Goal: Task Accomplishment & Management: Complete application form

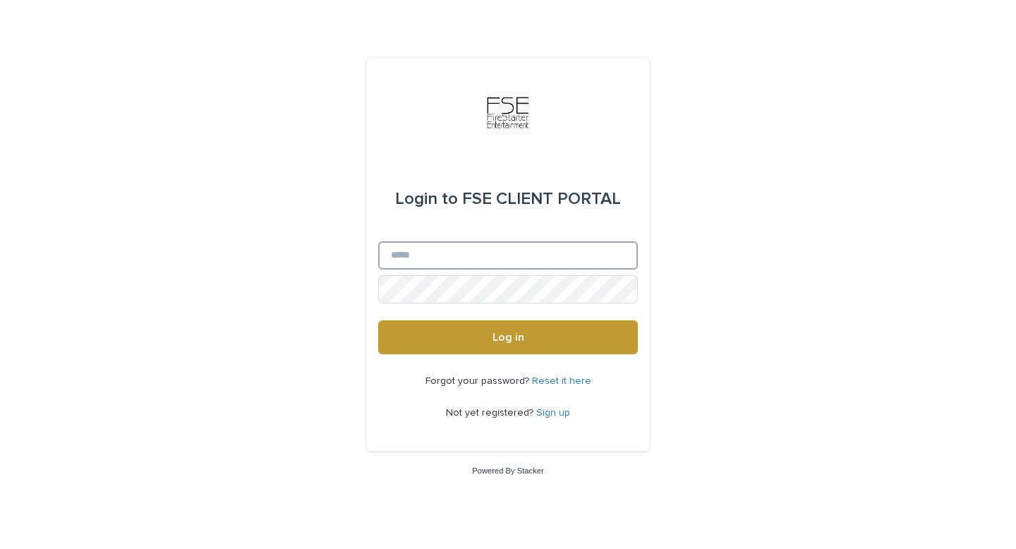
click at [483, 253] on input "Email" at bounding box center [508, 255] width 260 height 28
type input "**********"
click at [378, 320] on button "Log in" at bounding box center [508, 337] width 260 height 34
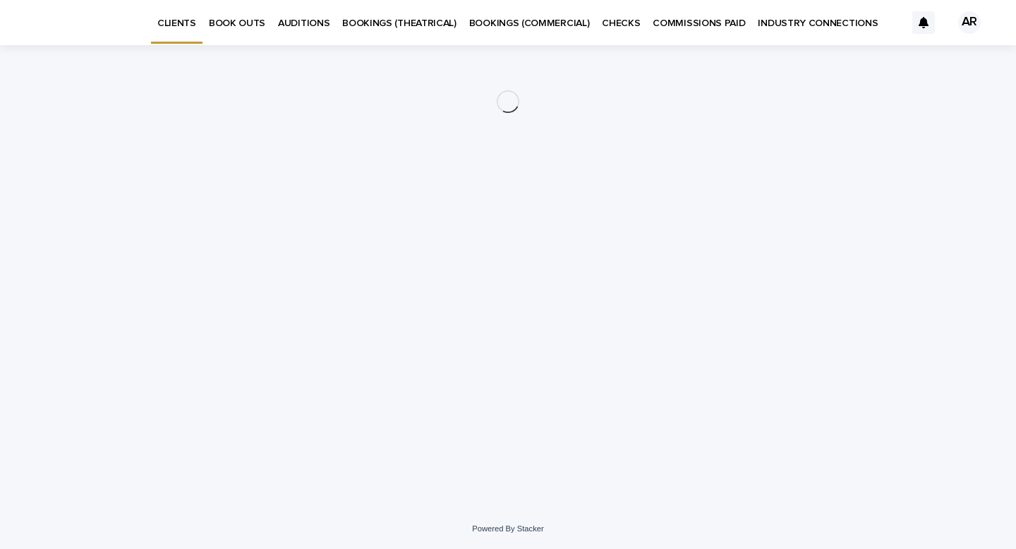
click at [227, 23] on p "BOOK OUTS" at bounding box center [237, 15] width 56 height 30
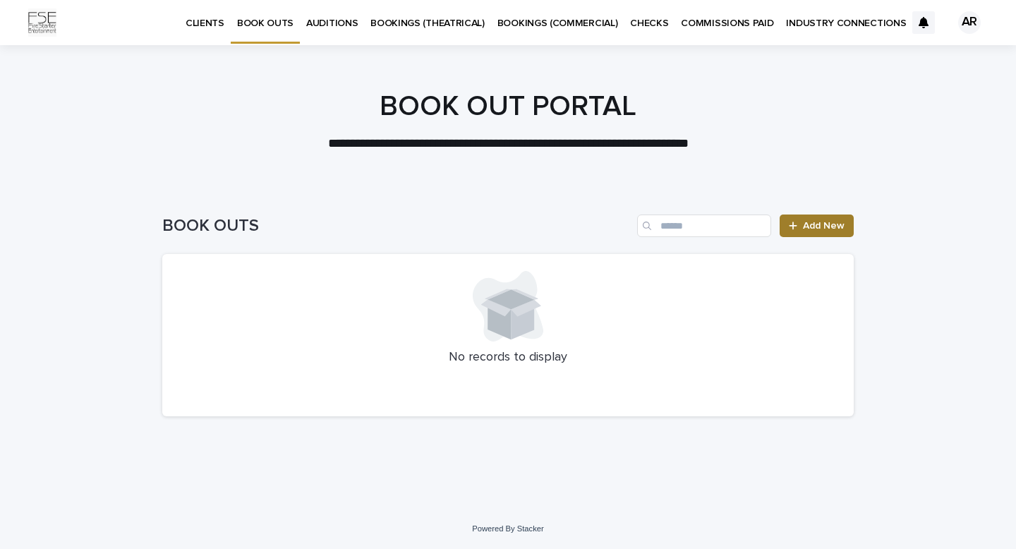
click at [816, 226] on span "Add New" at bounding box center [824, 226] width 42 height 10
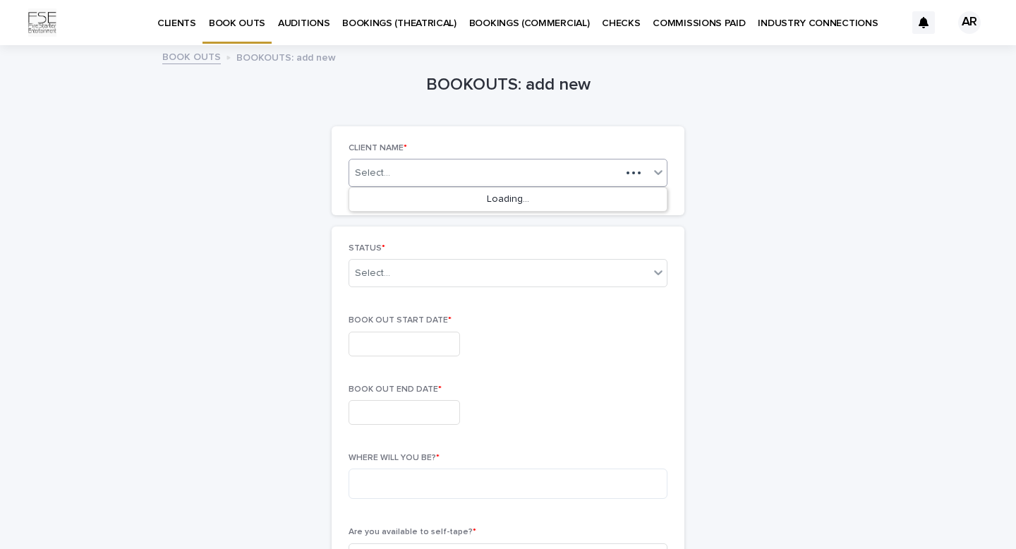
click at [653, 169] on icon at bounding box center [658, 172] width 14 height 14
click at [485, 200] on div "[PERSON_NAME]" at bounding box center [507, 200] width 317 height 25
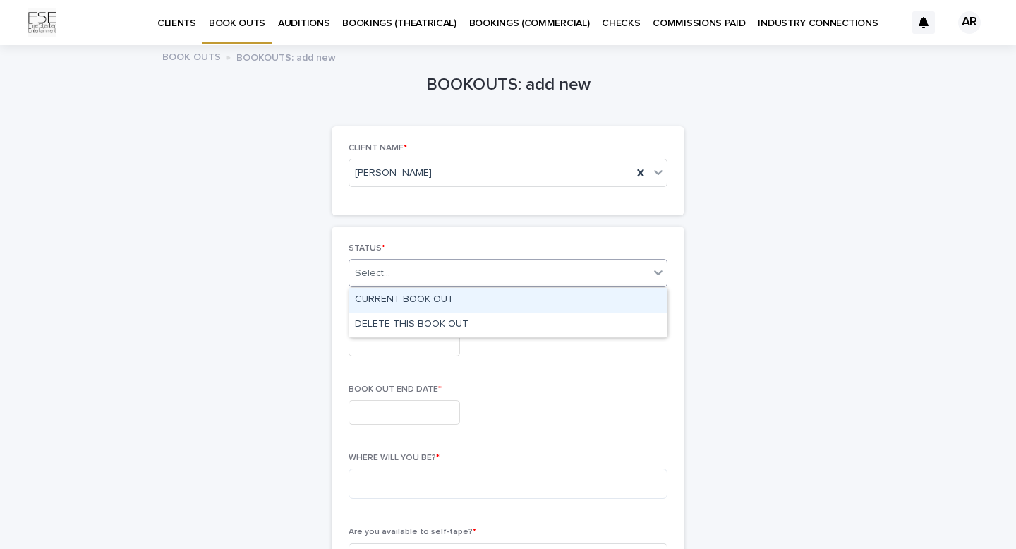
click at [578, 282] on div "Select..." at bounding box center [499, 273] width 300 height 23
click at [425, 303] on div "CURRENT BOOK OUT" at bounding box center [507, 300] width 317 height 25
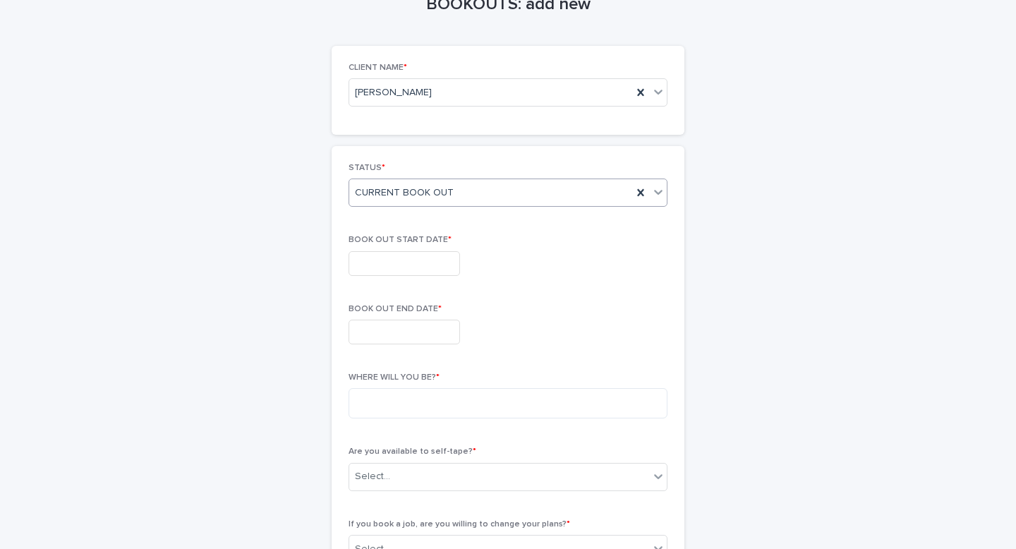
scroll to position [87, 0]
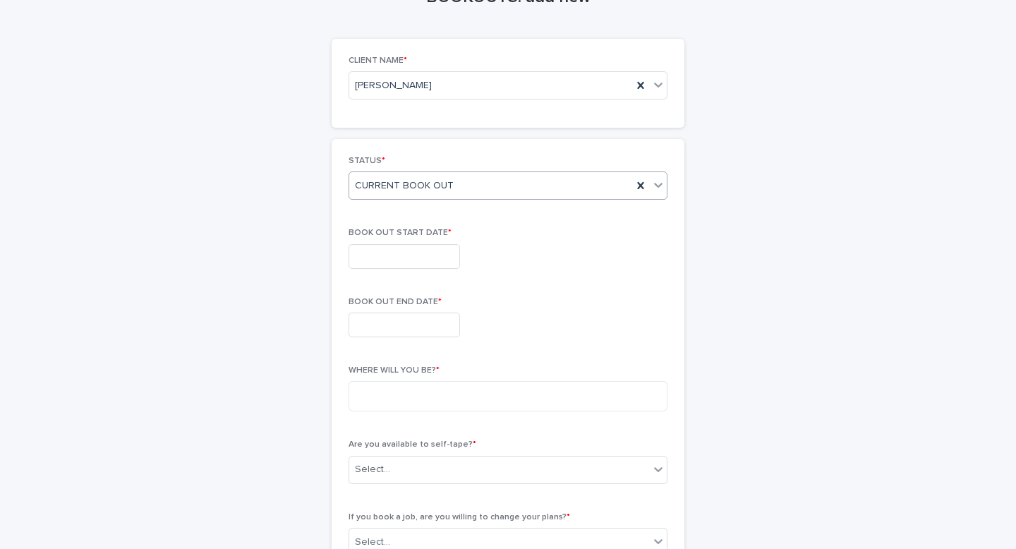
click at [418, 250] on input "text" at bounding box center [403, 256] width 111 height 25
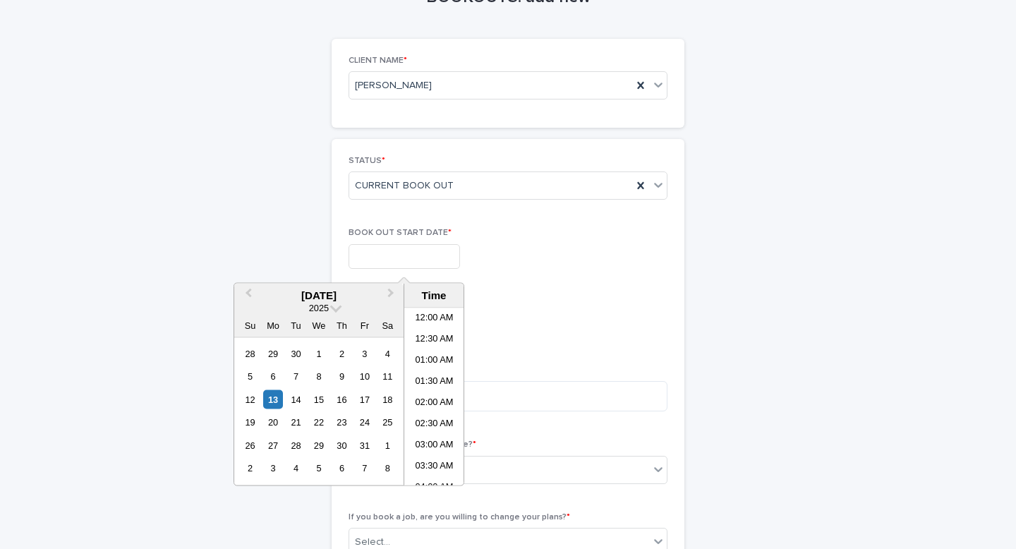
scroll to position [345, 0]
click at [391, 296] on span "Next Month" at bounding box center [391, 295] width 0 height 19
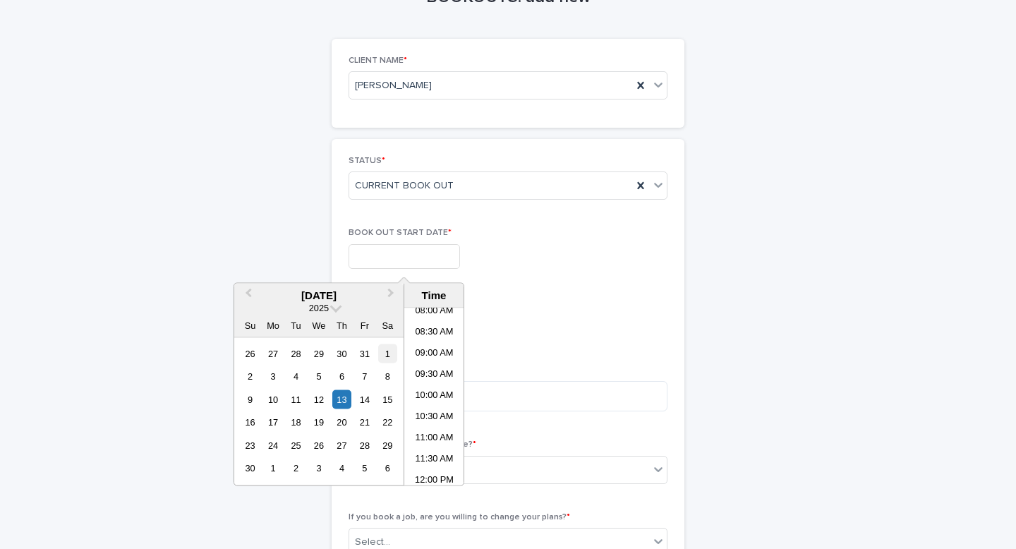
click at [384, 353] on div "1" at bounding box center [387, 353] width 19 height 19
type input "**********"
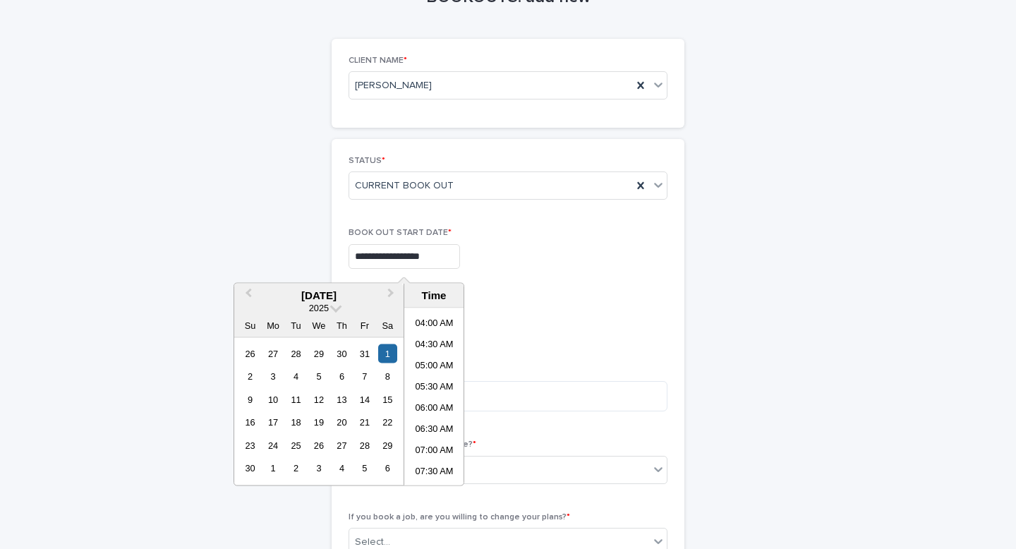
scroll to position [0, 0]
click at [437, 319] on li "12:00 AM" at bounding box center [434, 318] width 60 height 21
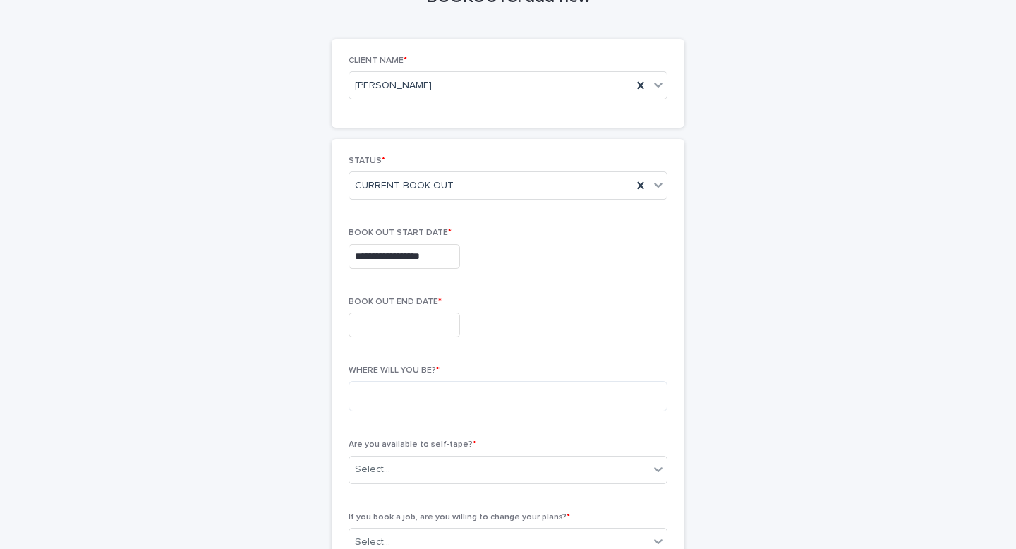
click at [413, 328] on input "text" at bounding box center [403, 325] width 111 height 25
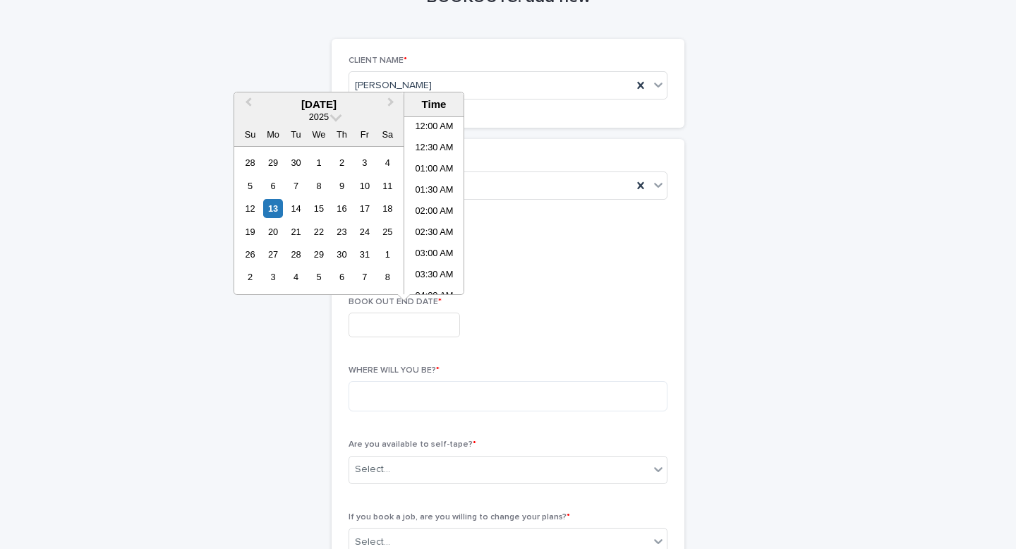
scroll to position [345, 0]
click at [391, 102] on span "Next Month" at bounding box center [391, 104] width 0 height 19
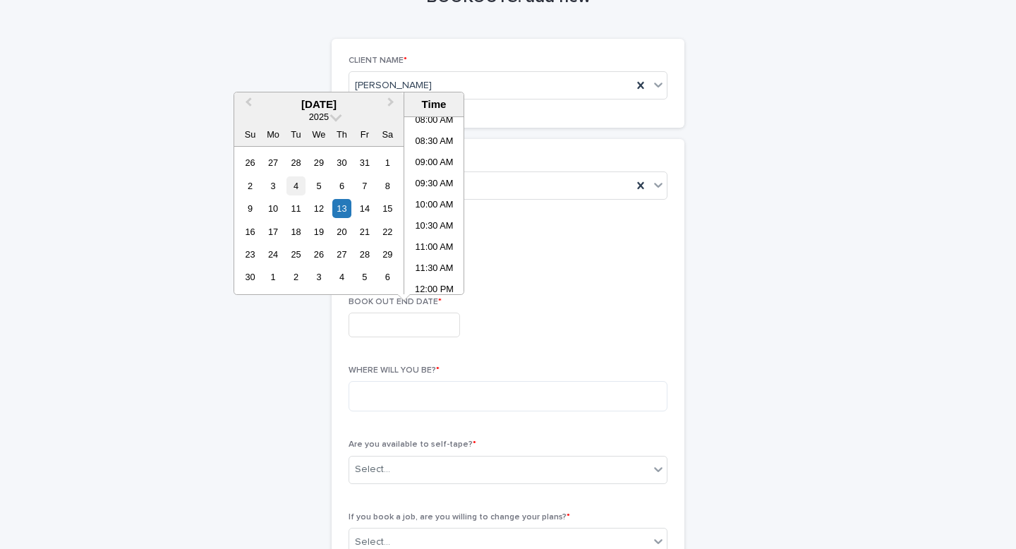
click at [296, 180] on div "4" at bounding box center [295, 185] width 19 height 19
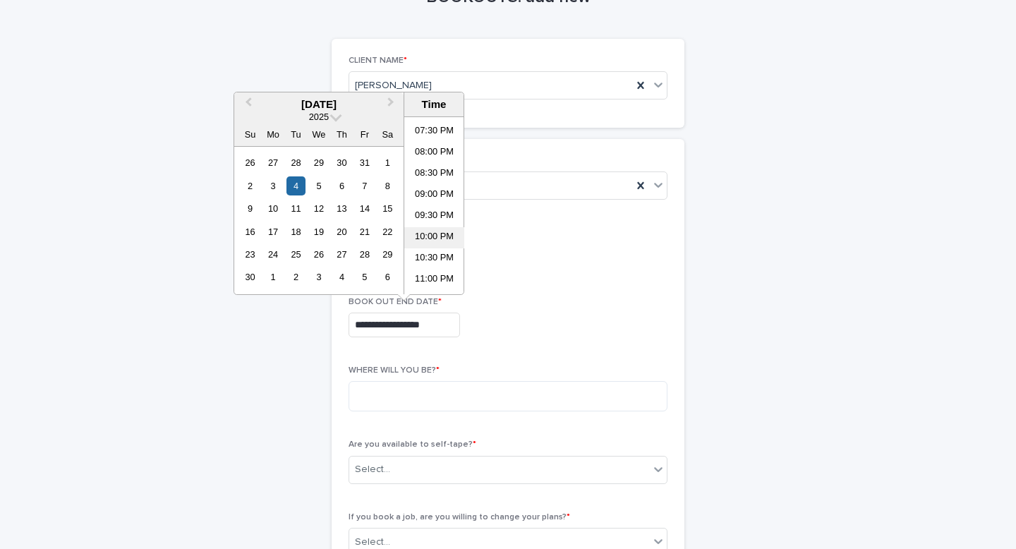
scroll to position [839, 0]
click at [435, 278] on li "11:30 PM" at bounding box center [434, 283] width 60 height 21
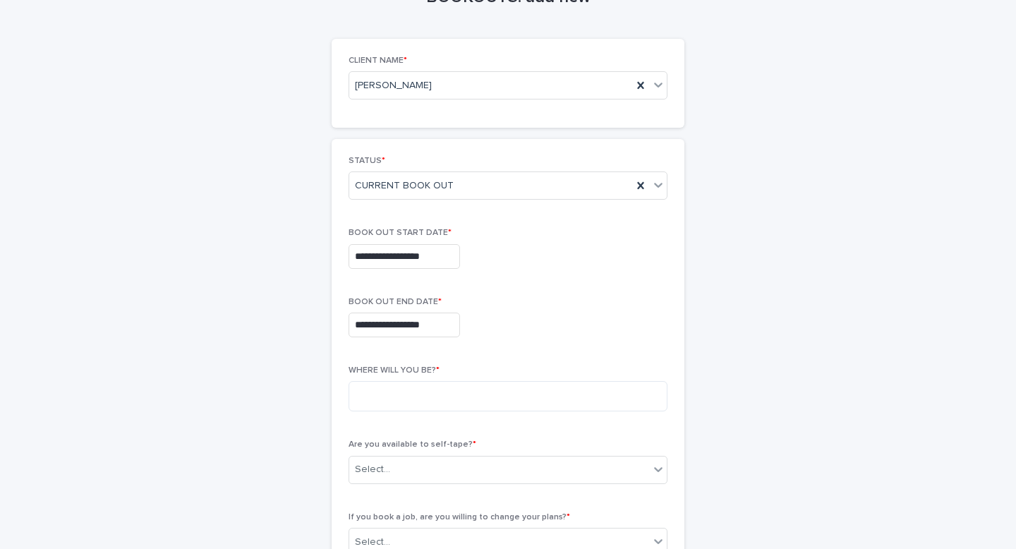
type input "**********"
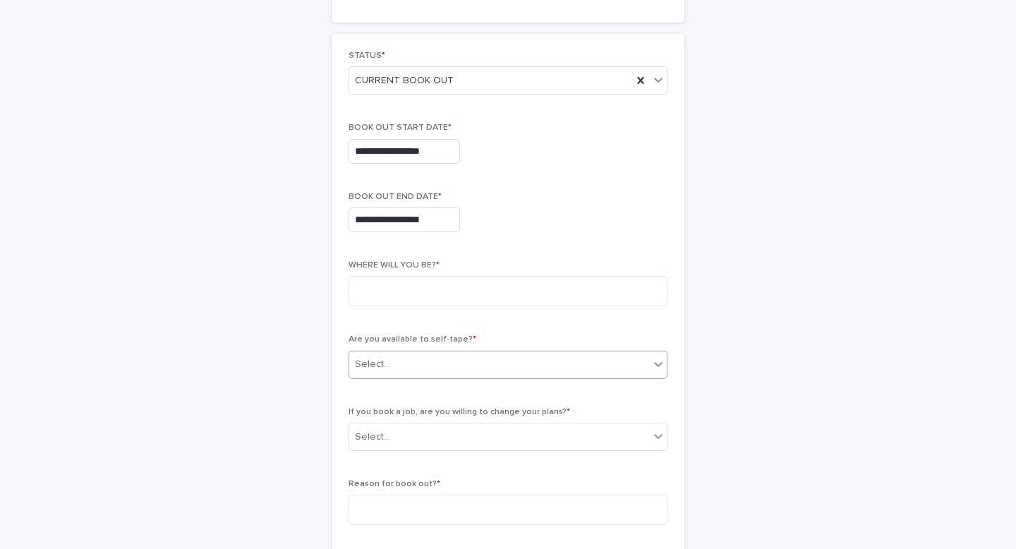
scroll to position [251, 0]
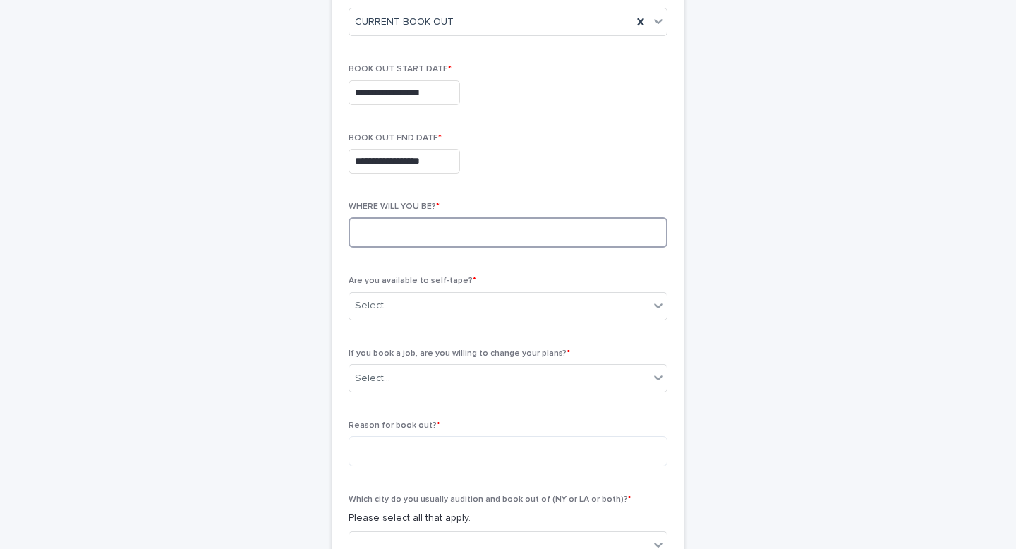
click at [487, 227] on textarea at bounding box center [507, 232] width 319 height 30
type textarea "*******"
click at [514, 301] on div "Select..." at bounding box center [499, 305] width 300 height 23
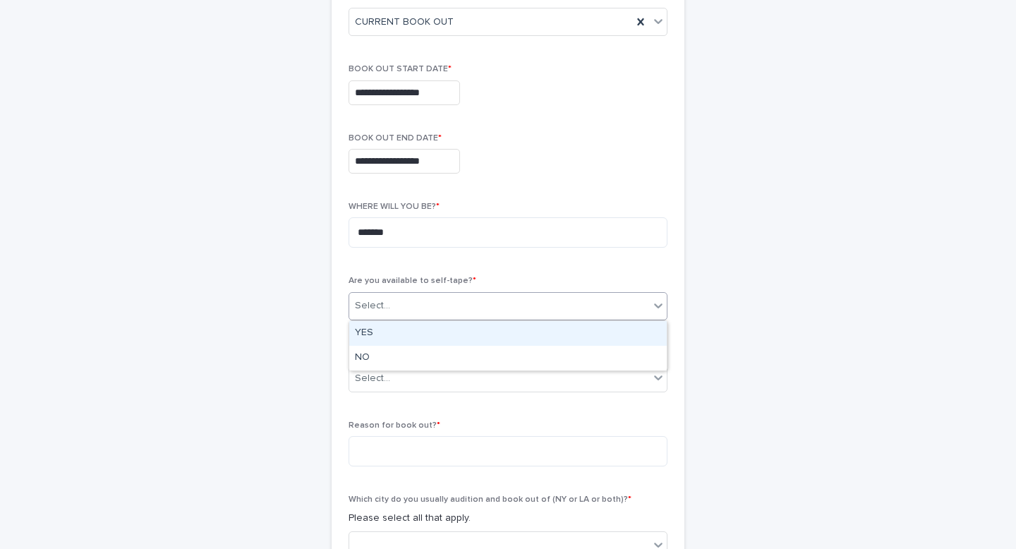
click at [399, 334] on div "YES" at bounding box center [507, 333] width 317 height 25
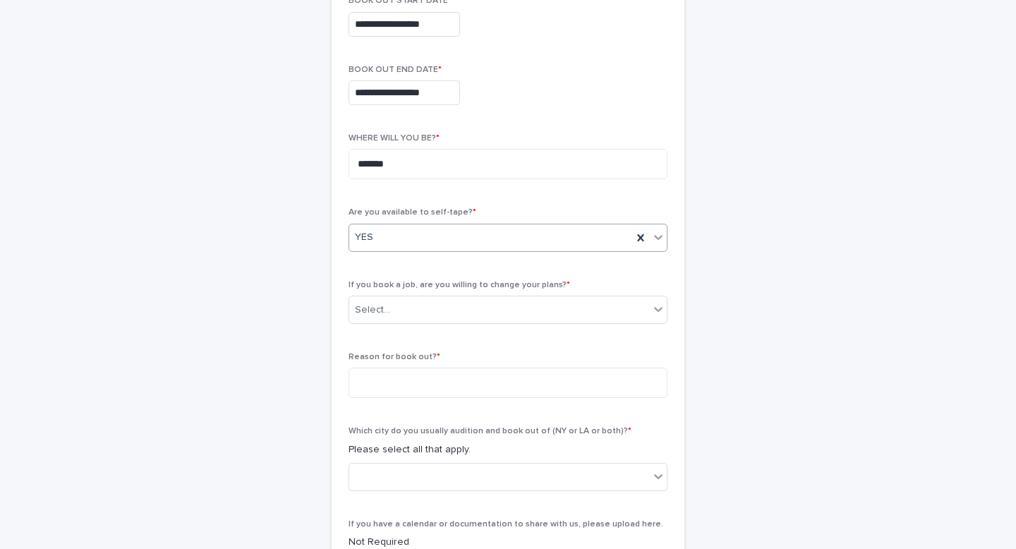
scroll to position [347, 0]
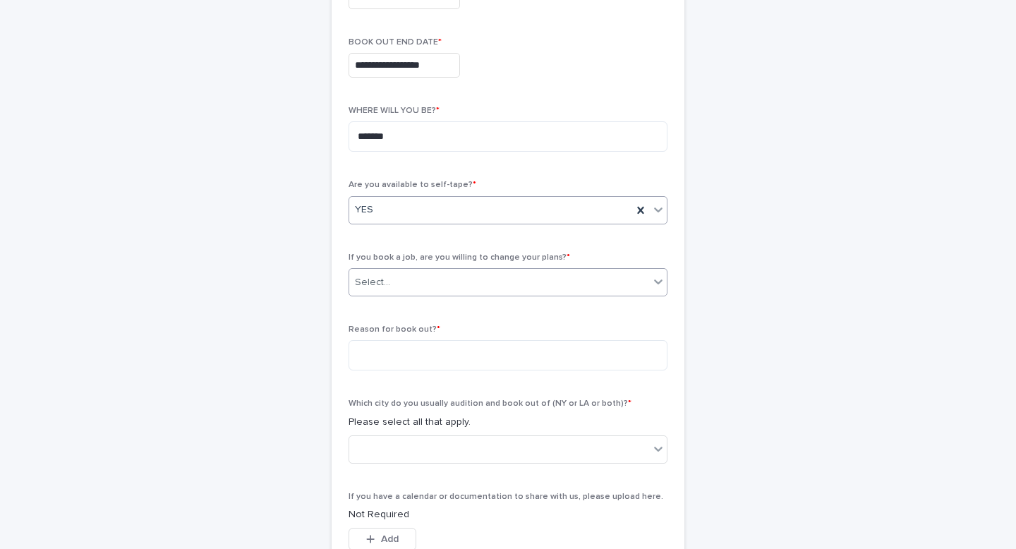
click at [454, 286] on div "Select..." at bounding box center [499, 282] width 300 height 23
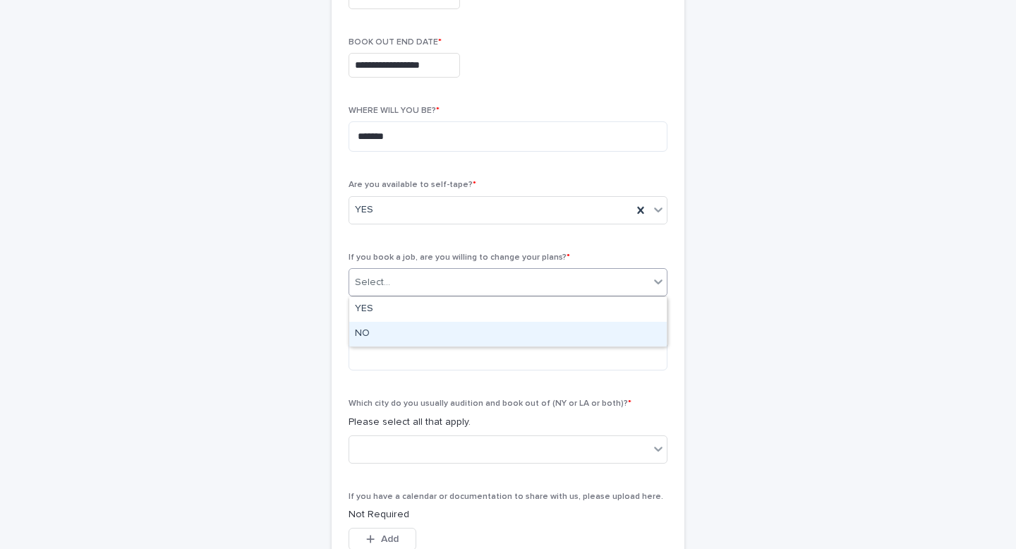
click at [387, 331] on div "NO" at bounding box center [507, 334] width 317 height 25
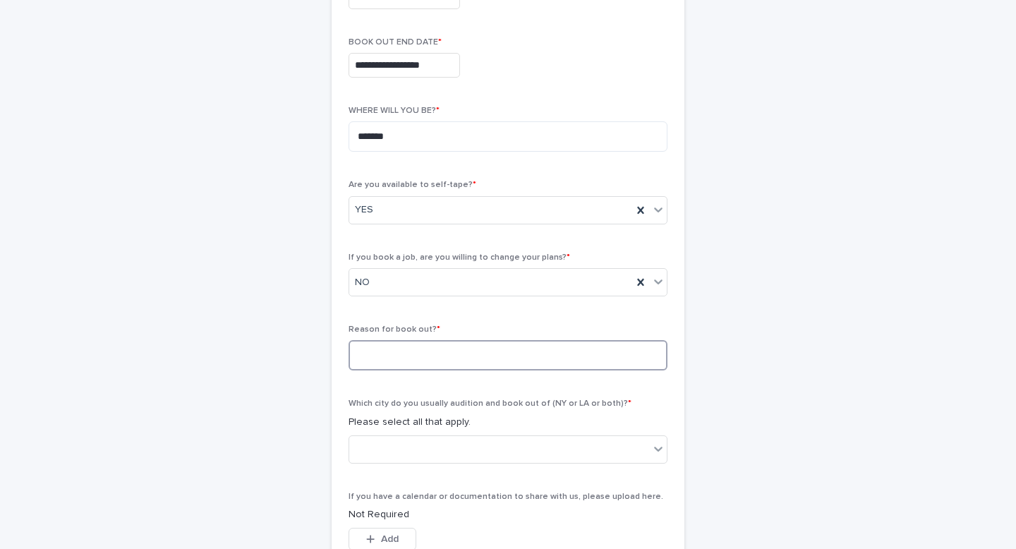
click at [392, 355] on textarea at bounding box center [507, 355] width 319 height 30
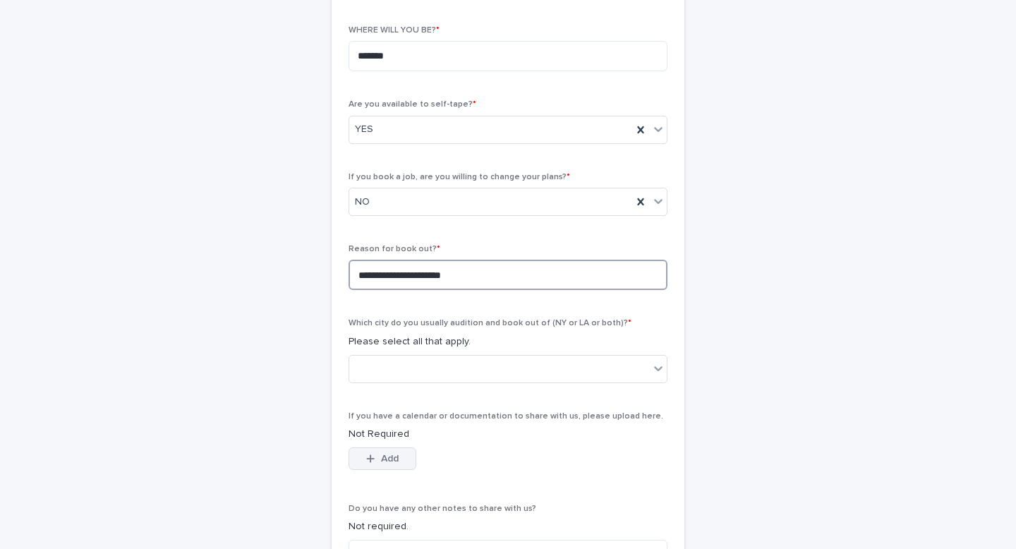
scroll to position [481, 0]
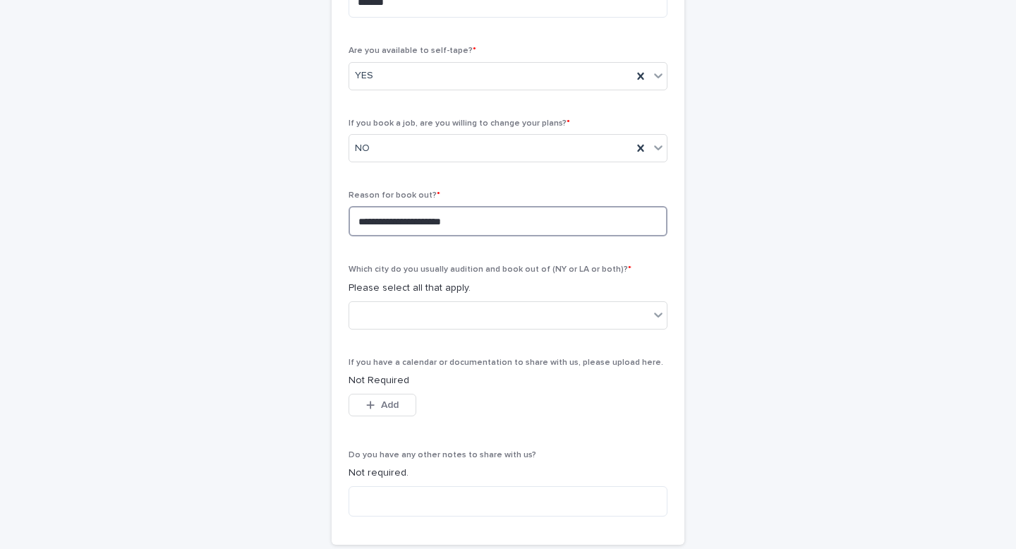
type textarea "**********"
click at [589, 317] on div at bounding box center [499, 314] width 300 height 23
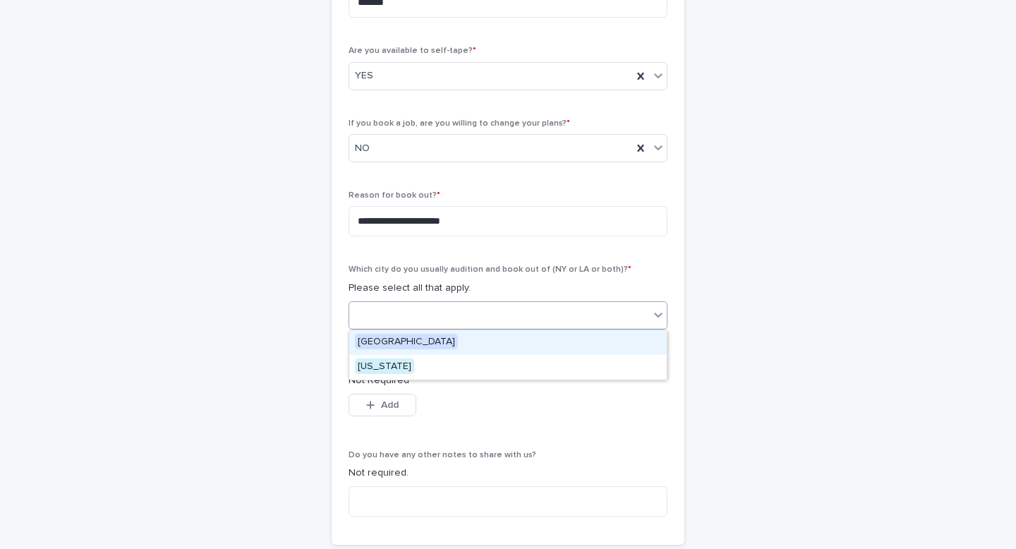
click at [437, 341] on div "[GEOGRAPHIC_DATA]" at bounding box center [507, 342] width 317 height 25
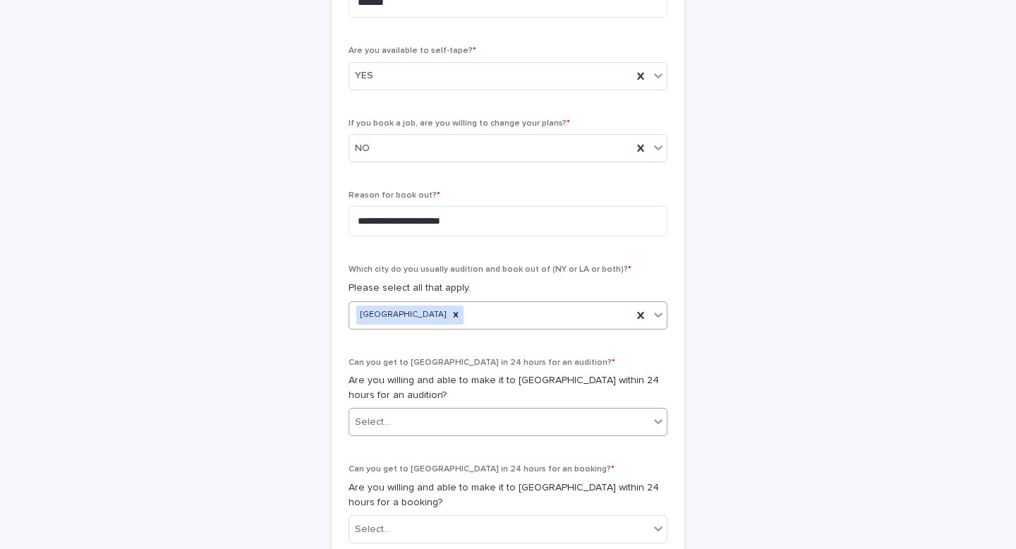
scroll to position [588, 0]
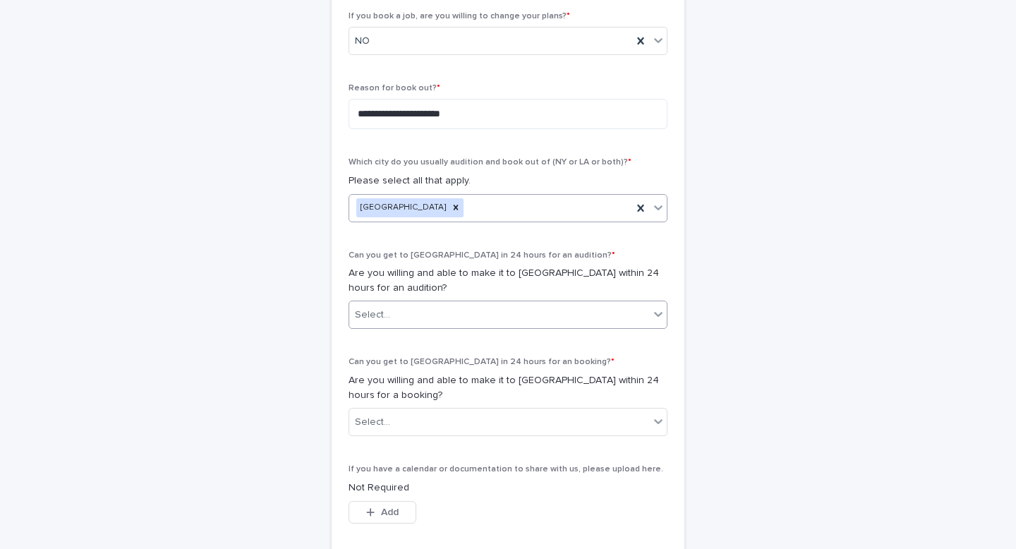
click at [610, 308] on div "Select..." at bounding box center [499, 314] width 300 height 23
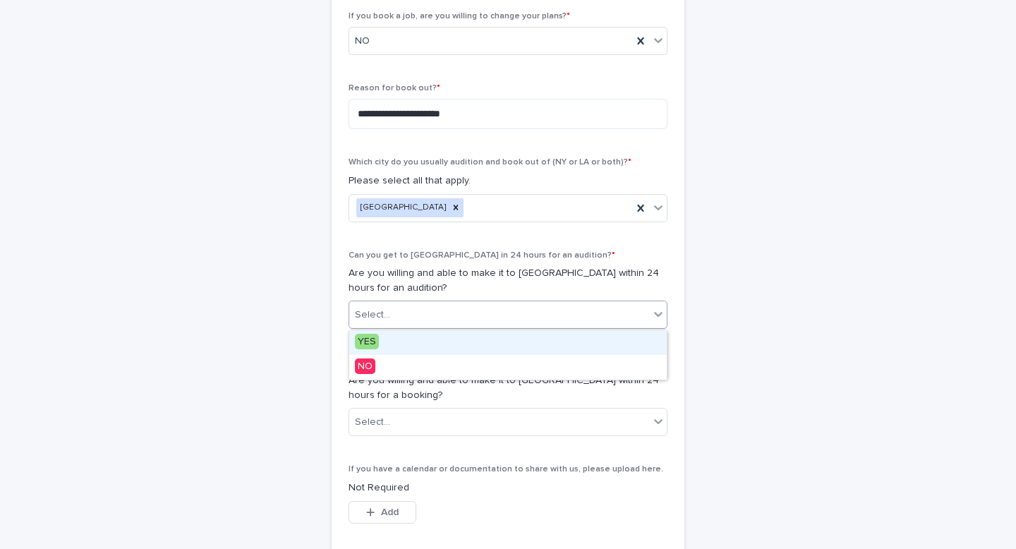
click at [425, 339] on div "YES" at bounding box center [507, 342] width 317 height 25
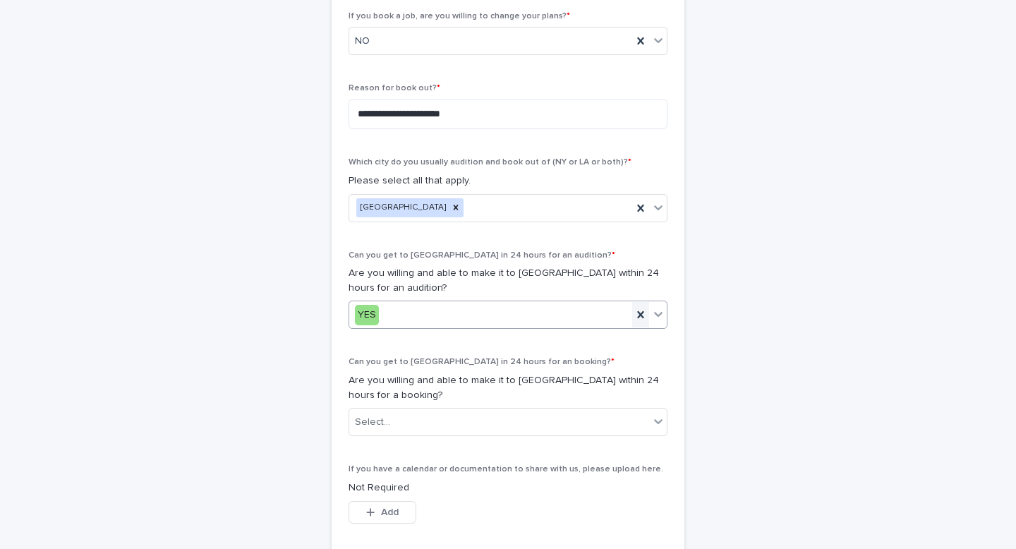
click at [639, 316] on icon at bounding box center [640, 314] width 6 height 7
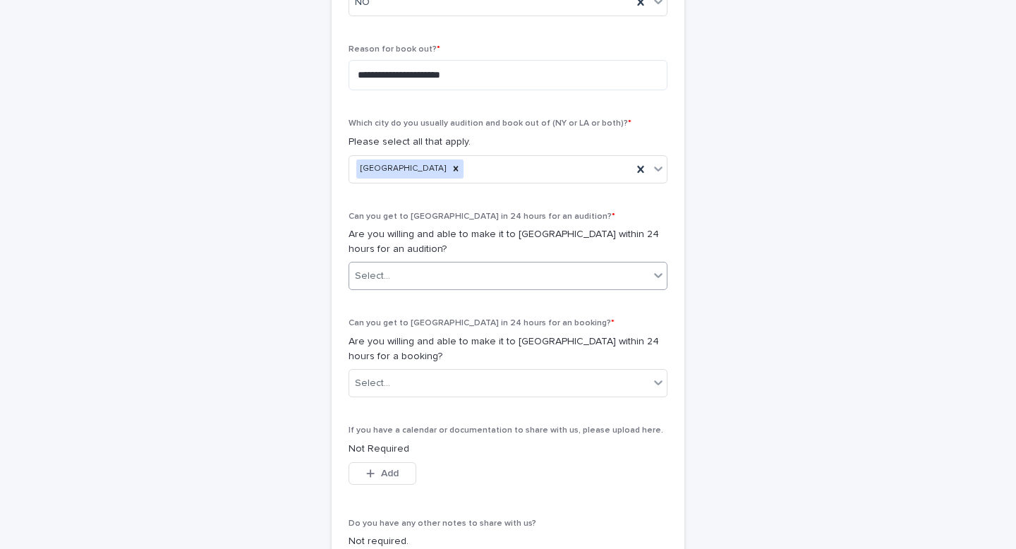
scroll to position [633, 0]
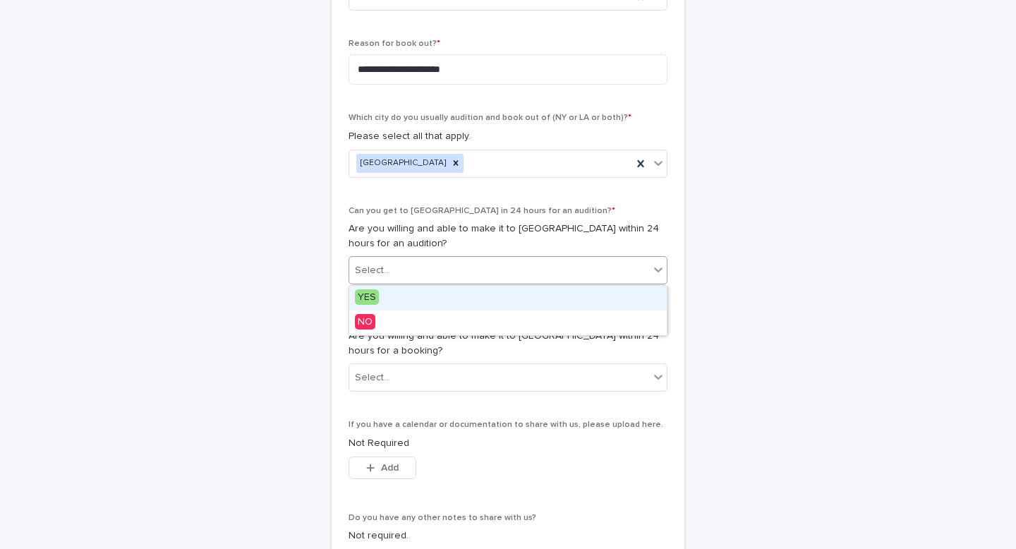
click at [650, 267] on div at bounding box center [658, 269] width 17 height 25
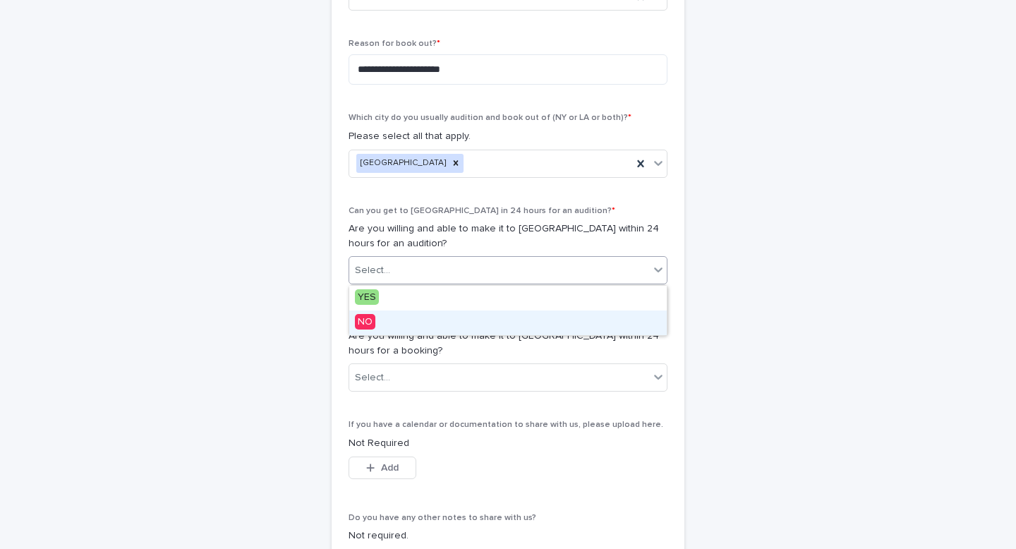
click at [468, 322] on div "NO" at bounding box center [507, 322] width 317 height 25
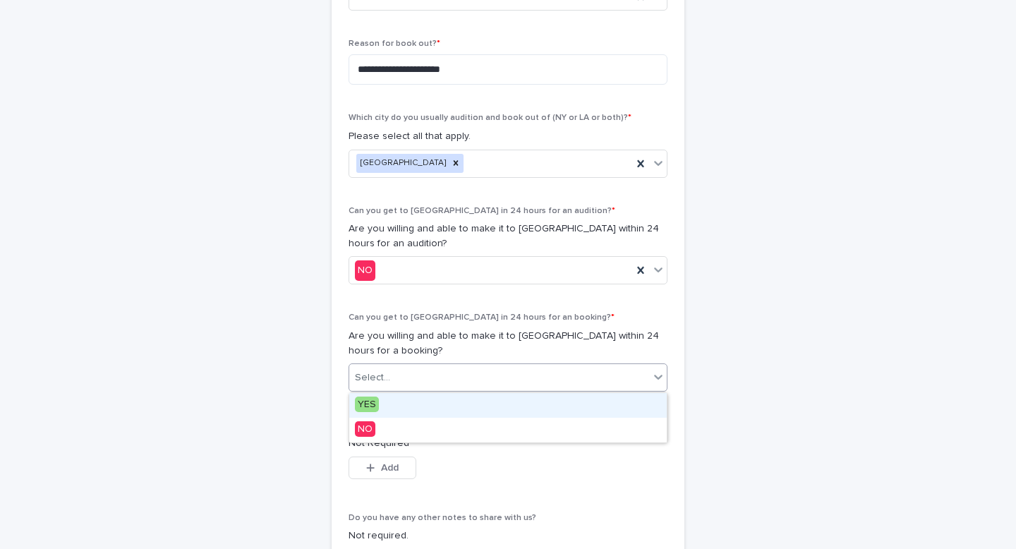
click at [633, 372] on div "Select..." at bounding box center [499, 377] width 300 height 23
click at [473, 403] on div "YES" at bounding box center [507, 405] width 317 height 25
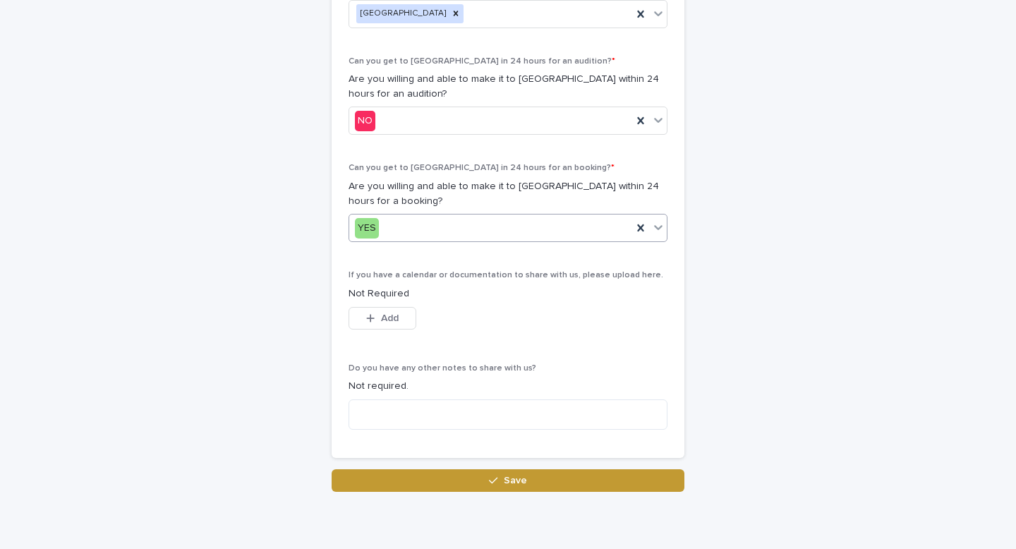
scroll to position [787, 0]
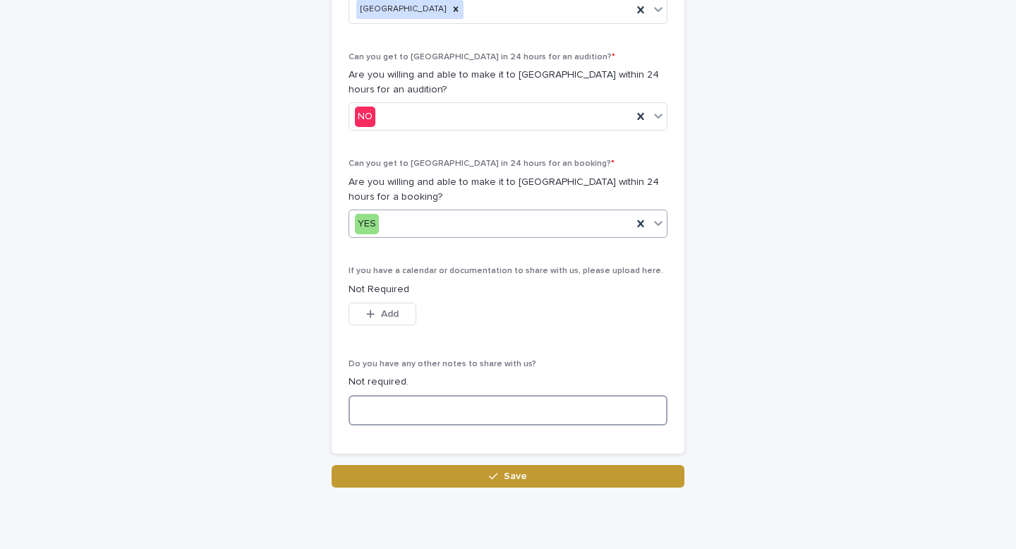
click at [449, 408] on textarea at bounding box center [507, 410] width 319 height 30
click at [626, 411] on textarea "**********" at bounding box center [507, 410] width 319 height 30
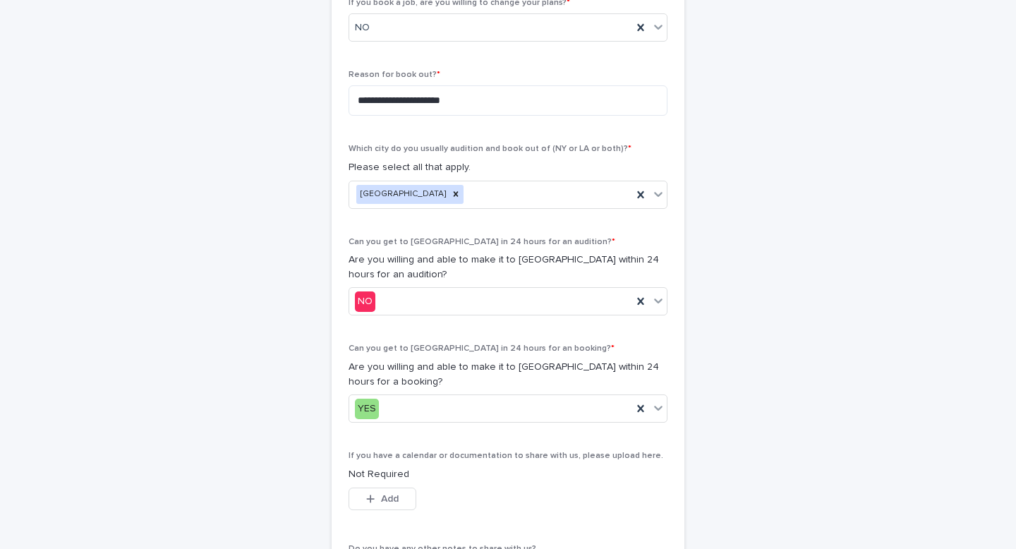
scroll to position [622, 0]
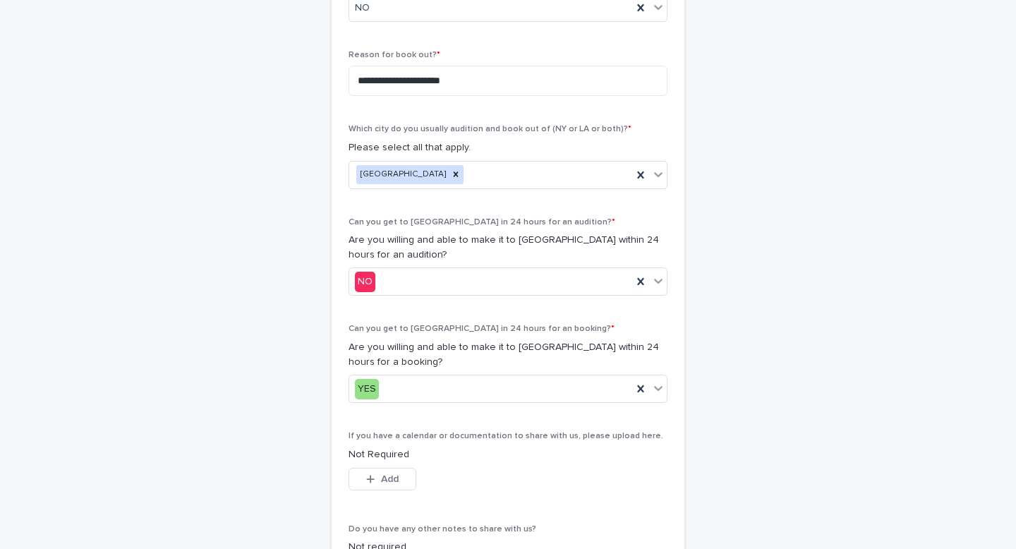
type textarea "**********"
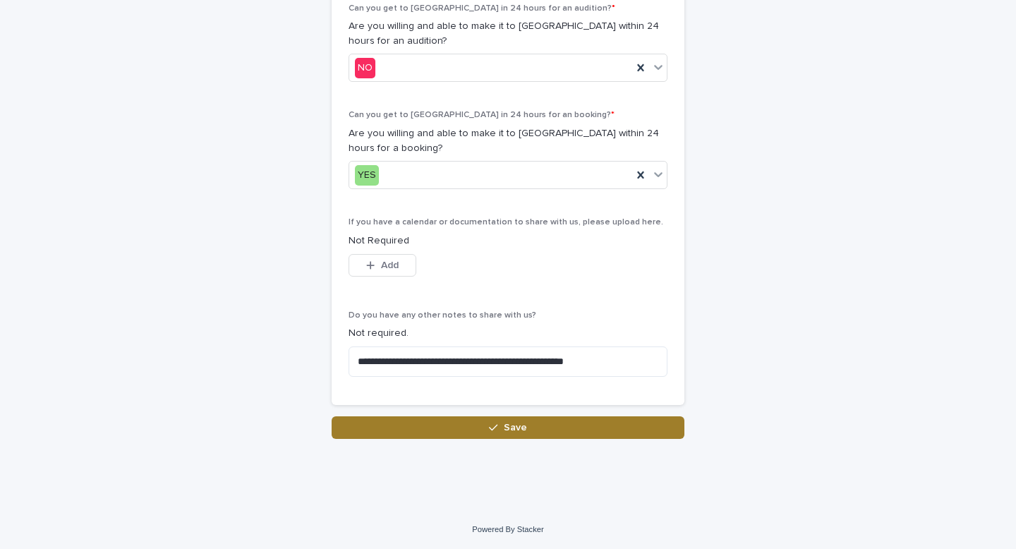
click at [578, 428] on button "Save" at bounding box center [508, 427] width 353 height 23
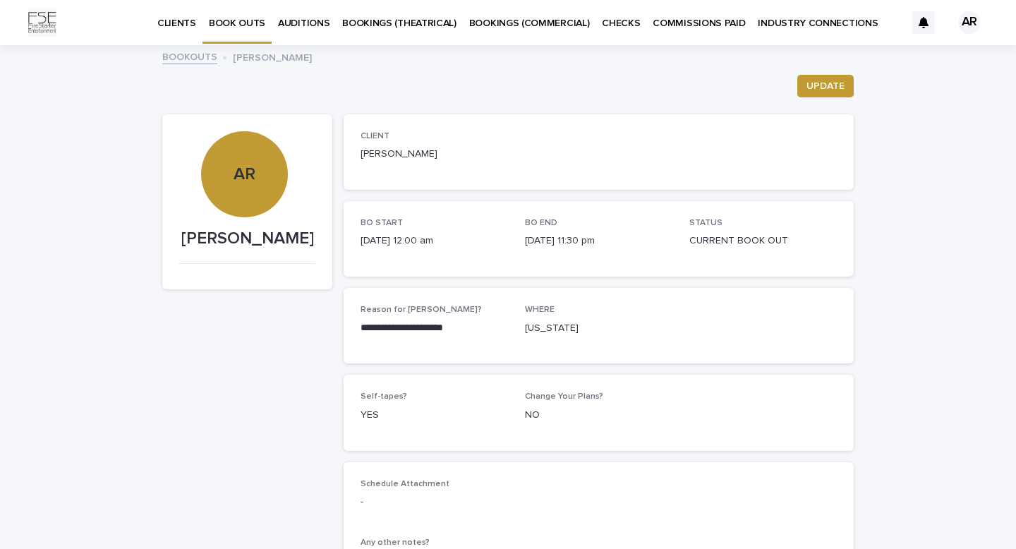
click at [241, 24] on p "BOOK OUTS" at bounding box center [237, 15] width 56 height 30
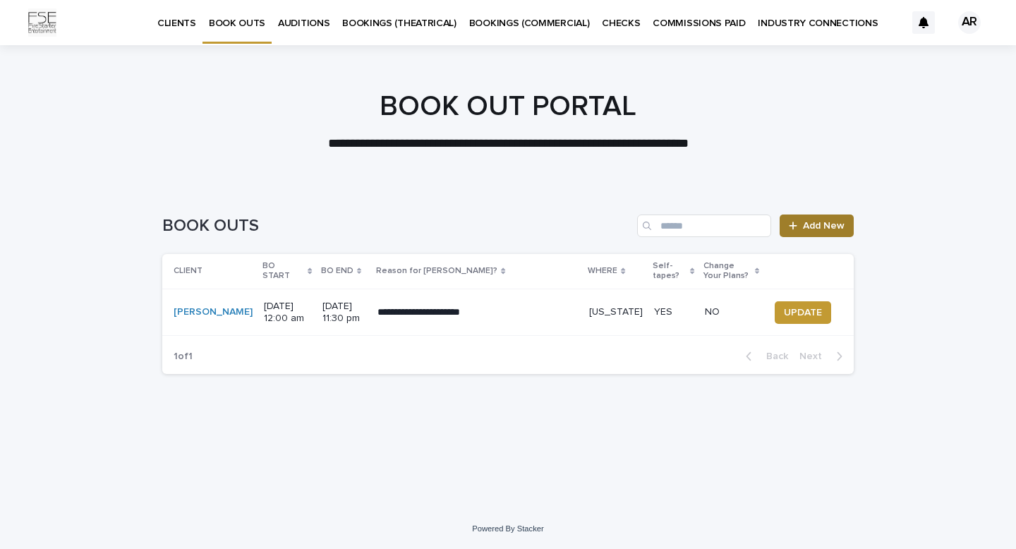
click at [812, 220] on link "Add New" at bounding box center [817, 225] width 74 height 23
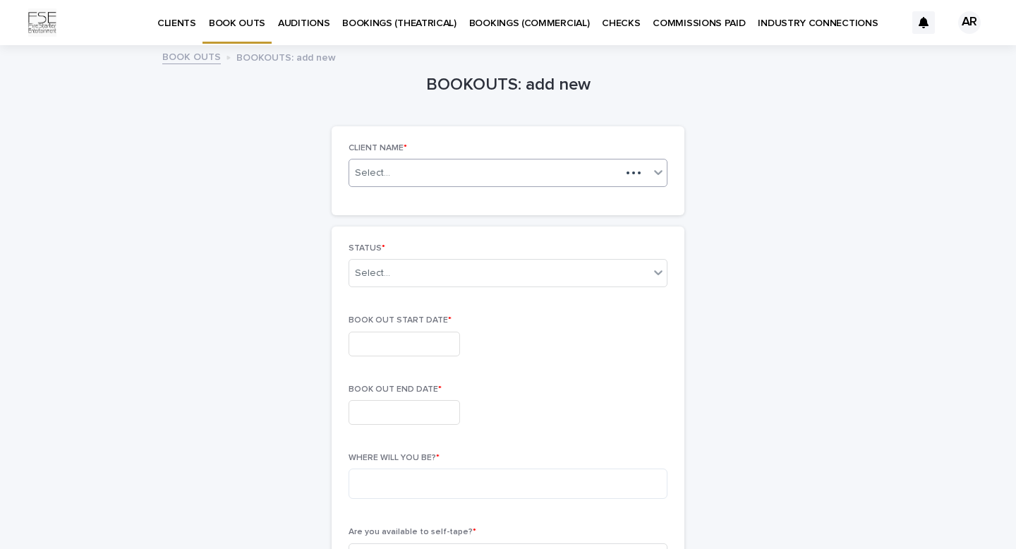
click at [657, 176] on icon at bounding box center [658, 172] width 14 height 14
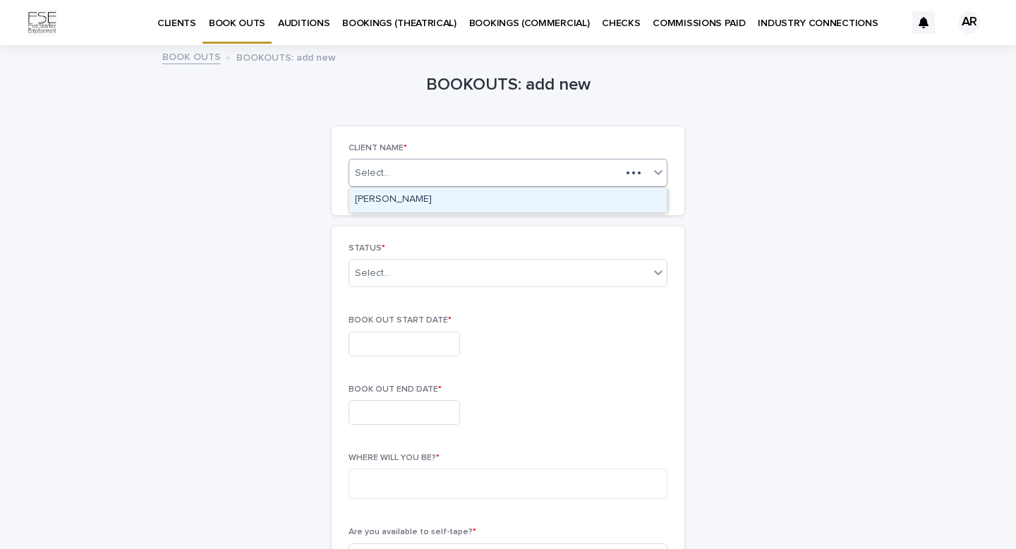
click at [535, 202] on div "[PERSON_NAME]" at bounding box center [507, 200] width 317 height 25
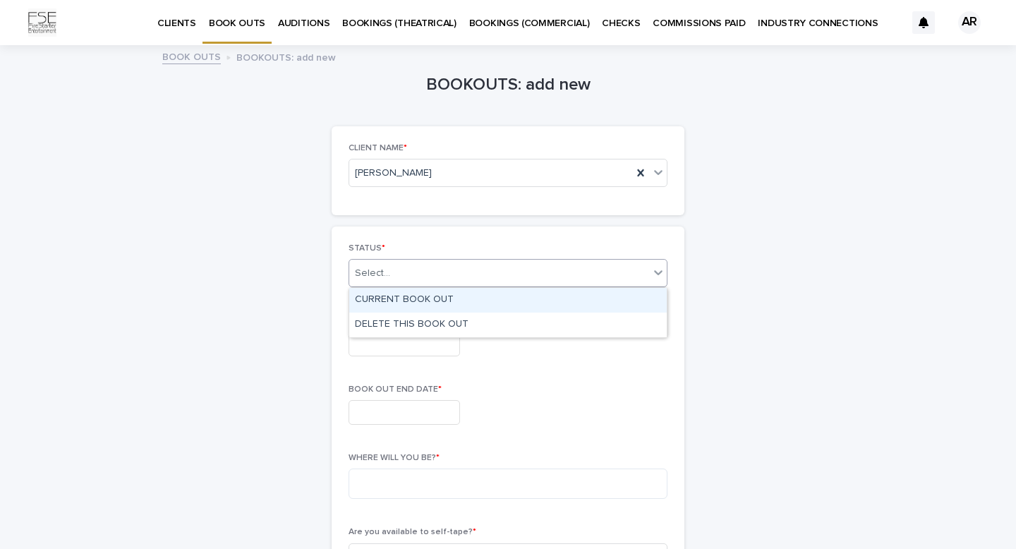
click at [642, 277] on div "Select..." at bounding box center [499, 273] width 300 height 23
click at [532, 301] on div "CURRENT BOOK OUT" at bounding box center [507, 300] width 317 height 25
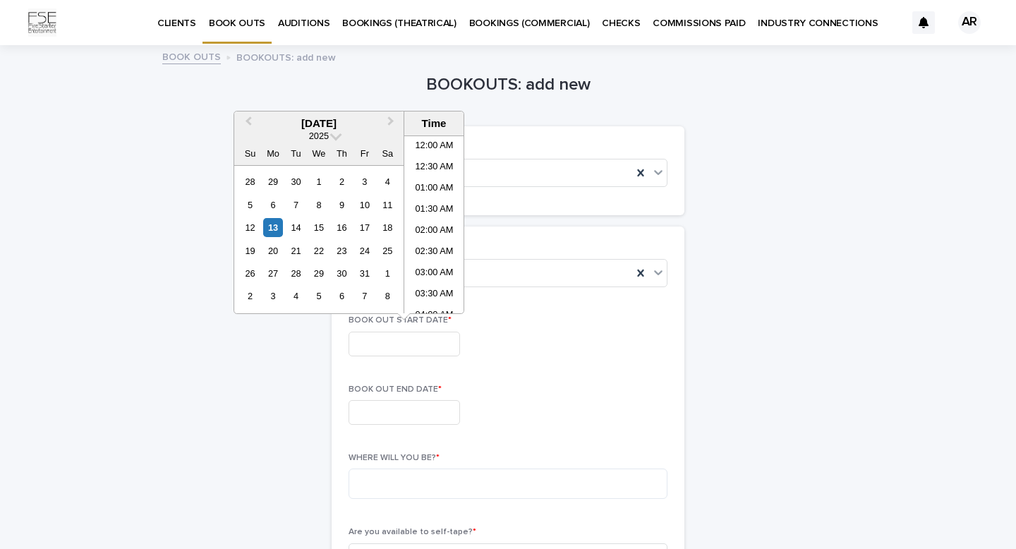
click at [413, 346] on input "text" at bounding box center [403, 344] width 111 height 25
click at [322, 245] on div "22" at bounding box center [318, 250] width 19 height 19
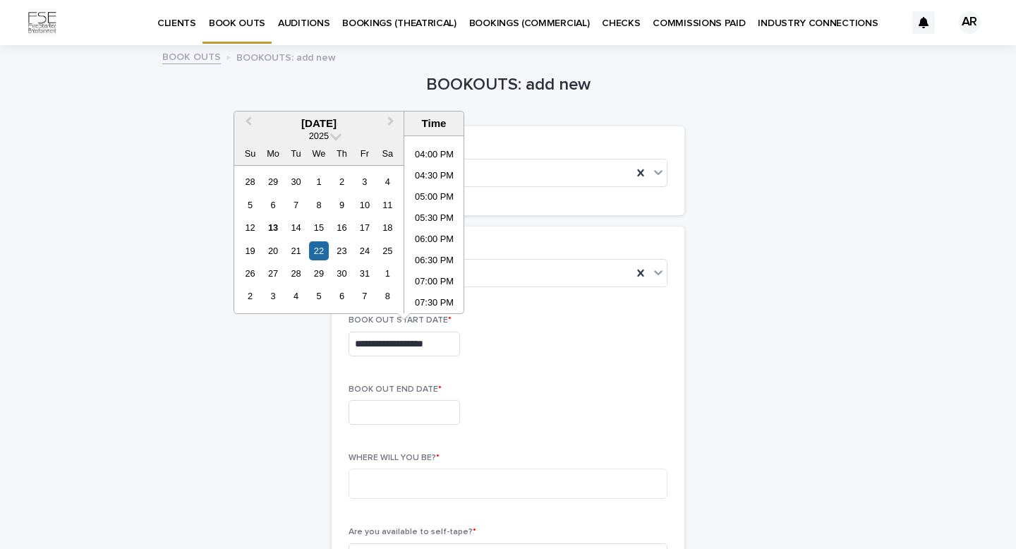
scroll to position [720, 0]
click at [437, 188] on li "06:00 PM" at bounding box center [434, 188] width 60 height 21
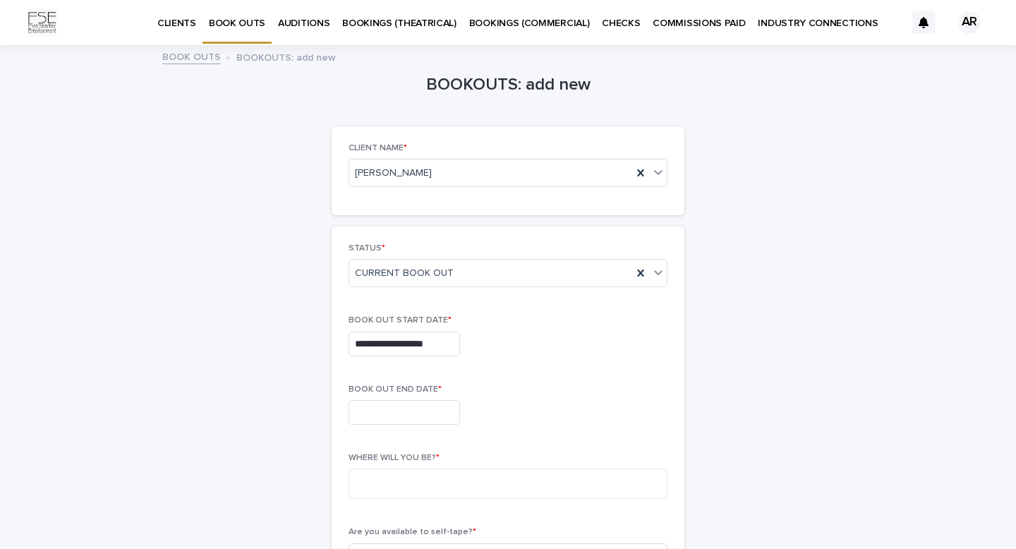
type input "**********"
click at [423, 423] on input "text" at bounding box center [403, 412] width 111 height 25
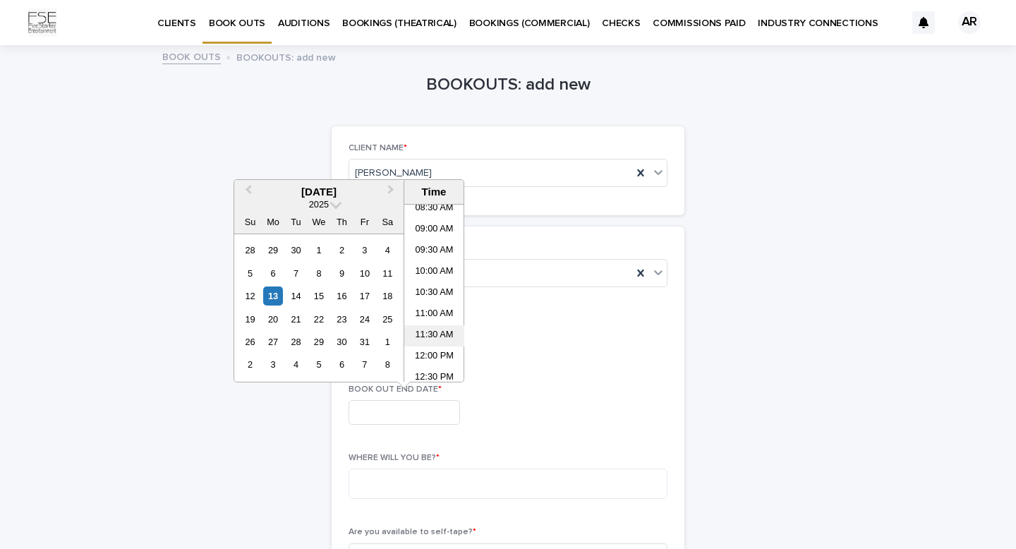
scroll to position [839, 0]
click at [321, 314] on div "22" at bounding box center [318, 319] width 19 height 19
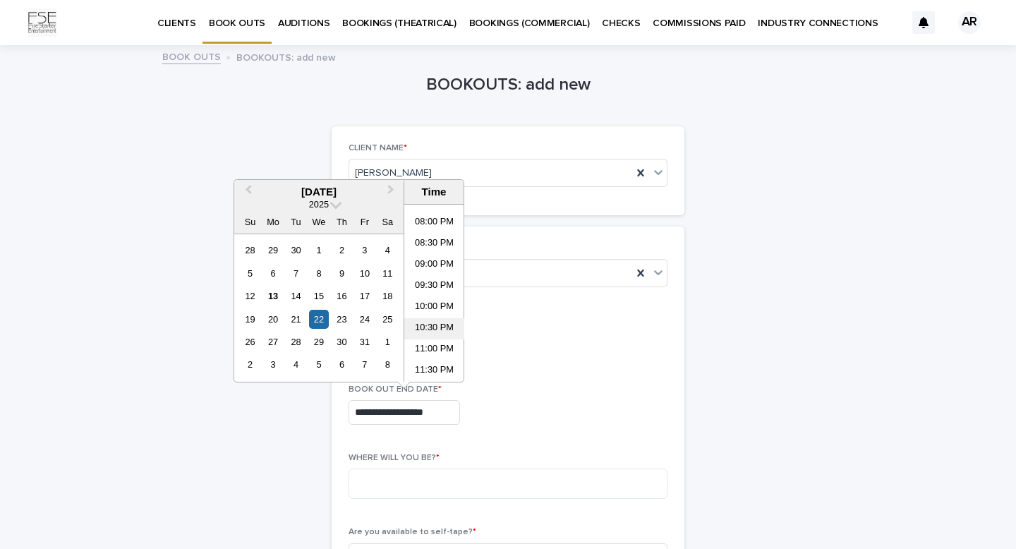
click at [447, 327] on li "10:30 PM" at bounding box center [434, 328] width 60 height 21
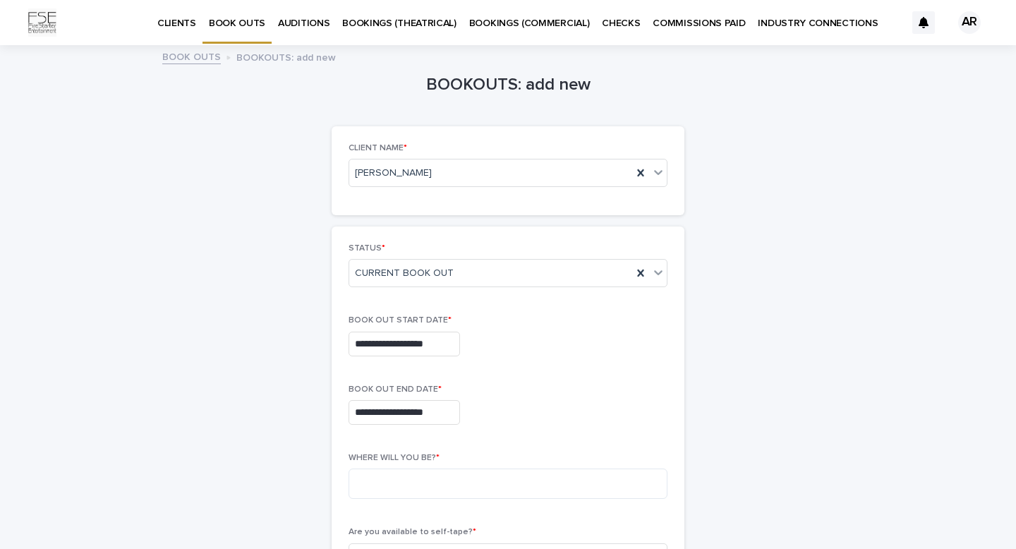
type input "**********"
click at [436, 488] on textarea at bounding box center [507, 483] width 319 height 30
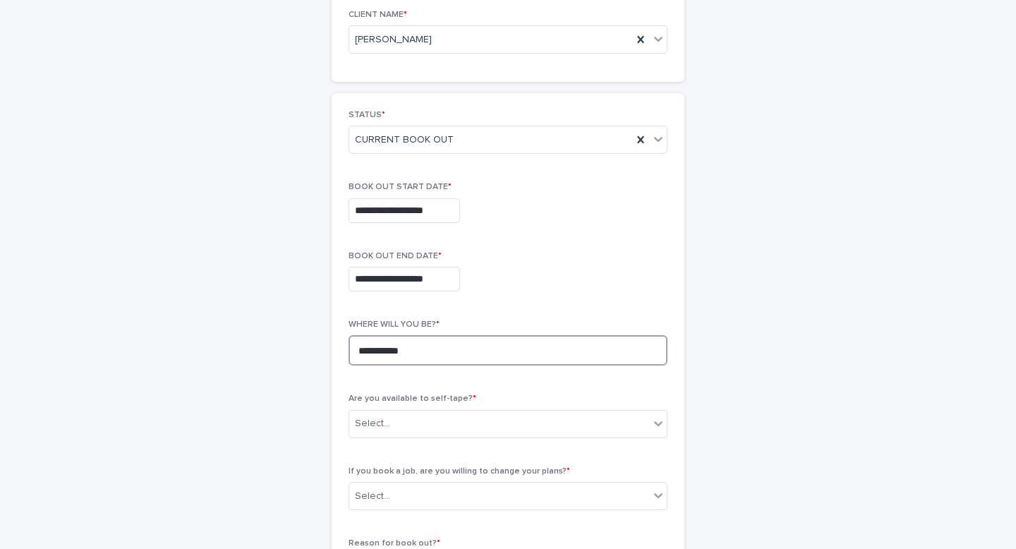
scroll to position [238, 0]
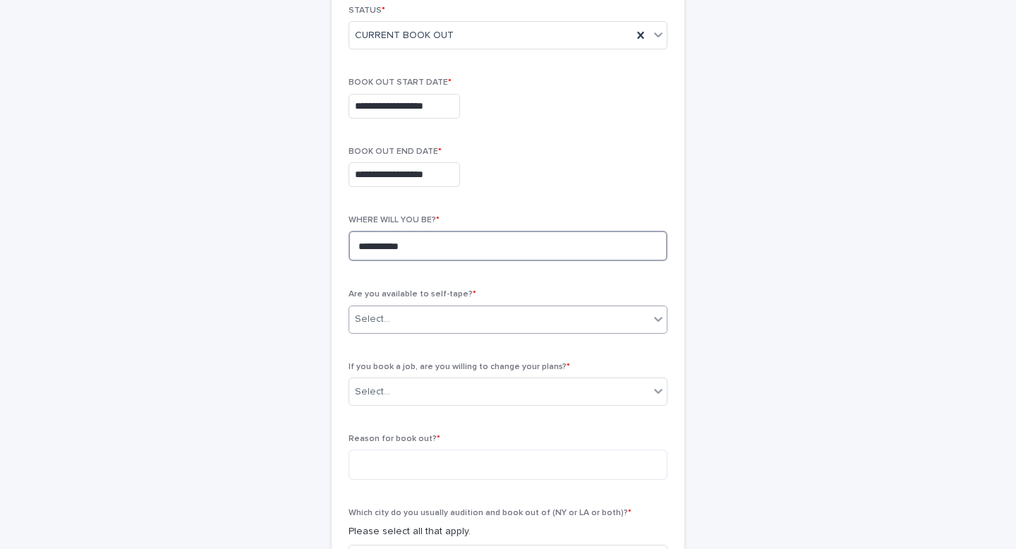
type textarea "**********"
click at [485, 332] on div "Select..." at bounding box center [507, 319] width 319 height 28
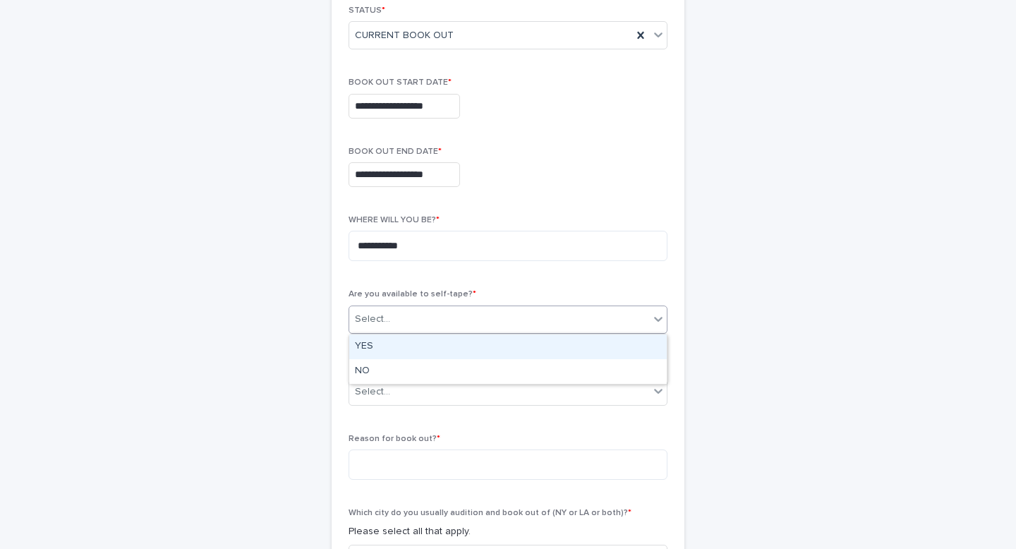
click at [485, 331] on div "Select..." at bounding box center [507, 319] width 319 height 28
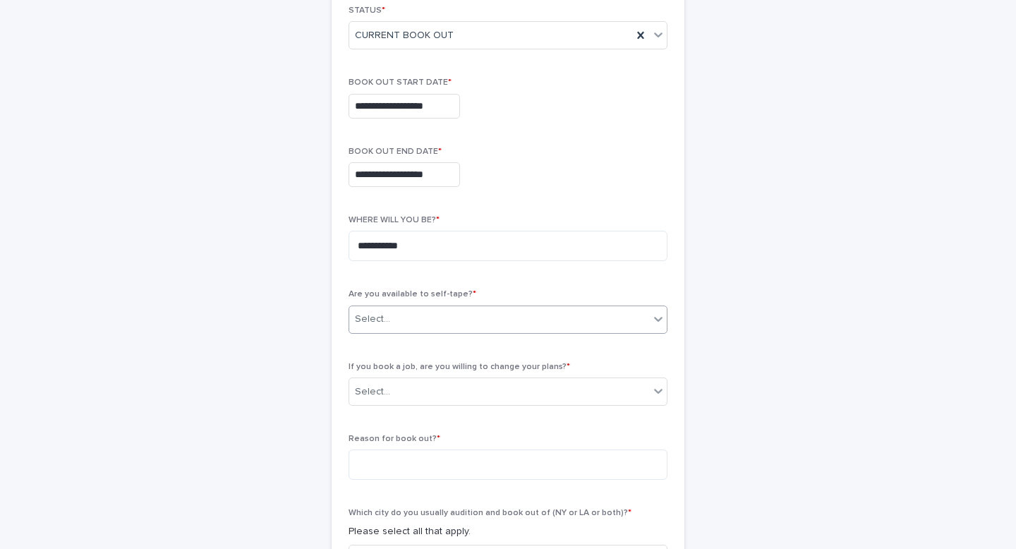
click at [483, 320] on div "Select..." at bounding box center [499, 319] width 300 height 23
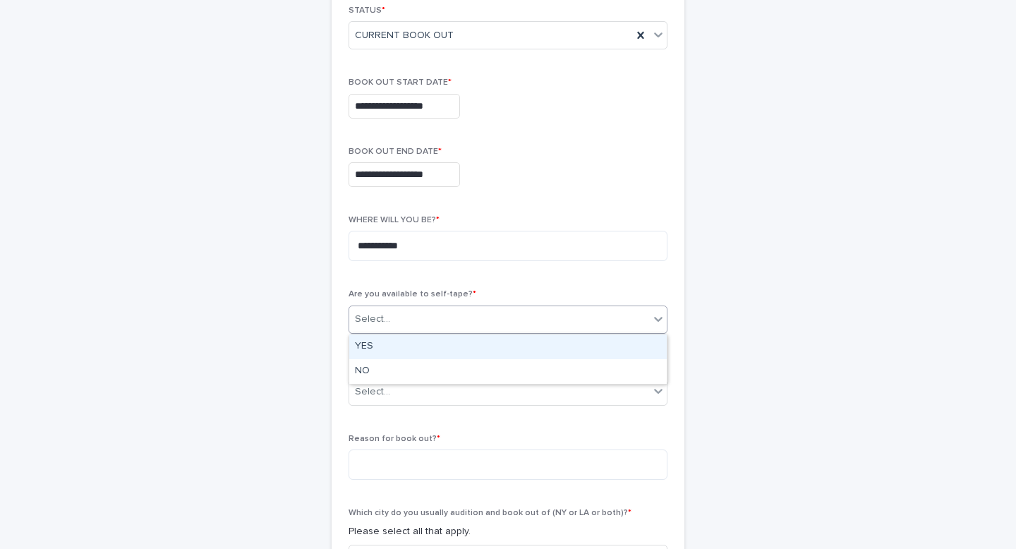
click at [432, 346] on div "YES" at bounding box center [507, 346] width 317 height 25
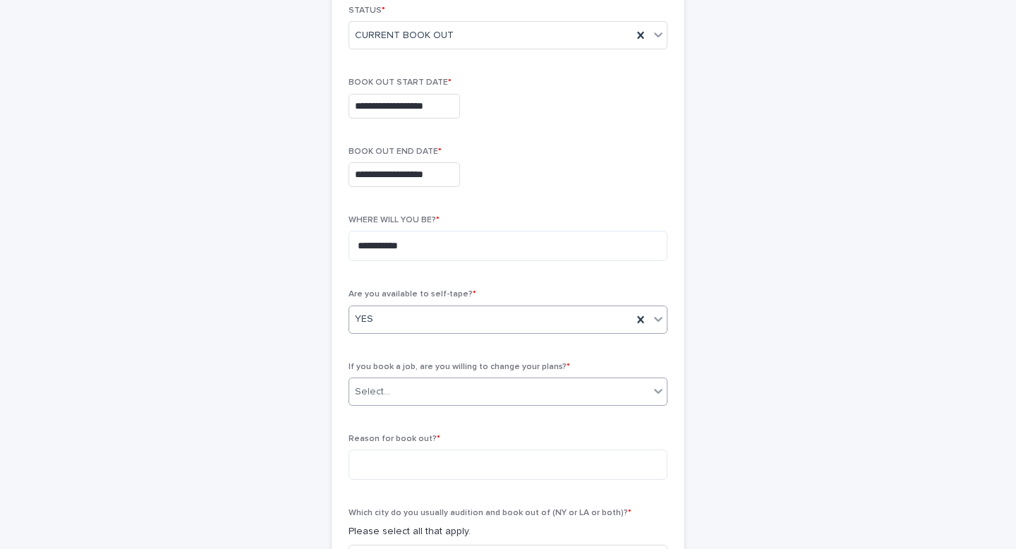
click at [421, 387] on div "Select..." at bounding box center [499, 391] width 300 height 23
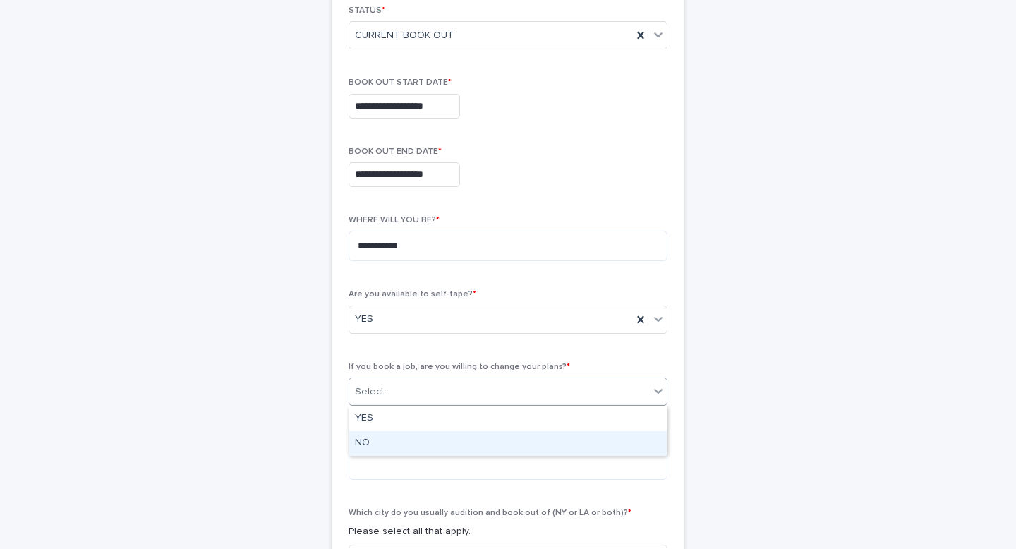
click at [377, 440] on div "NO" at bounding box center [507, 443] width 317 height 25
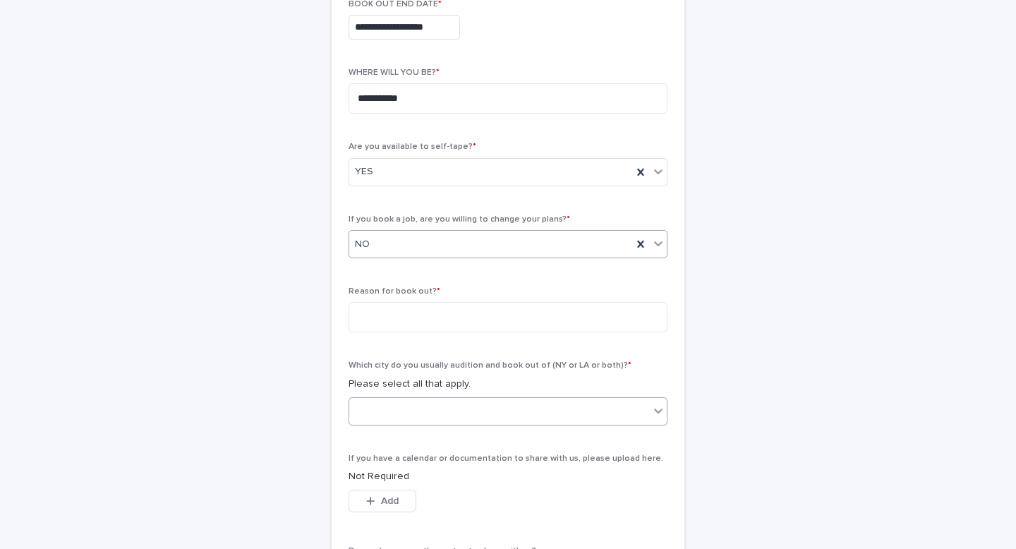
scroll to position [443, 0]
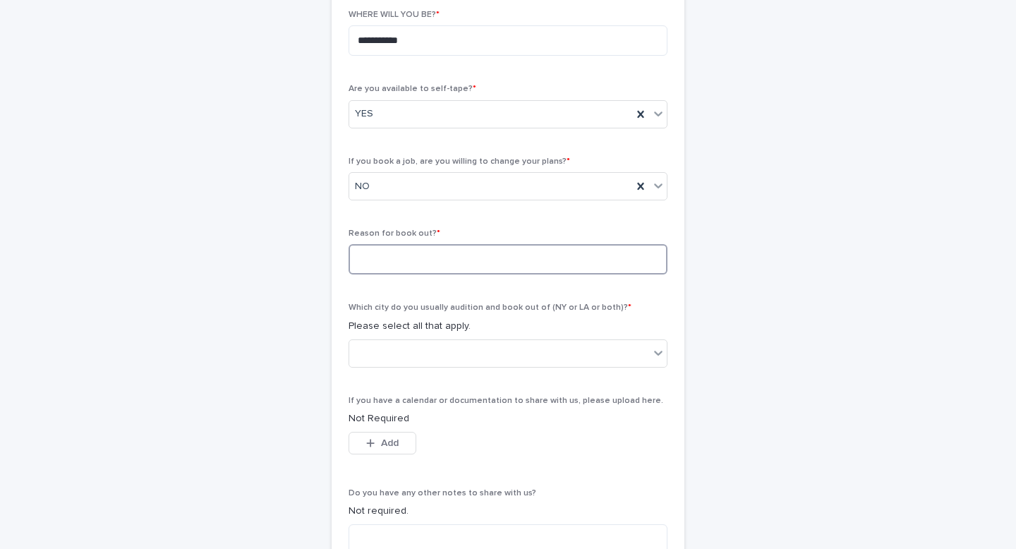
click at [435, 260] on textarea at bounding box center [507, 259] width 319 height 30
type textarea "**********"
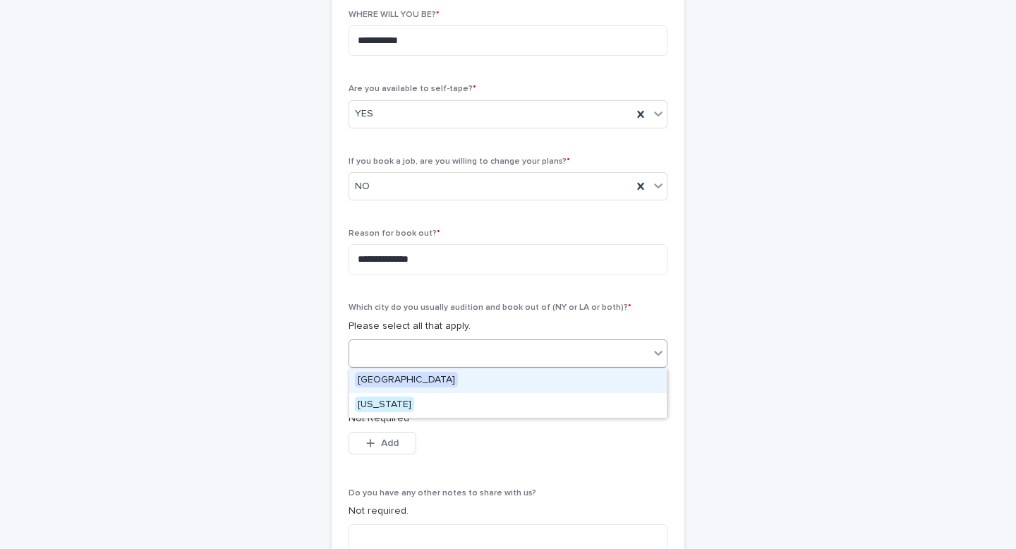
click at [445, 350] on div at bounding box center [499, 352] width 300 height 23
click at [406, 372] on span "[GEOGRAPHIC_DATA]" at bounding box center [406, 380] width 103 height 16
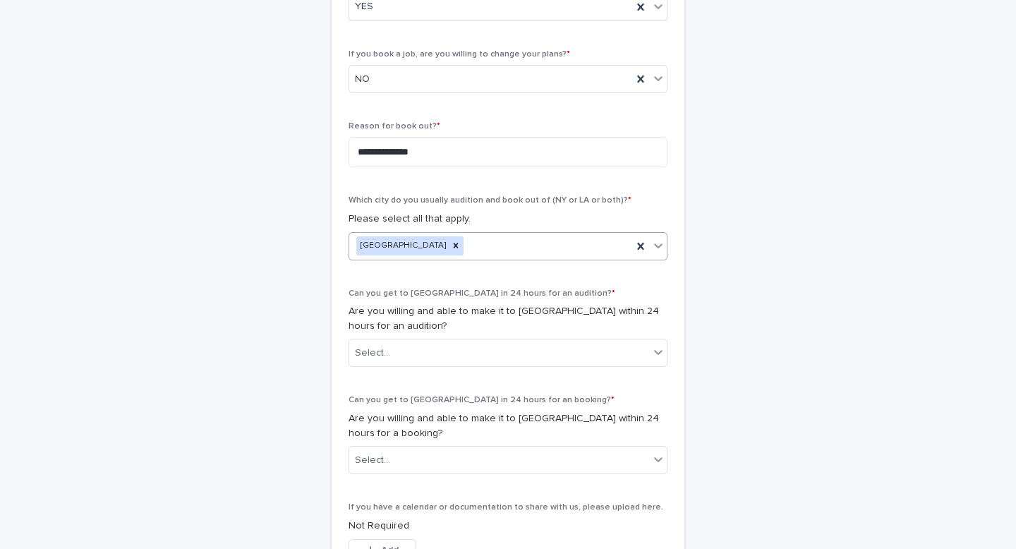
click at [406, 372] on div "Can you get to [GEOGRAPHIC_DATA] in 24 hours for an audition? * Are you willing…" at bounding box center [507, 334] width 319 height 90
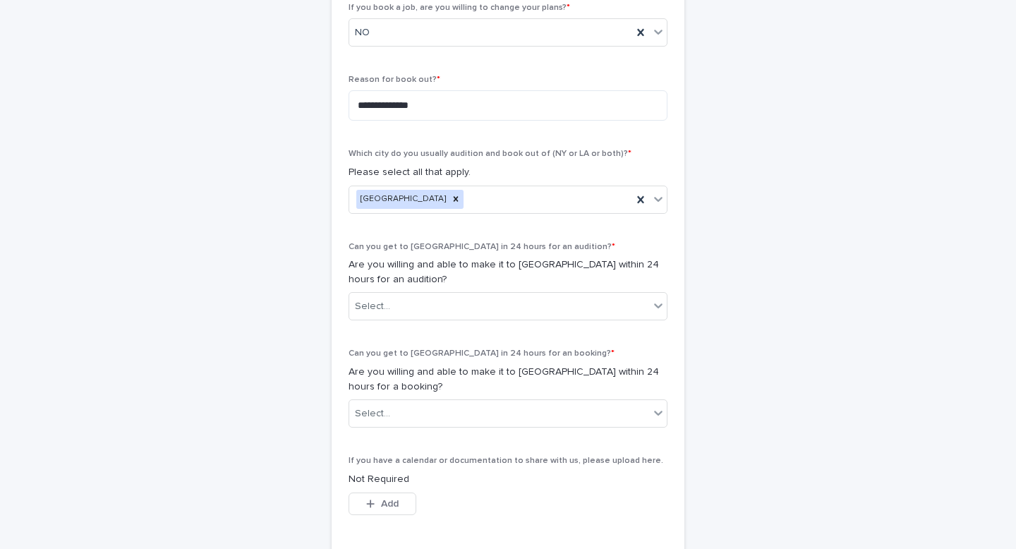
scroll to position [628, 0]
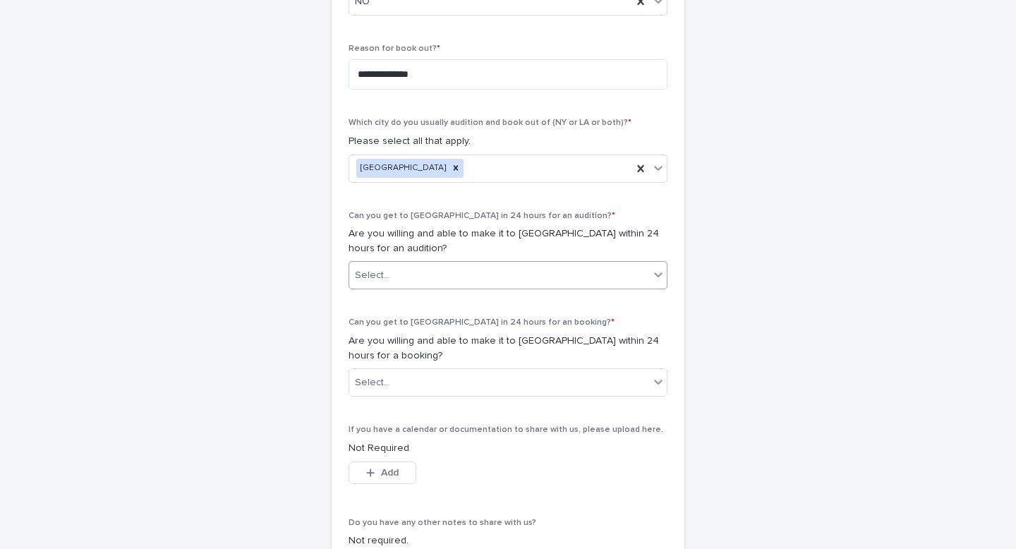
click at [435, 274] on div "Select..." at bounding box center [499, 275] width 300 height 23
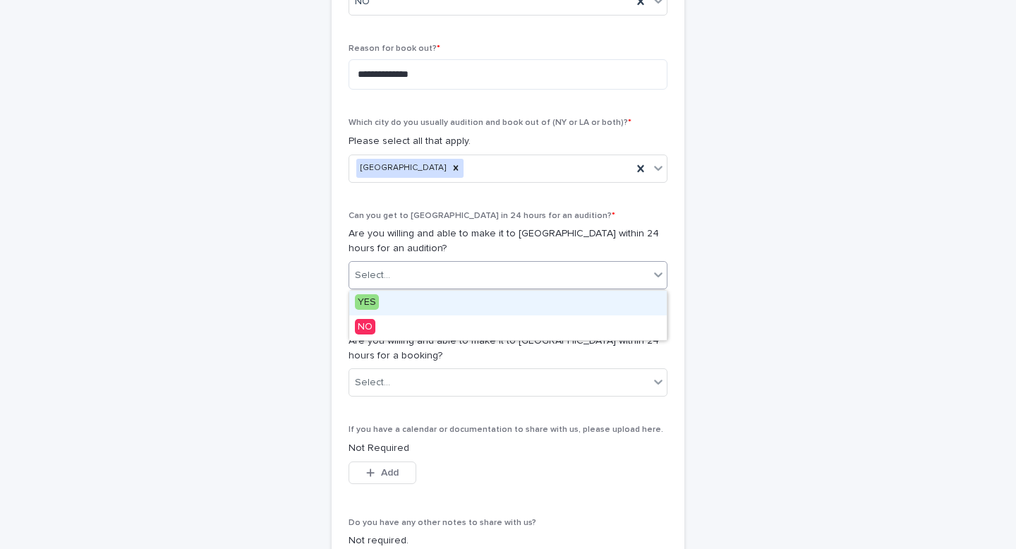
click at [417, 305] on div "YES" at bounding box center [507, 303] width 317 height 25
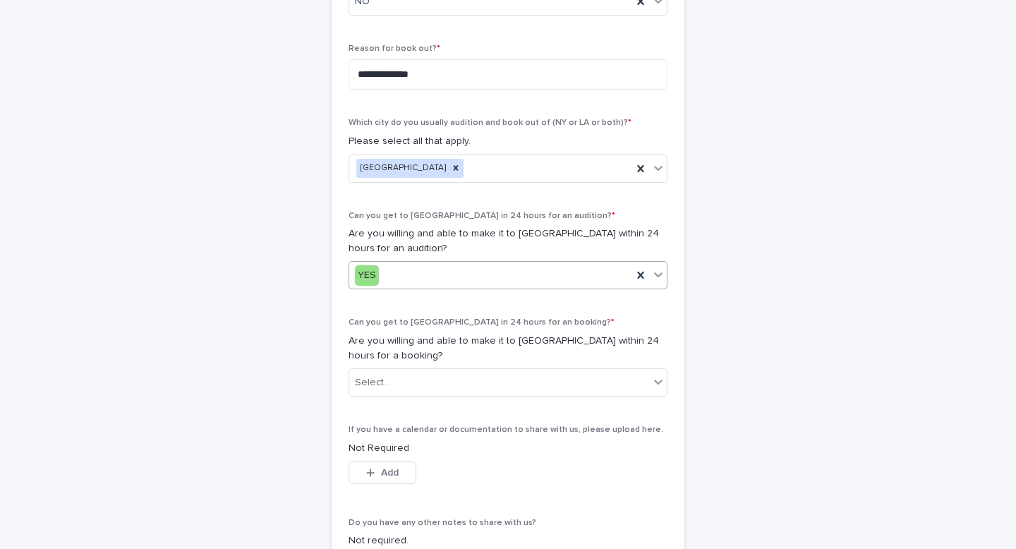
click at [444, 365] on div "Can you get to [GEOGRAPHIC_DATA] in 24 hours for an booking? * Are you willing …" at bounding box center [507, 362] width 319 height 90
click at [444, 374] on div "Select..." at bounding box center [499, 382] width 300 height 23
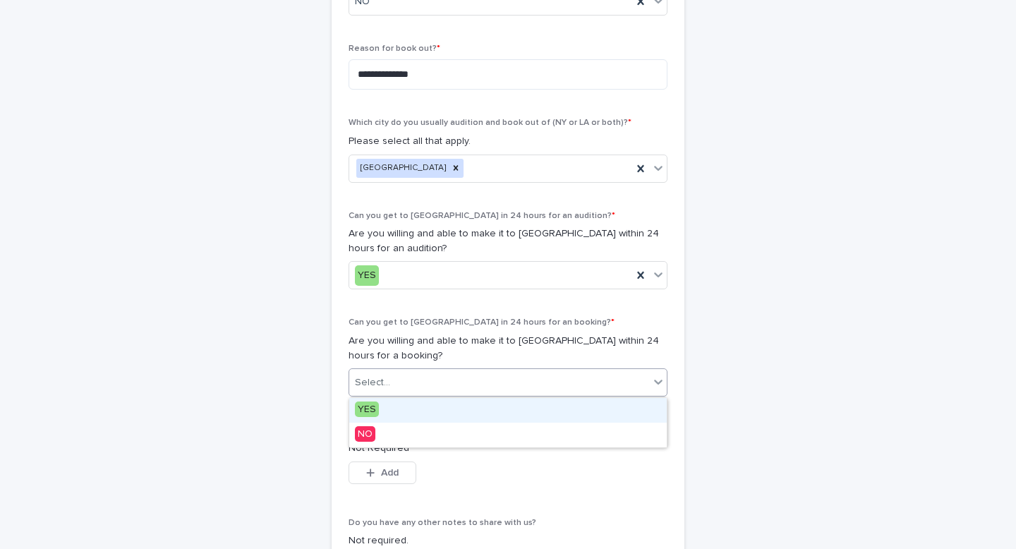
click at [420, 395] on div "Select..." at bounding box center [507, 382] width 319 height 28
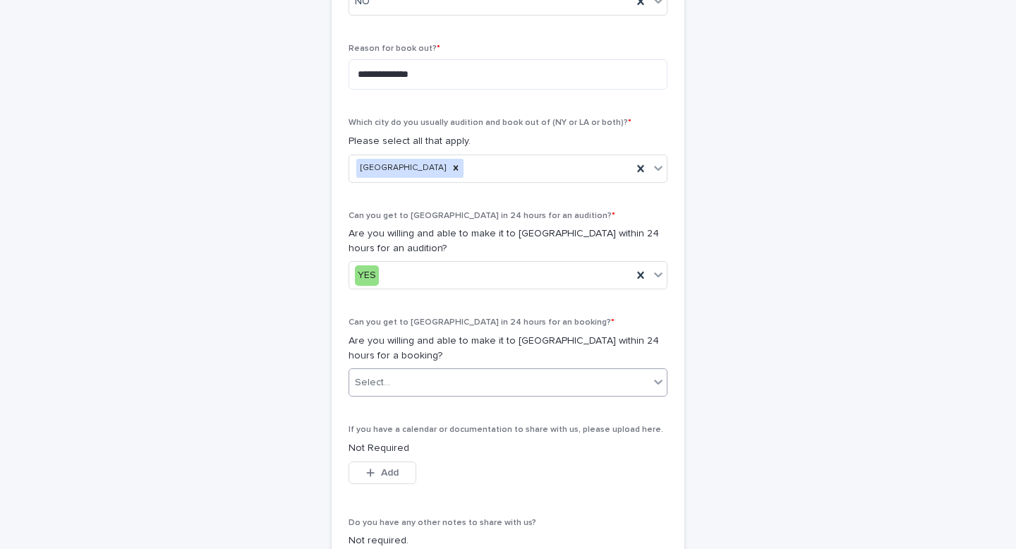
scroll to position [835, 0]
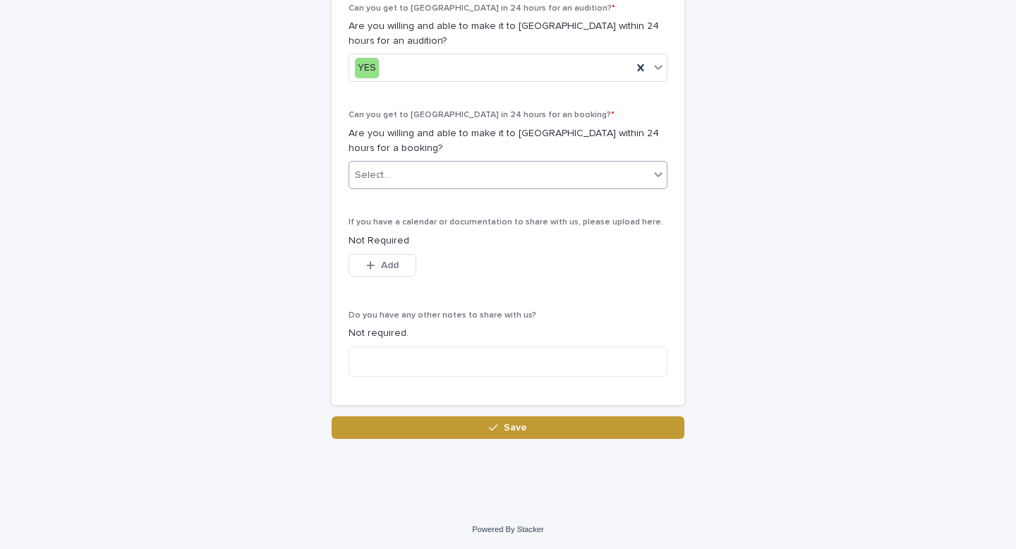
click at [461, 178] on div "Select..." at bounding box center [499, 175] width 300 height 23
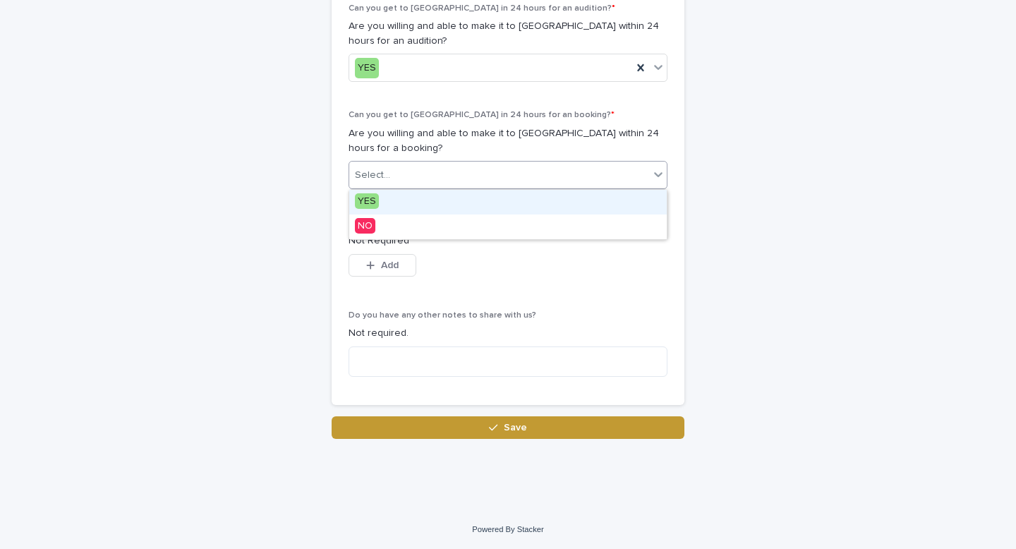
click at [425, 199] on div "YES" at bounding box center [507, 202] width 317 height 25
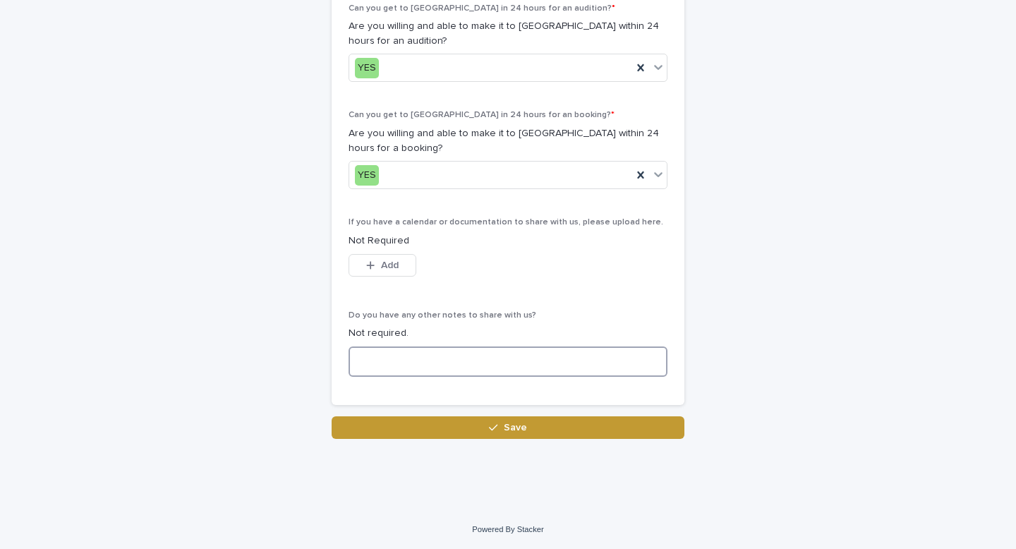
click at [436, 369] on textarea at bounding box center [507, 361] width 319 height 30
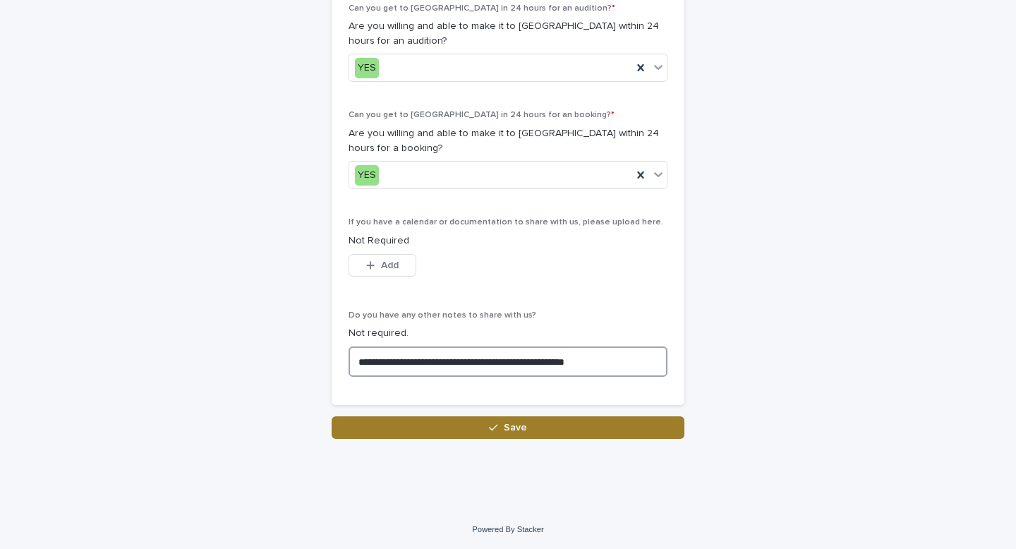
type textarea "**********"
click at [497, 424] on icon "button" at bounding box center [493, 428] width 8 height 10
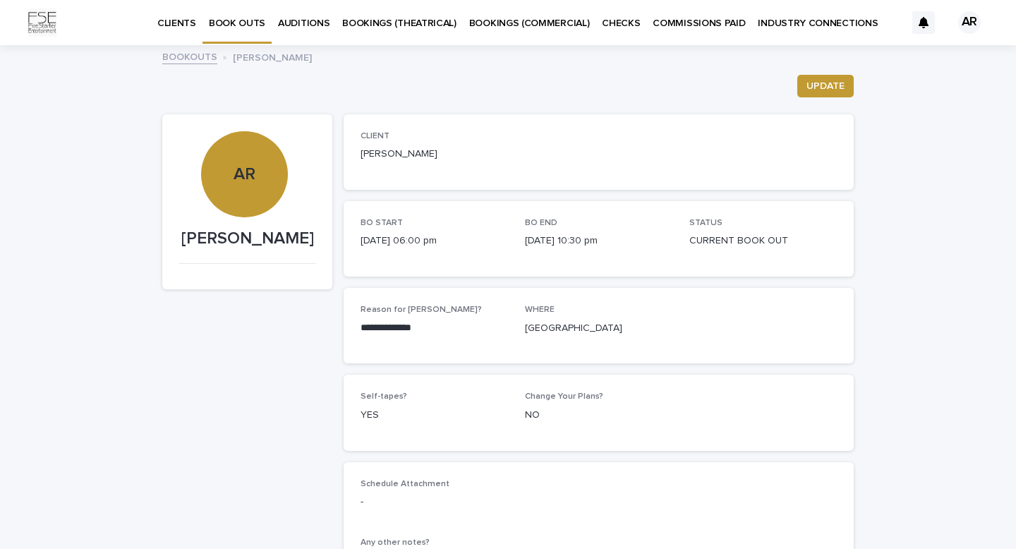
click at [241, 23] on p "BOOK OUTS" at bounding box center [237, 15] width 56 height 30
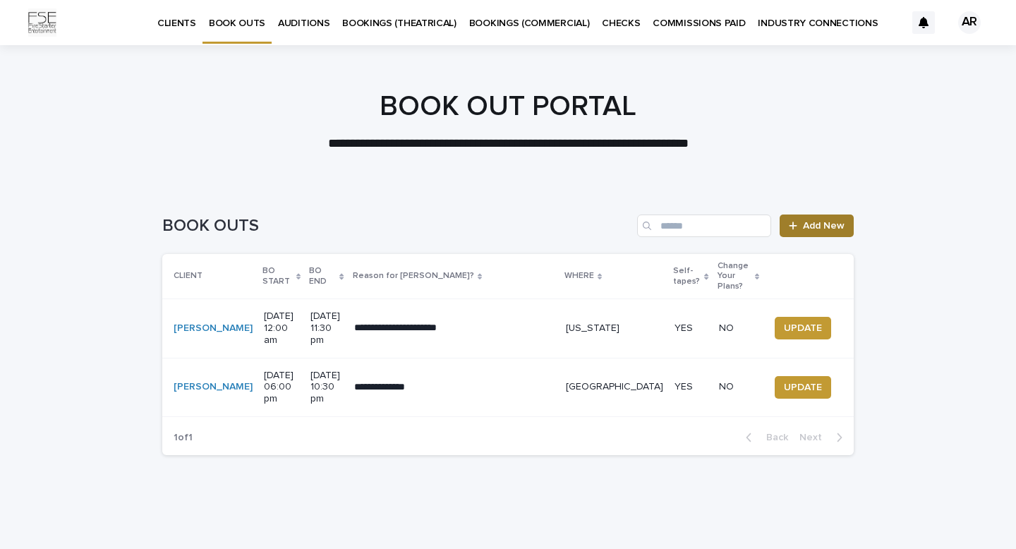
click at [820, 229] on span "Add New" at bounding box center [824, 226] width 42 height 10
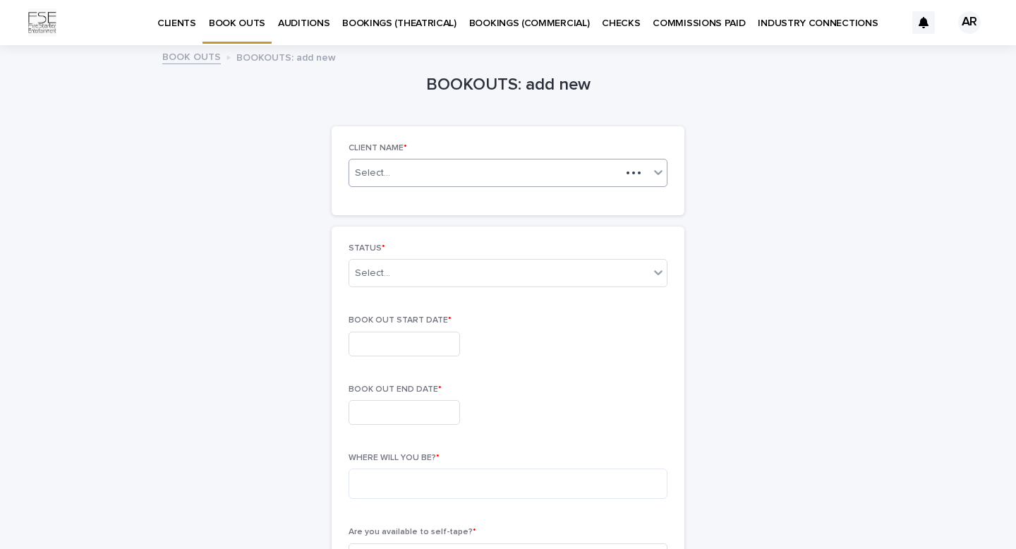
click at [498, 183] on div "Select..." at bounding box center [507, 173] width 319 height 28
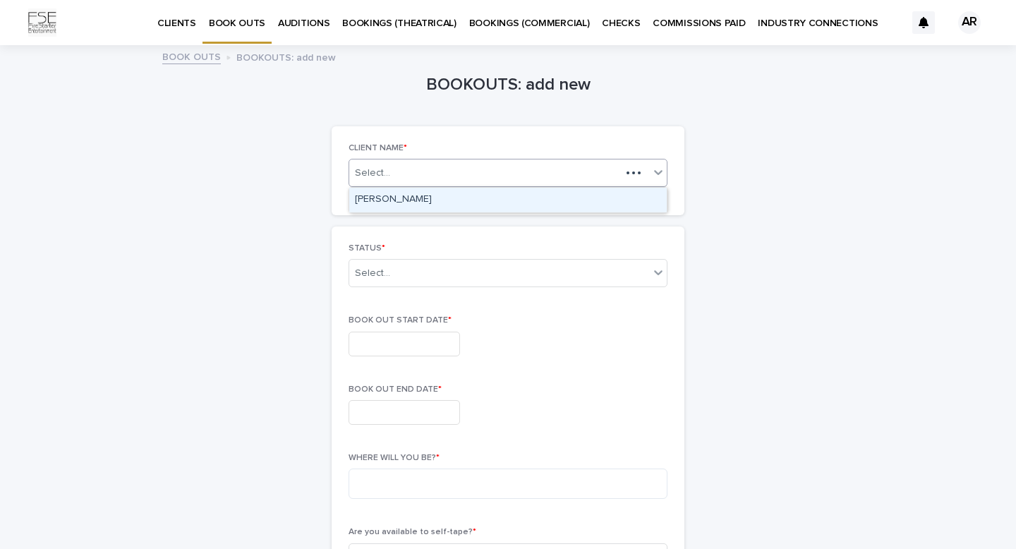
click at [473, 200] on div "[PERSON_NAME]" at bounding box center [507, 200] width 317 height 25
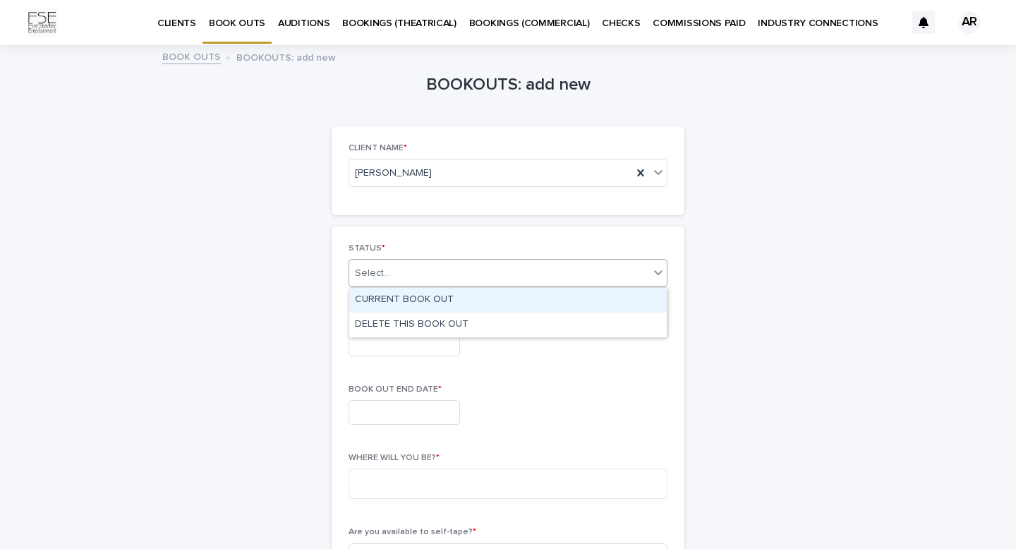
click at [572, 281] on div "Select..." at bounding box center [499, 273] width 300 height 23
click at [460, 294] on div "CURRENT BOOK OUT" at bounding box center [507, 300] width 317 height 25
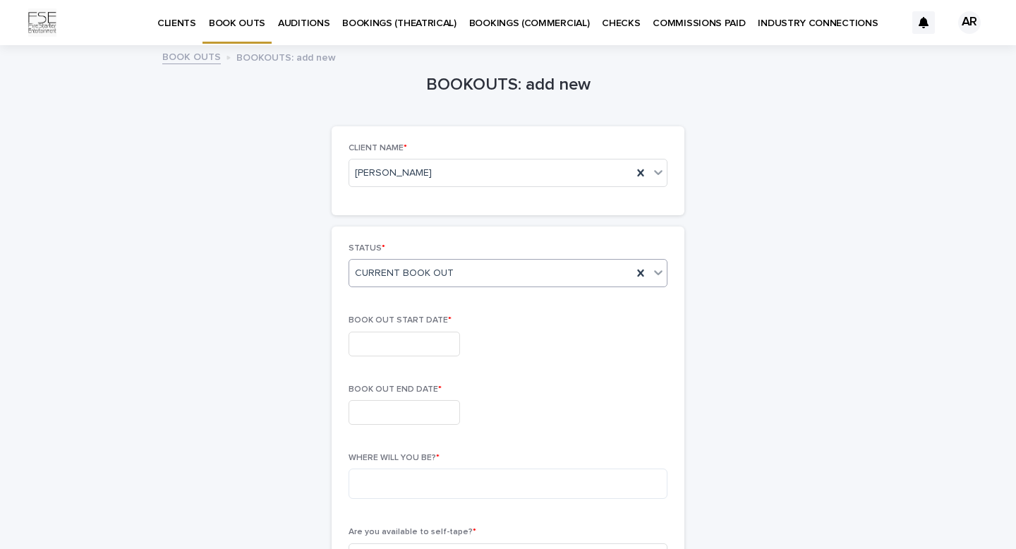
click at [413, 336] on input "text" at bounding box center [403, 344] width 111 height 25
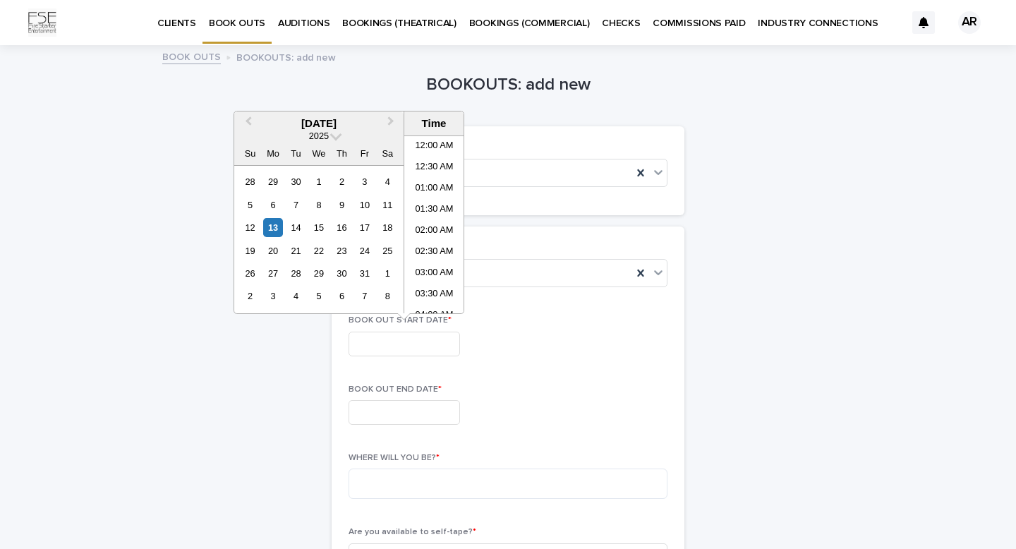
scroll to position [366, 0]
click at [317, 272] on div "29" at bounding box center [318, 273] width 19 height 19
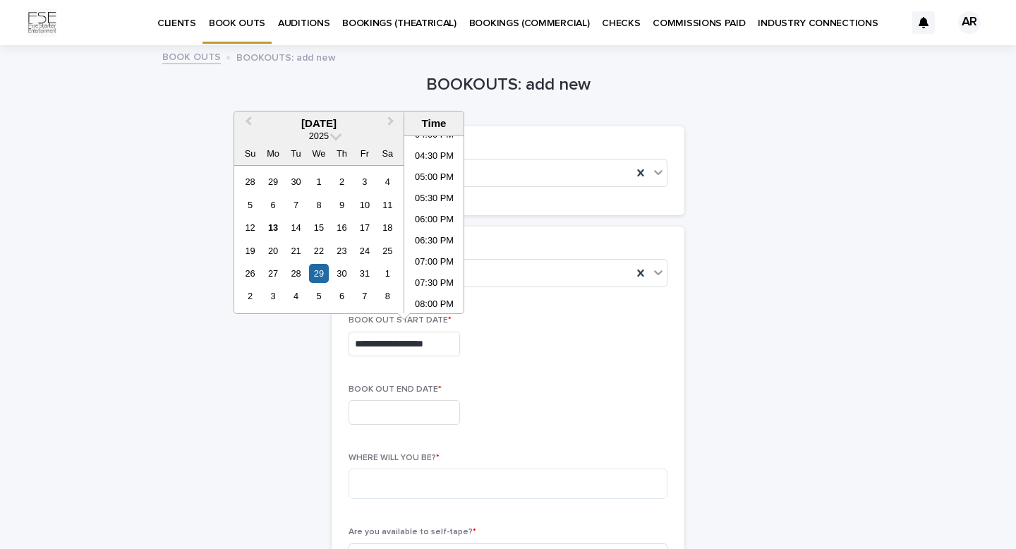
scroll to position [690, 0]
click at [435, 216] on li "06:00 PM" at bounding box center [434, 218] width 60 height 21
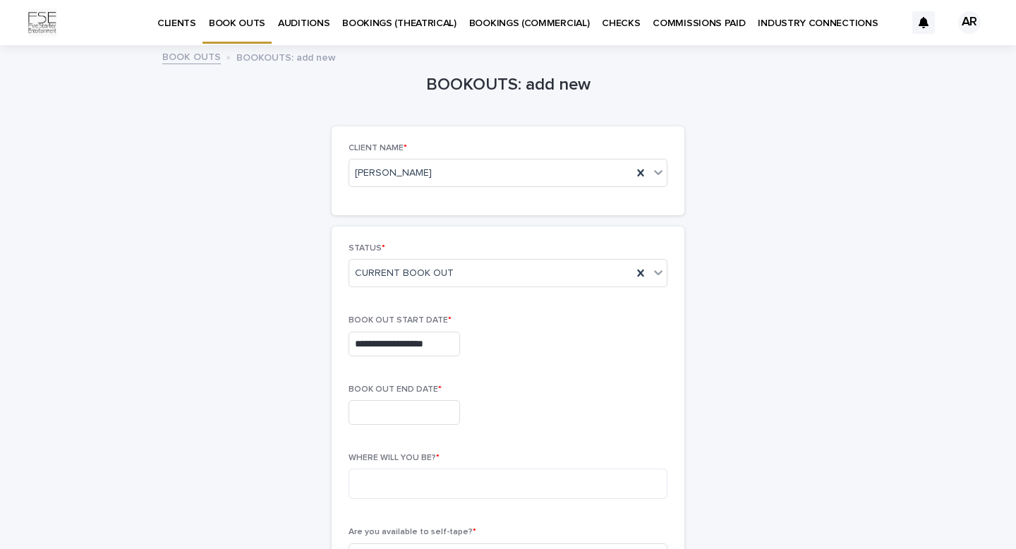
type input "**********"
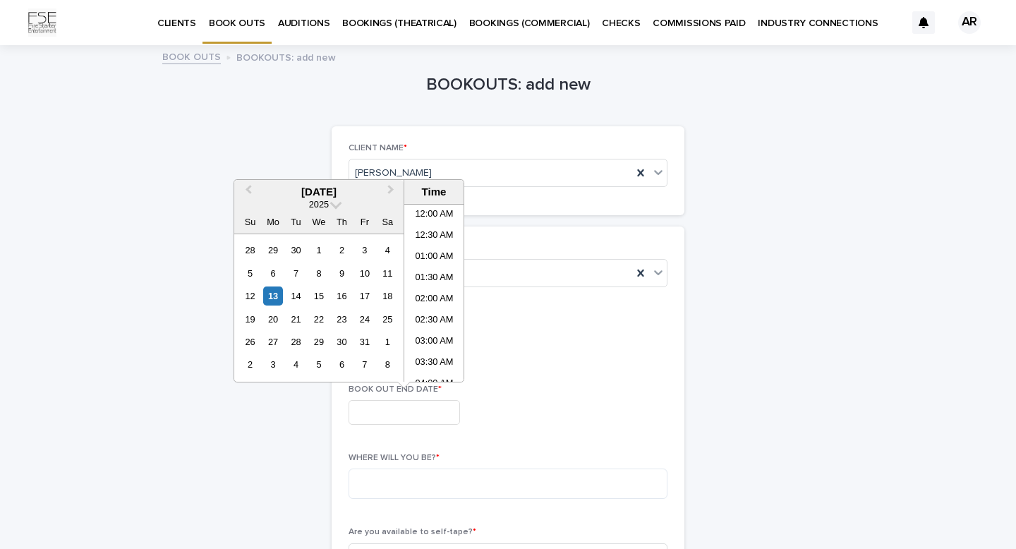
click at [426, 416] on input "text" at bounding box center [403, 412] width 111 height 25
click at [323, 342] on div "29" at bounding box center [318, 341] width 19 height 19
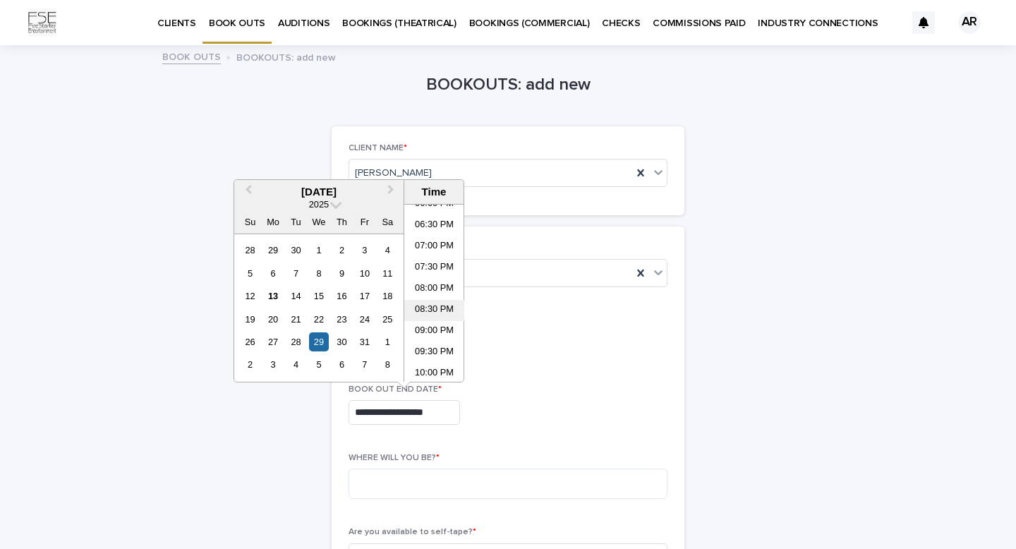
scroll to position [839, 0]
click at [434, 334] on li "10:30 PM" at bounding box center [434, 328] width 60 height 21
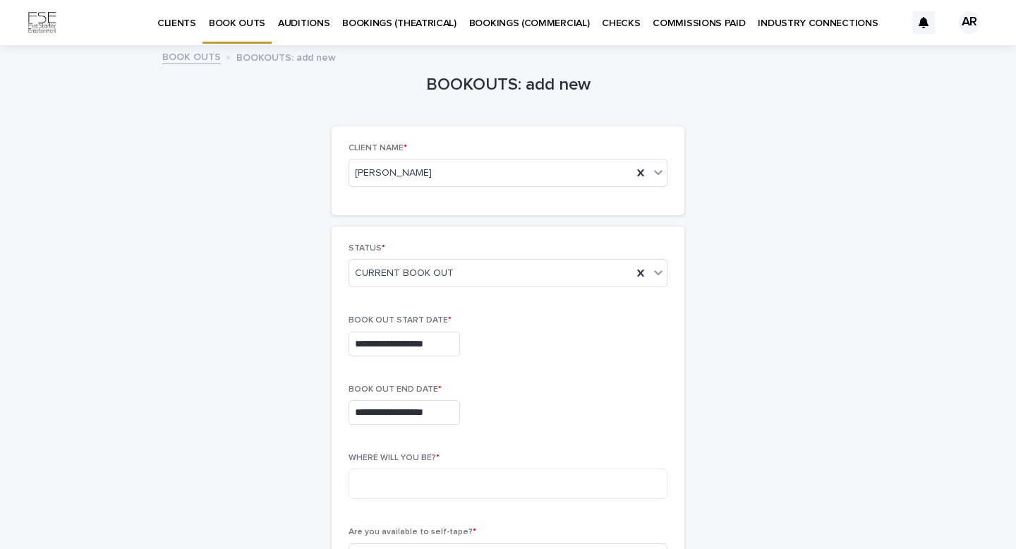
type input "**********"
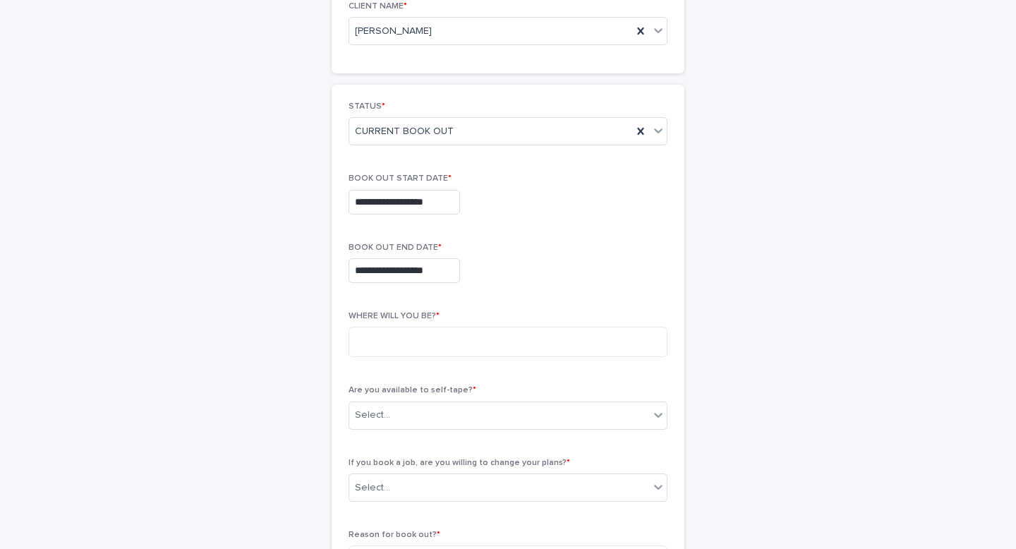
scroll to position [189, 0]
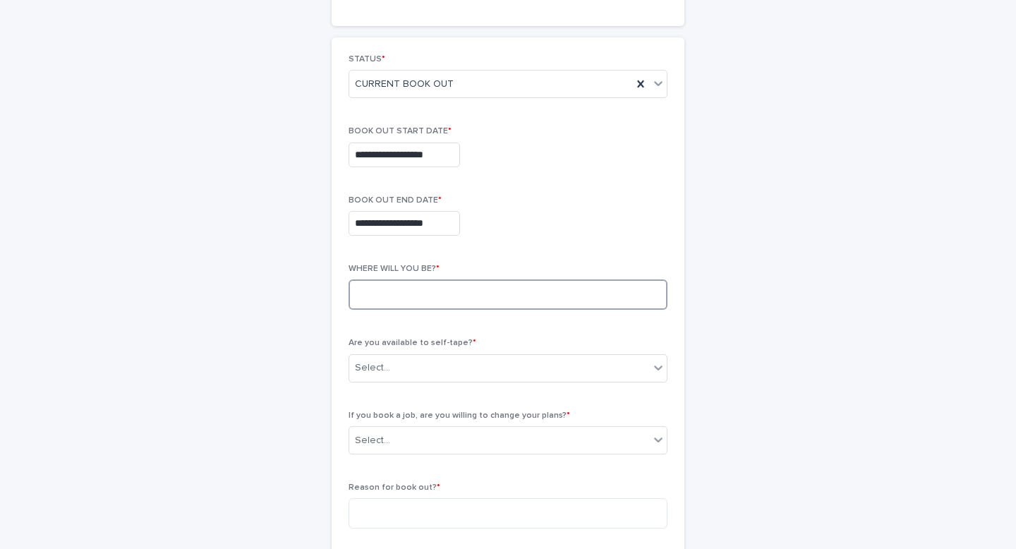
click at [452, 292] on textarea at bounding box center [507, 294] width 319 height 30
type textarea "**********"
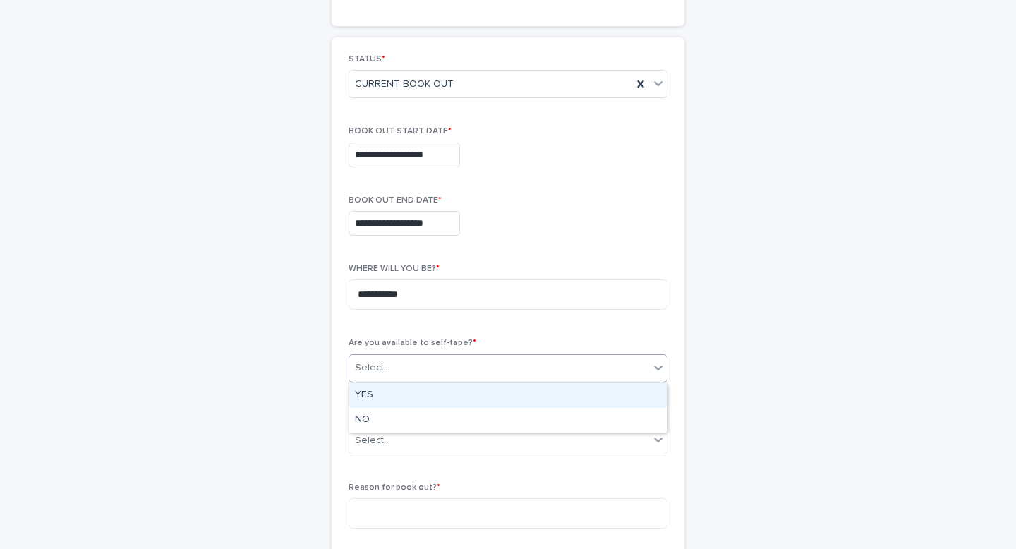
click at [483, 364] on div "Select..." at bounding box center [499, 367] width 300 height 23
click at [420, 392] on div "YES" at bounding box center [507, 395] width 317 height 25
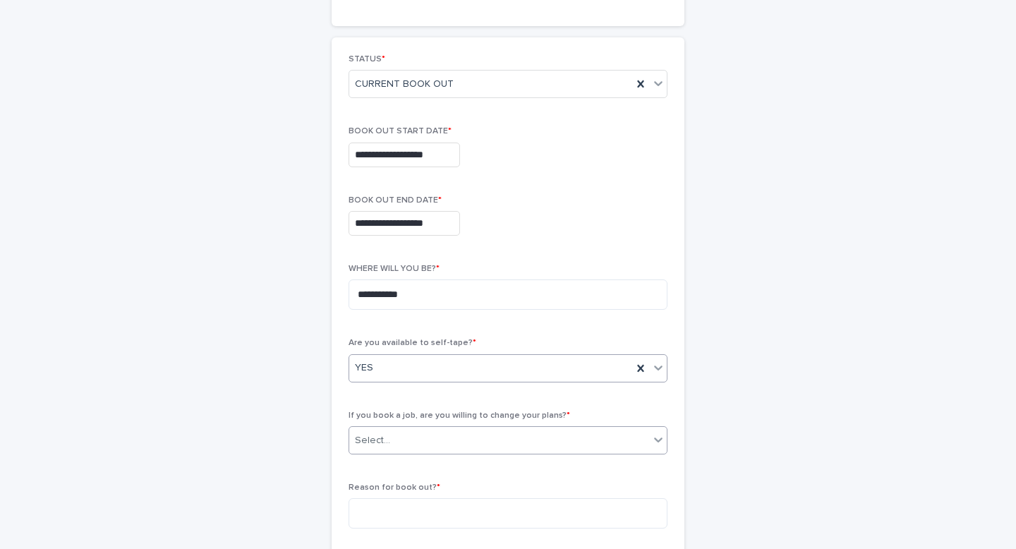
click at [412, 435] on div "Select..." at bounding box center [499, 440] width 300 height 23
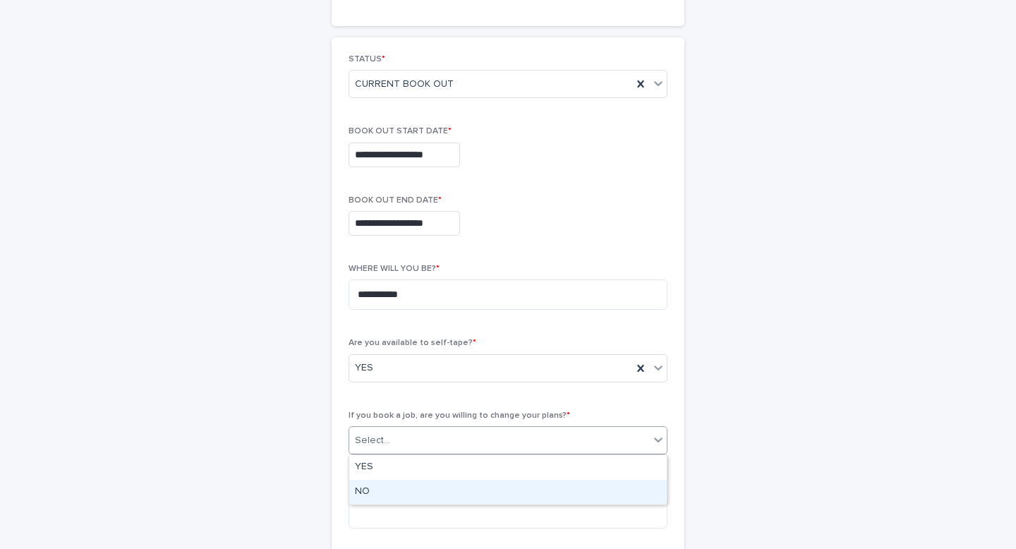
click at [383, 483] on div "NO" at bounding box center [507, 492] width 317 height 25
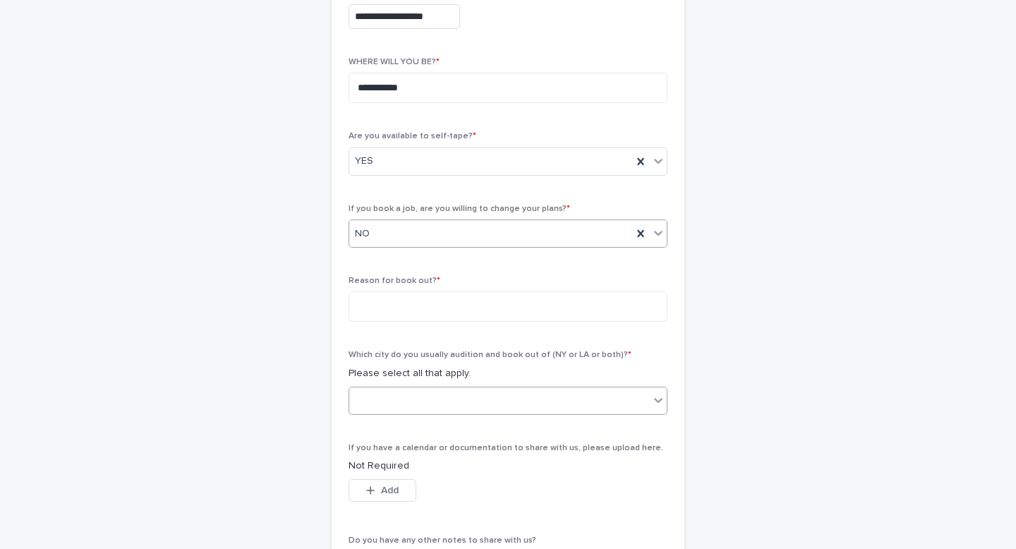
scroll to position [410, 0]
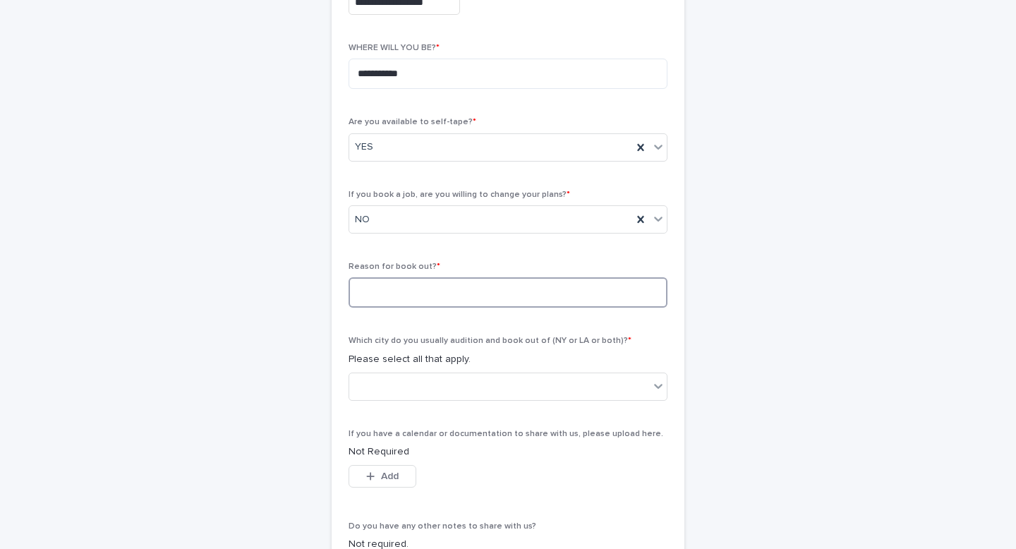
click at [432, 289] on textarea at bounding box center [507, 292] width 319 height 30
type textarea "*"
type textarea "**********"
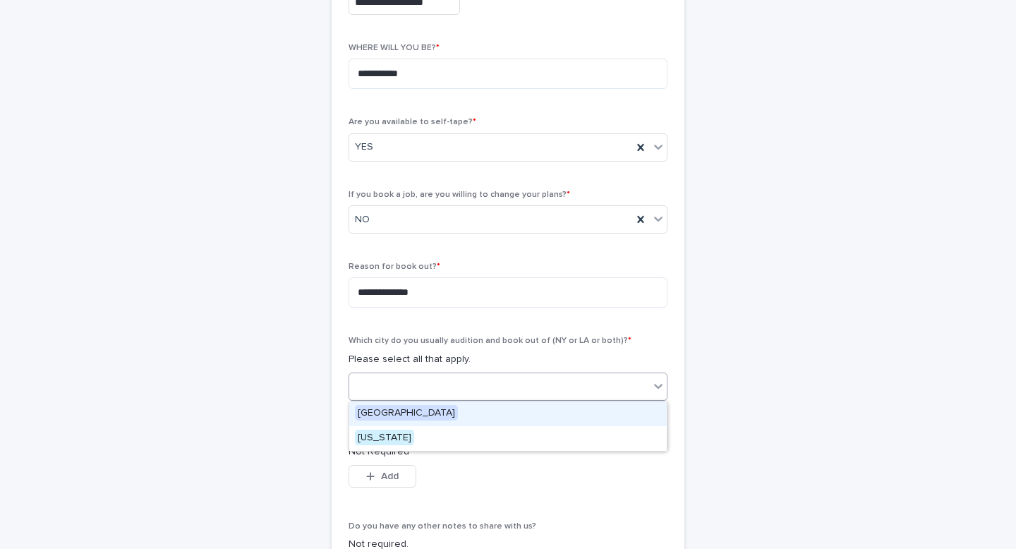
click at [485, 382] on div at bounding box center [499, 386] width 300 height 23
click at [423, 410] on div "[GEOGRAPHIC_DATA]" at bounding box center [507, 413] width 317 height 25
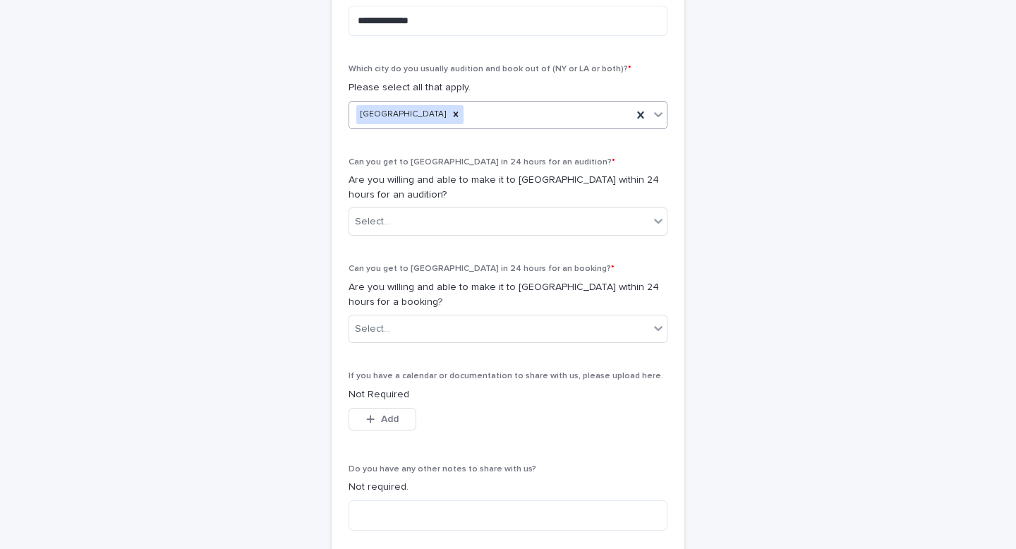
scroll to position [712, 0]
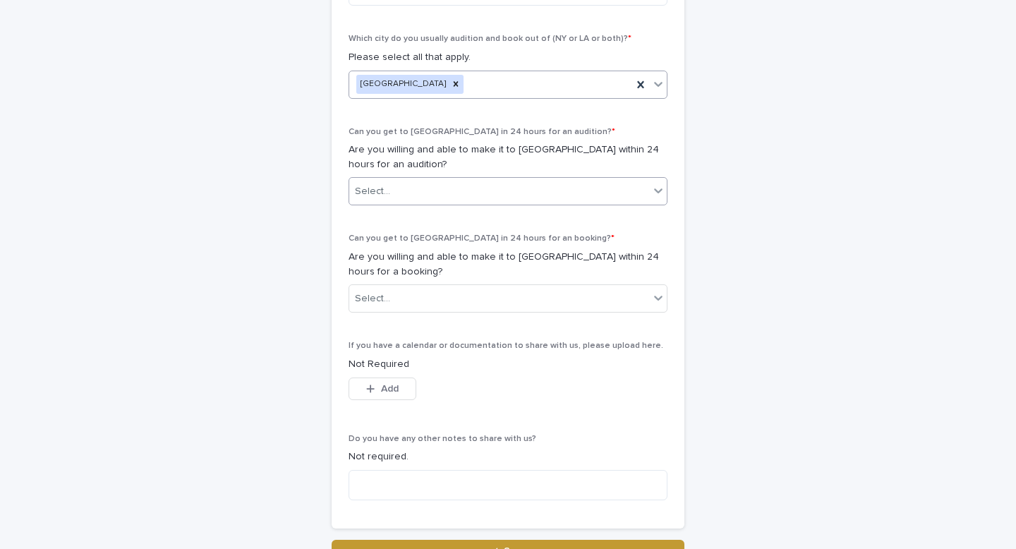
click at [490, 191] on div "Select..." at bounding box center [499, 191] width 300 height 23
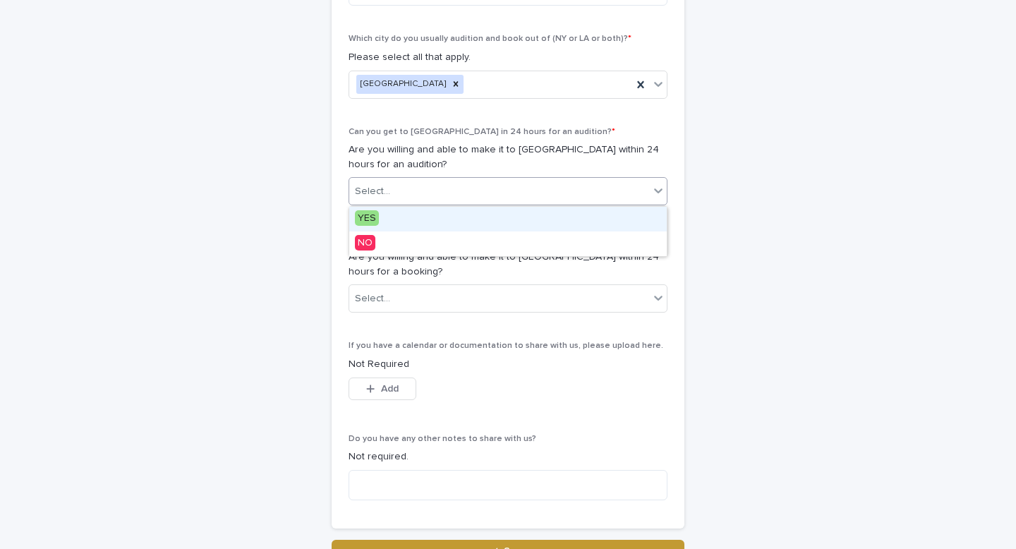
click at [443, 223] on div "YES" at bounding box center [507, 219] width 317 height 25
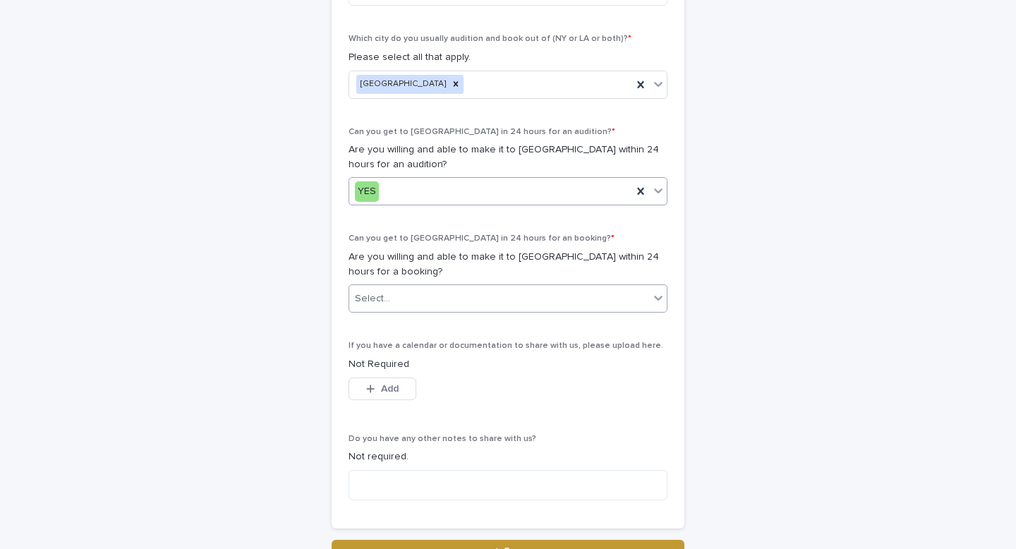
click at [430, 300] on div "Select..." at bounding box center [499, 298] width 300 height 23
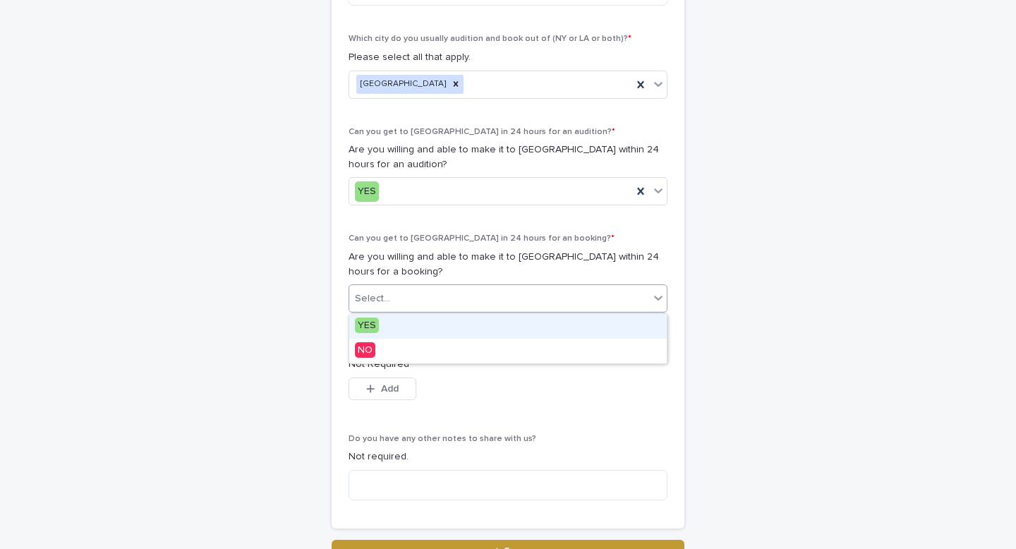
click at [408, 322] on div "YES" at bounding box center [507, 326] width 317 height 25
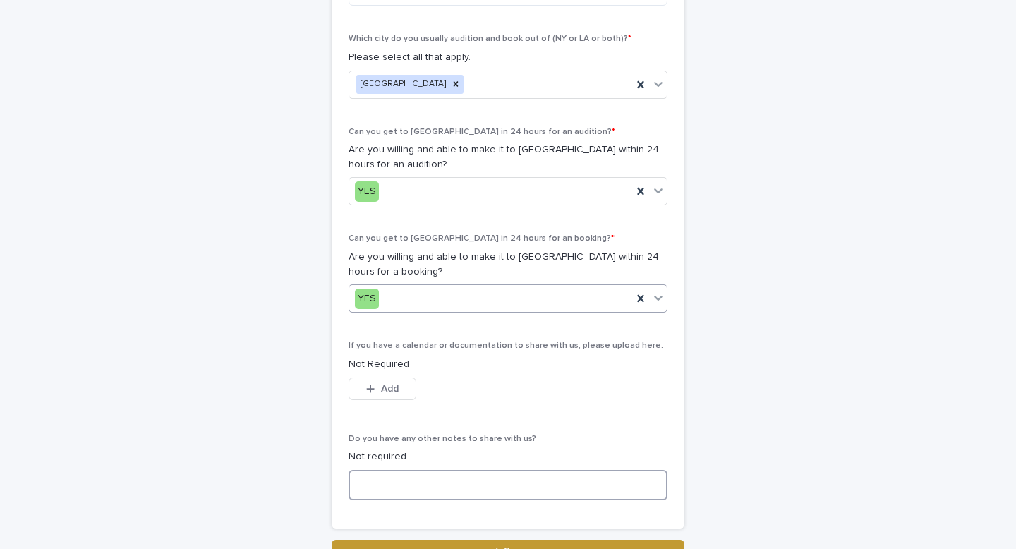
click at [398, 476] on textarea at bounding box center [507, 485] width 319 height 30
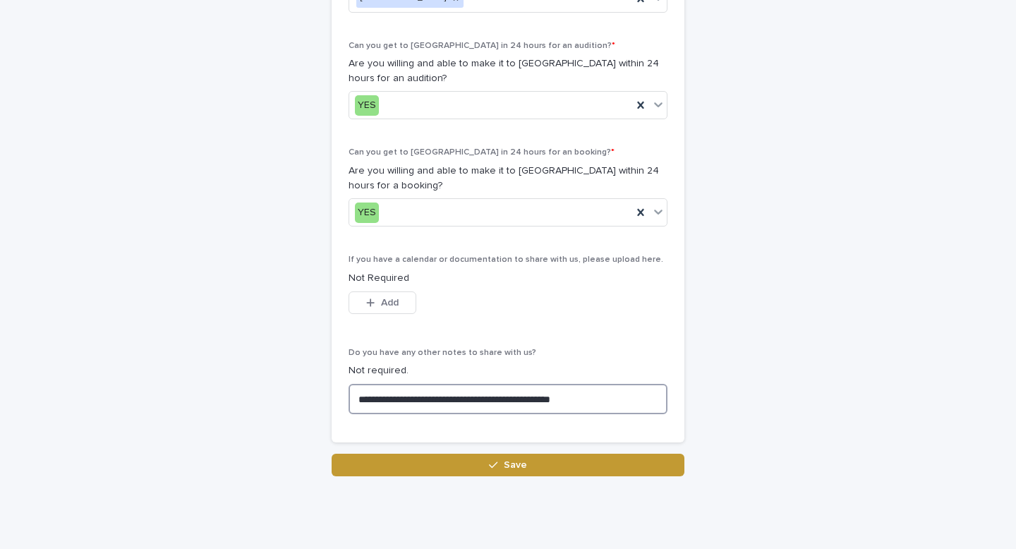
scroll to position [835, 0]
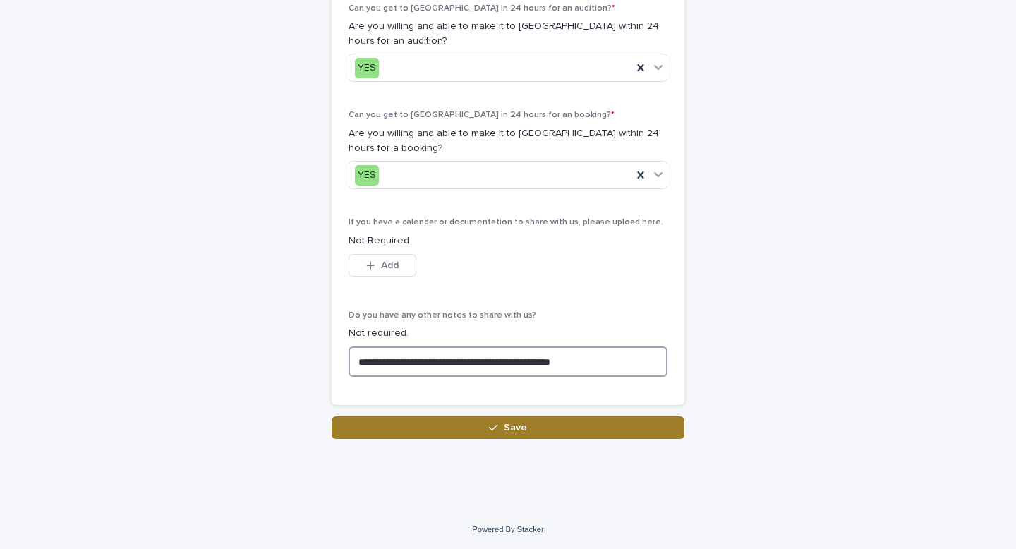
type textarea "**********"
click at [480, 424] on button "Save" at bounding box center [508, 427] width 353 height 23
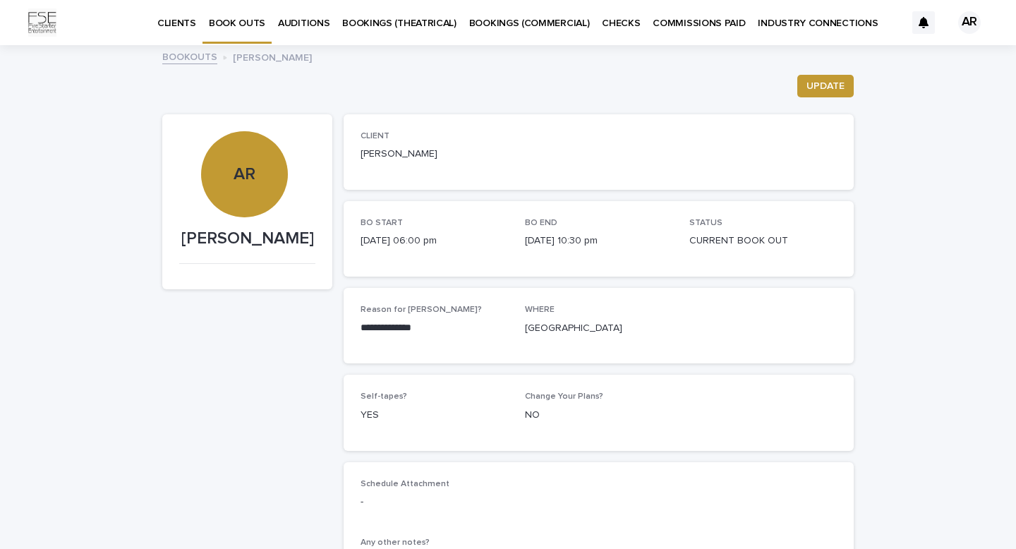
click at [238, 23] on p "BOOK OUTS" at bounding box center [237, 15] width 56 height 30
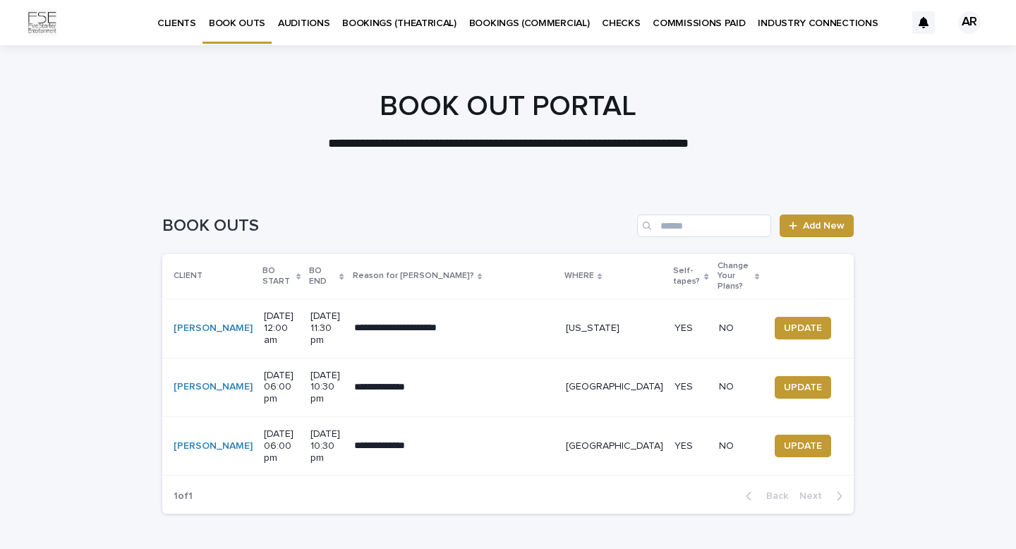
click at [296, 273] on icon at bounding box center [298, 276] width 4 height 7
click at [814, 222] on span "Add New" at bounding box center [824, 226] width 42 height 10
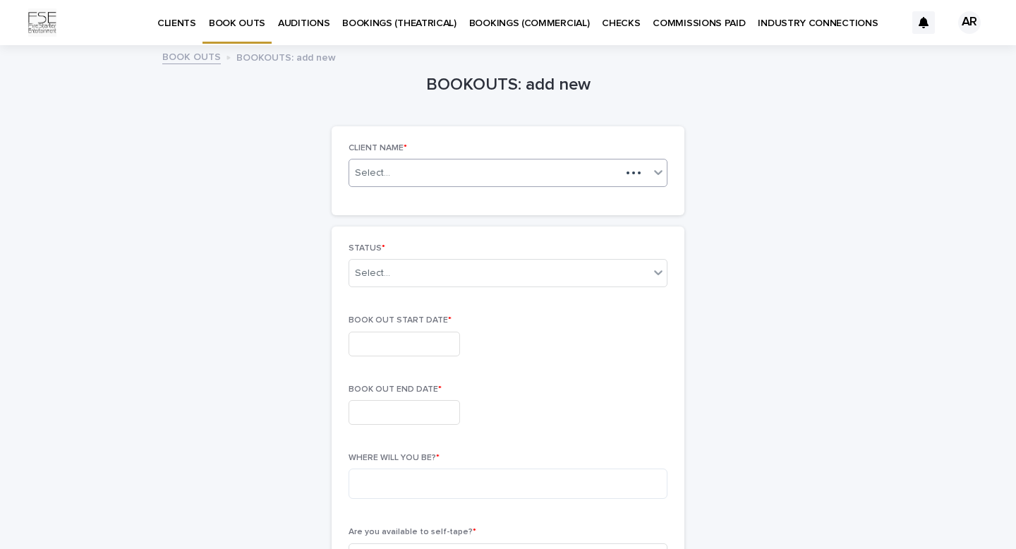
click at [651, 169] on icon at bounding box center [658, 172] width 14 height 14
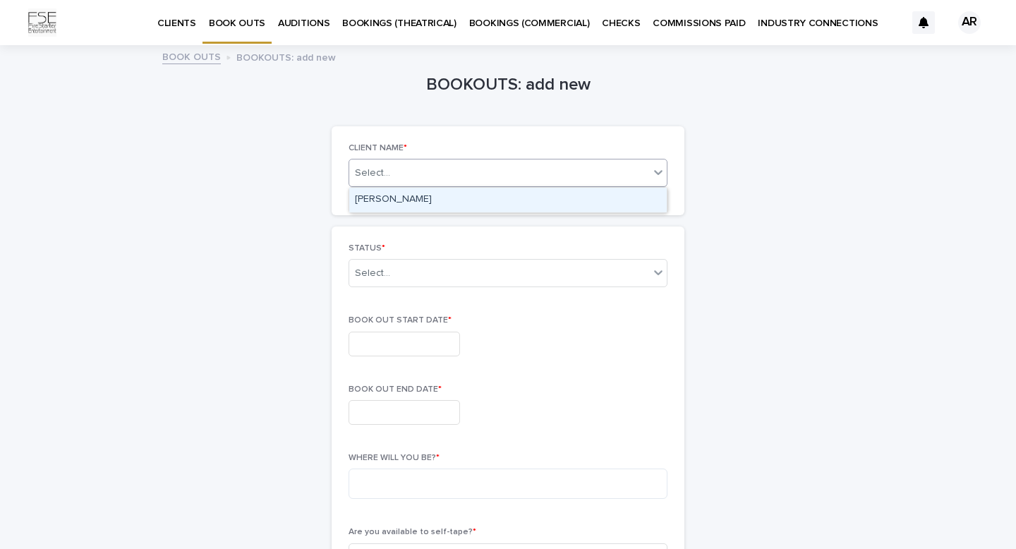
click at [584, 199] on div "[PERSON_NAME]" at bounding box center [507, 200] width 317 height 25
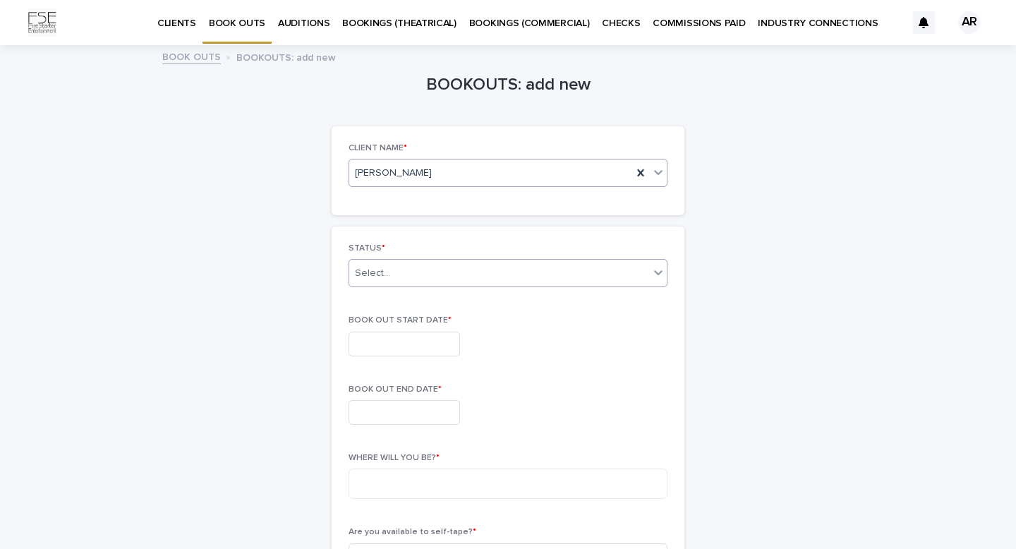
click at [465, 278] on div "Select..." at bounding box center [499, 273] width 300 height 23
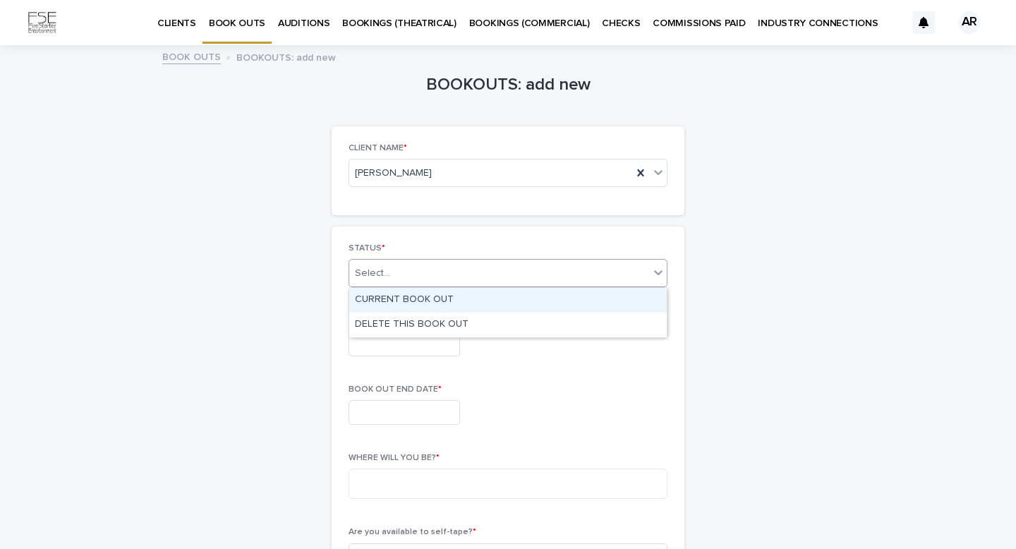
click at [430, 312] on div "CURRENT BOOK OUT" at bounding box center [507, 300] width 317 height 25
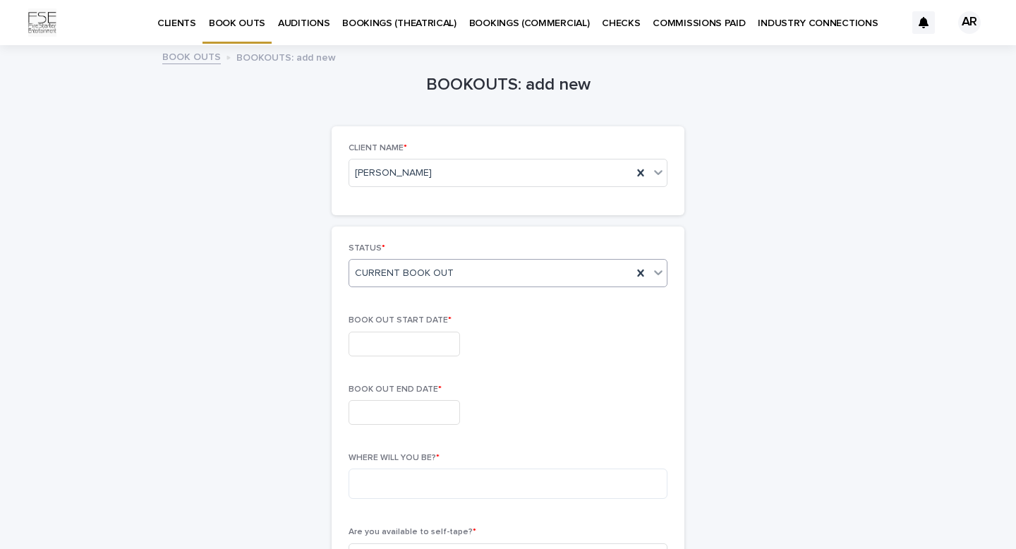
click at [409, 354] on input "text" at bounding box center [403, 344] width 111 height 25
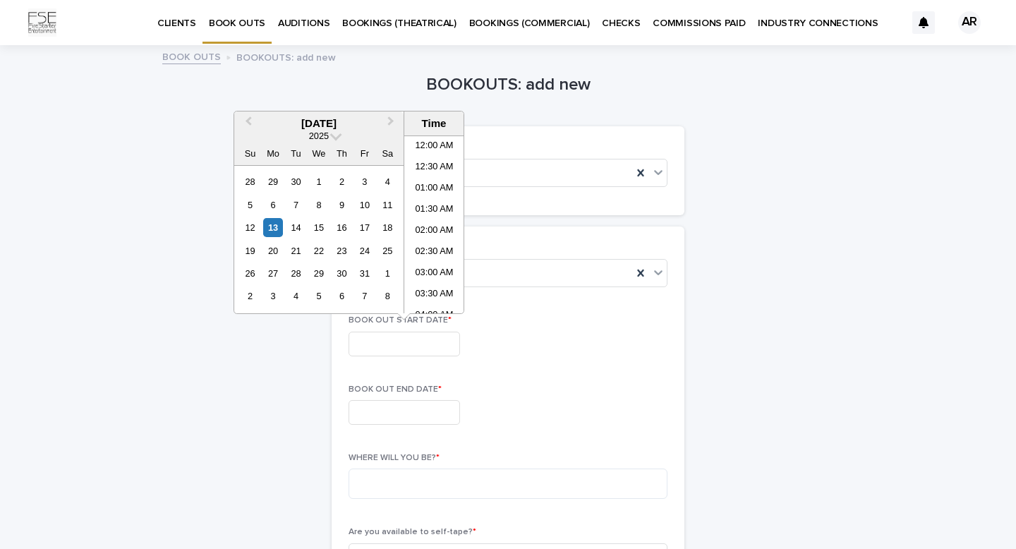
scroll to position [366, 0]
click at [346, 254] on div "23" at bounding box center [341, 250] width 19 height 19
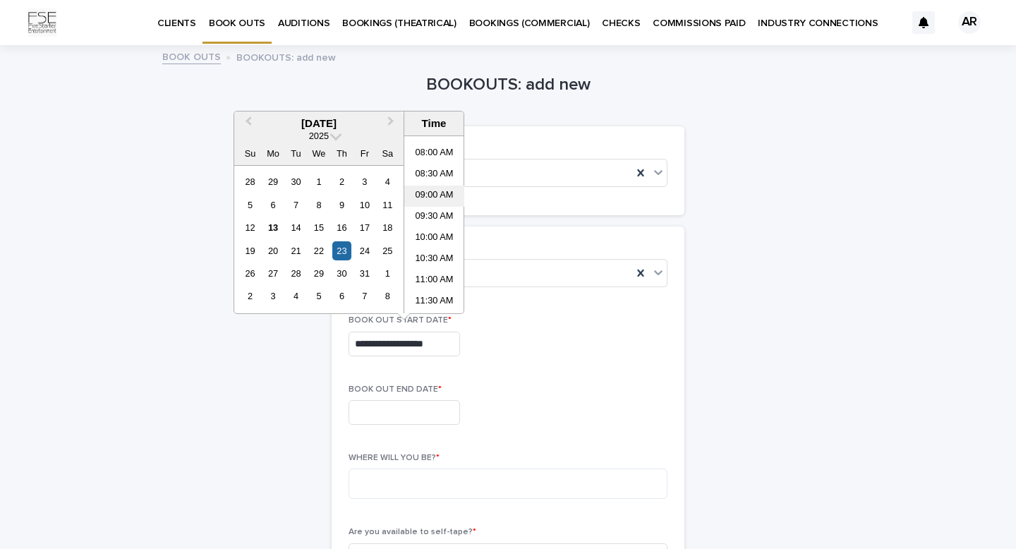
scroll to position [328, 0]
click at [427, 197] on li "09:00 AM" at bounding box center [434, 199] width 60 height 21
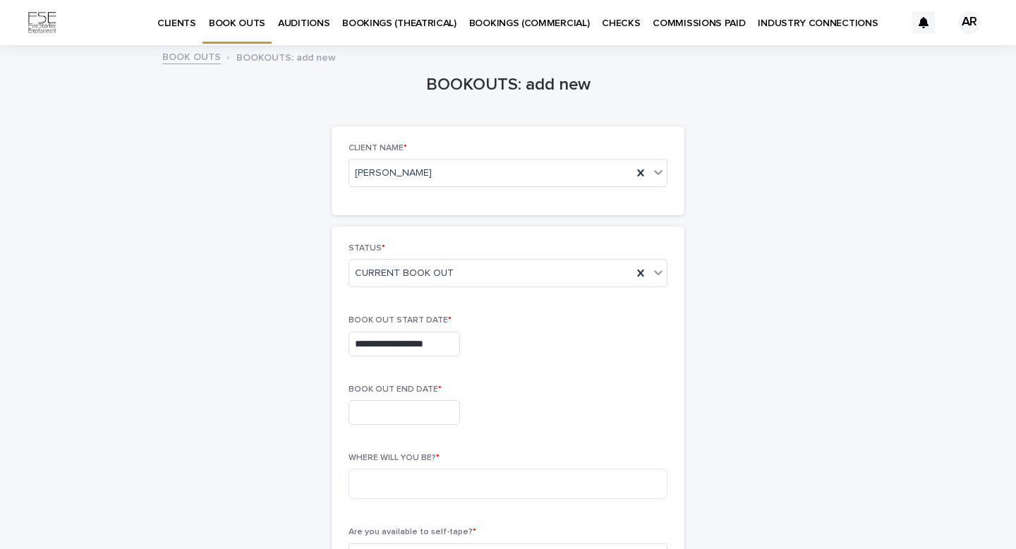
type input "**********"
click at [416, 413] on input "text" at bounding box center [403, 412] width 111 height 25
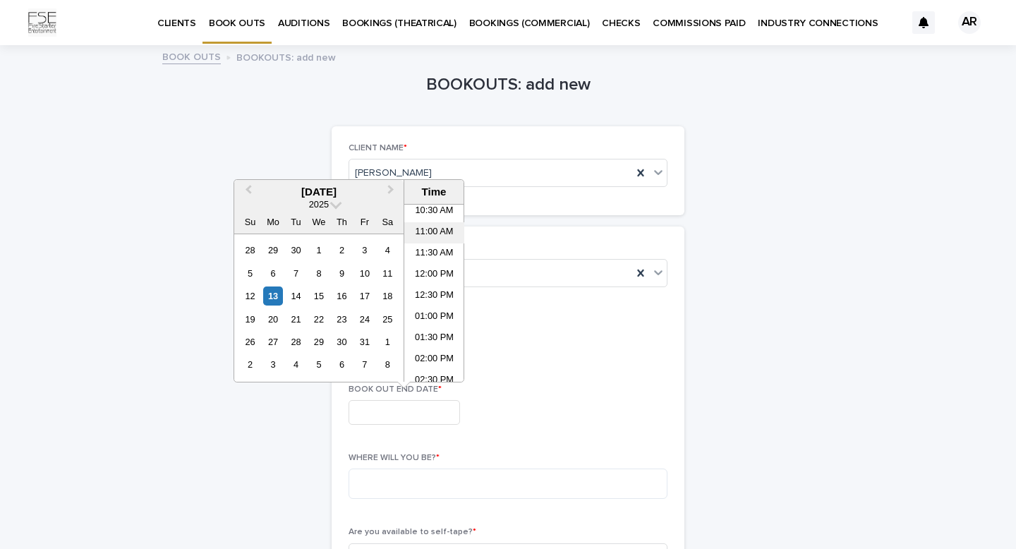
scroll to position [483, 0]
click at [440, 300] on li "01:30 PM" at bounding box center [434, 303] width 60 height 21
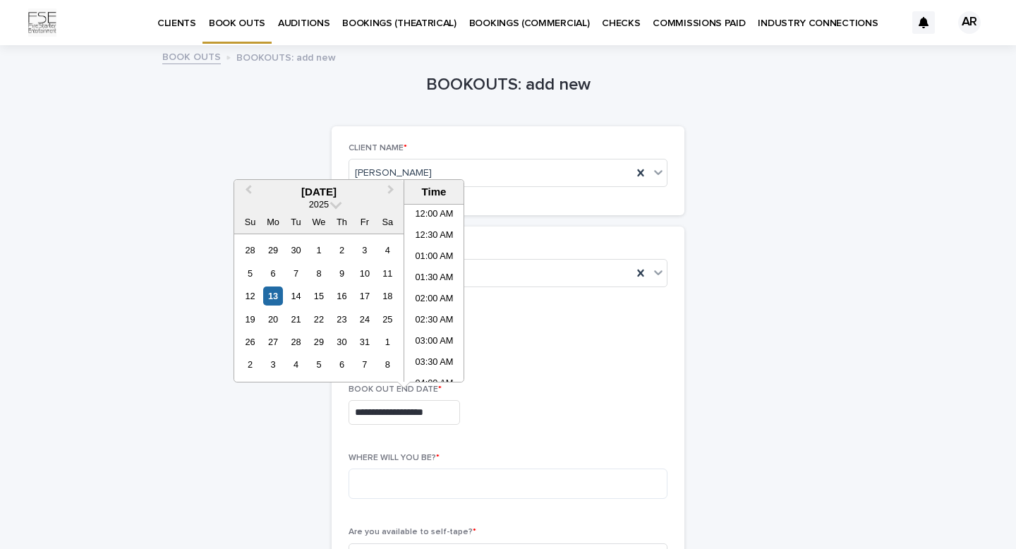
click at [367, 411] on input "**********" at bounding box center [403, 412] width 111 height 25
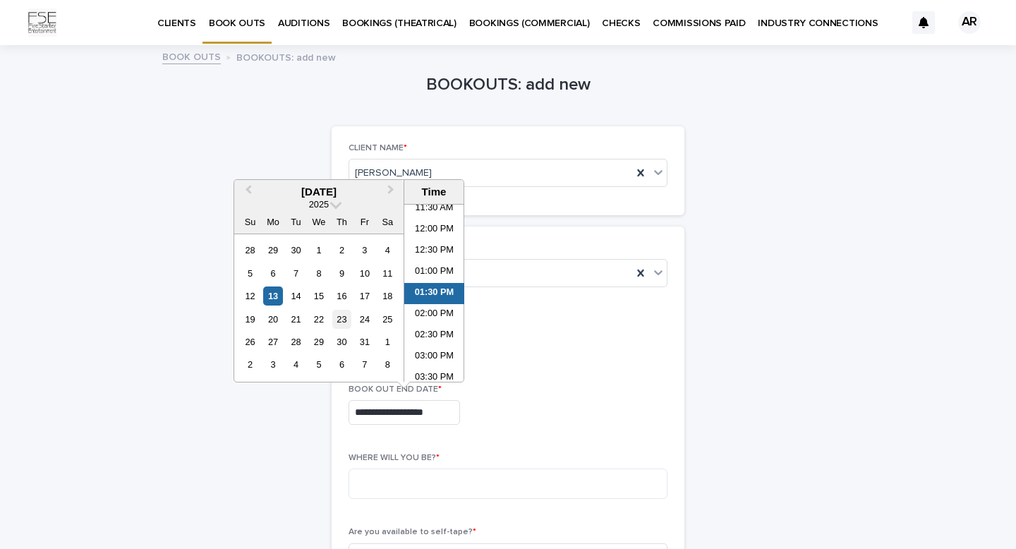
click at [341, 320] on div "23" at bounding box center [341, 319] width 19 height 19
type input "**********"
click at [399, 487] on textarea at bounding box center [507, 483] width 319 height 30
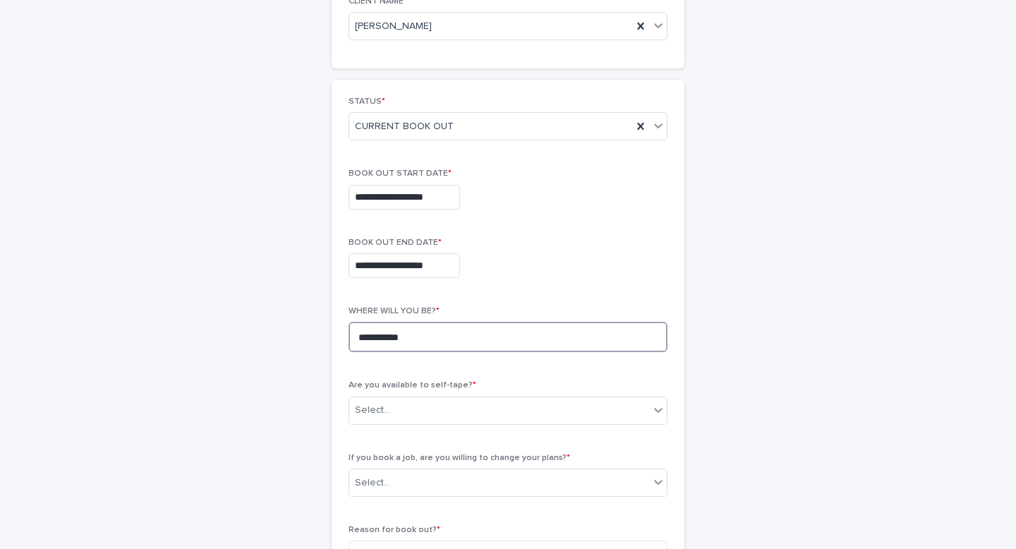
scroll to position [192, 0]
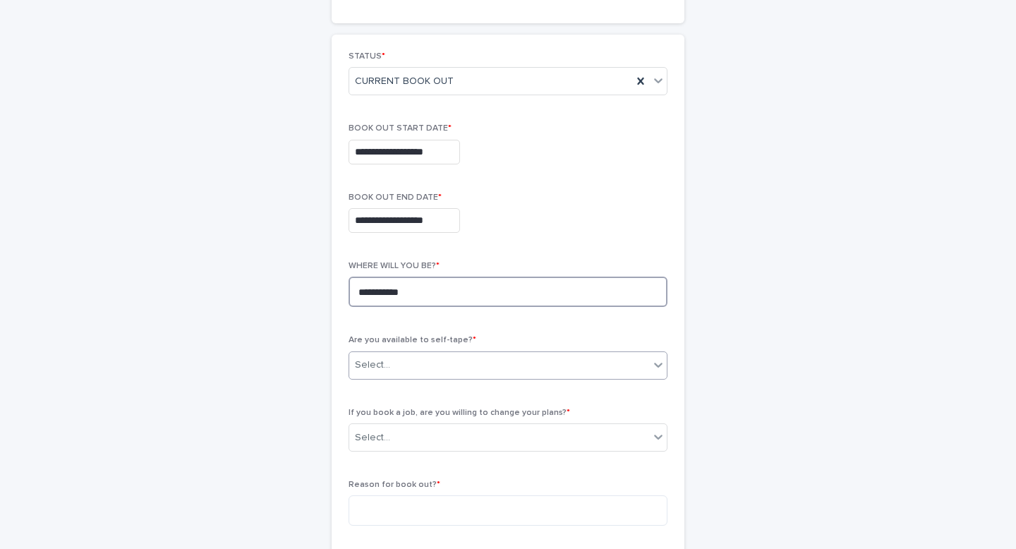
type textarea "**********"
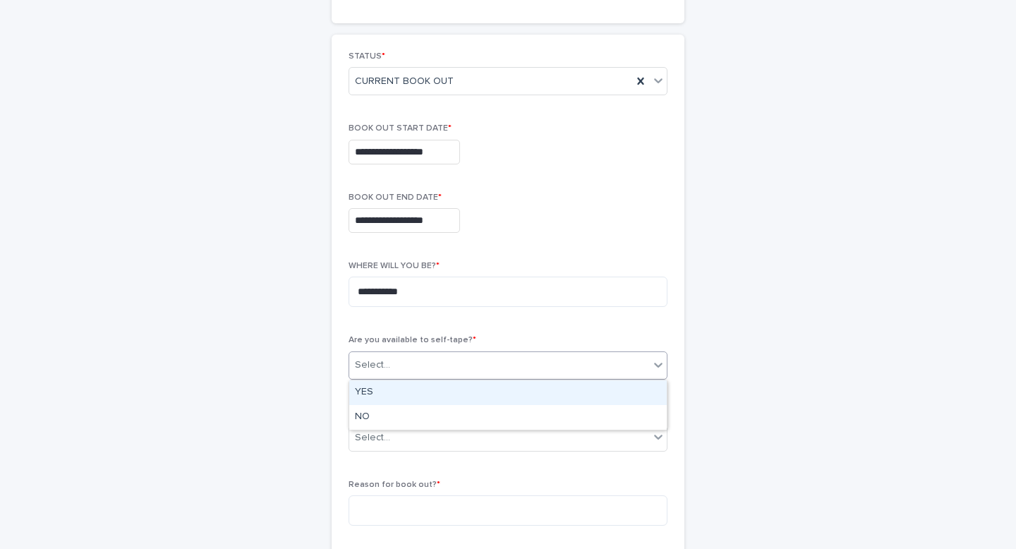
click at [459, 361] on div "Select..." at bounding box center [499, 364] width 300 height 23
click at [405, 394] on div "YES" at bounding box center [507, 392] width 317 height 25
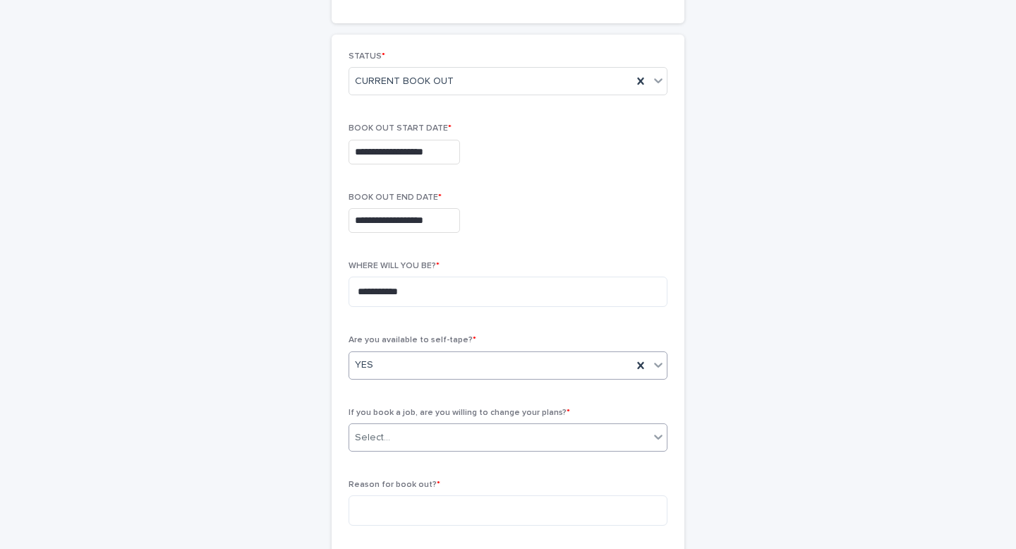
click at [401, 440] on div "Select..." at bounding box center [499, 437] width 300 height 23
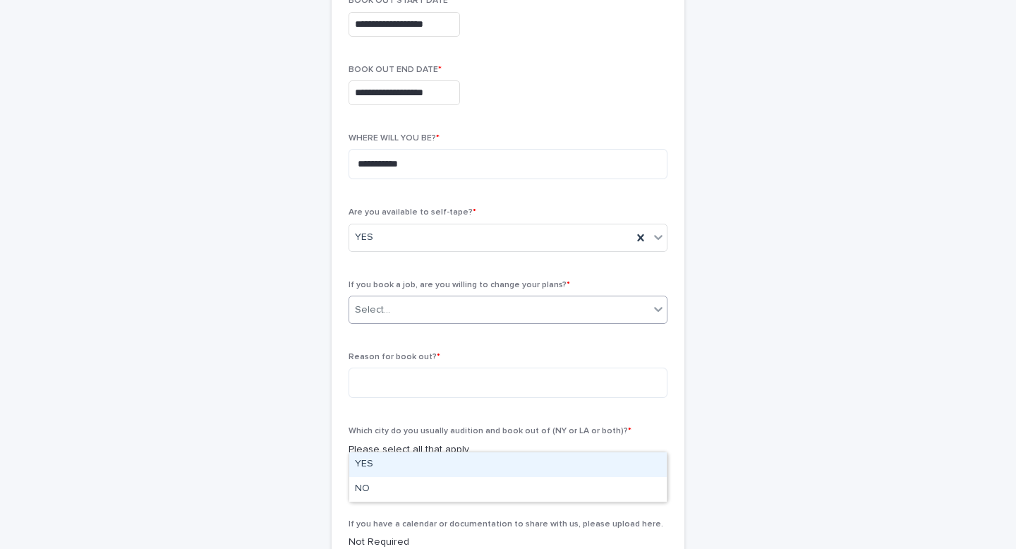
scroll to position [333, 0]
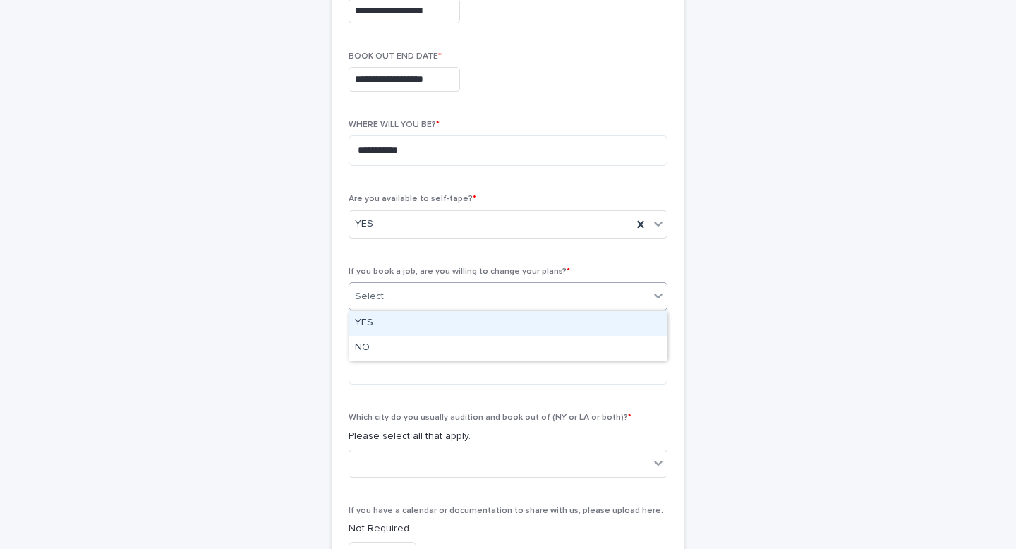
click at [400, 325] on div "YES" at bounding box center [507, 323] width 317 height 25
click at [420, 296] on div "YES" at bounding box center [490, 296] width 283 height 23
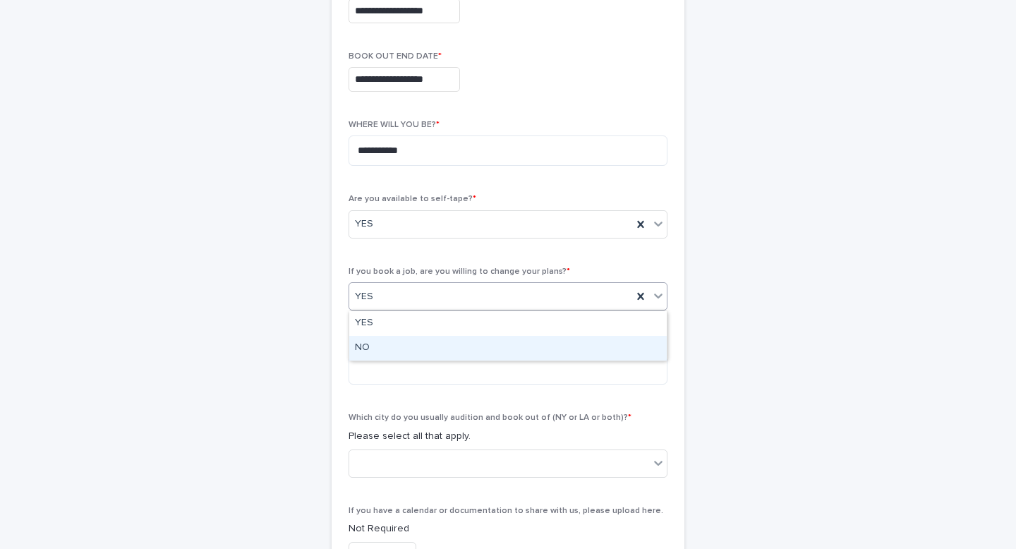
click at [368, 351] on div "NO" at bounding box center [507, 348] width 317 height 25
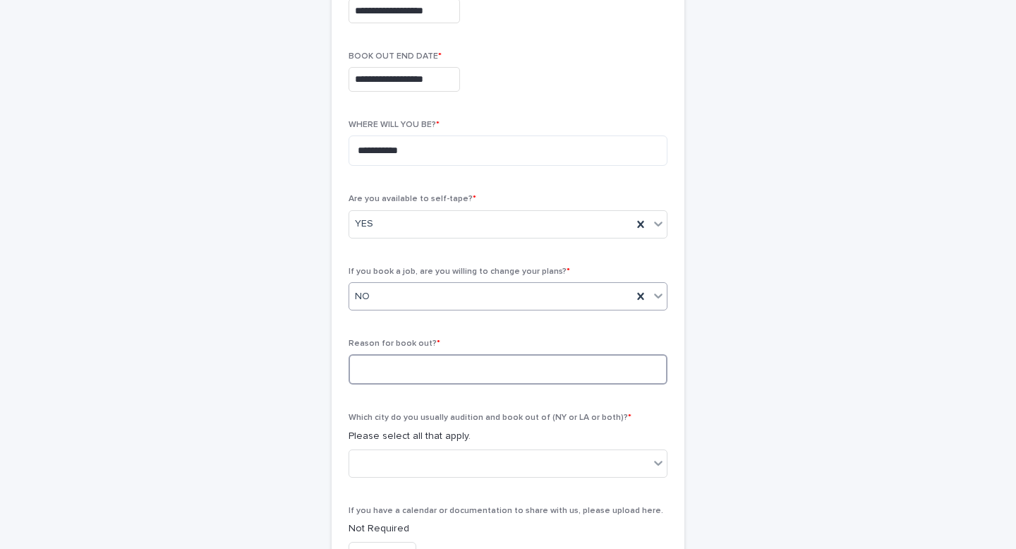
click at [374, 375] on textarea at bounding box center [507, 369] width 319 height 30
type textarea "*"
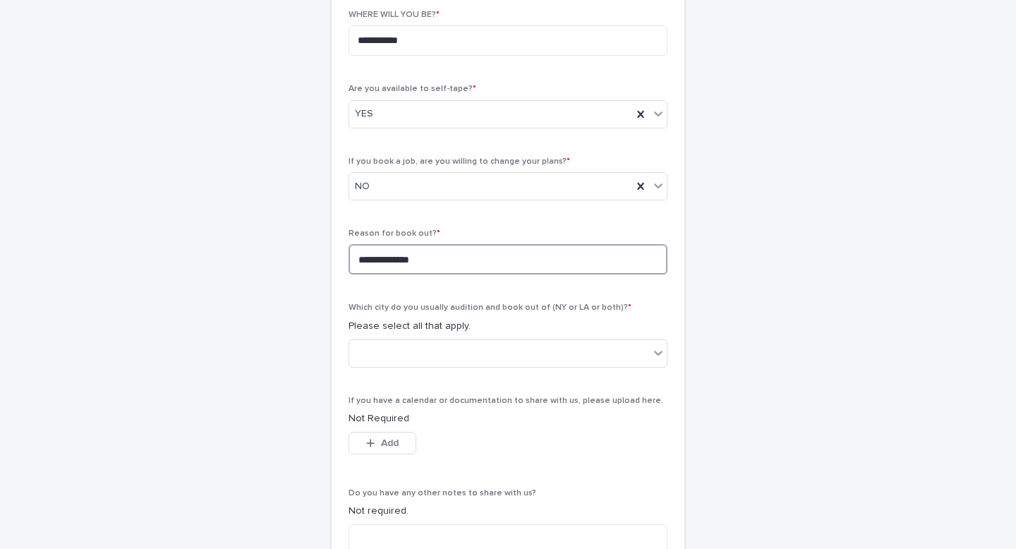
scroll to position [516, 0]
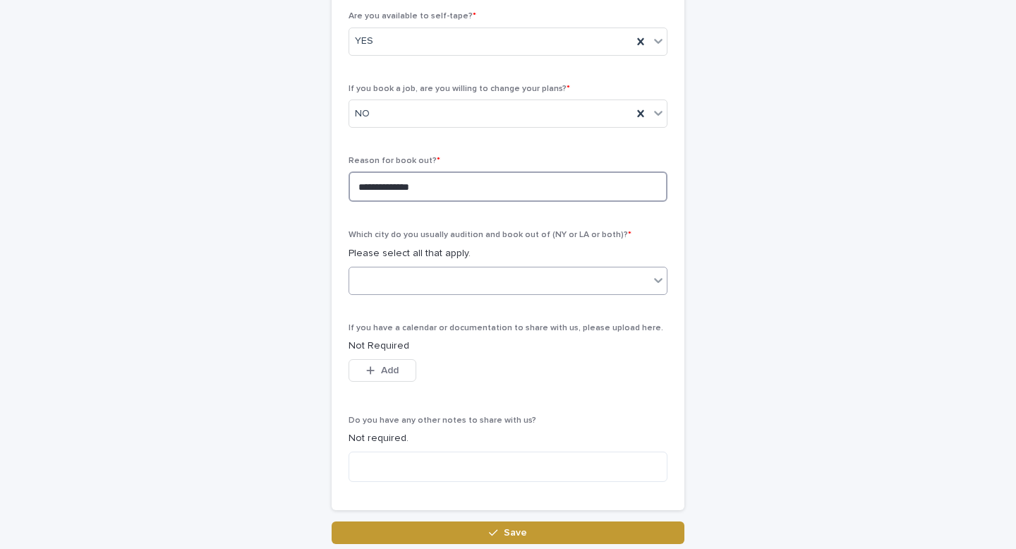
type textarea "**********"
click at [477, 282] on div at bounding box center [499, 280] width 300 height 23
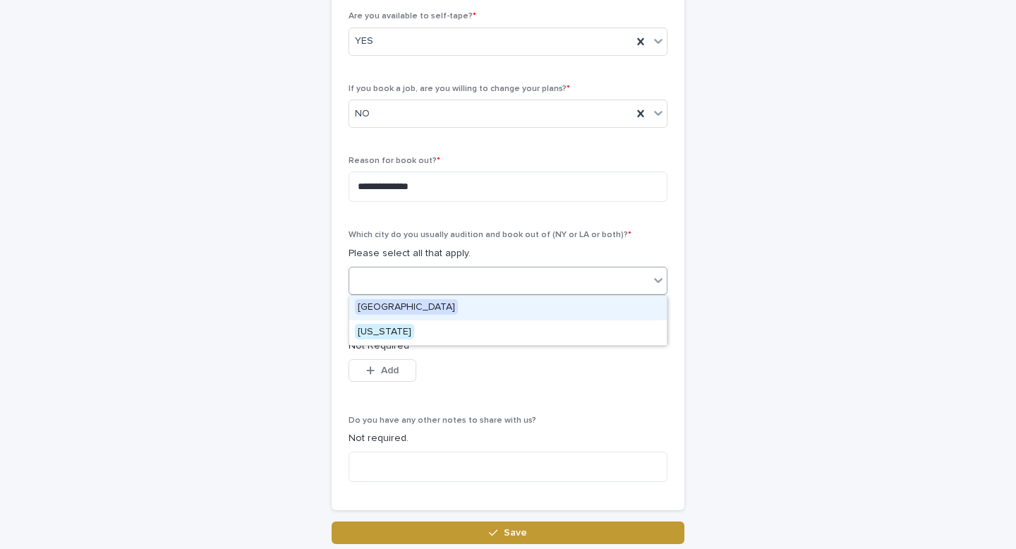
click at [440, 310] on div "[GEOGRAPHIC_DATA]" at bounding box center [507, 308] width 317 height 25
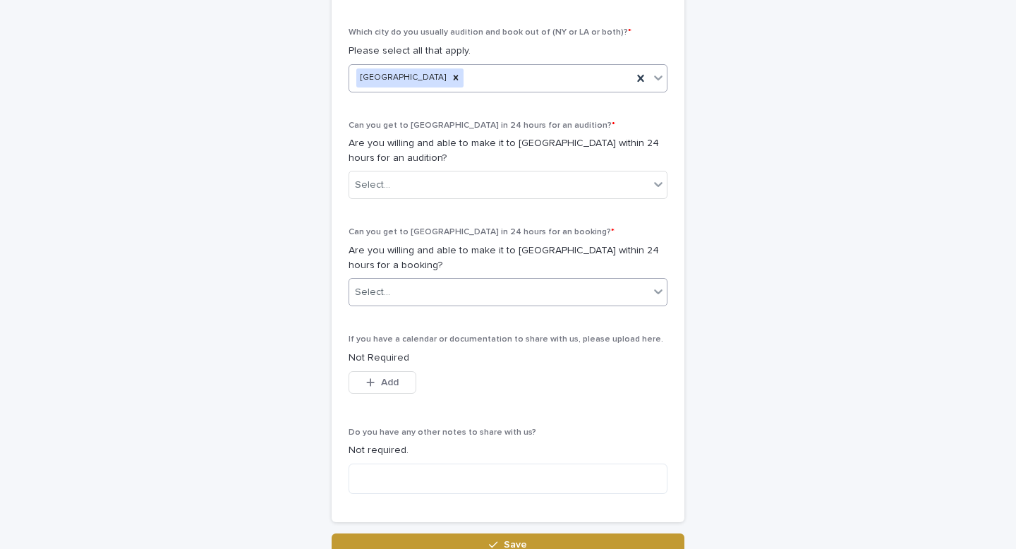
scroll to position [746, 0]
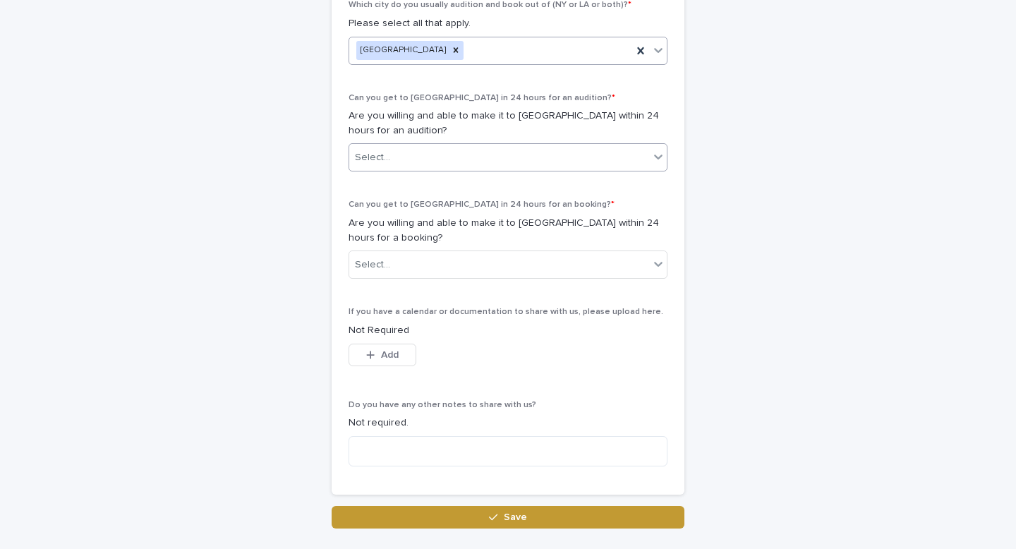
click at [492, 147] on div "Select..." at bounding box center [499, 157] width 300 height 23
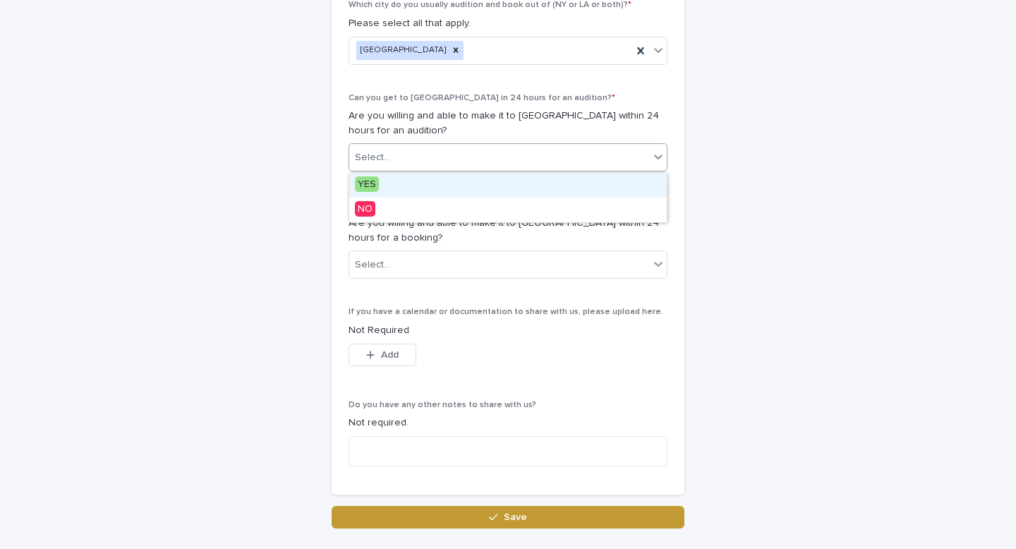
click at [461, 176] on div "YES" at bounding box center [507, 185] width 317 height 25
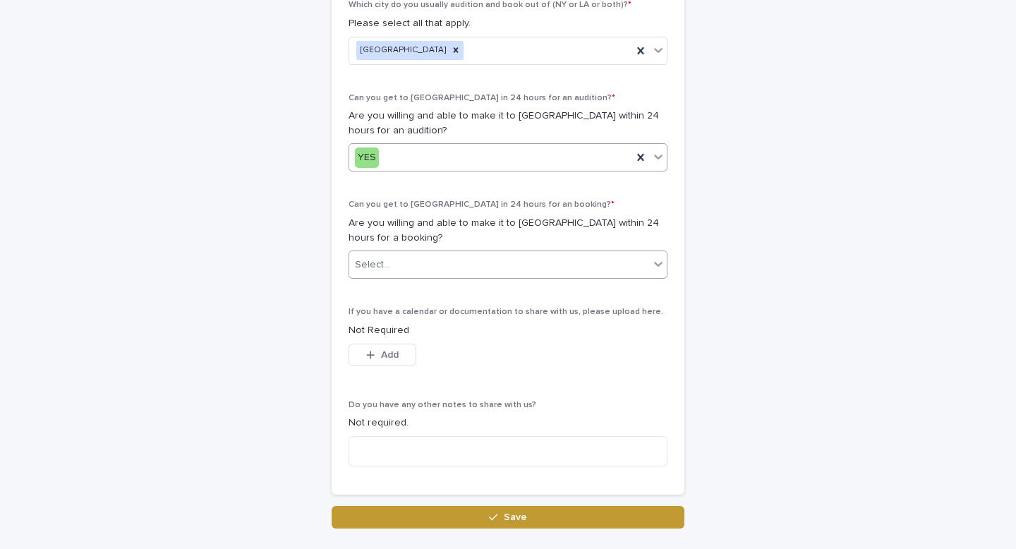
click at [444, 265] on div "Select..." at bounding box center [499, 264] width 300 height 23
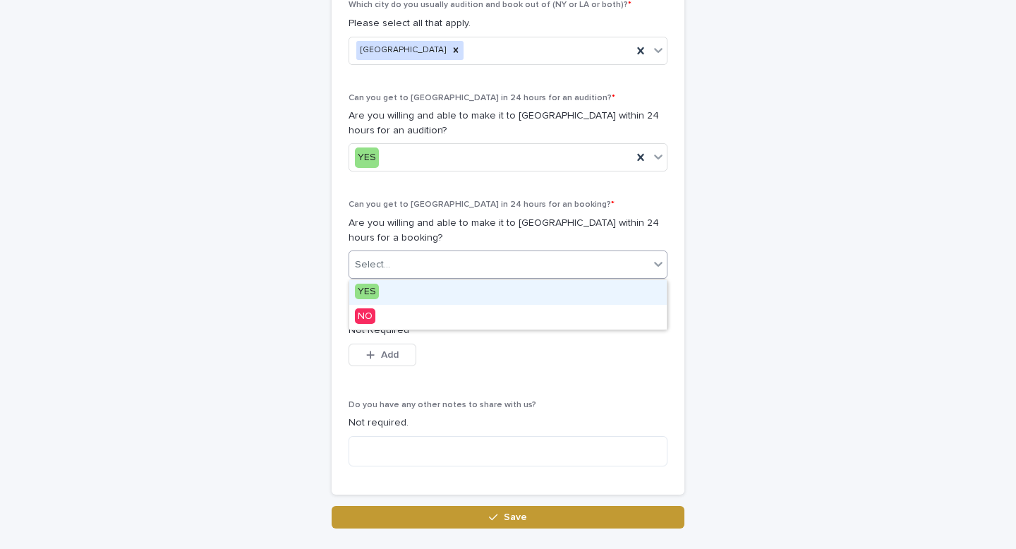
click at [395, 286] on div "YES" at bounding box center [507, 292] width 317 height 25
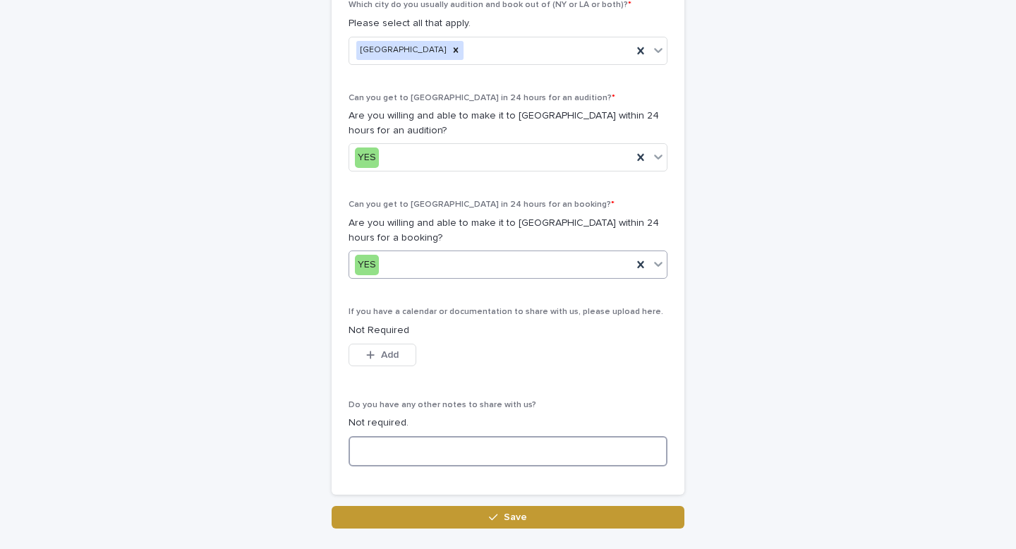
click at [415, 453] on textarea at bounding box center [507, 451] width 319 height 30
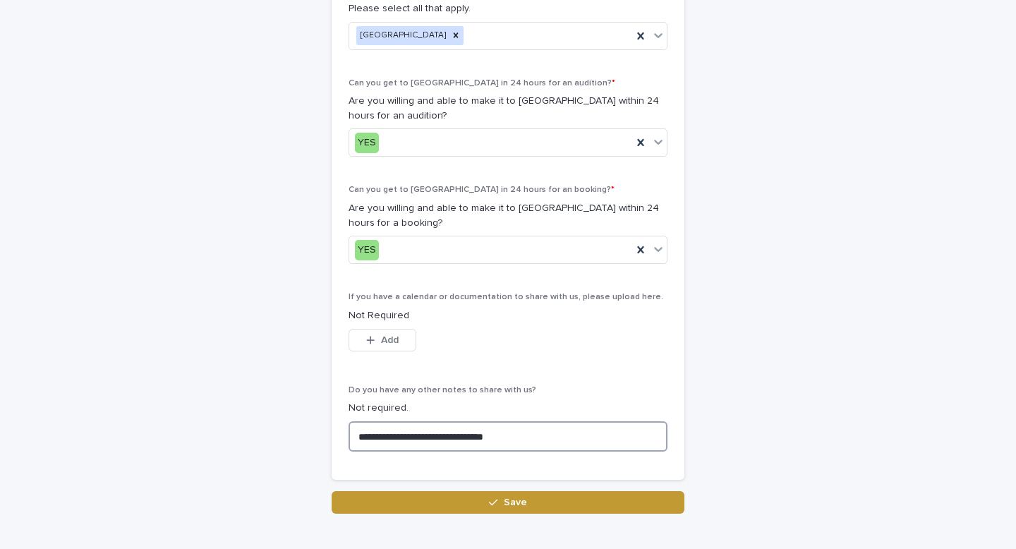
click at [552, 437] on textarea "**********" at bounding box center [507, 436] width 319 height 30
click at [547, 437] on textarea "**********" at bounding box center [507, 436] width 319 height 30
click at [482, 436] on textarea "**********" at bounding box center [507, 436] width 319 height 30
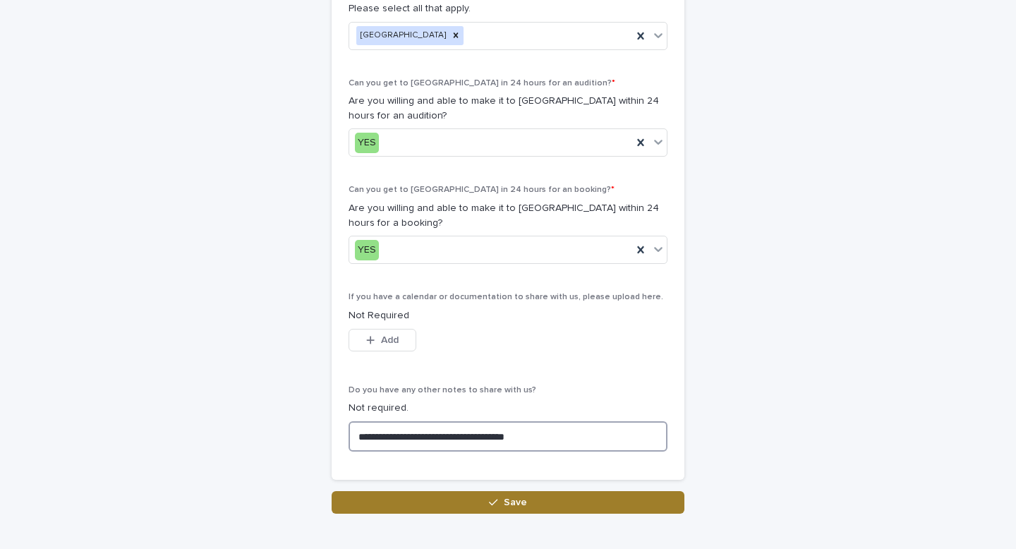
type textarea "**********"
click at [531, 506] on button "Save" at bounding box center [508, 502] width 353 height 23
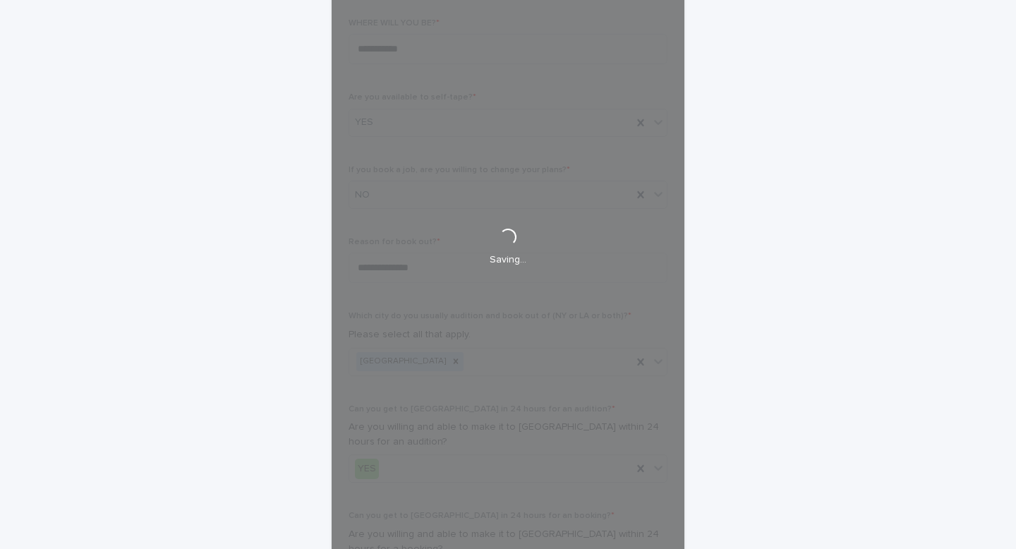
scroll to position [432, 0]
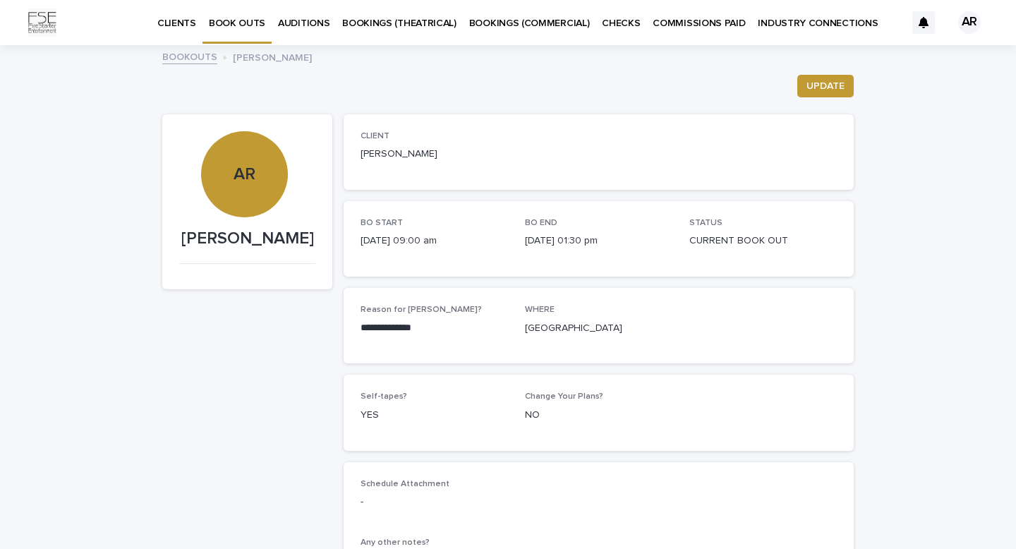
click at [227, 20] on p "BOOK OUTS" at bounding box center [237, 15] width 56 height 30
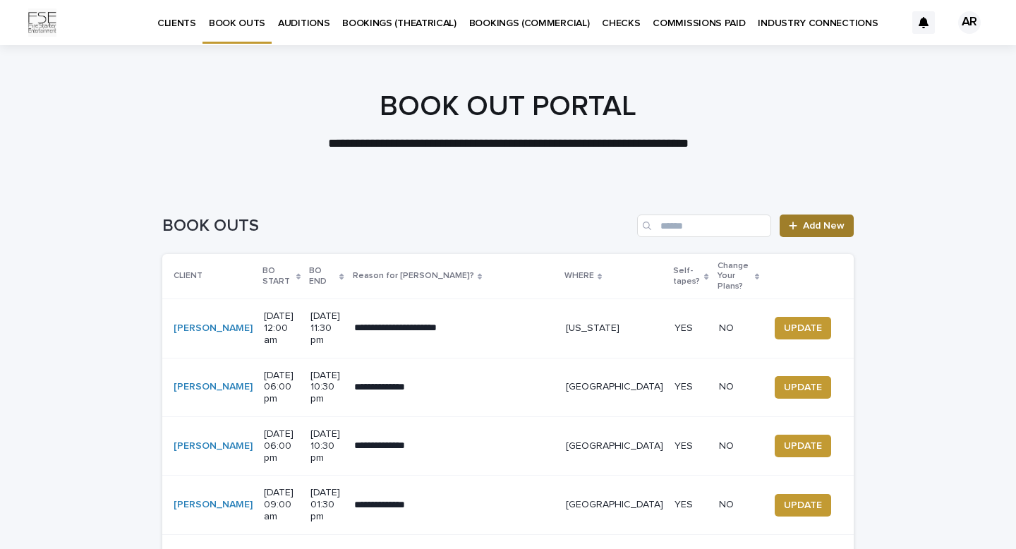
click at [806, 224] on span "Add New" at bounding box center [824, 226] width 42 height 10
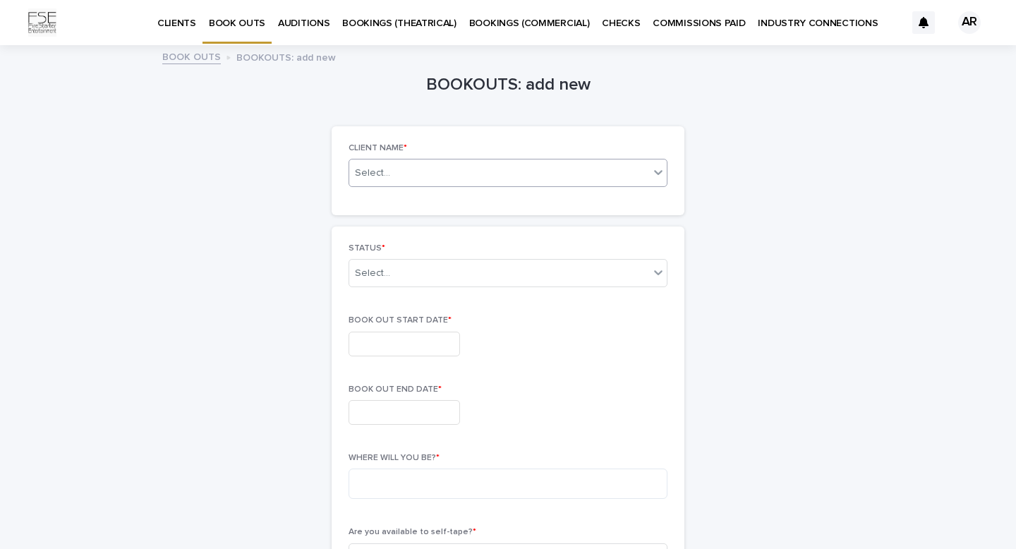
click at [641, 167] on div "Select..." at bounding box center [499, 173] width 300 height 18
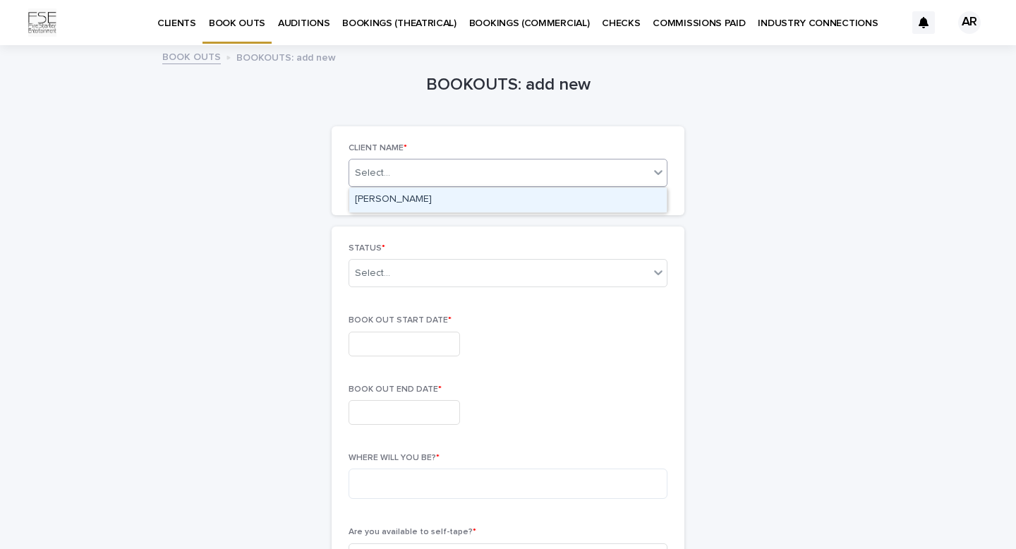
click at [550, 199] on div "[PERSON_NAME]" at bounding box center [507, 200] width 317 height 25
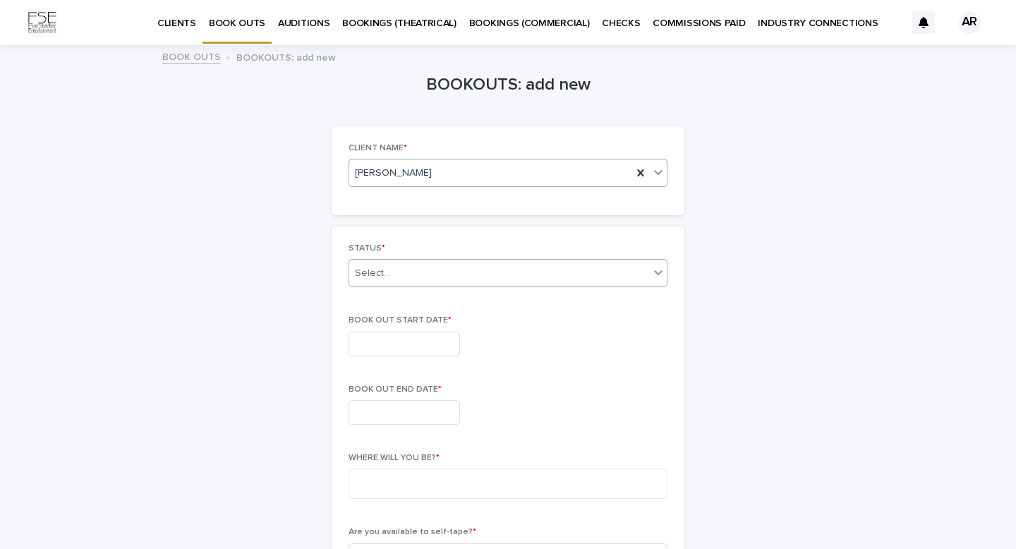
click at [626, 282] on div "Select..." at bounding box center [499, 273] width 300 height 23
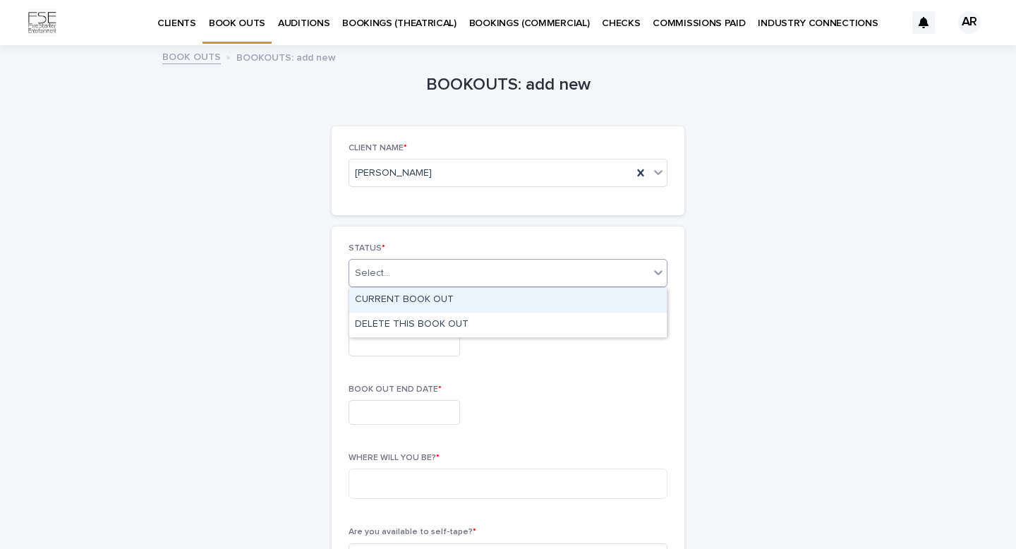
click at [465, 296] on div "CURRENT BOOK OUT" at bounding box center [507, 300] width 317 height 25
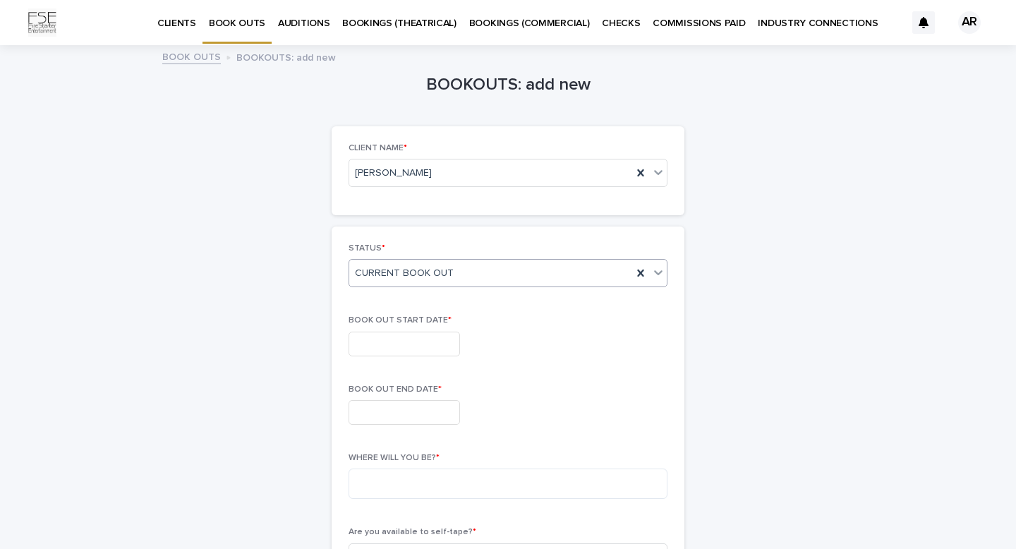
click at [409, 336] on input "text" at bounding box center [403, 344] width 111 height 25
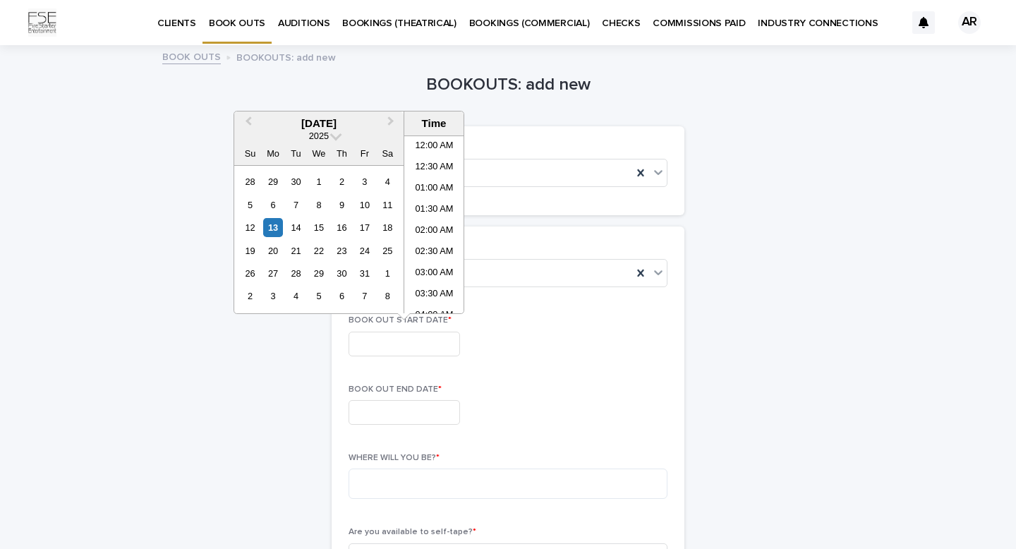
scroll to position [366, 0]
click at [391, 122] on span "Next Month" at bounding box center [391, 123] width 0 height 19
click at [339, 254] on div "20" at bounding box center [341, 250] width 19 height 19
click at [435, 160] on li "09:00 AM" at bounding box center [434, 161] width 60 height 21
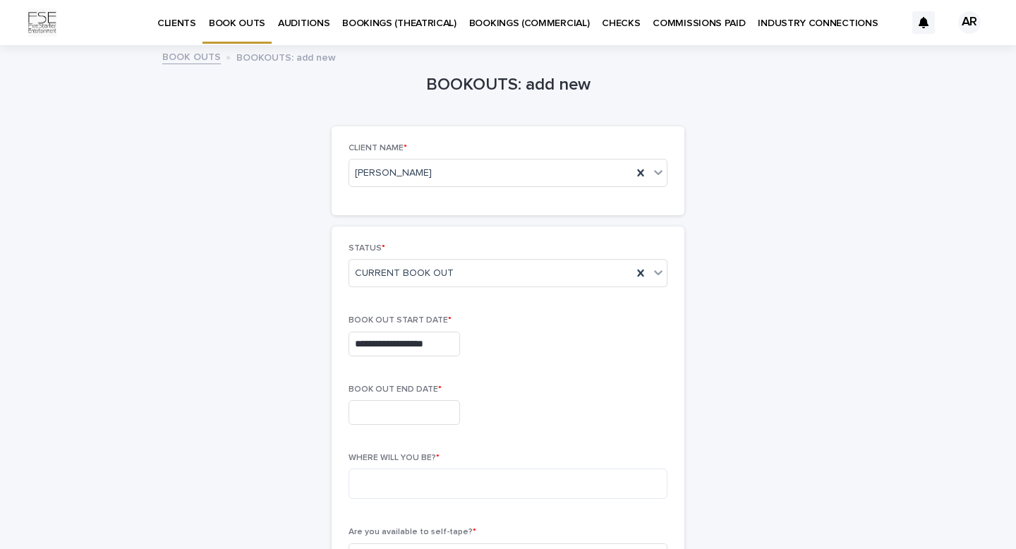
type input "**********"
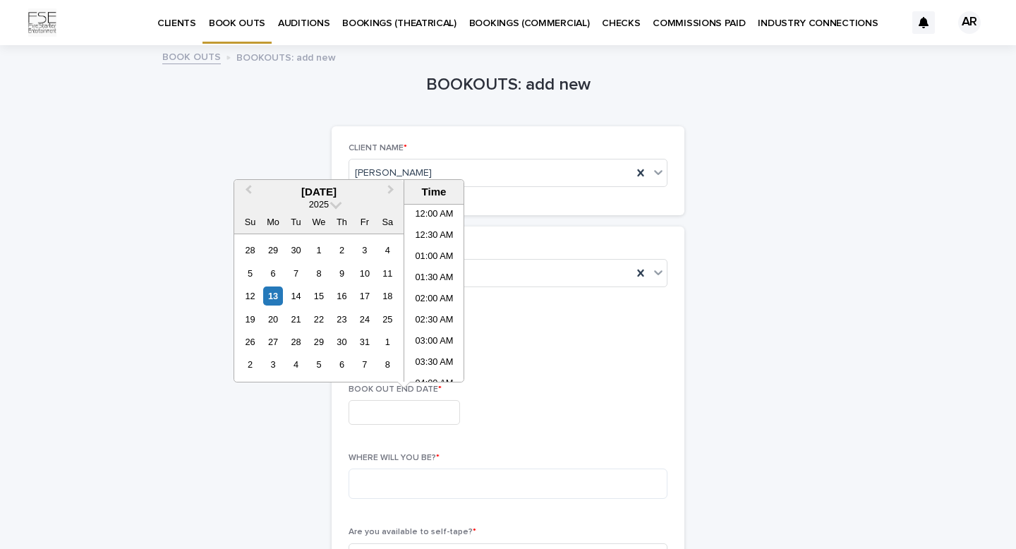
click at [392, 410] on input "text" at bounding box center [403, 412] width 111 height 25
click at [392, 186] on button "Next Month" at bounding box center [392, 192] width 23 height 23
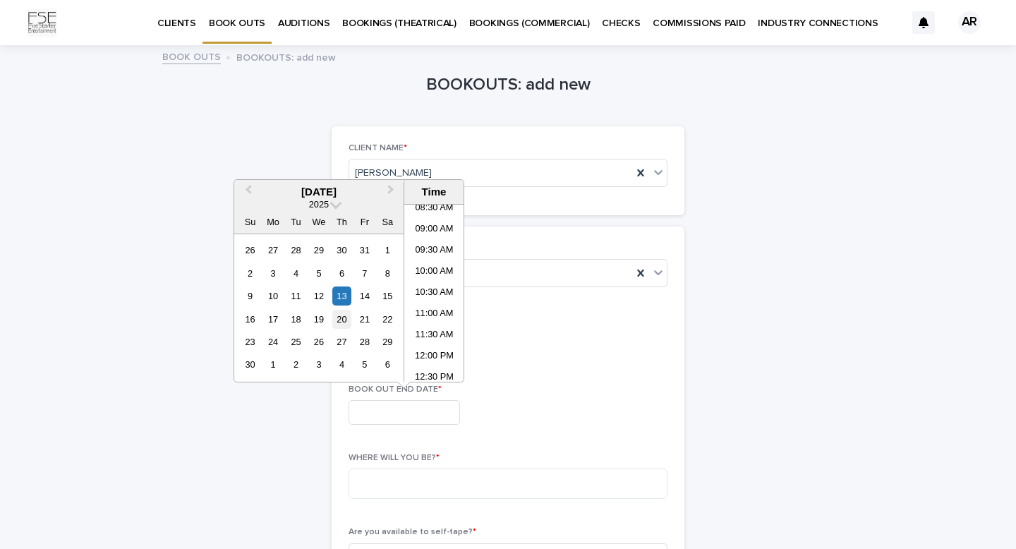
click at [342, 318] on div "20" at bounding box center [341, 319] width 19 height 19
click at [430, 305] on li "01:30 PM" at bounding box center [434, 309] width 60 height 21
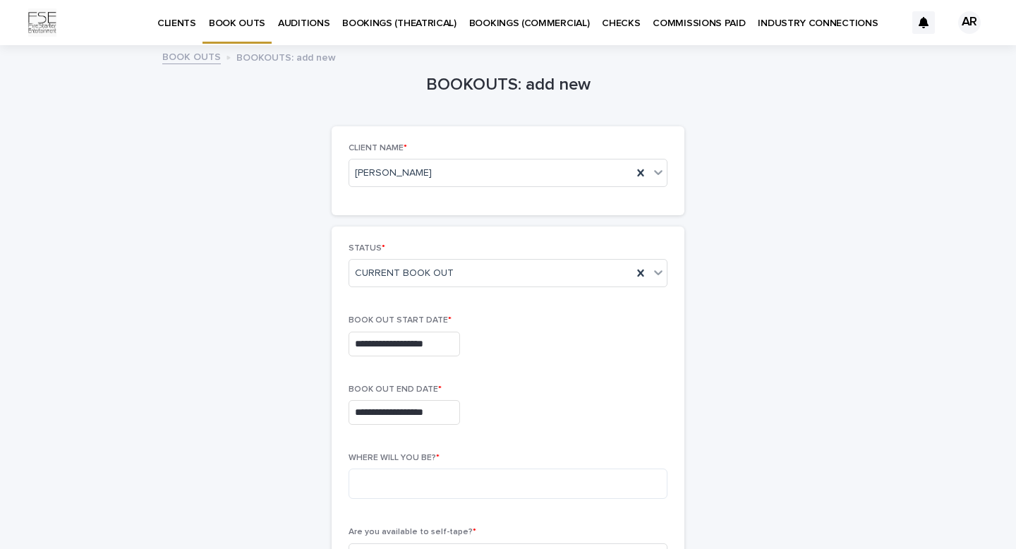
type input "**********"
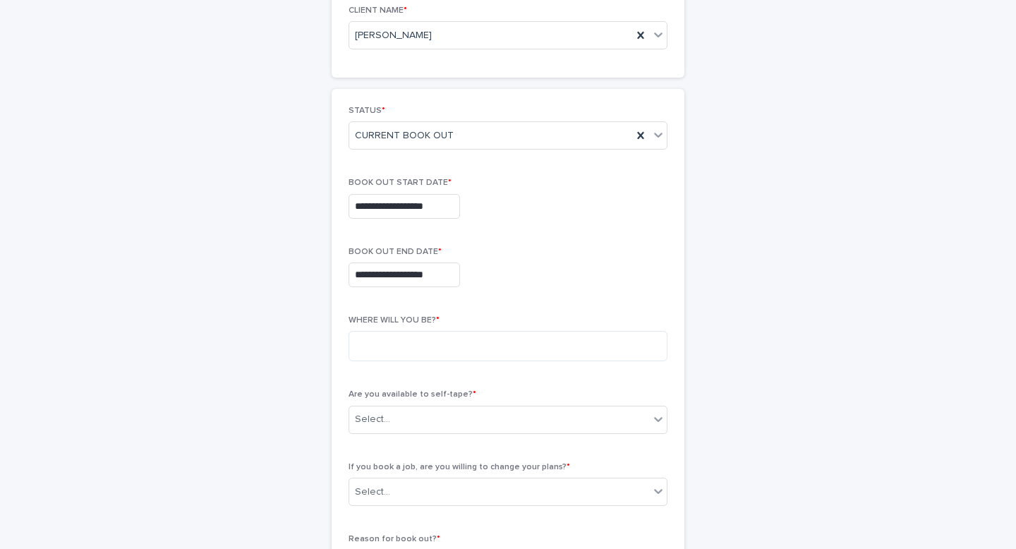
scroll to position [154, 0]
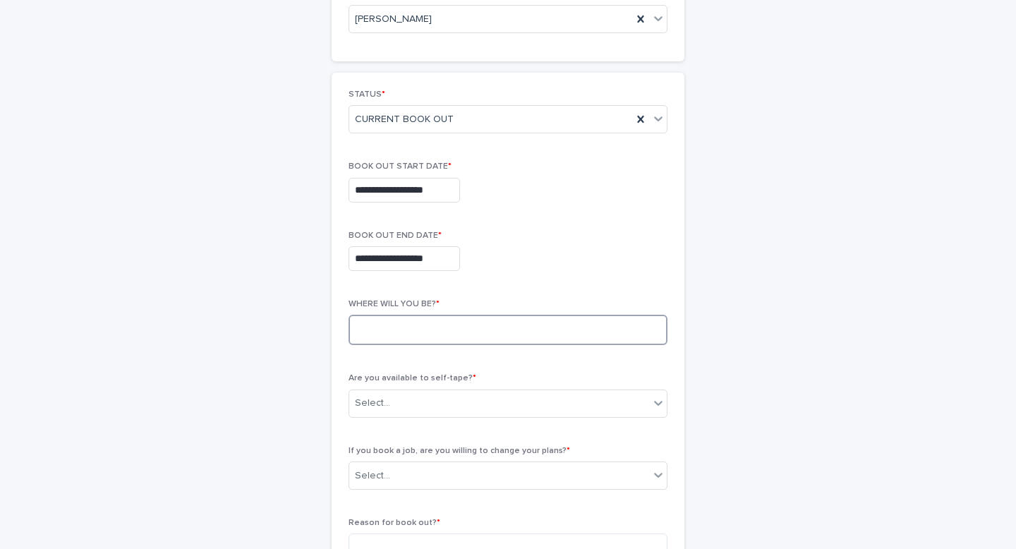
click at [472, 325] on textarea at bounding box center [507, 330] width 319 height 30
type textarea "**********"
click at [478, 401] on div "Select..." at bounding box center [499, 403] width 300 height 23
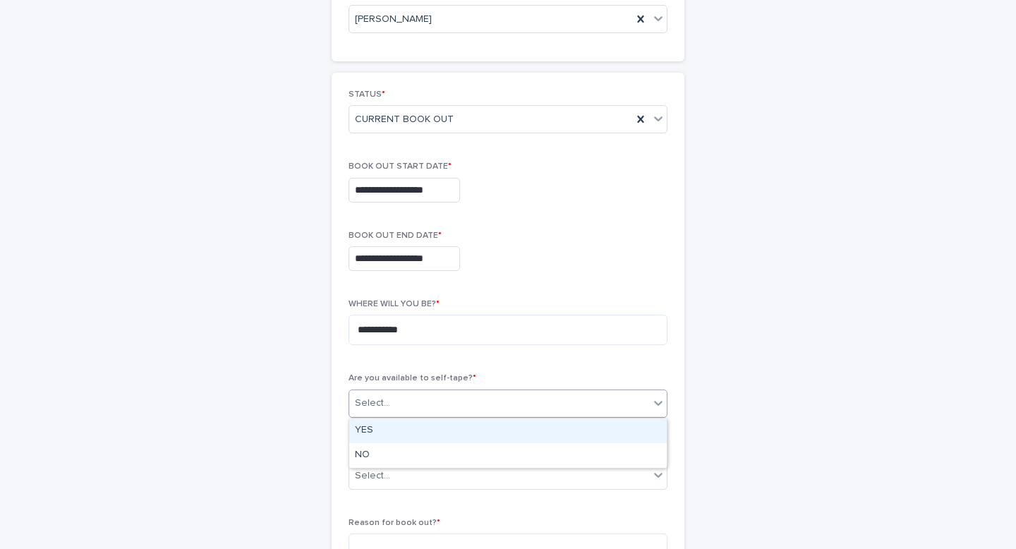
click at [387, 429] on div "YES" at bounding box center [507, 430] width 317 height 25
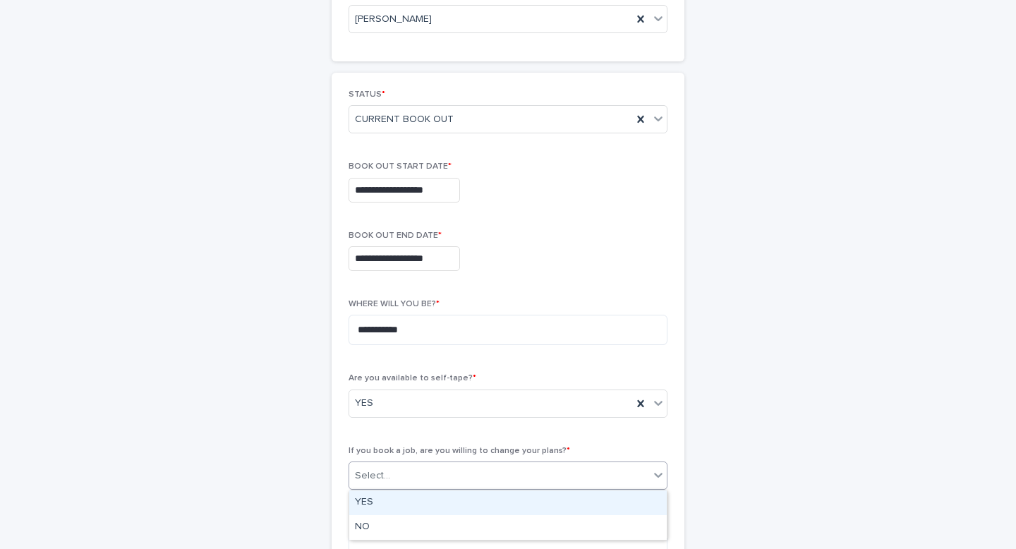
click at [398, 471] on div "Select..." at bounding box center [499, 475] width 300 height 23
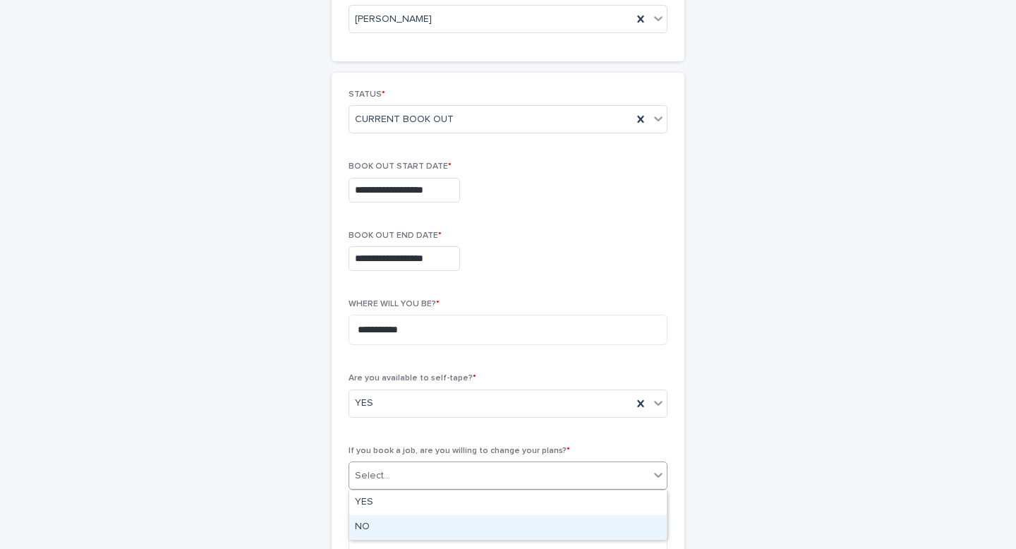
click at [372, 525] on div "NO" at bounding box center [507, 527] width 317 height 25
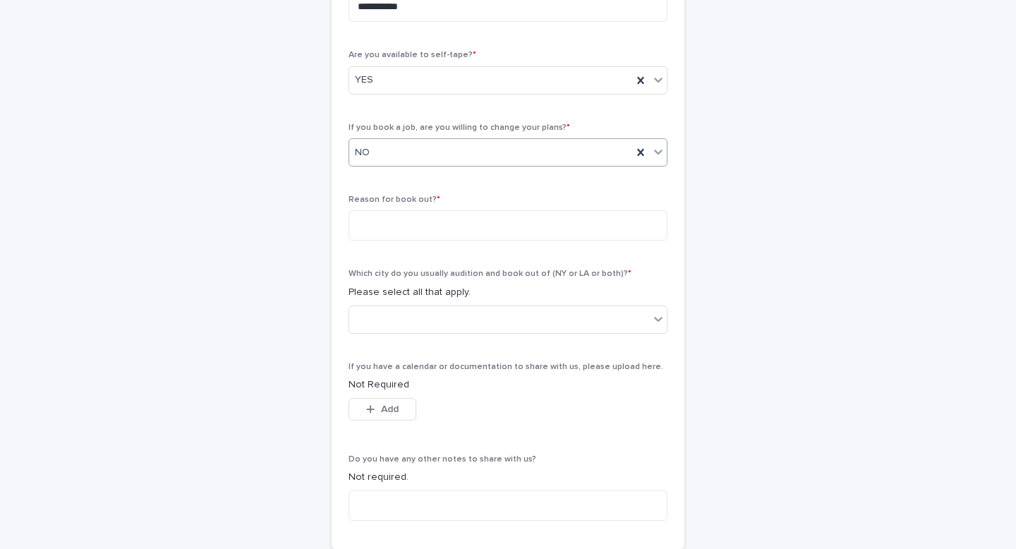
scroll to position [519, 0]
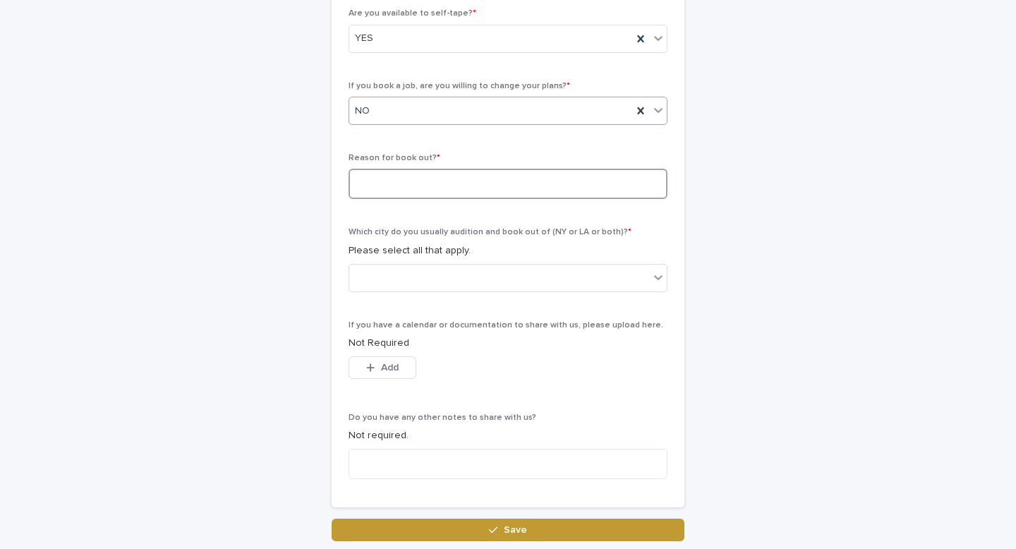
click at [447, 179] on textarea at bounding box center [507, 184] width 319 height 30
type textarea "**********"
click at [463, 274] on div at bounding box center [499, 277] width 300 height 23
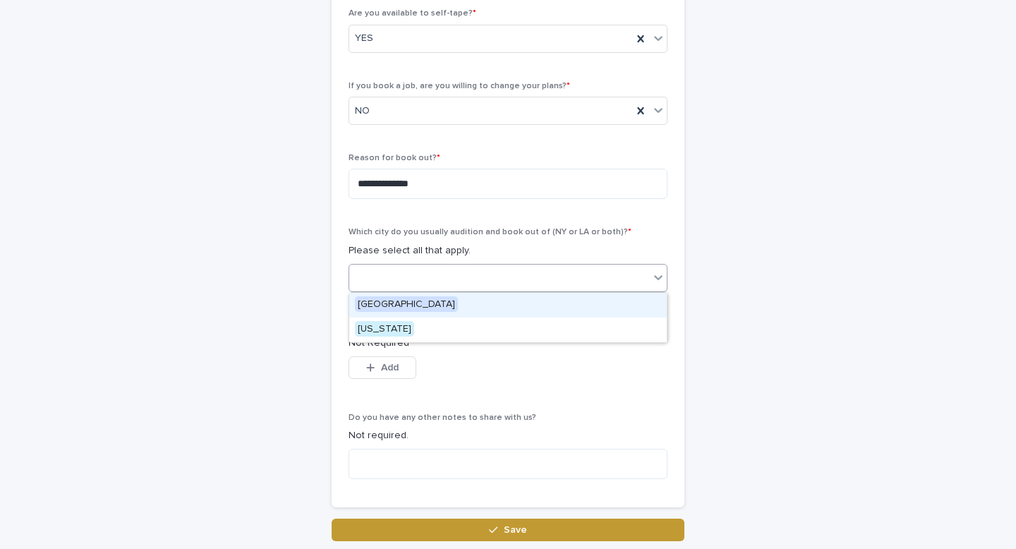
click at [382, 304] on span "[GEOGRAPHIC_DATA]" at bounding box center [406, 304] width 103 height 16
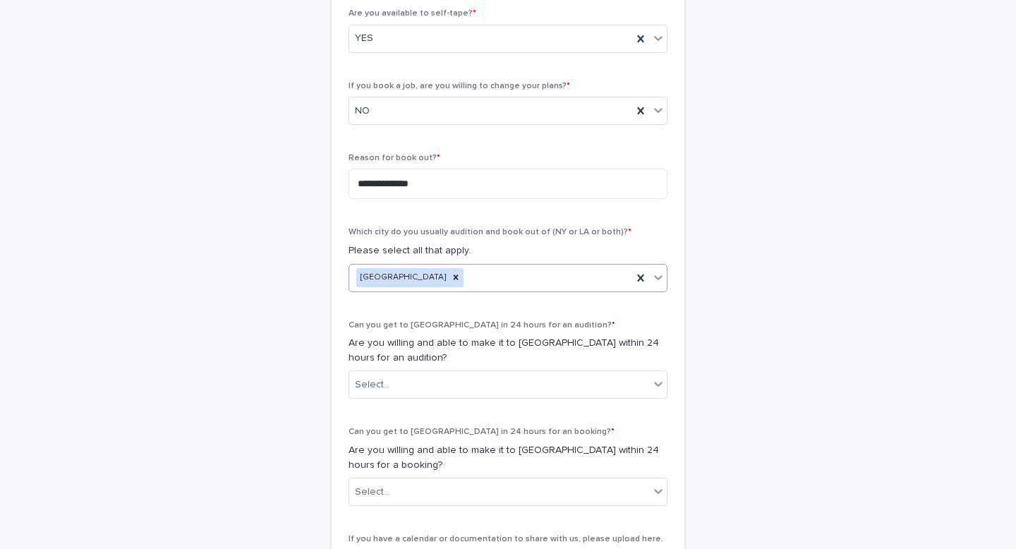
scroll to position [626, 0]
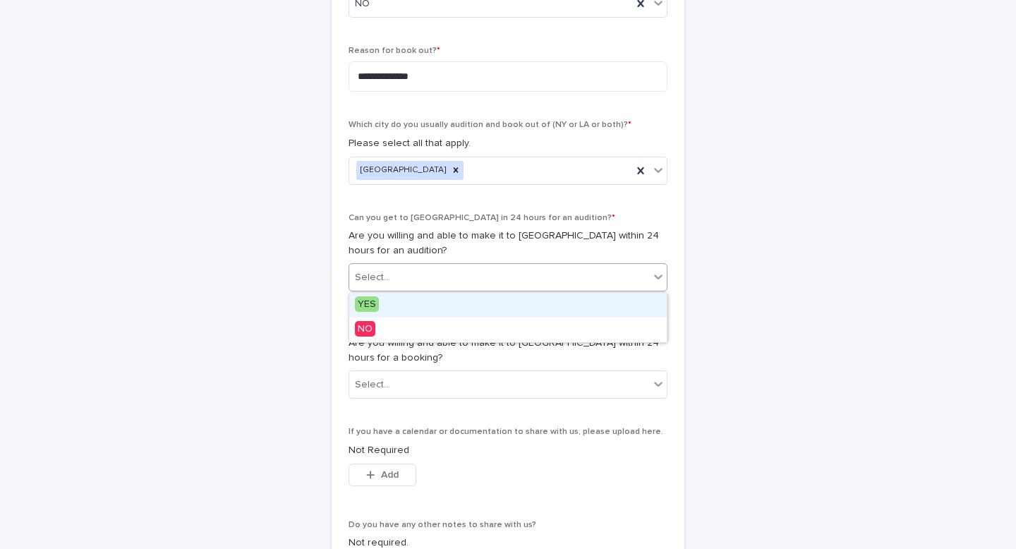
click at [437, 267] on div "Select..." at bounding box center [499, 277] width 300 height 23
click at [372, 293] on div "YES" at bounding box center [507, 305] width 317 height 25
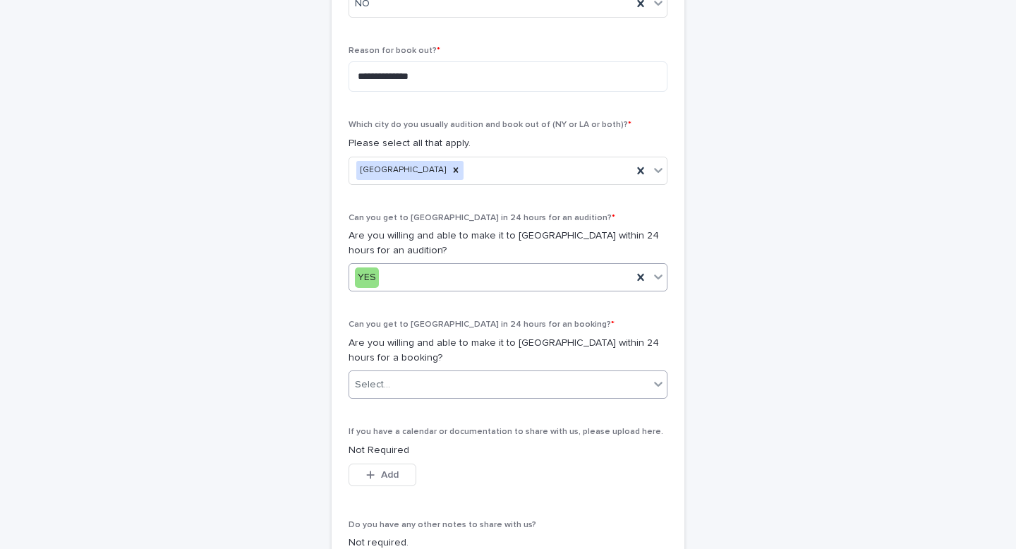
click at [388, 385] on div "Select..." at bounding box center [372, 384] width 35 height 15
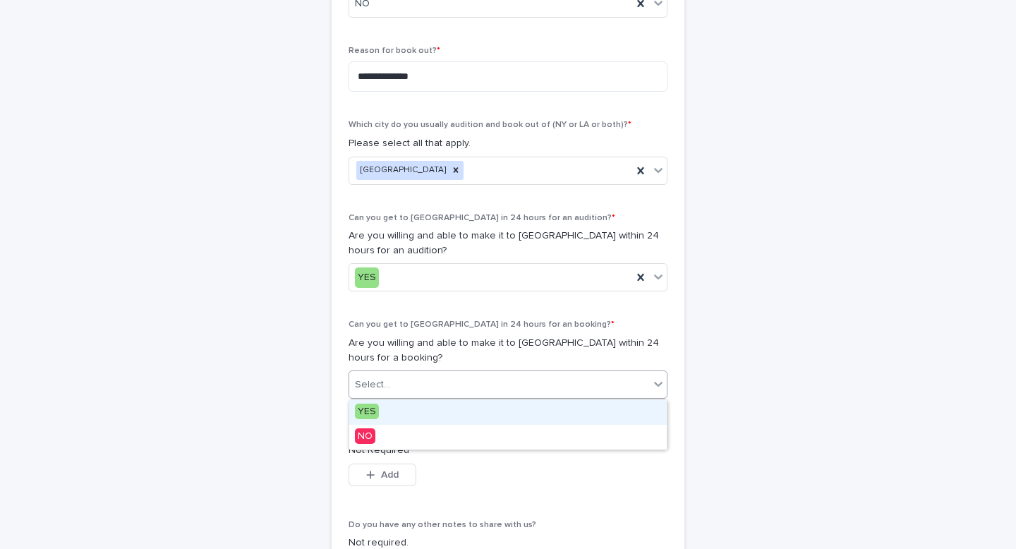
click at [369, 411] on span "YES" at bounding box center [367, 412] width 24 height 16
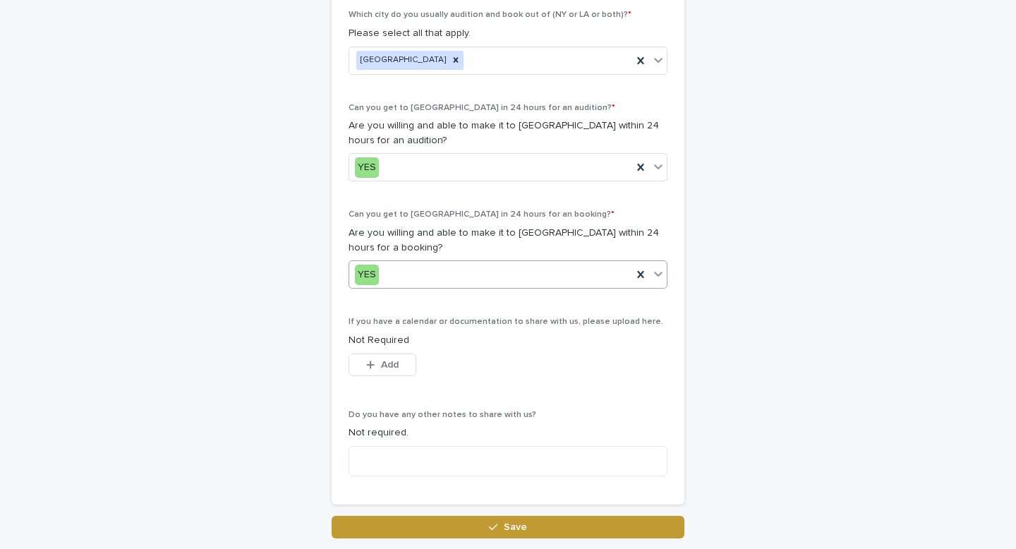
scroll to position [808, 0]
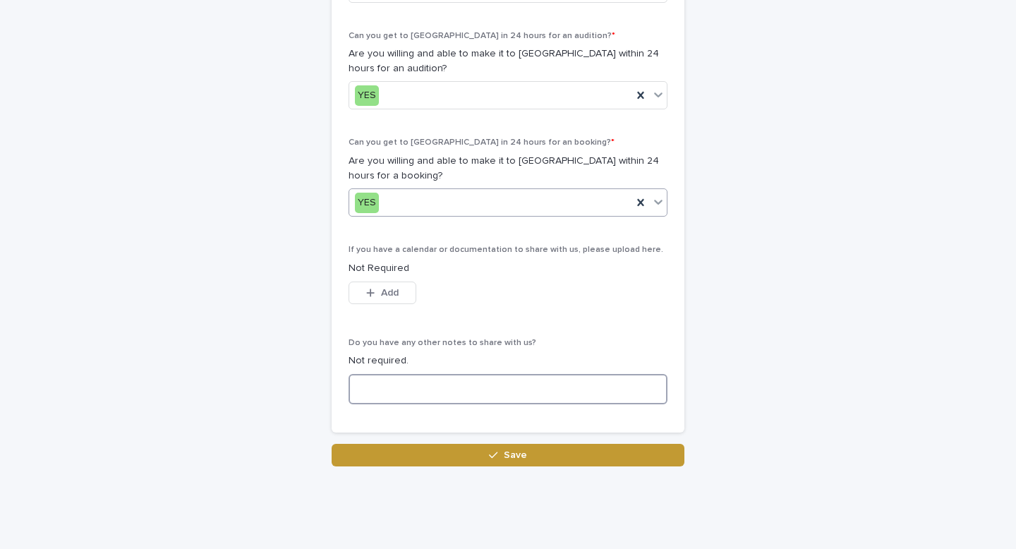
click at [416, 396] on textarea at bounding box center [507, 389] width 319 height 30
paste textarea "**********"
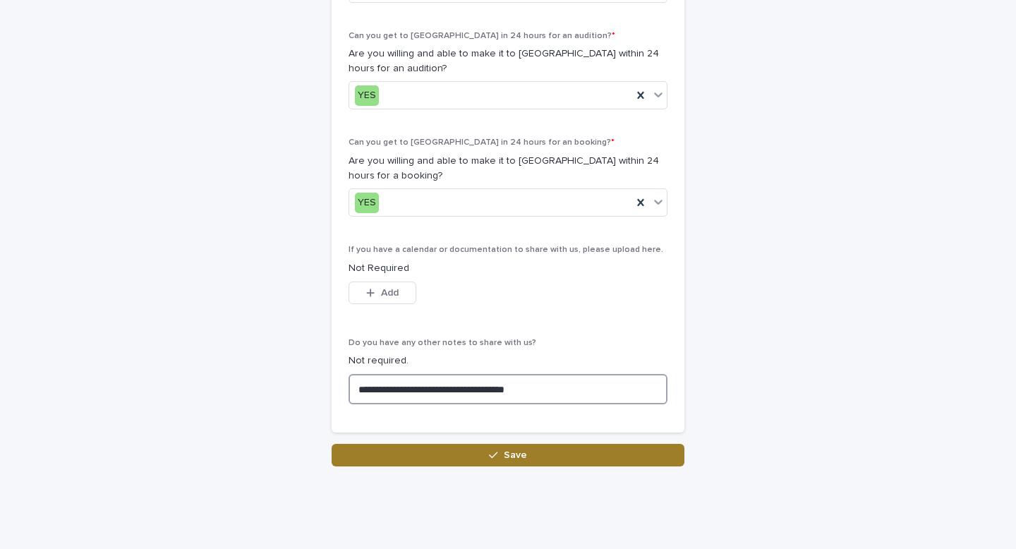
type textarea "**********"
click at [506, 450] on span "Save" at bounding box center [515, 455] width 23 height 10
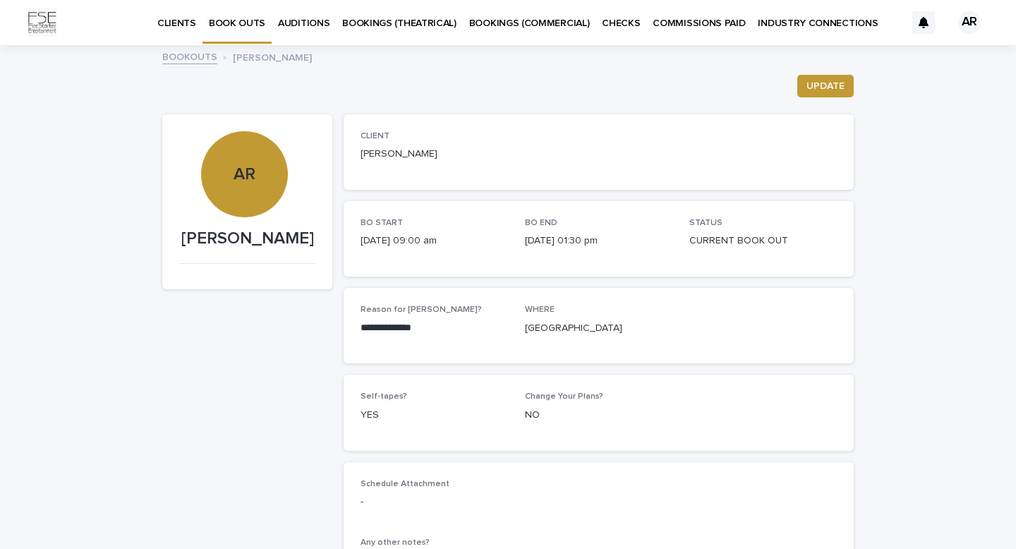
click at [241, 28] on p "BOOK OUTS" at bounding box center [237, 15] width 56 height 30
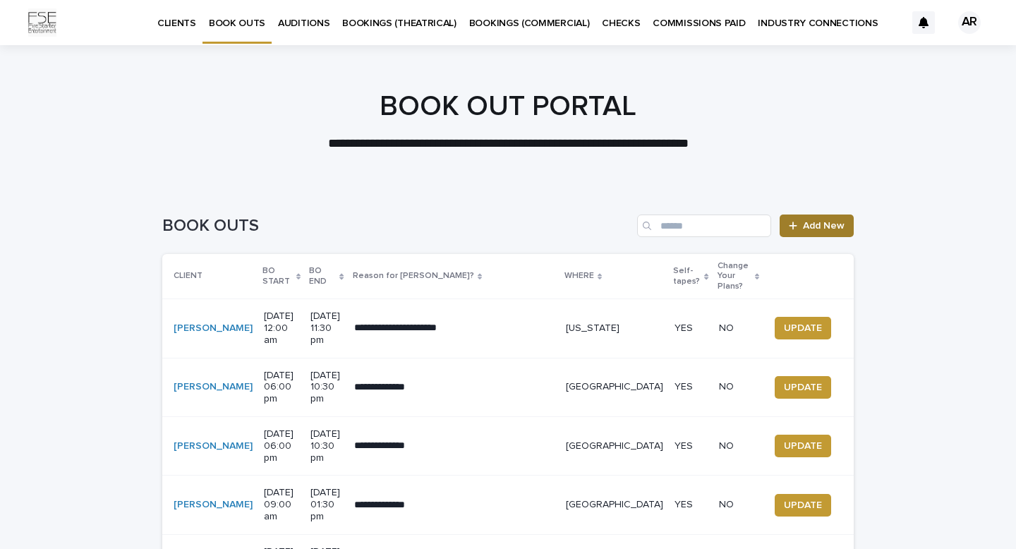
click at [825, 223] on span "Add New" at bounding box center [824, 226] width 42 height 10
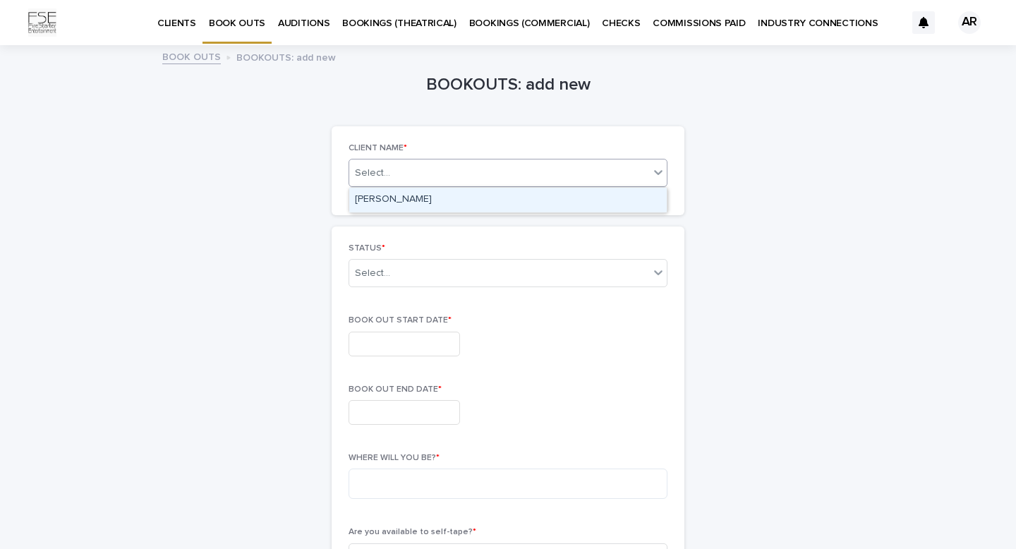
click at [660, 176] on icon at bounding box center [658, 172] width 14 height 14
click at [487, 202] on div "[PERSON_NAME]" at bounding box center [507, 200] width 317 height 25
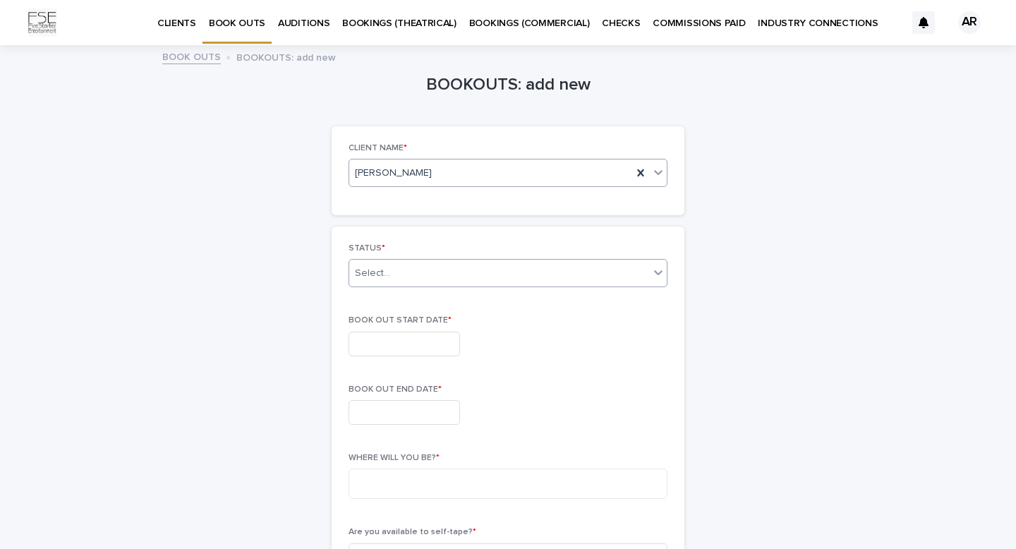
click at [578, 272] on div "Select..." at bounding box center [499, 273] width 300 height 23
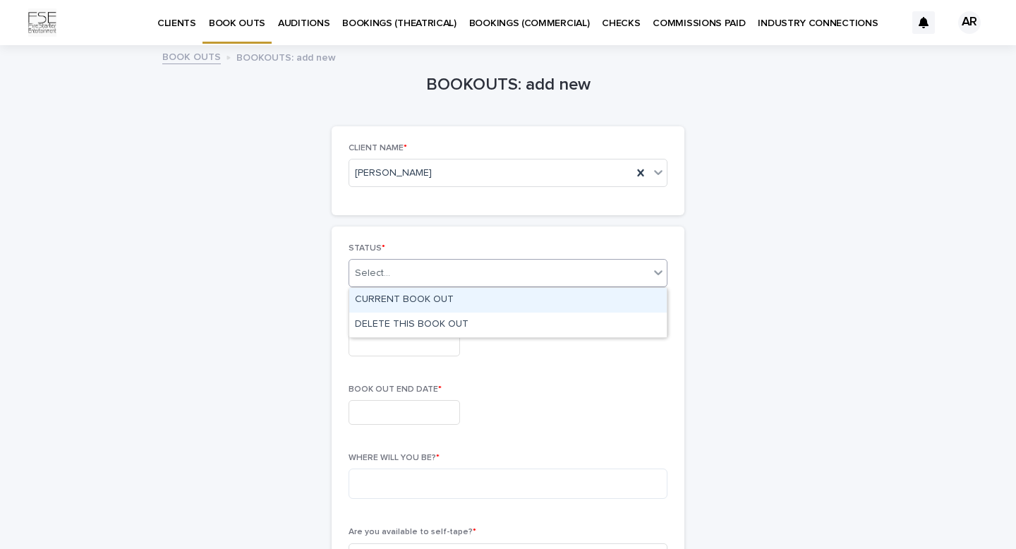
click at [440, 302] on div "CURRENT BOOK OUT" at bounding box center [507, 300] width 317 height 25
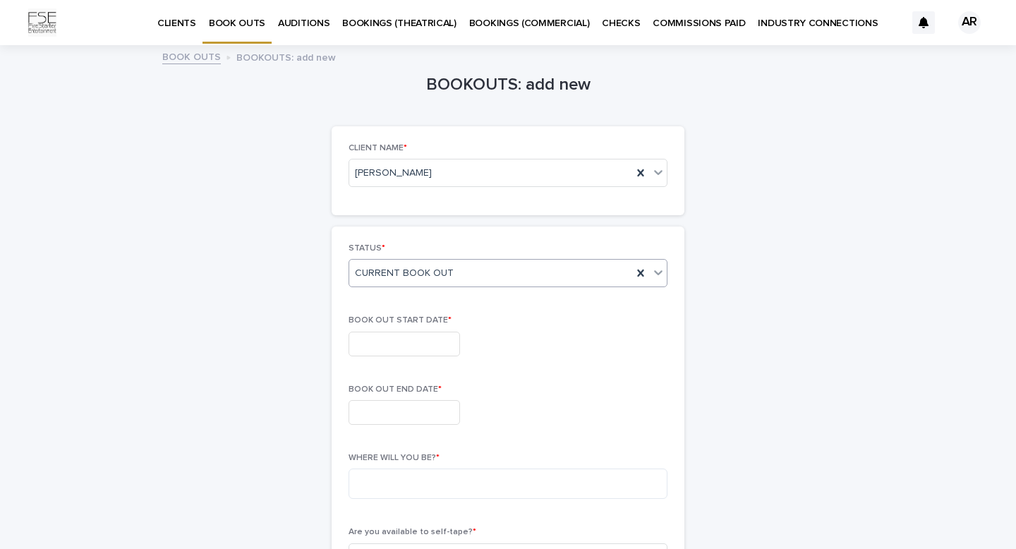
click at [417, 339] on input "text" at bounding box center [403, 344] width 111 height 25
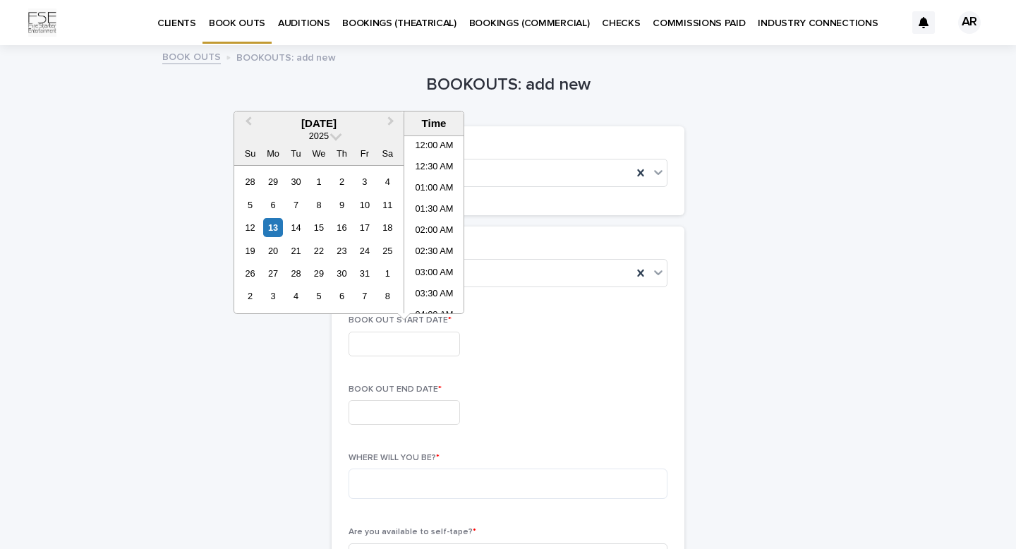
scroll to position [366, 0]
click at [391, 117] on span "Next Month" at bounding box center [391, 123] width 0 height 19
click at [296, 272] on div "25" at bounding box center [295, 273] width 19 height 19
type input "**********"
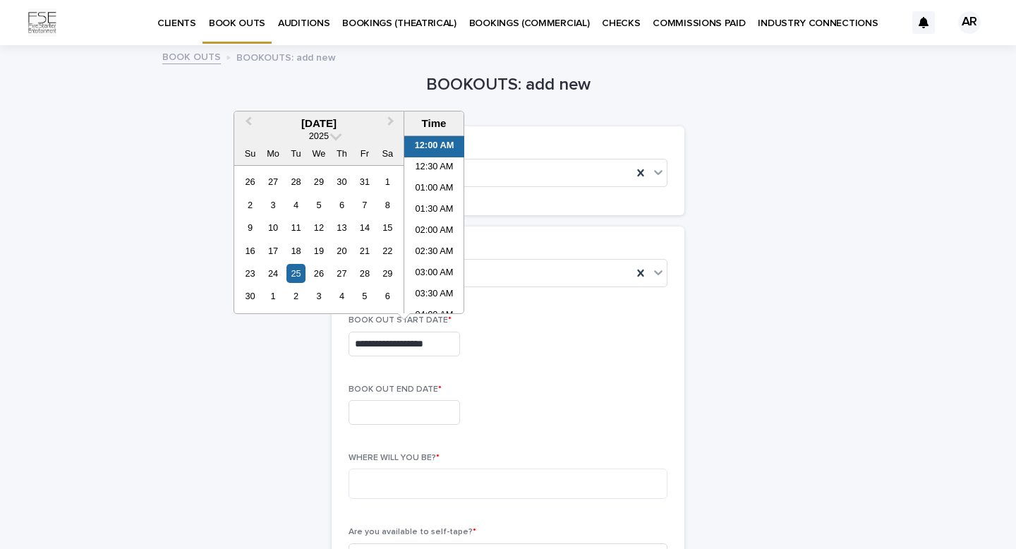
click at [430, 146] on li "12:00 AM" at bounding box center [434, 146] width 60 height 21
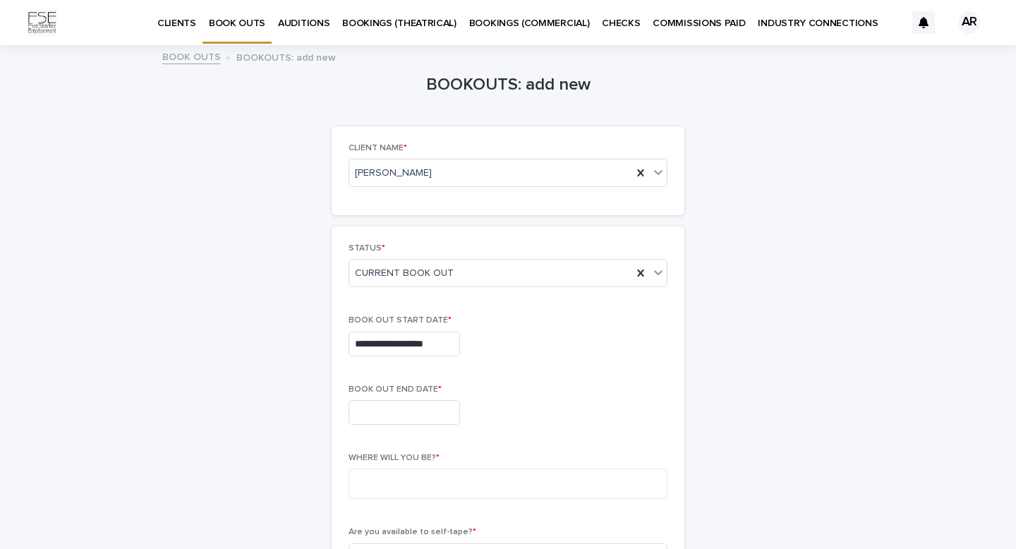
click at [406, 415] on input "text" at bounding box center [403, 412] width 111 height 25
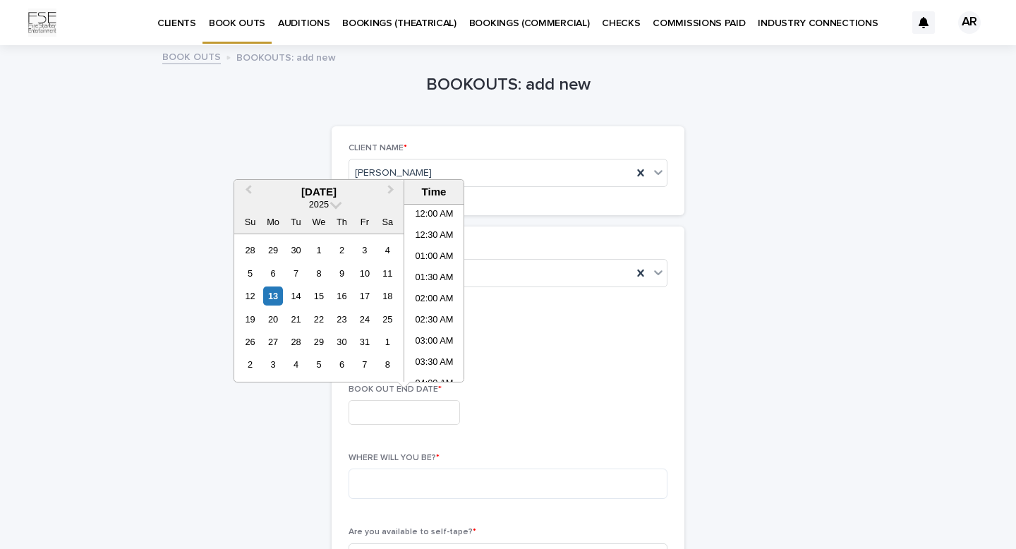
scroll to position [366, 0]
click at [390, 193] on button "Next Month" at bounding box center [392, 192] width 23 height 23
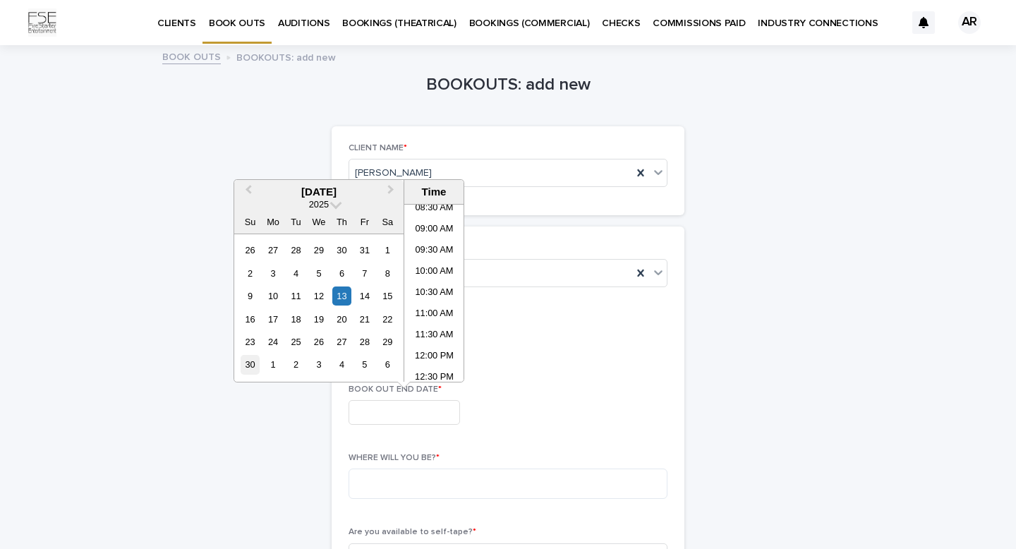
click at [243, 368] on div "30" at bounding box center [250, 364] width 19 height 19
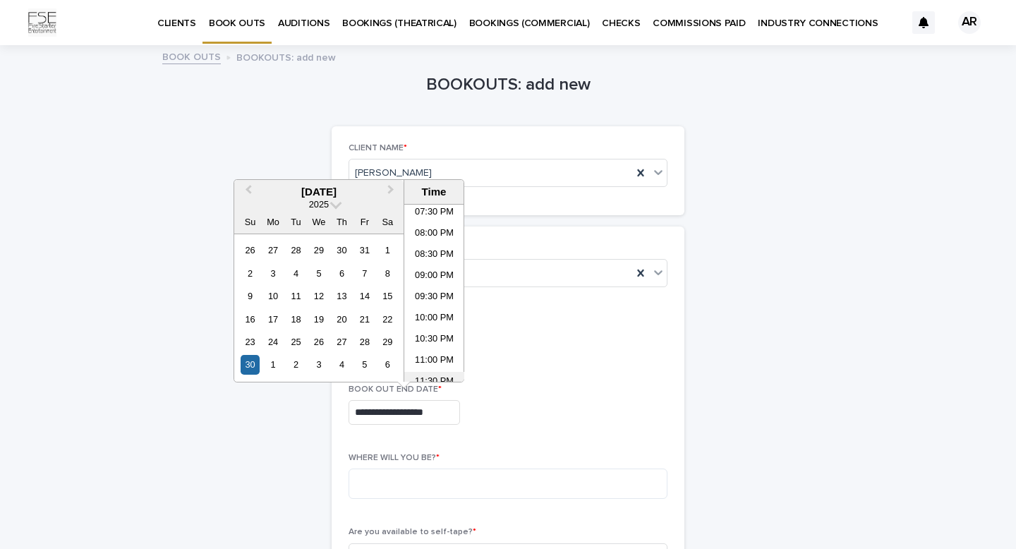
scroll to position [839, 0]
click at [432, 370] on li "11:30 PM" at bounding box center [434, 370] width 60 height 21
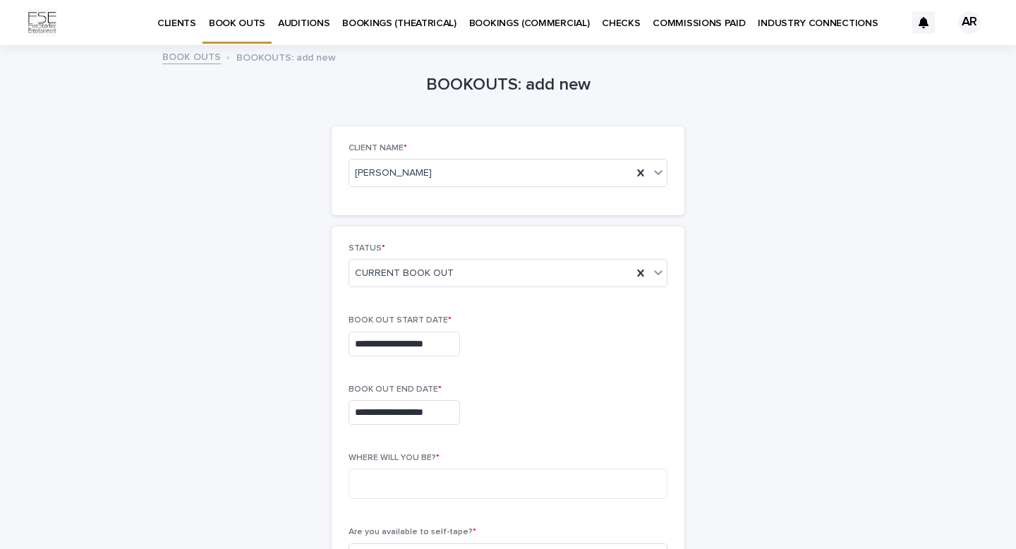
type input "**********"
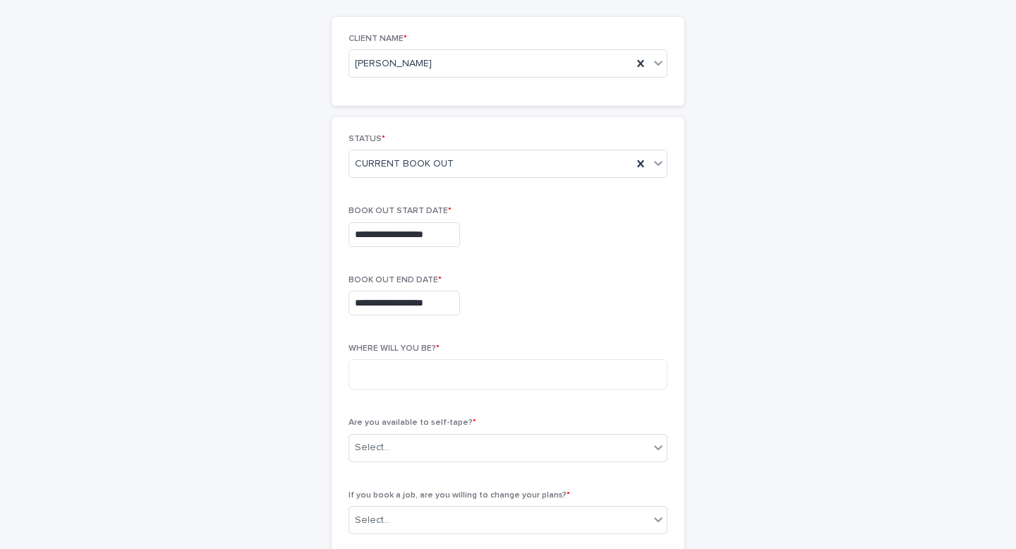
scroll to position [144, 0]
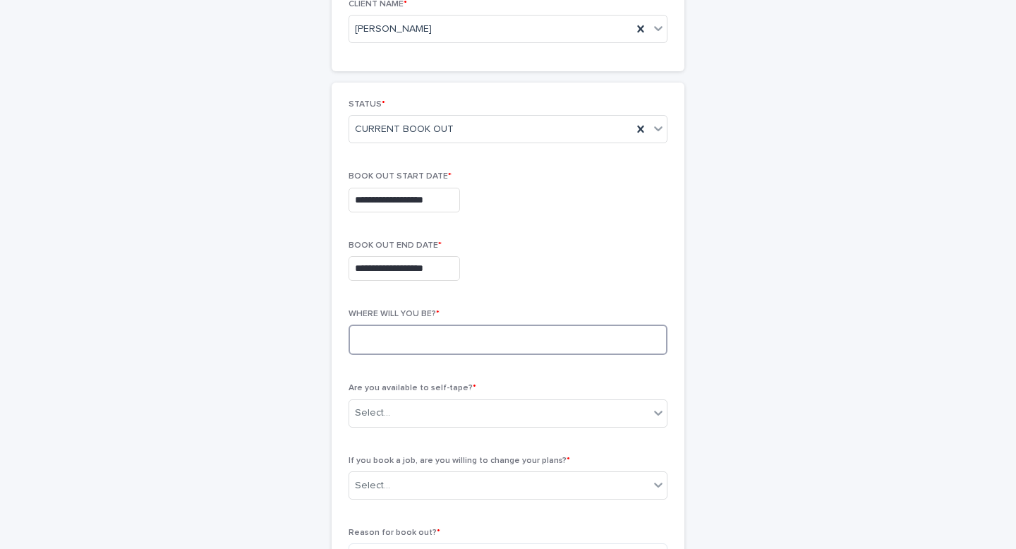
click at [467, 342] on textarea at bounding box center [507, 340] width 319 height 30
type textarea "**********"
click at [459, 402] on div "Select..." at bounding box center [499, 412] width 300 height 23
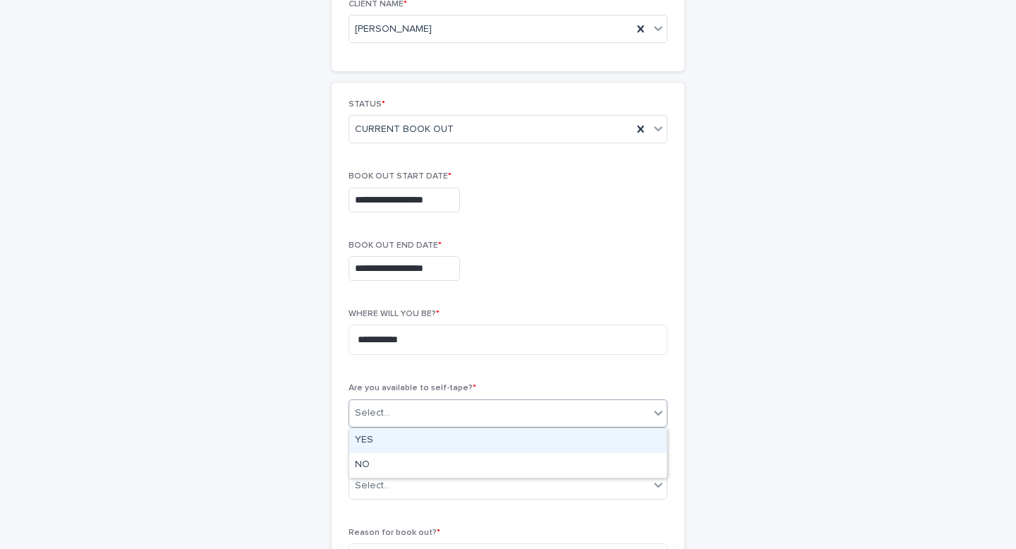
click at [385, 435] on div "YES" at bounding box center [507, 440] width 317 height 25
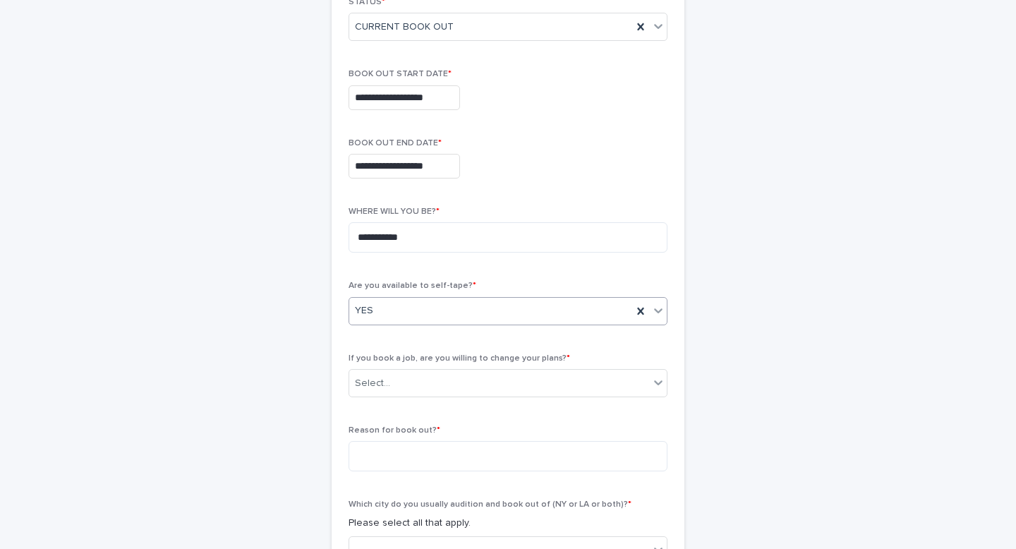
scroll to position [323, 0]
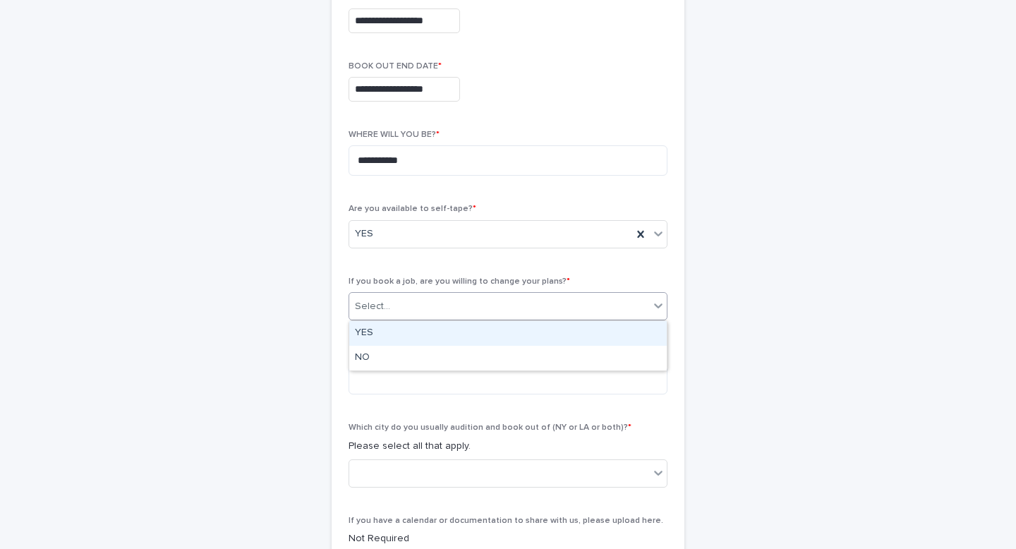
click at [436, 308] on div "Select..." at bounding box center [499, 306] width 300 height 23
click at [383, 336] on div "YES" at bounding box center [507, 333] width 317 height 25
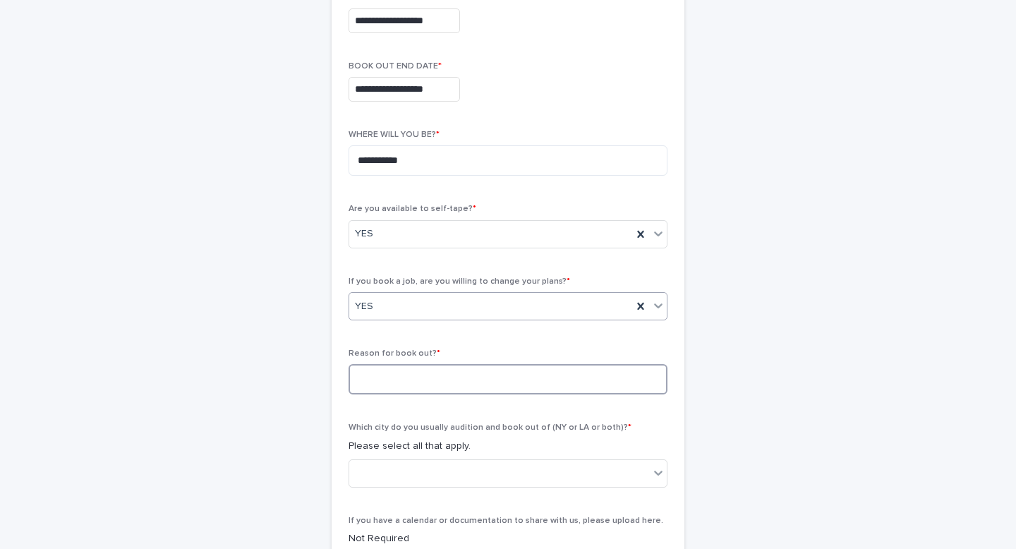
click at [392, 382] on textarea at bounding box center [507, 379] width 319 height 30
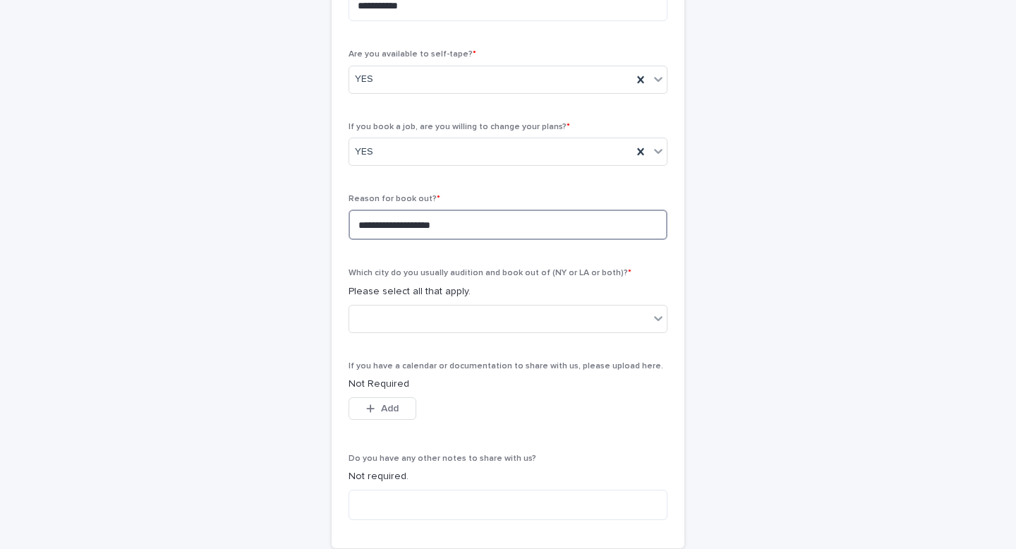
scroll to position [527, 0]
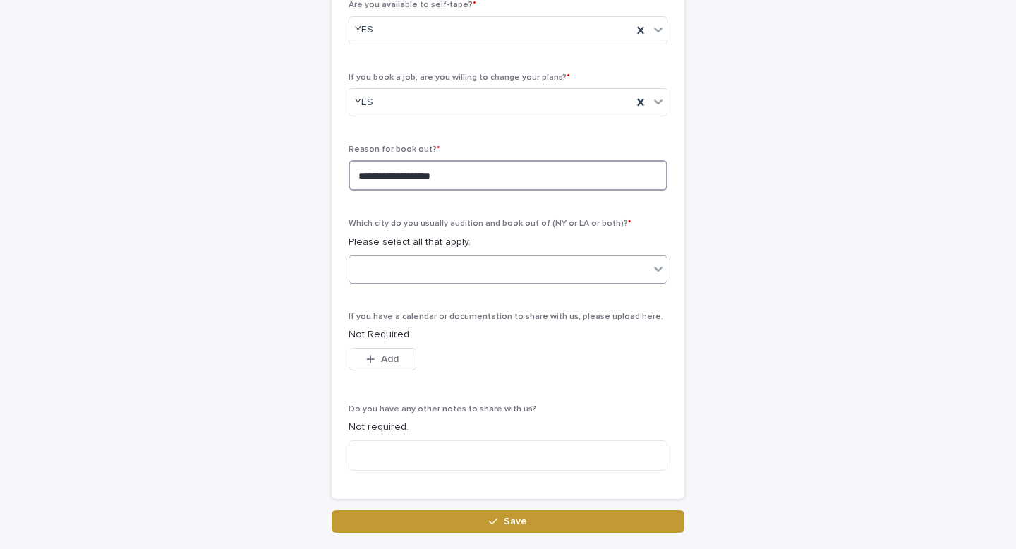
type textarea "**********"
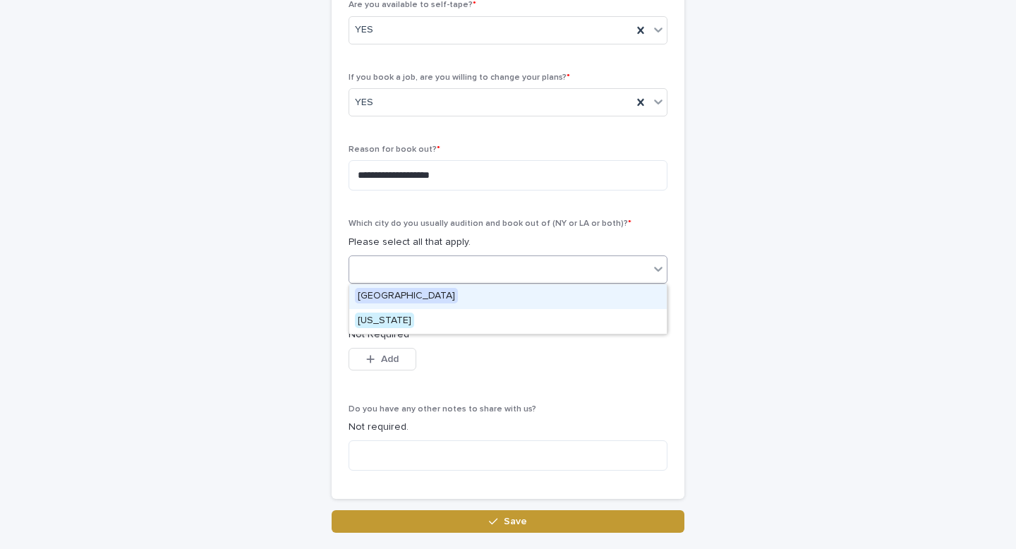
click at [552, 257] on div at bounding box center [499, 268] width 300 height 23
click at [406, 295] on span "[GEOGRAPHIC_DATA]" at bounding box center [406, 296] width 103 height 16
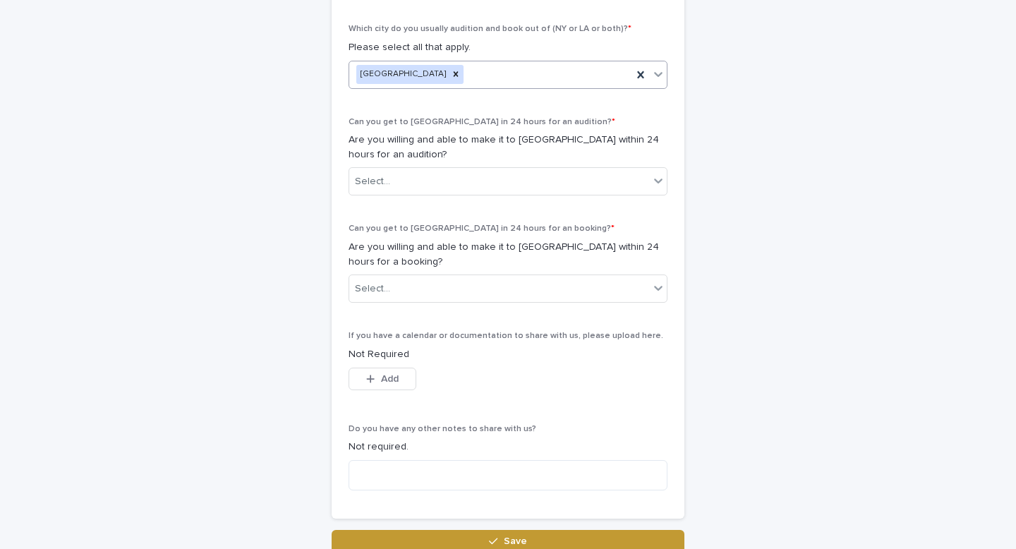
scroll to position [775, 0]
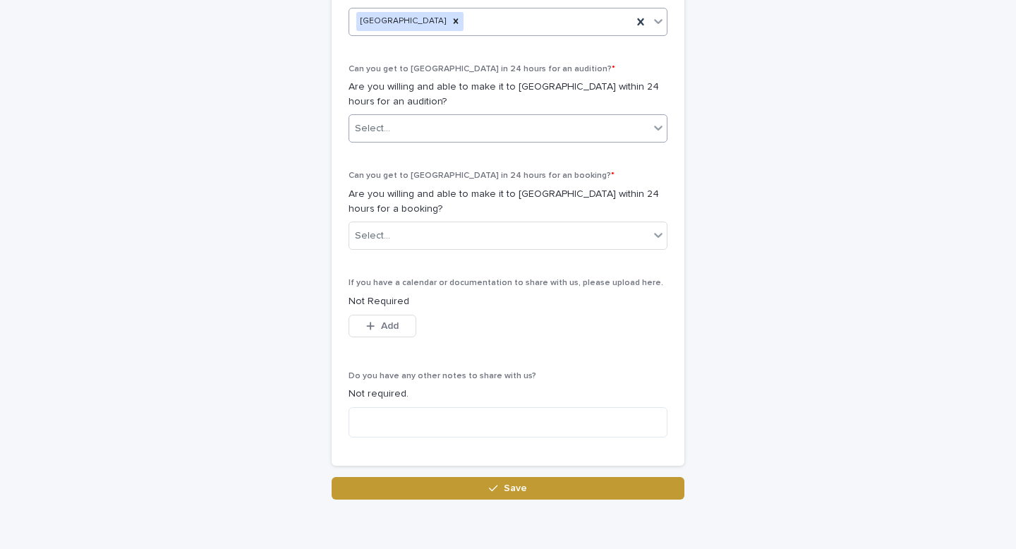
click at [563, 126] on div "Select..." at bounding box center [499, 128] width 300 height 23
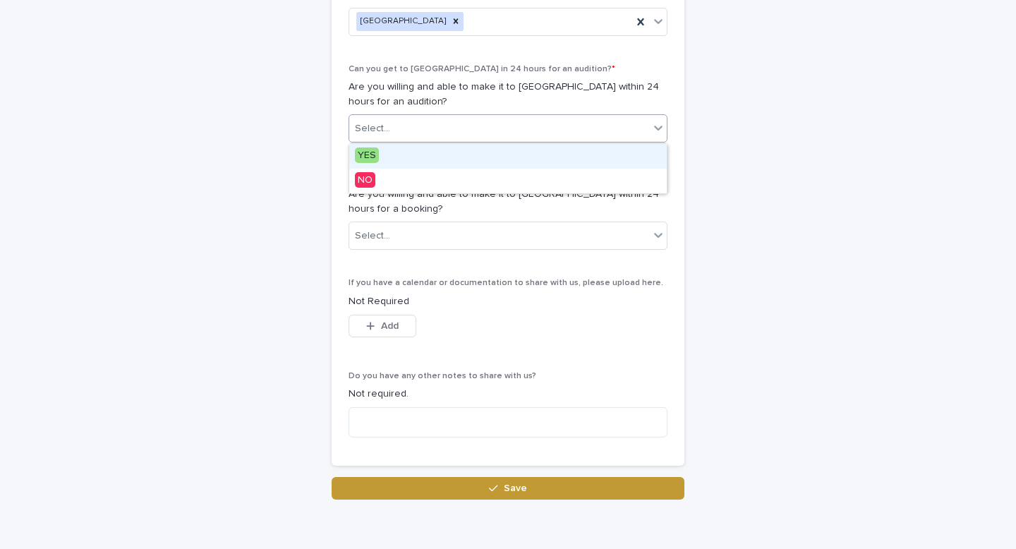
click at [521, 158] on div "YES" at bounding box center [507, 156] width 317 height 25
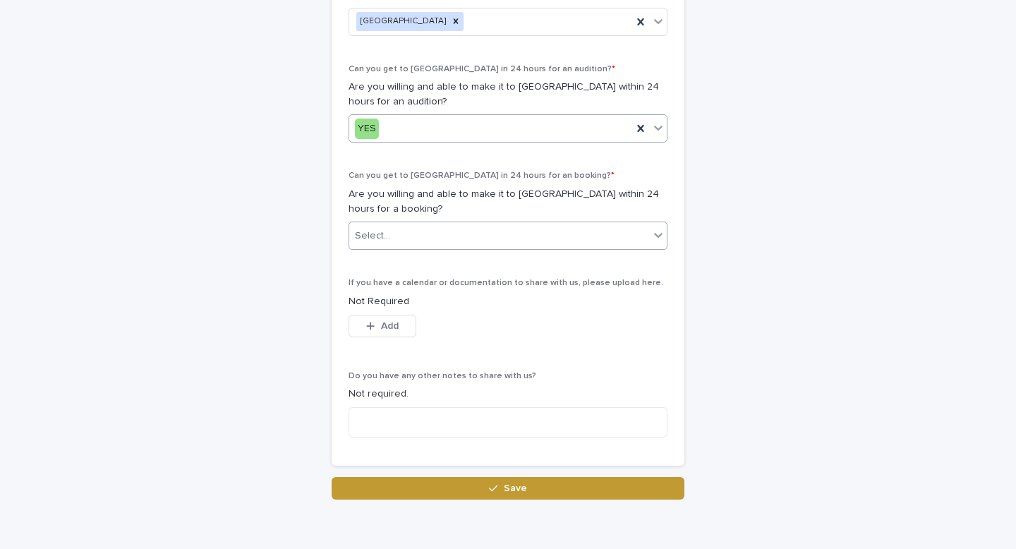
click at [499, 234] on div "Select..." at bounding box center [499, 235] width 300 height 23
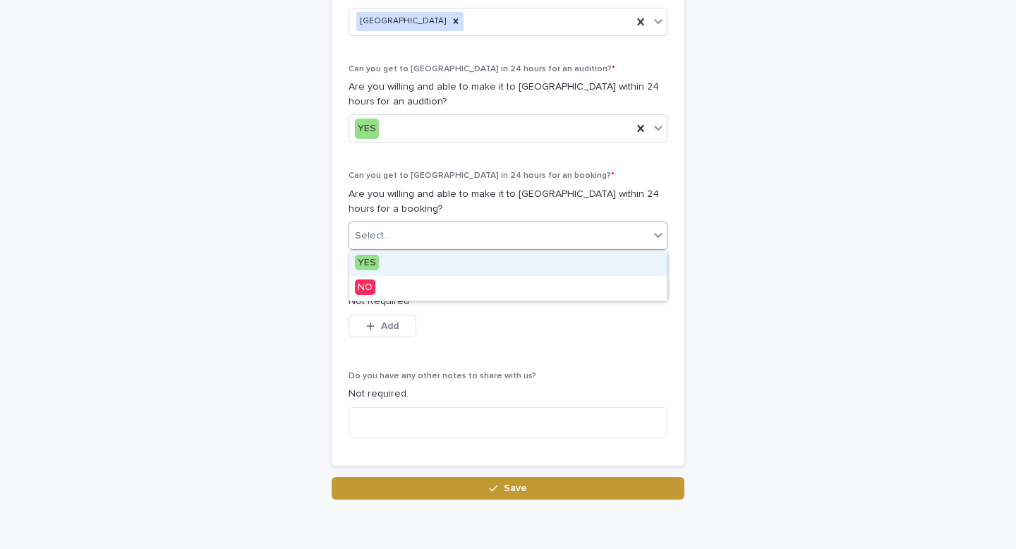
click at [450, 259] on div "YES" at bounding box center [507, 263] width 317 height 25
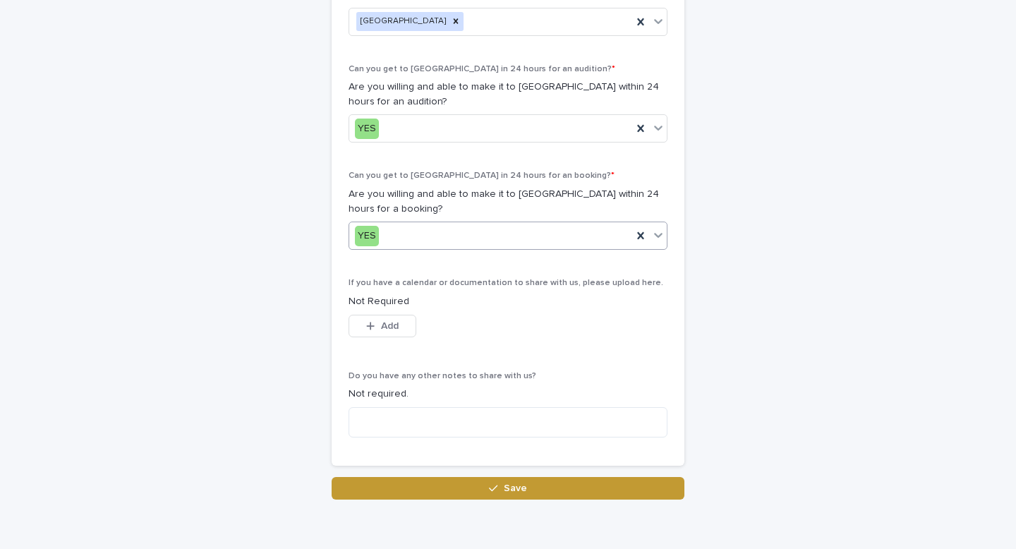
scroll to position [835, 0]
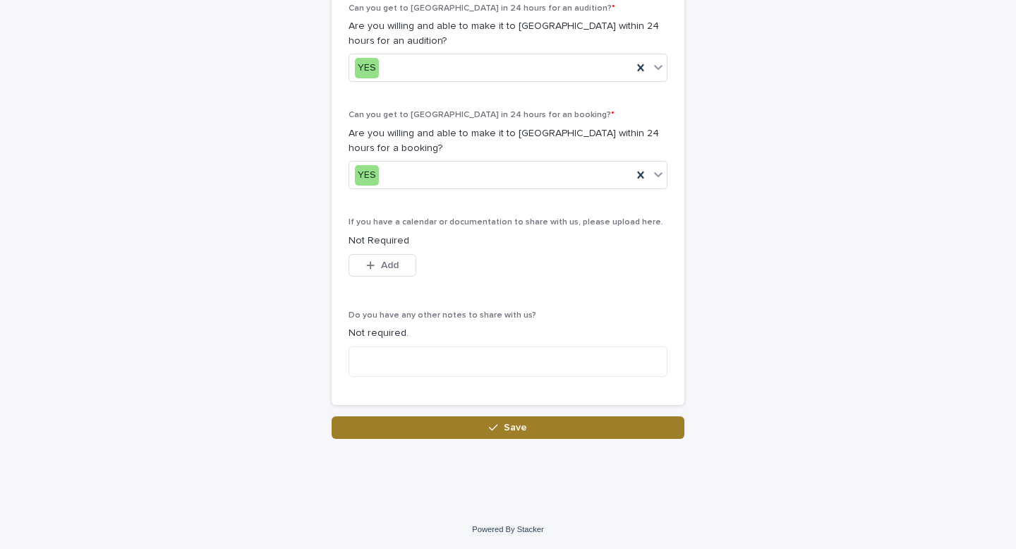
click at [468, 434] on button "Save" at bounding box center [508, 427] width 353 height 23
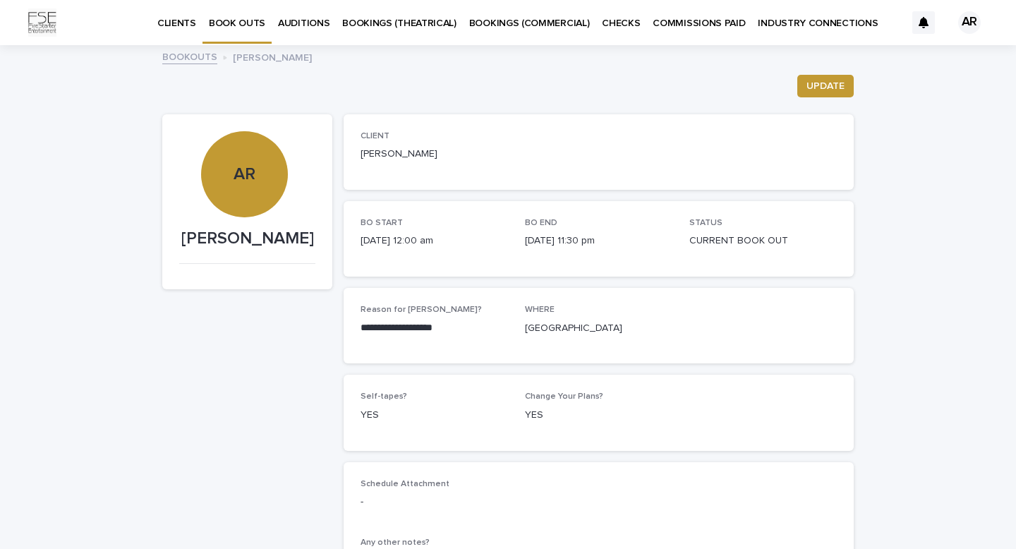
click at [305, 23] on p "AUDITIONS" at bounding box center [303, 15] width 51 height 30
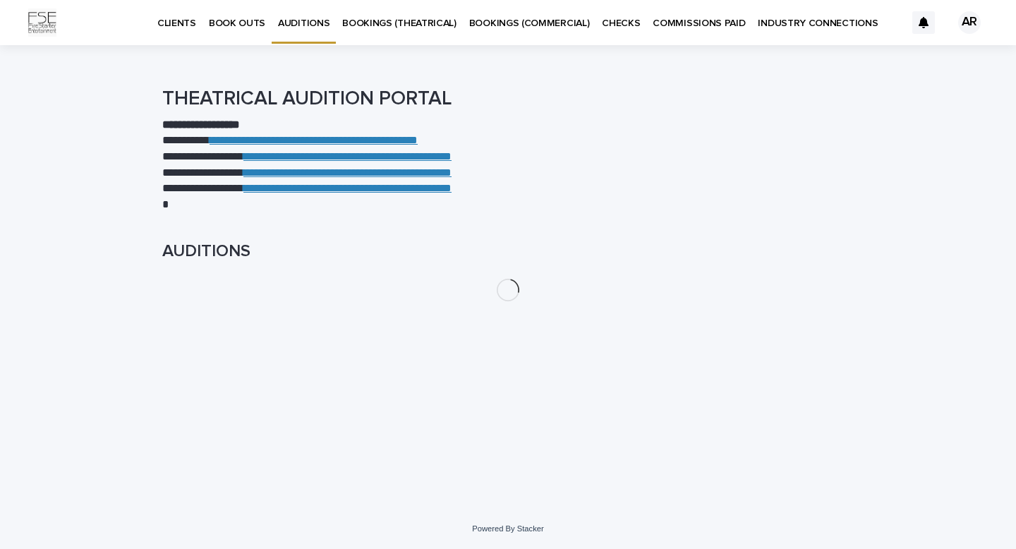
click at [245, 20] on p "BOOK OUTS" at bounding box center [237, 15] width 56 height 30
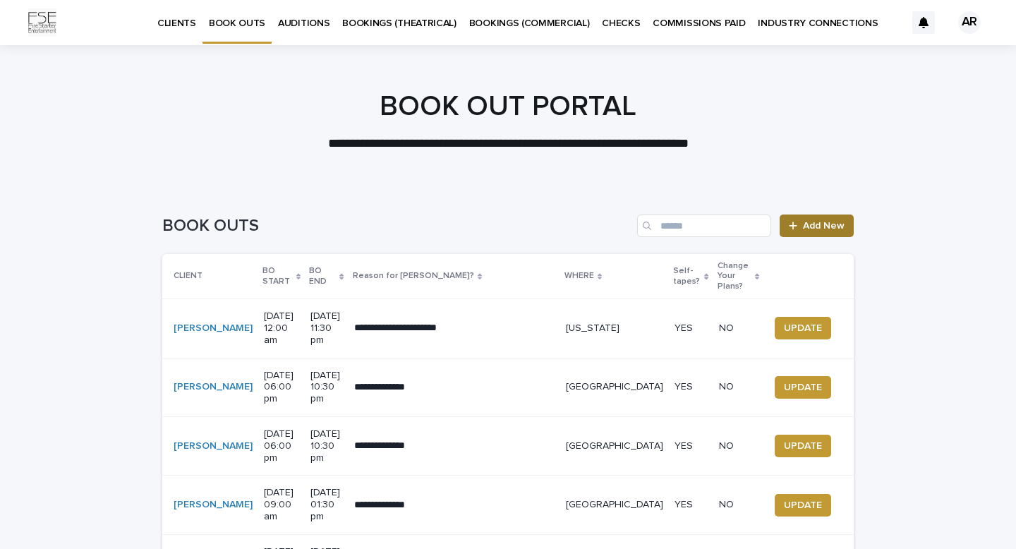
click at [826, 219] on link "Add New" at bounding box center [817, 225] width 74 height 23
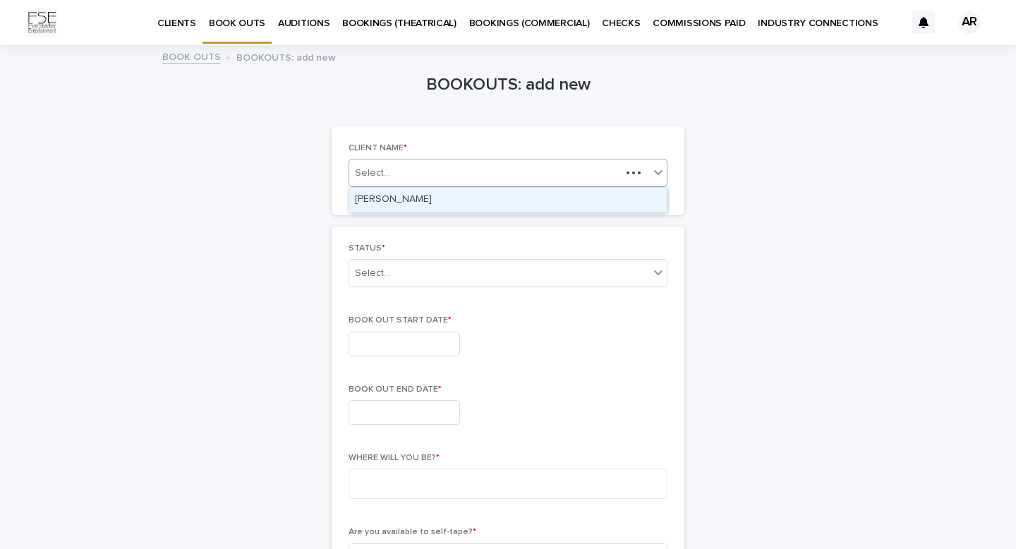
click at [653, 174] on icon at bounding box center [658, 172] width 14 height 14
click at [526, 198] on div "[PERSON_NAME]" at bounding box center [507, 200] width 317 height 25
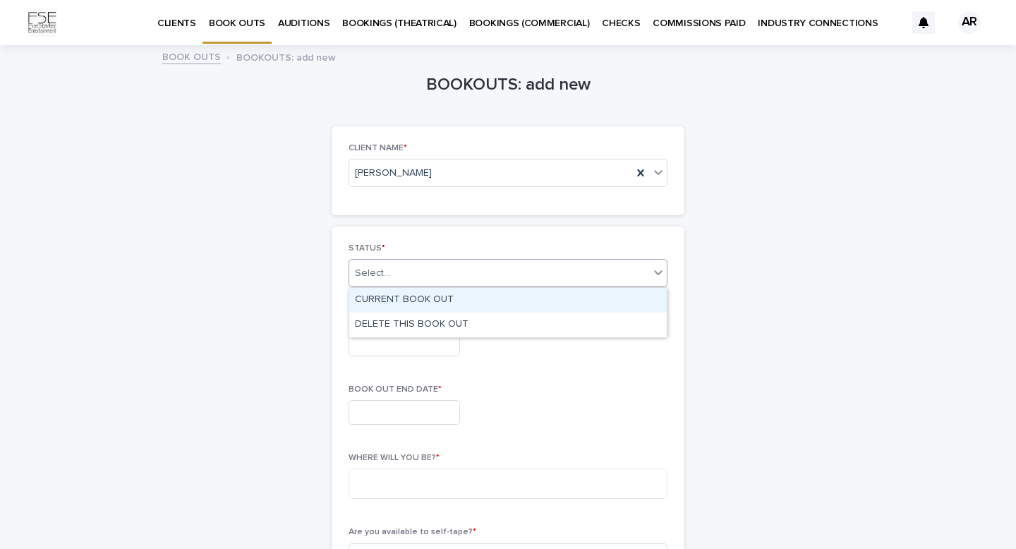
click at [502, 270] on div "Select..." at bounding box center [499, 273] width 300 height 23
click at [410, 296] on div "CURRENT BOOK OUT" at bounding box center [507, 300] width 317 height 25
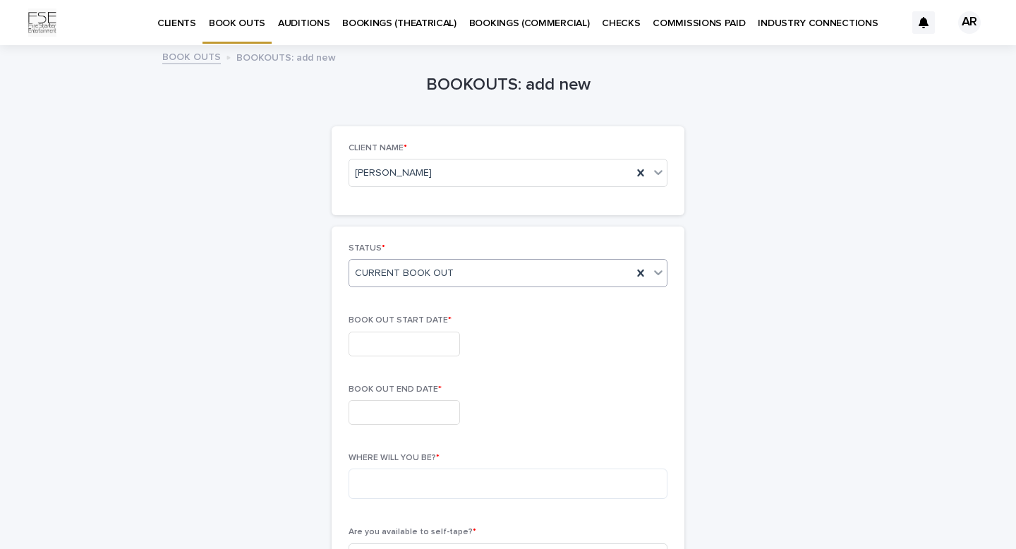
click at [412, 345] on input "text" at bounding box center [403, 344] width 111 height 25
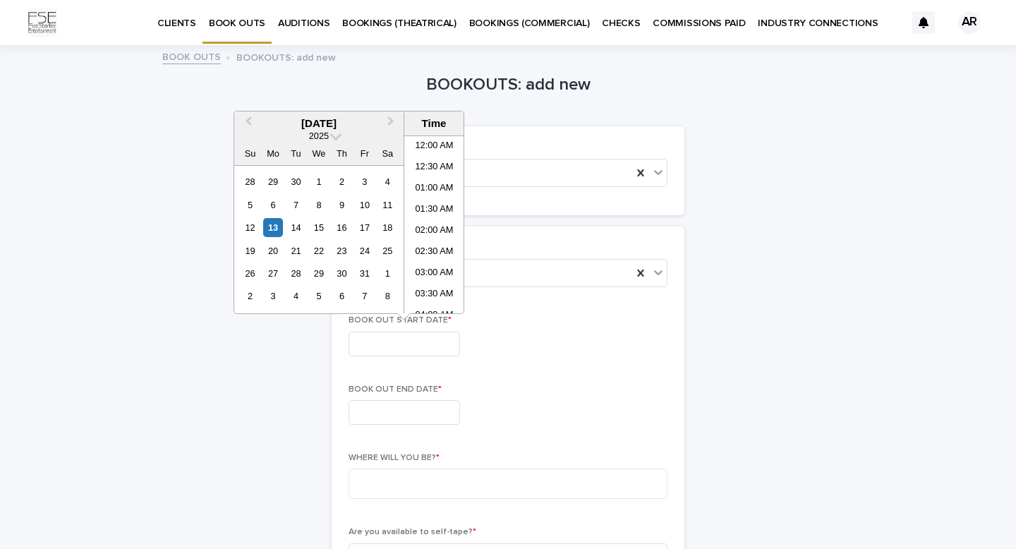
scroll to position [366, 0]
click at [389, 115] on button "Next Month" at bounding box center [392, 124] width 23 height 23
click at [363, 183] on div "5" at bounding box center [364, 181] width 19 height 19
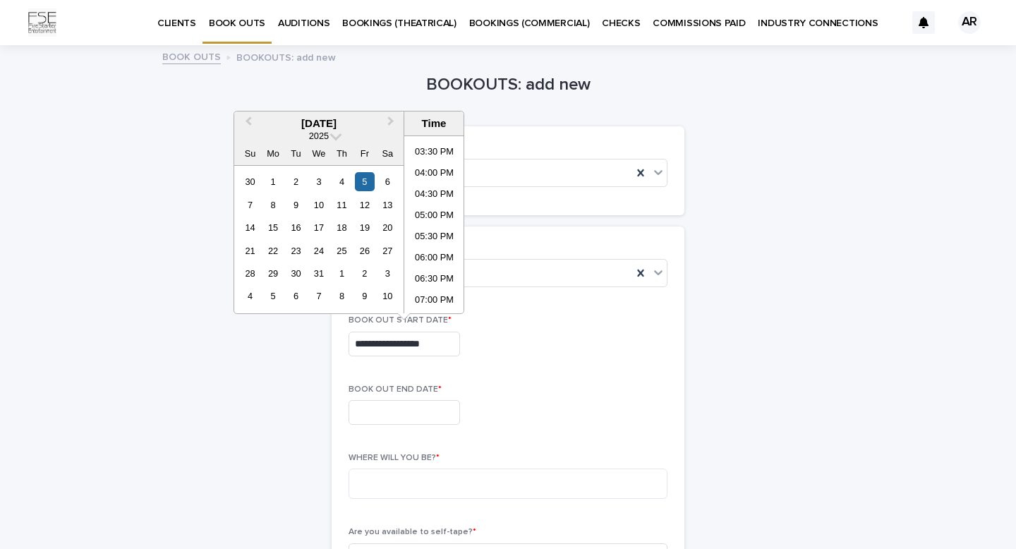
scroll to position [624, 0]
click at [443, 200] on li "04:00 PM" at bounding box center [434, 200] width 60 height 21
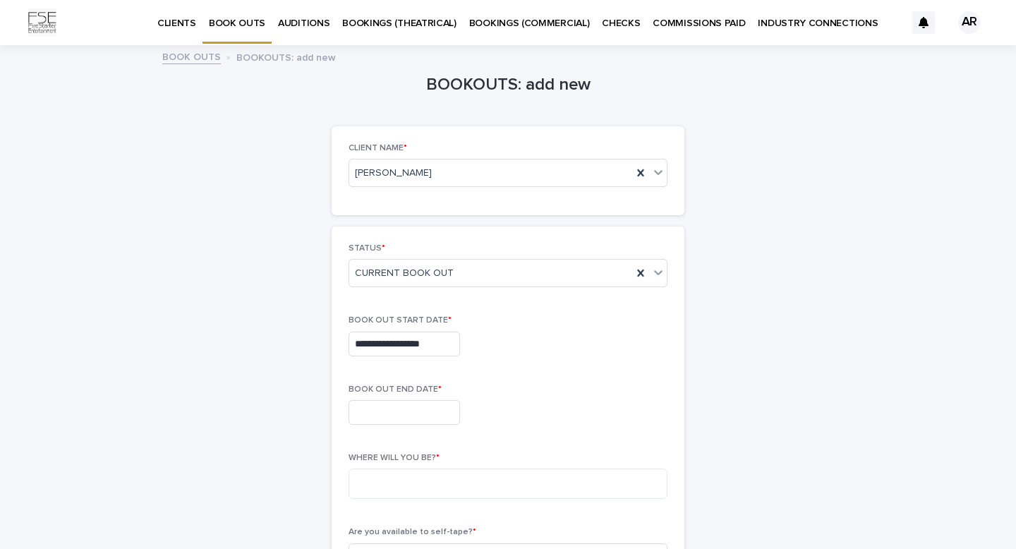
type input "**********"
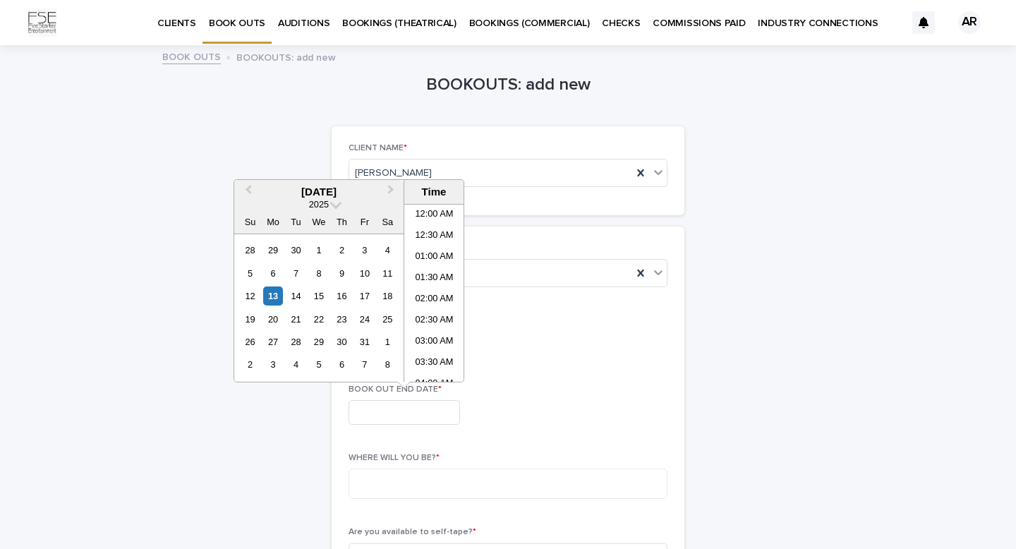
click at [398, 416] on input "text" at bounding box center [403, 412] width 111 height 25
click at [391, 190] on span "Next Month" at bounding box center [391, 191] width 0 height 19
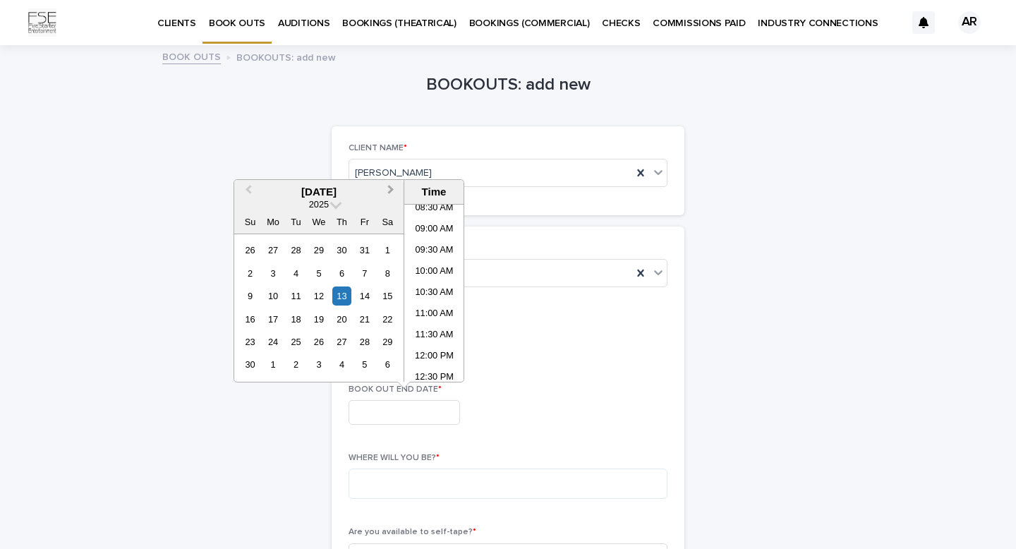
click at [391, 190] on span "Next Month" at bounding box center [391, 191] width 0 height 19
click at [389, 250] on div "6" at bounding box center [387, 250] width 19 height 19
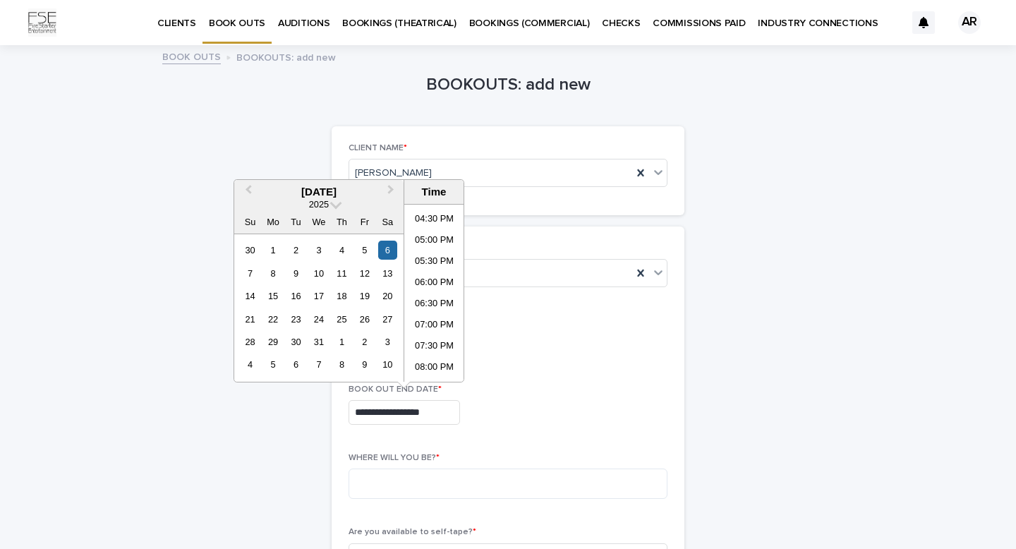
scroll to position [839, 0]
click at [435, 371] on li "11:30 PM" at bounding box center [434, 370] width 60 height 21
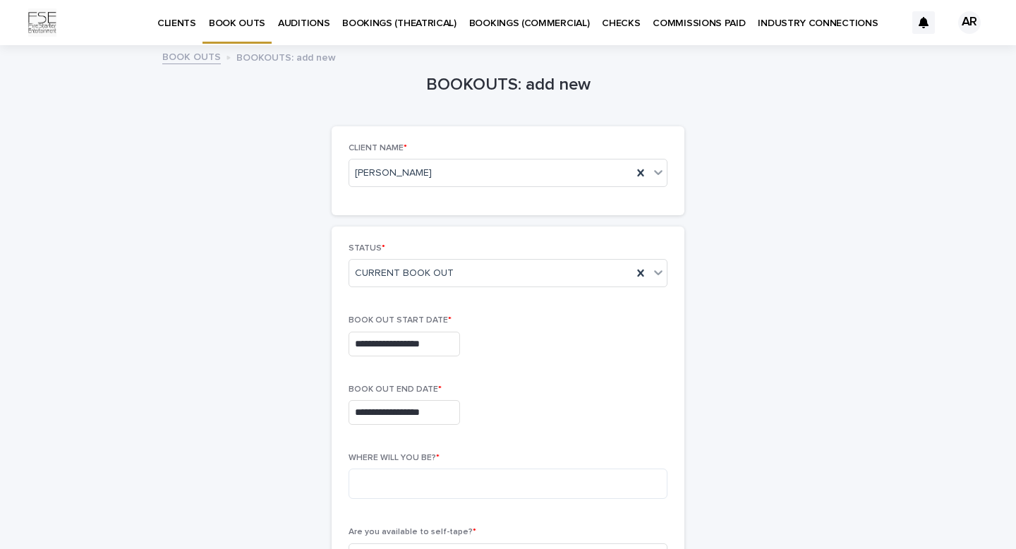
type input "**********"
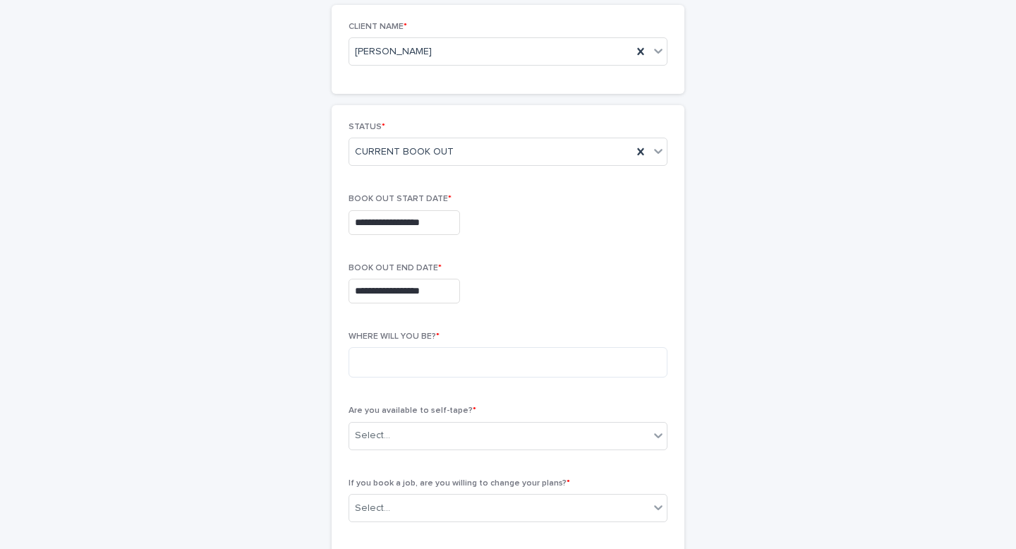
scroll to position [151, 0]
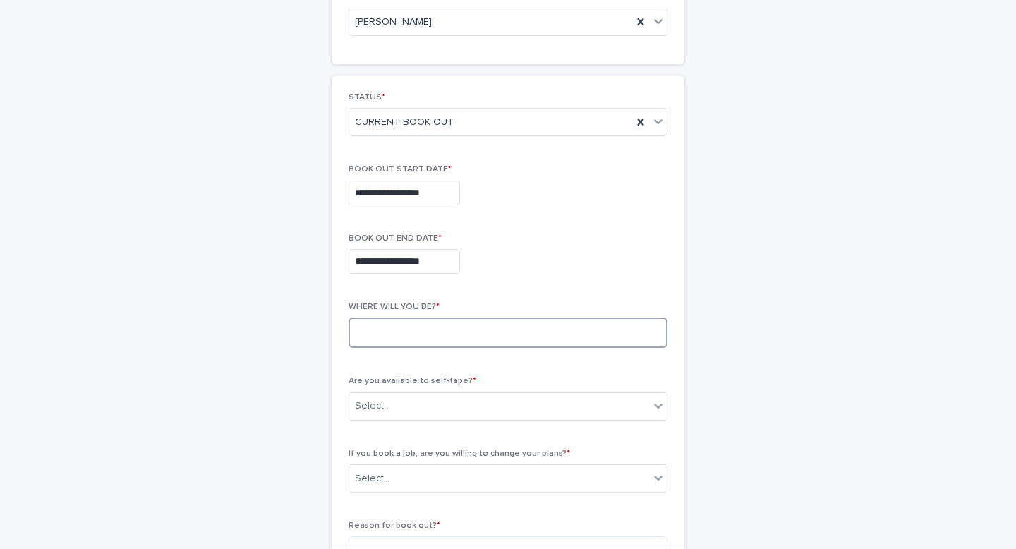
click at [454, 330] on textarea at bounding box center [507, 332] width 319 height 30
type textarea "**********"
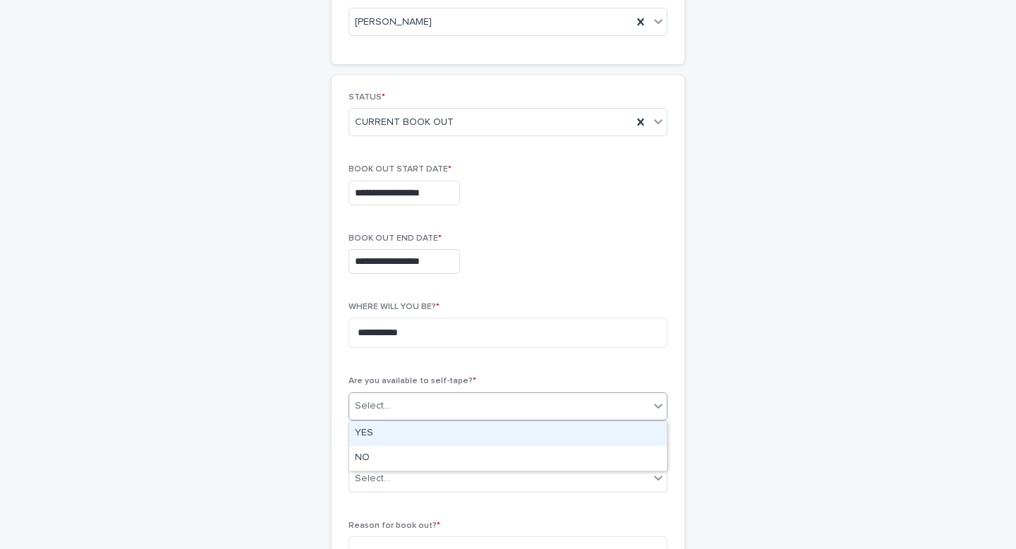
click at [444, 412] on div "Select..." at bounding box center [499, 405] width 300 height 23
click at [384, 428] on div "YES" at bounding box center [507, 433] width 317 height 25
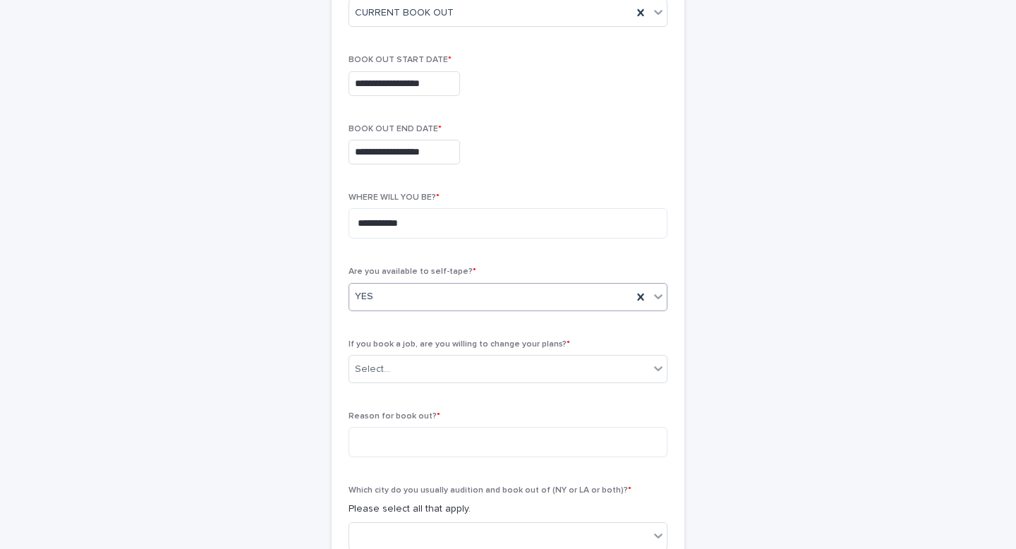
scroll to position [296, 0]
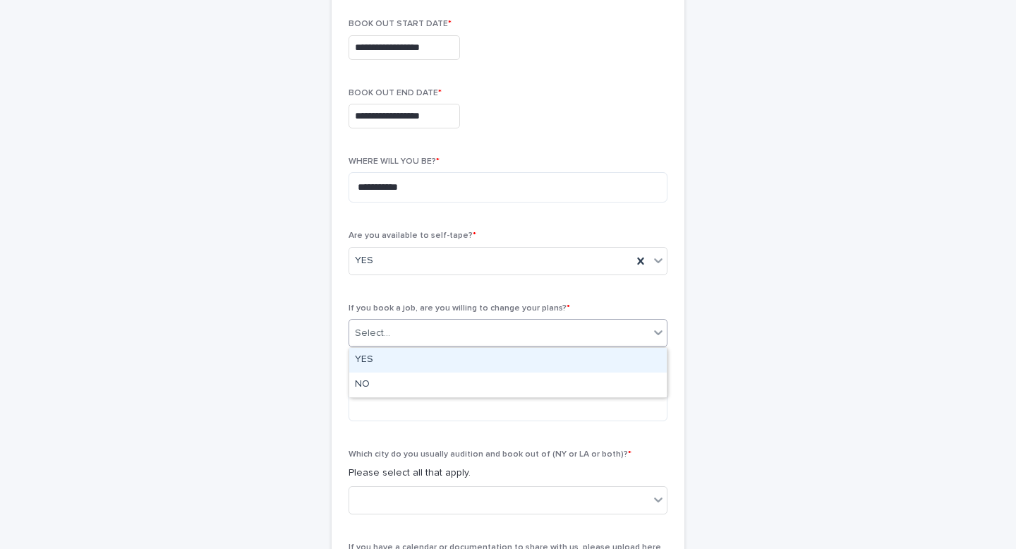
click at [442, 332] on div "Select..." at bounding box center [499, 333] width 300 height 23
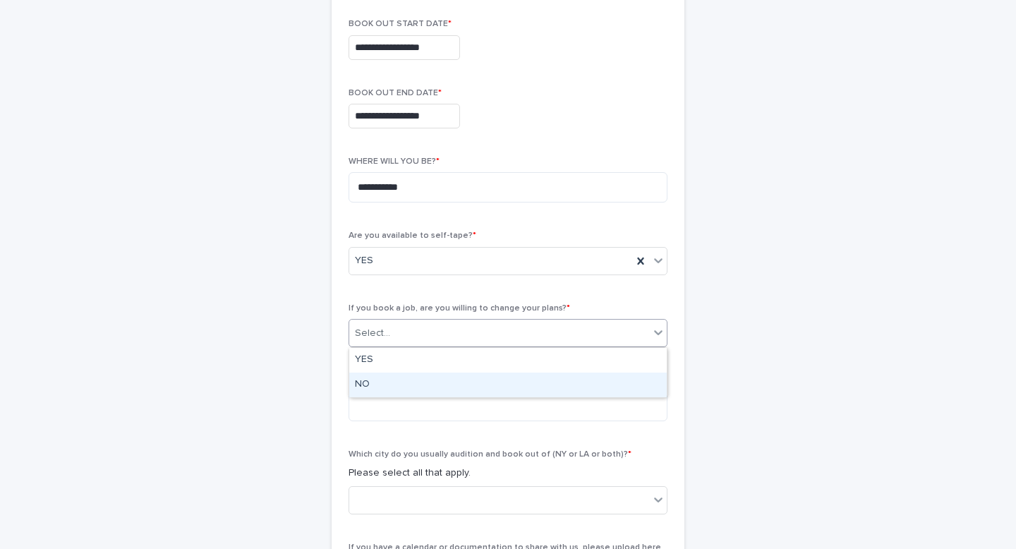
click at [378, 392] on div "NO" at bounding box center [507, 384] width 317 height 25
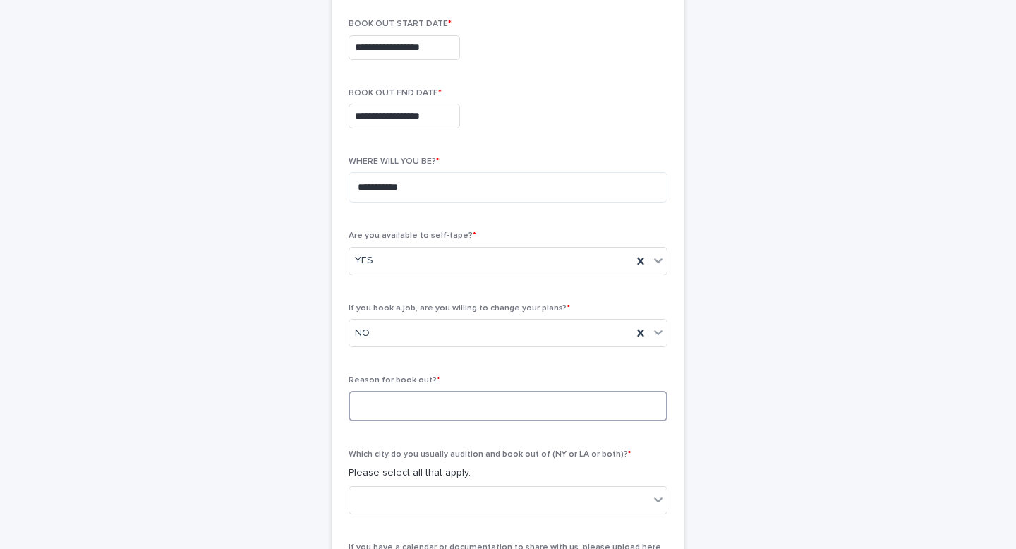
click at [388, 405] on textarea at bounding box center [507, 406] width 319 height 30
type textarea "*"
click at [363, 407] on textarea "**********" at bounding box center [507, 406] width 319 height 30
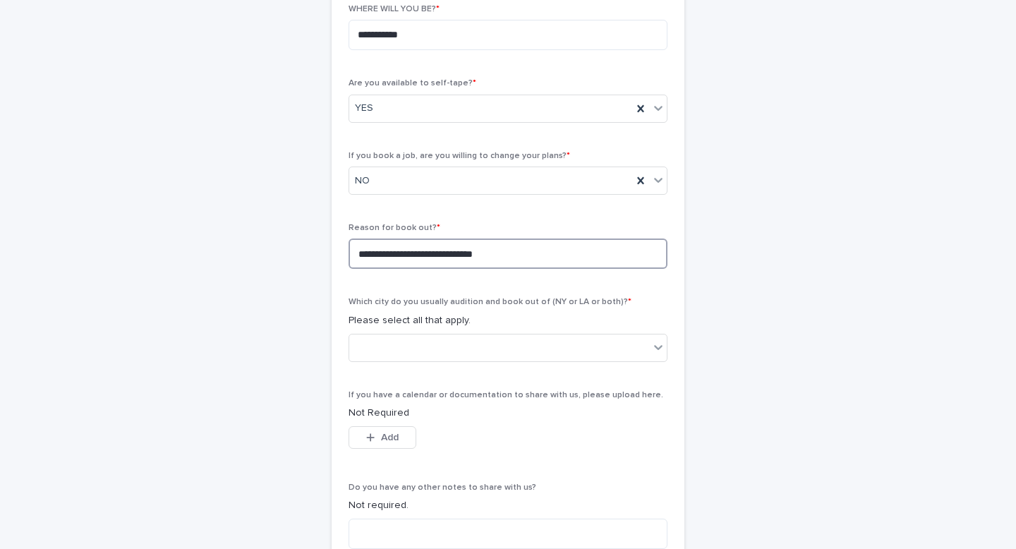
scroll to position [495, 0]
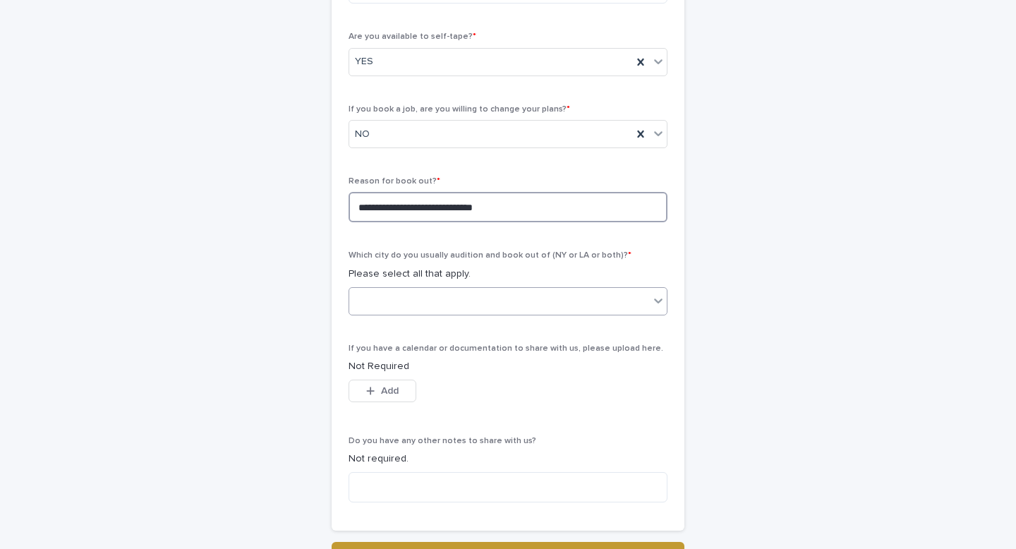
type textarea "**********"
click at [542, 297] on div at bounding box center [499, 300] width 300 height 23
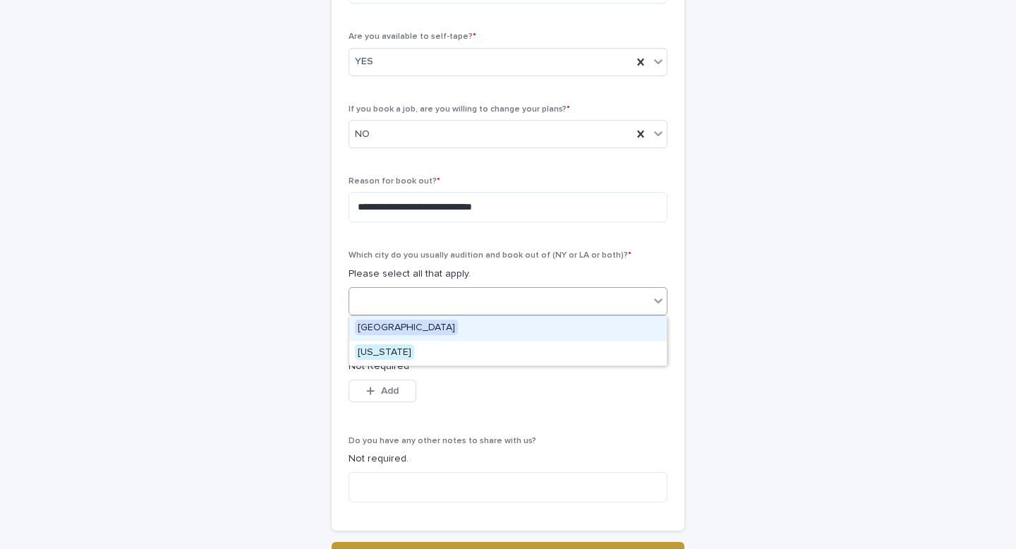
click at [410, 322] on span "[GEOGRAPHIC_DATA]" at bounding box center [406, 328] width 103 height 16
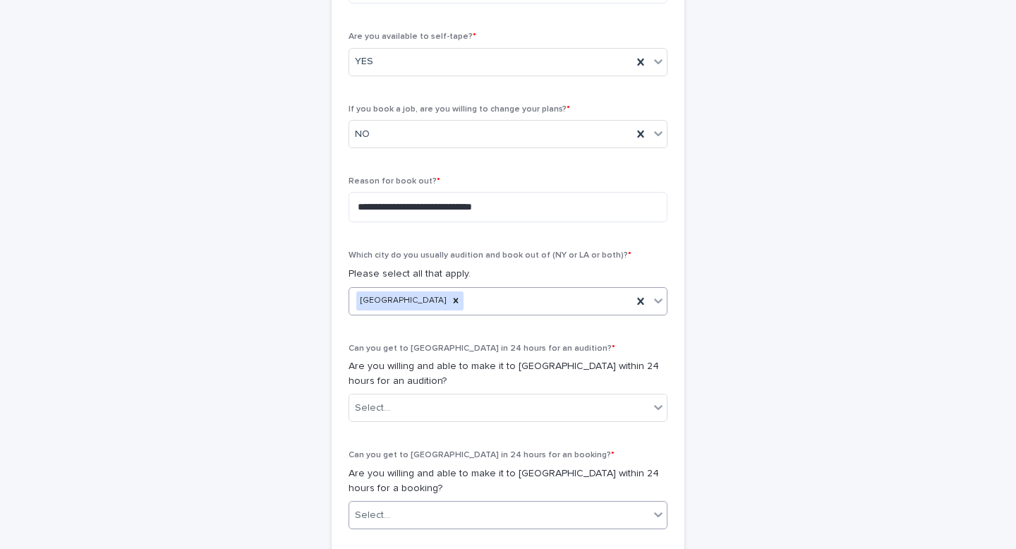
scroll to position [602, 0]
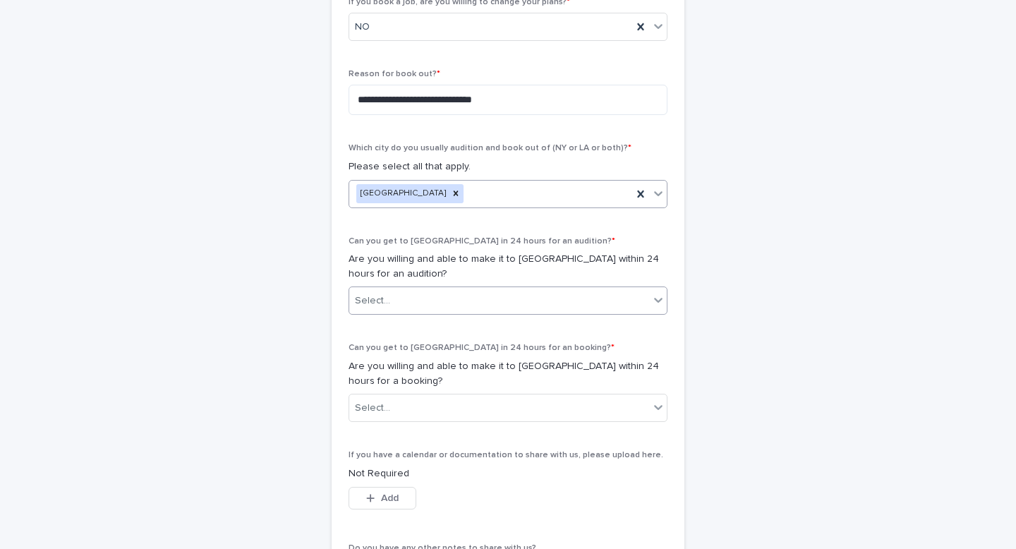
click at [442, 302] on div "Select..." at bounding box center [499, 300] width 300 height 23
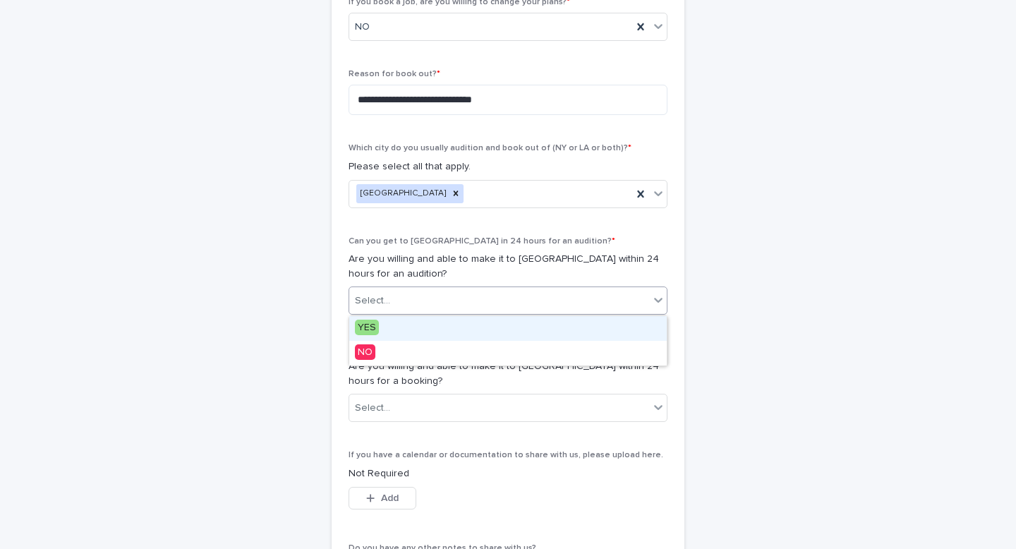
click at [404, 324] on div "YES" at bounding box center [507, 328] width 317 height 25
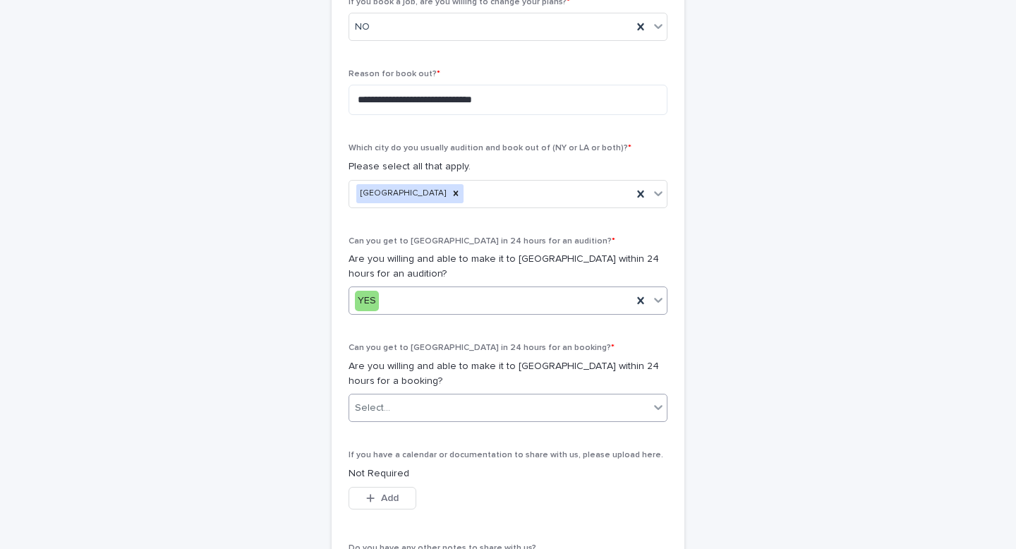
click at [406, 404] on div "Select..." at bounding box center [499, 407] width 300 height 23
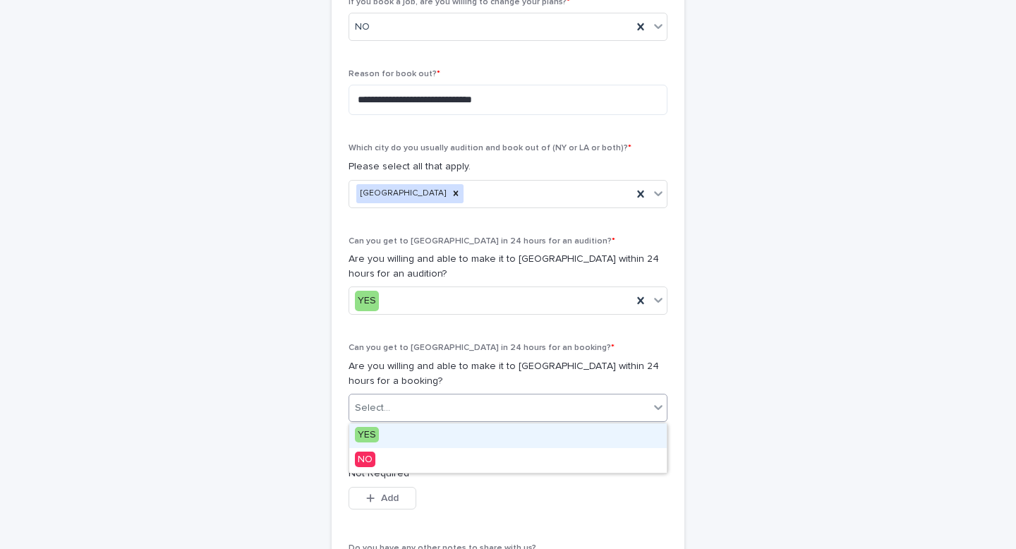
click at [362, 430] on span "YES" at bounding box center [367, 435] width 24 height 16
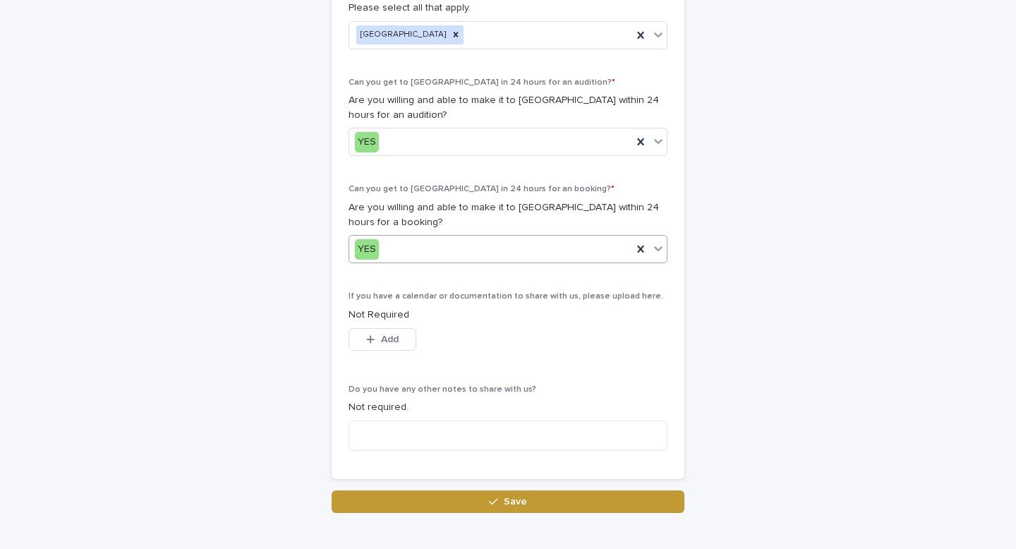
scroll to position [835, 0]
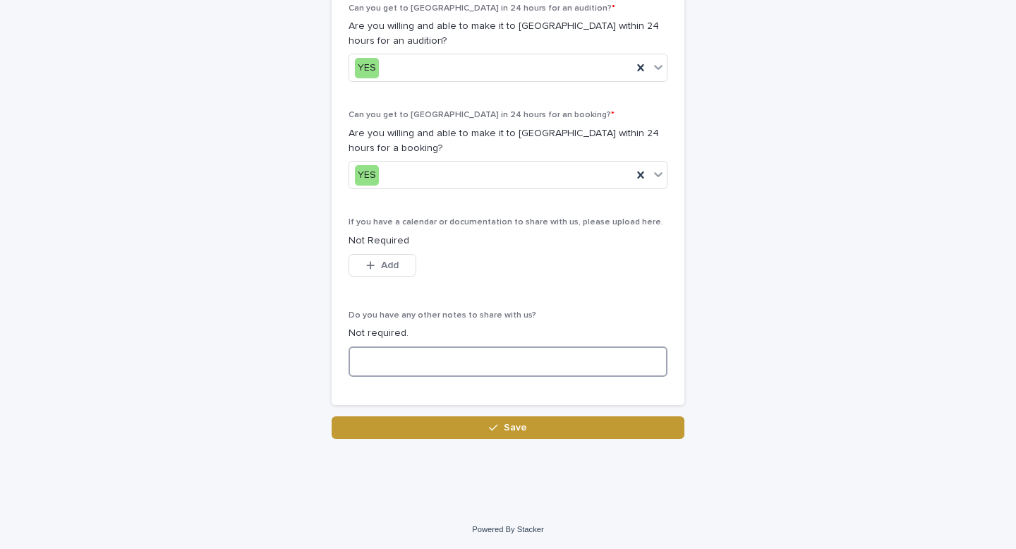
click at [435, 365] on textarea at bounding box center [507, 361] width 319 height 30
paste textarea "**********"
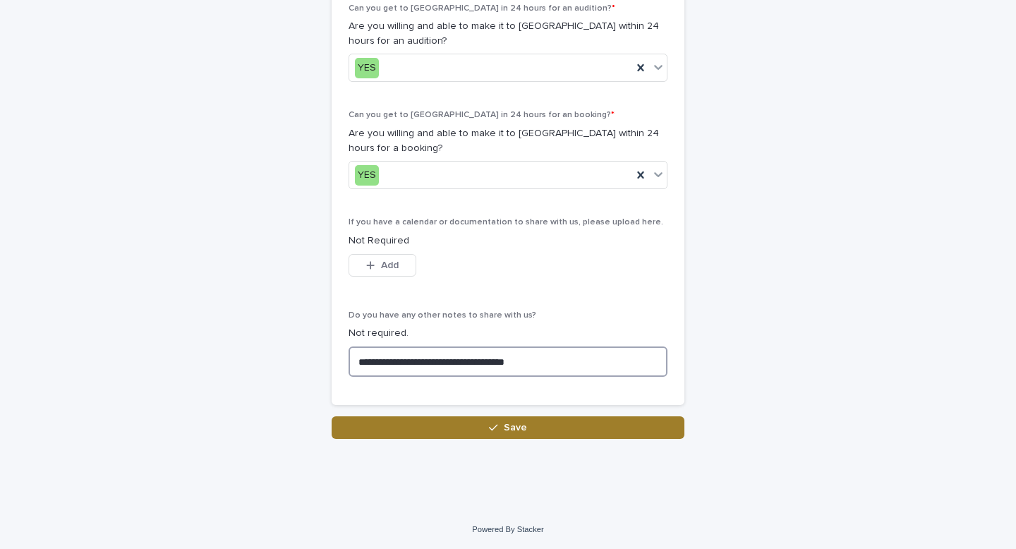
type textarea "**********"
click at [478, 429] on button "Save" at bounding box center [508, 427] width 353 height 23
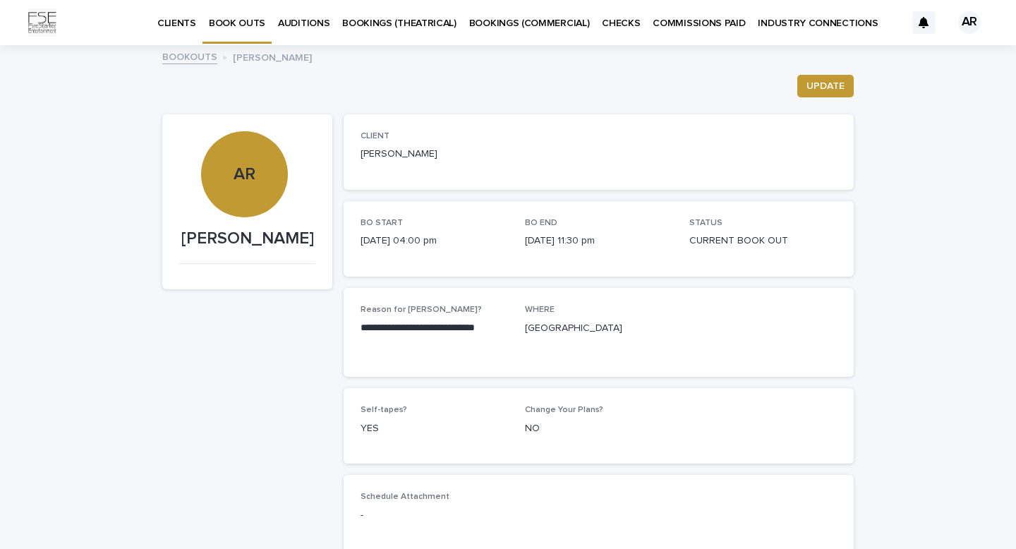
click at [306, 26] on p "AUDITIONS" at bounding box center [303, 15] width 51 height 30
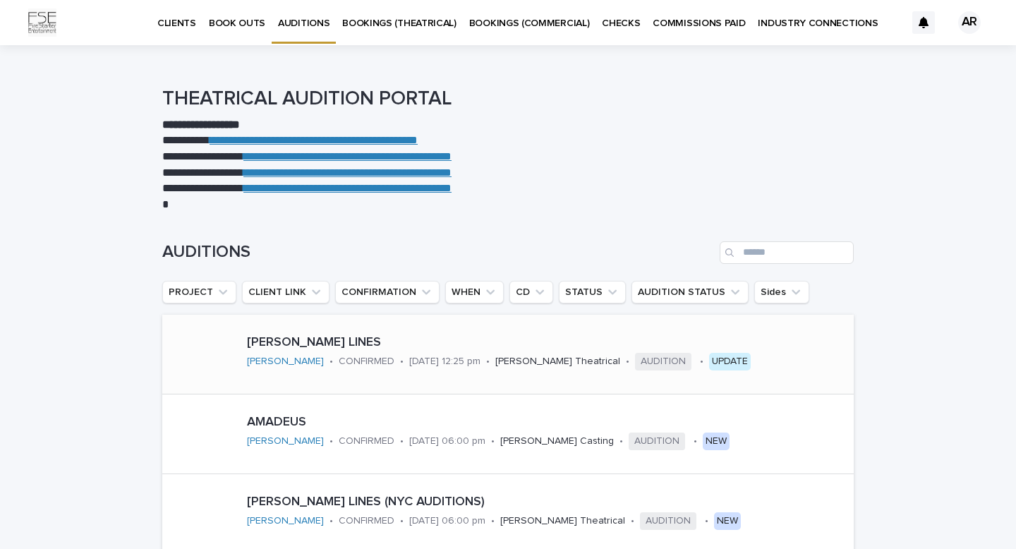
click at [709, 361] on div "UPDATE" at bounding box center [730, 362] width 42 height 18
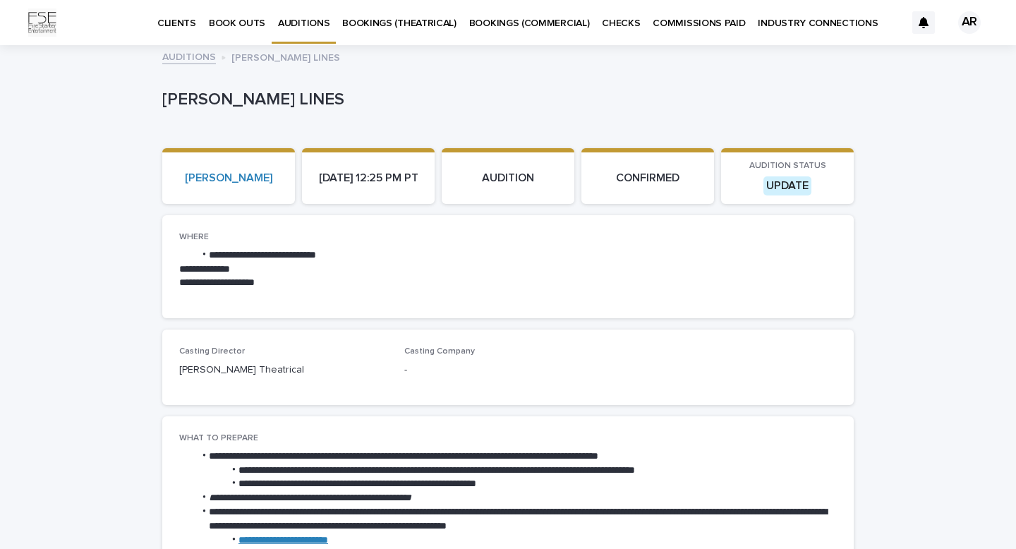
click at [234, 25] on p "BOOK OUTS" at bounding box center [237, 15] width 56 height 30
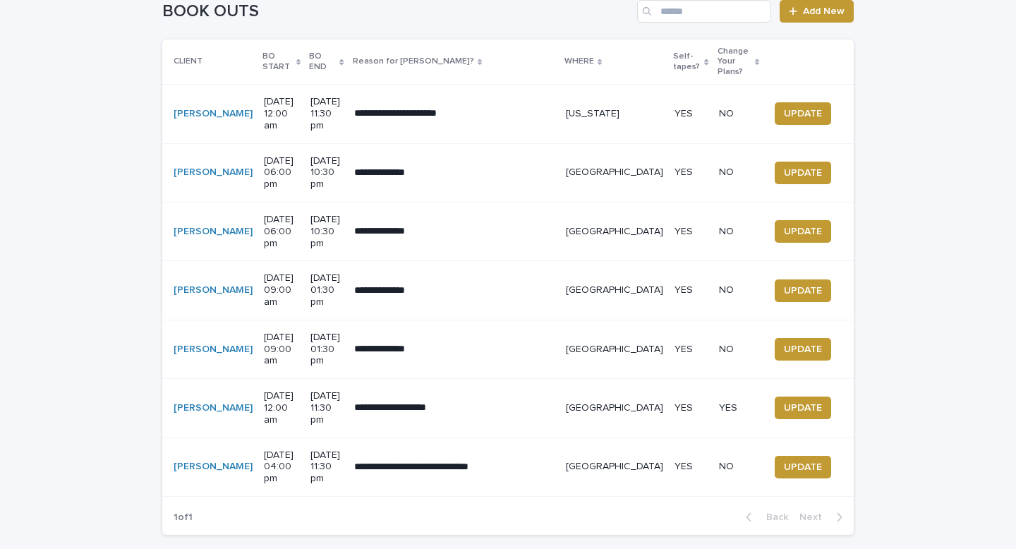
scroll to position [216, 0]
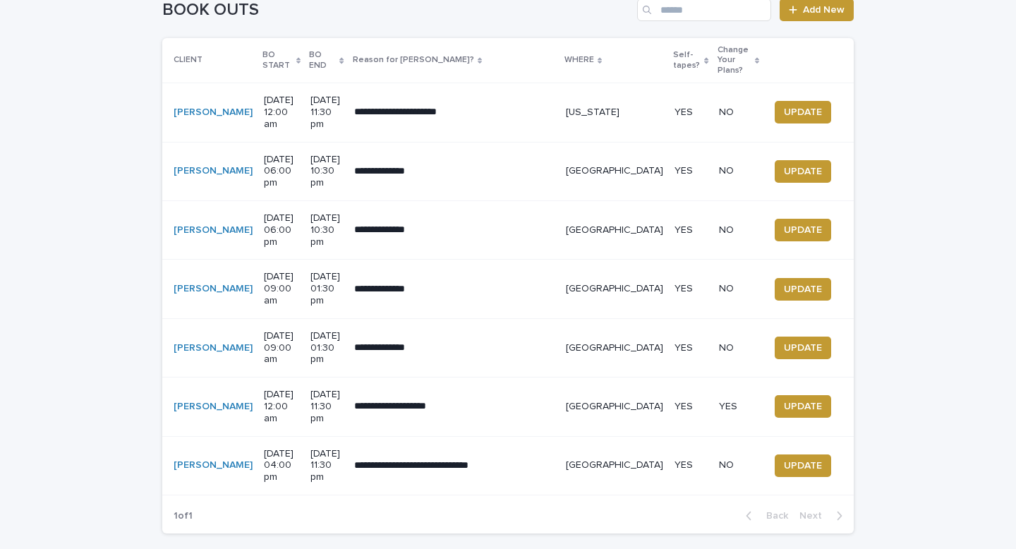
click at [296, 57] on icon at bounding box center [298, 60] width 4 height 6
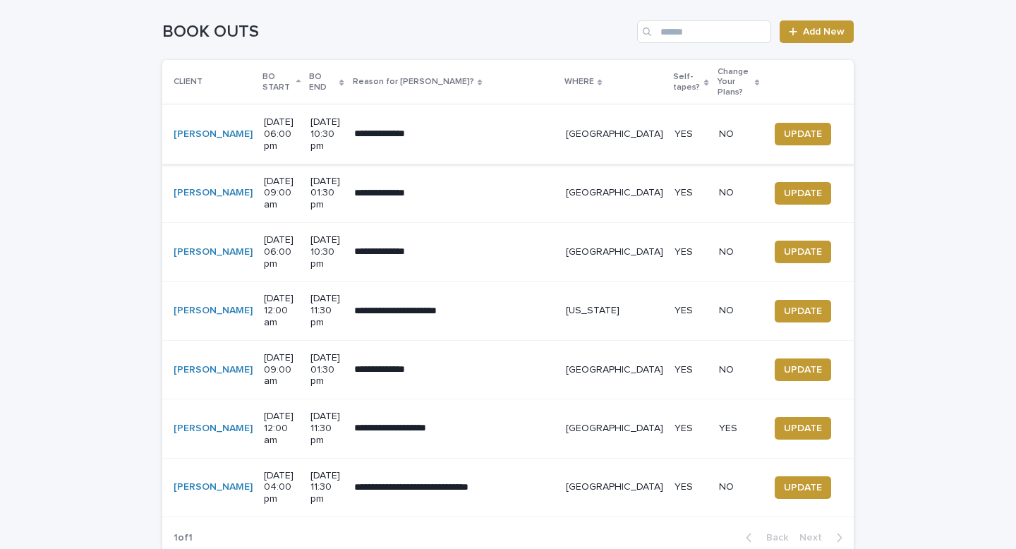
scroll to position [171, 0]
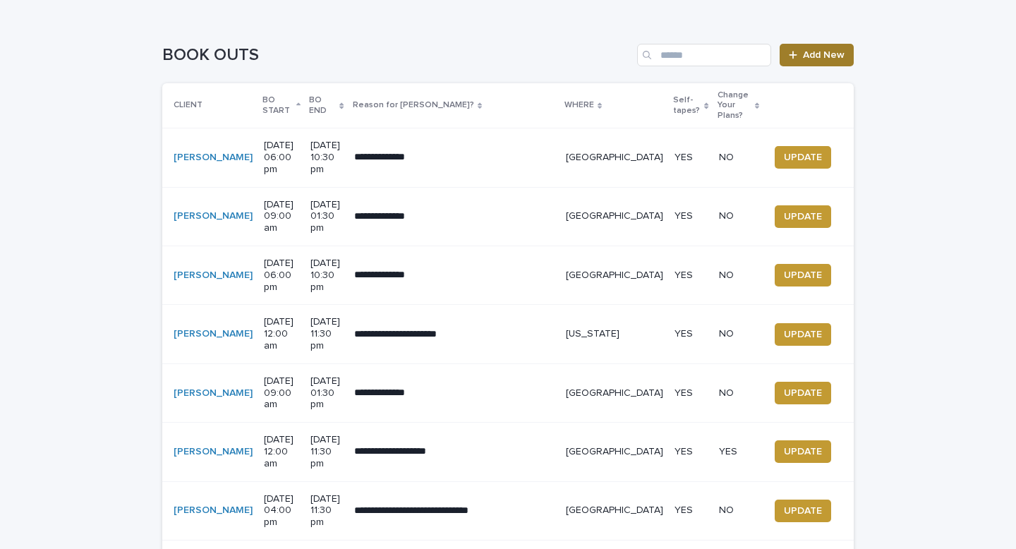
click at [815, 52] on span "Add New" at bounding box center [824, 55] width 42 height 10
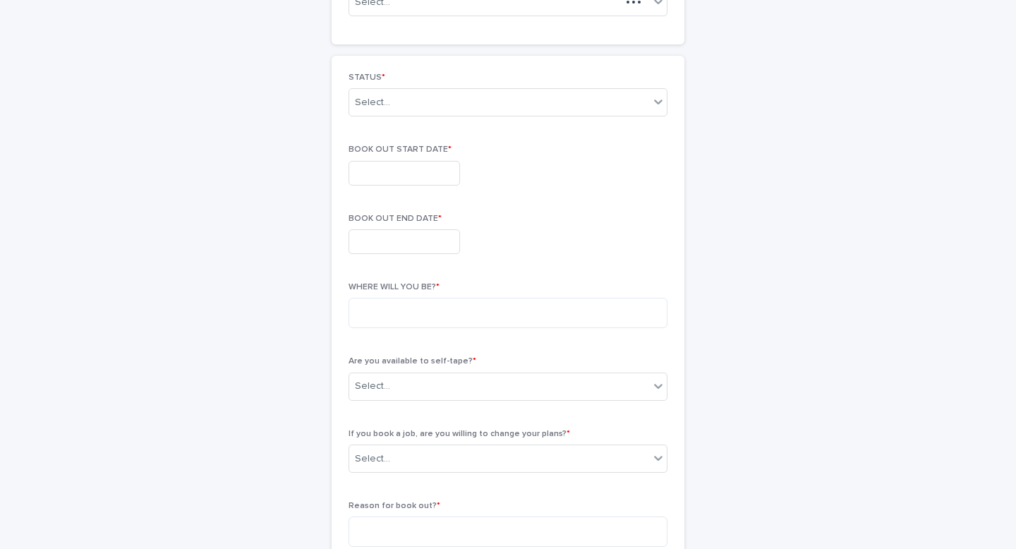
scroll to position [183, 0]
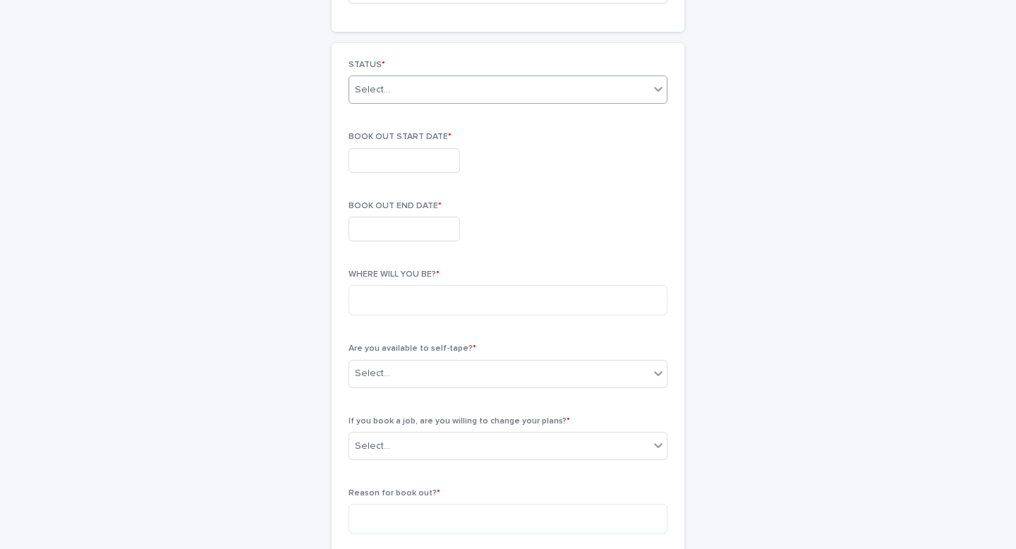
click at [600, 88] on div "Select..." at bounding box center [499, 89] width 300 height 23
click at [514, 114] on div "CURRENT BOOK OUT" at bounding box center [507, 116] width 317 height 25
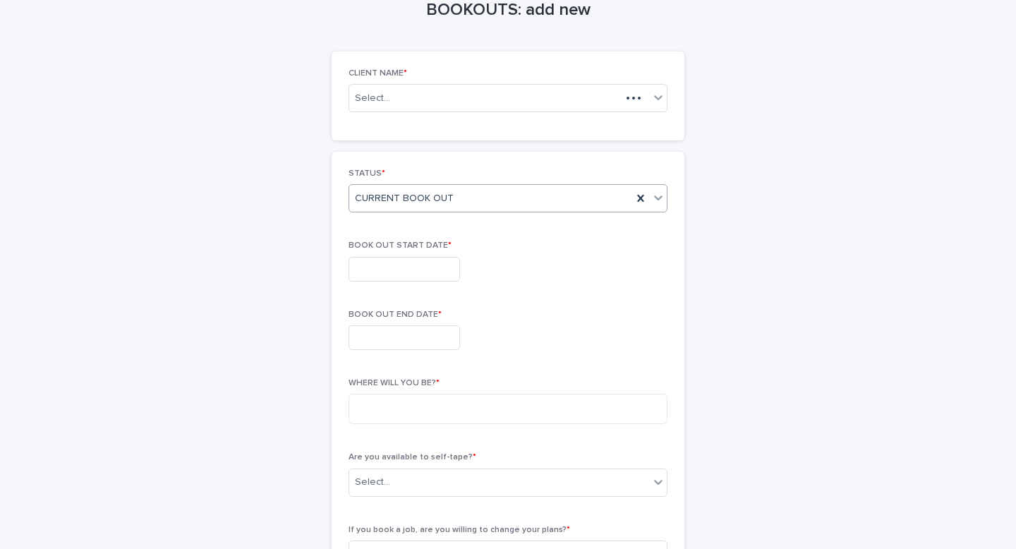
scroll to position [16, 0]
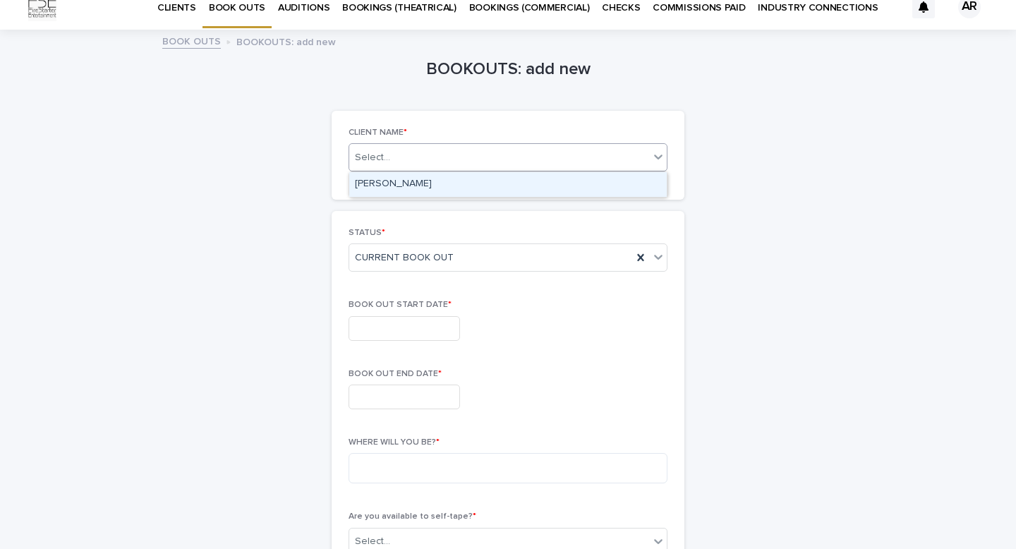
click at [526, 145] on div "Select..." at bounding box center [507, 157] width 319 height 28
click at [472, 186] on div "[PERSON_NAME]" at bounding box center [507, 184] width 317 height 25
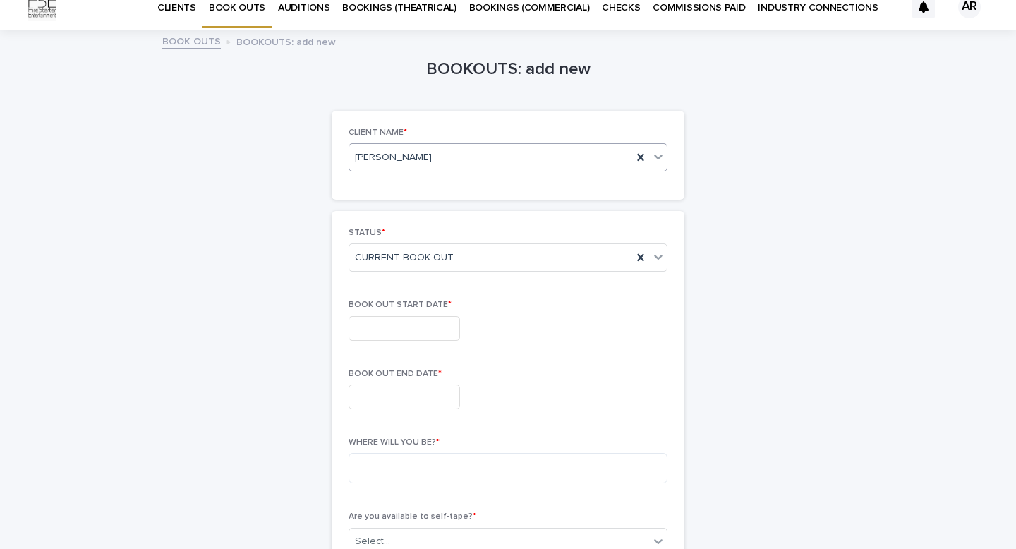
click at [411, 327] on input "text" at bounding box center [403, 328] width 111 height 25
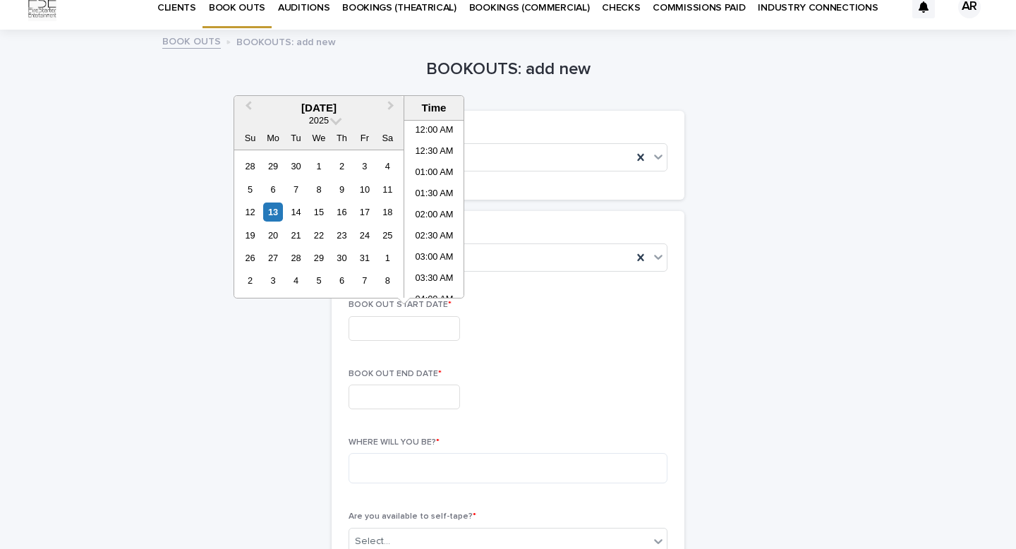
scroll to position [366, 0]
click at [389, 99] on button "Next Month" at bounding box center [392, 108] width 23 height 23
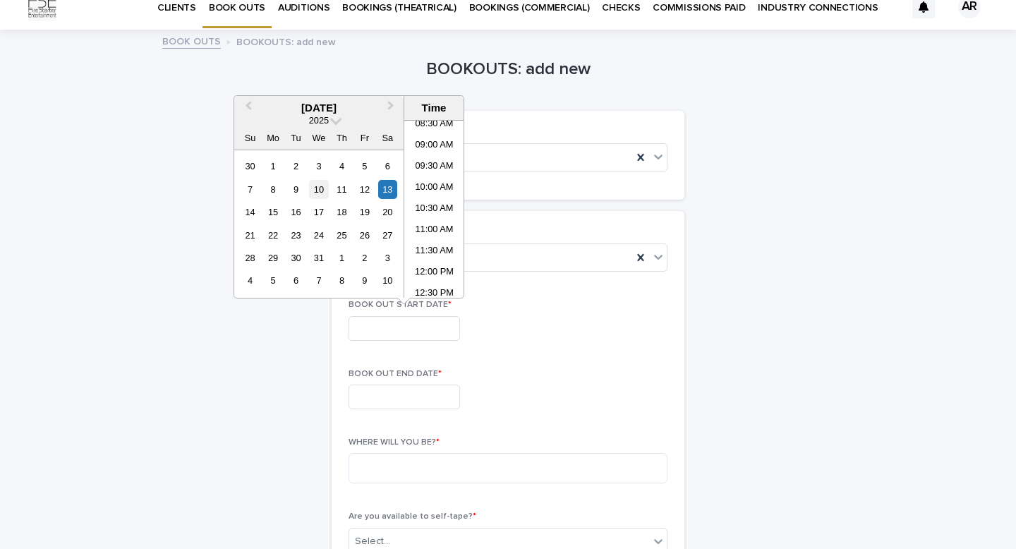
click at [315, 193] on div "10" at bounding box center [318, 189] width 19 height 19
type input "**********"
click at [421, 398] on input "text" at bounding box center [403, 396] width 111 height 25
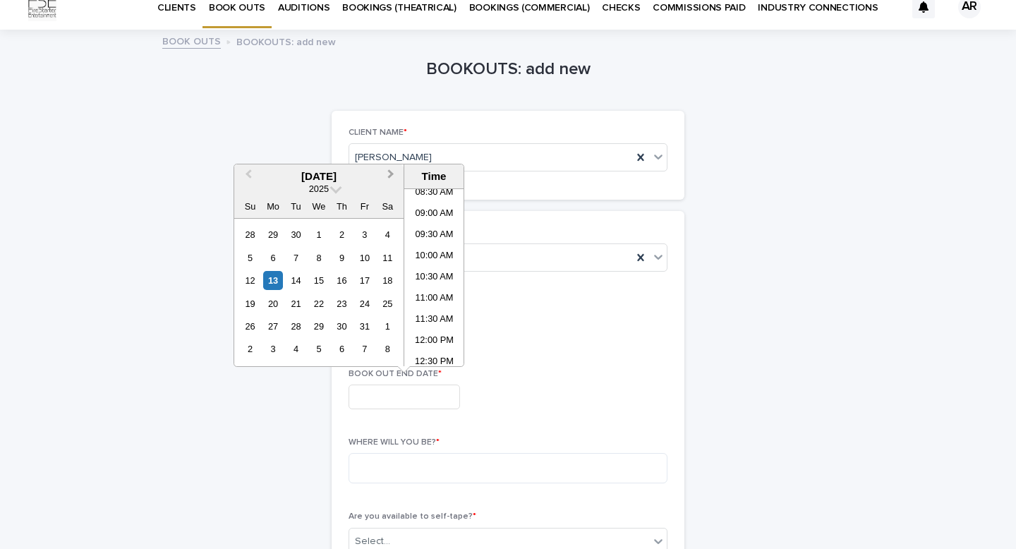
click at [387, 167] on button "Next Month" at bounding box center [392, 177] width 23 height 23
click at [248, 174] on span "Previous Month" at bounding box center [248, 175] width 0 height 19
click at [321, 284] on div "17" at bounding box center [318, 280] width 19 height 19
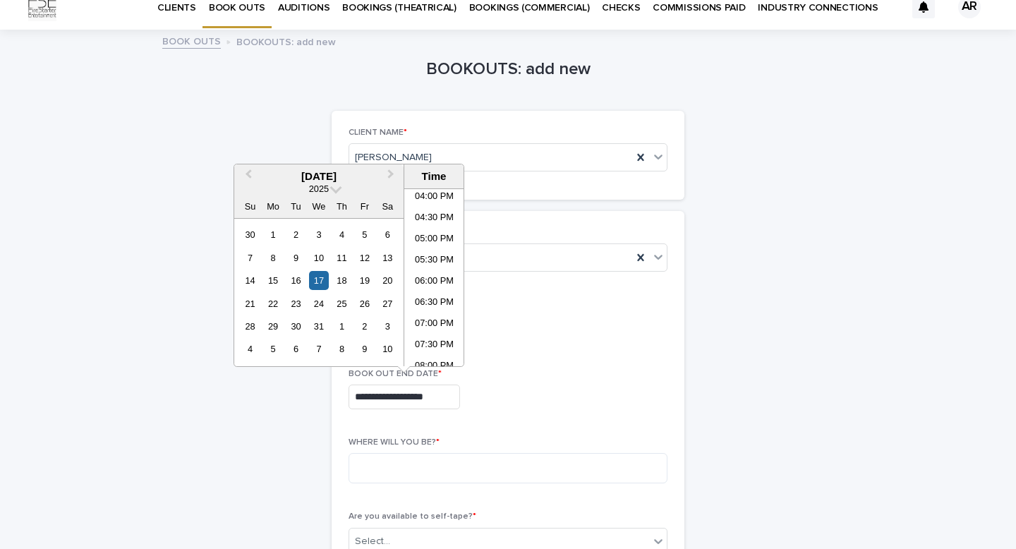
scroll to position [839, 0]
click at [435, 354] on li "11:30 PM" at bounding box center [434, 355] width 60 height 21
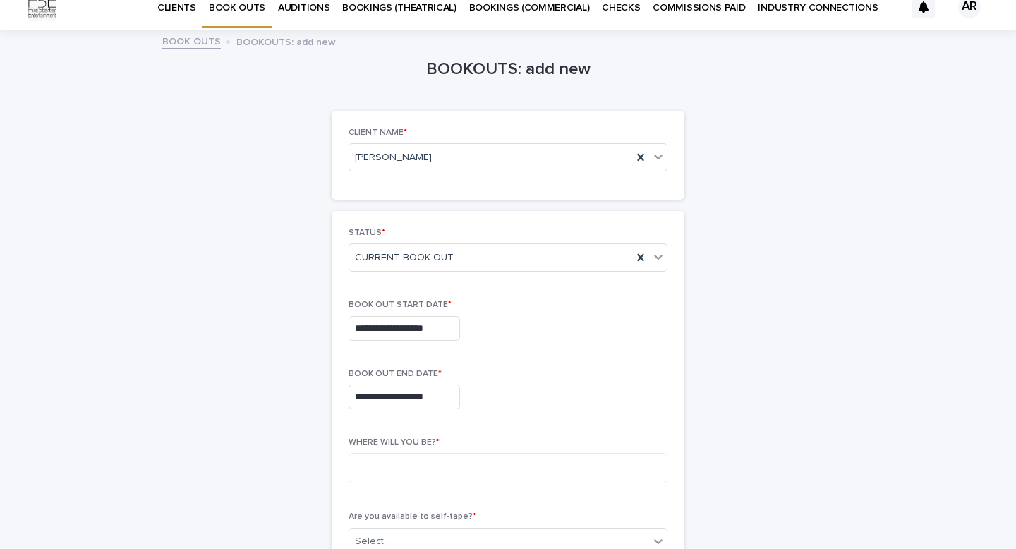
type input "**********"
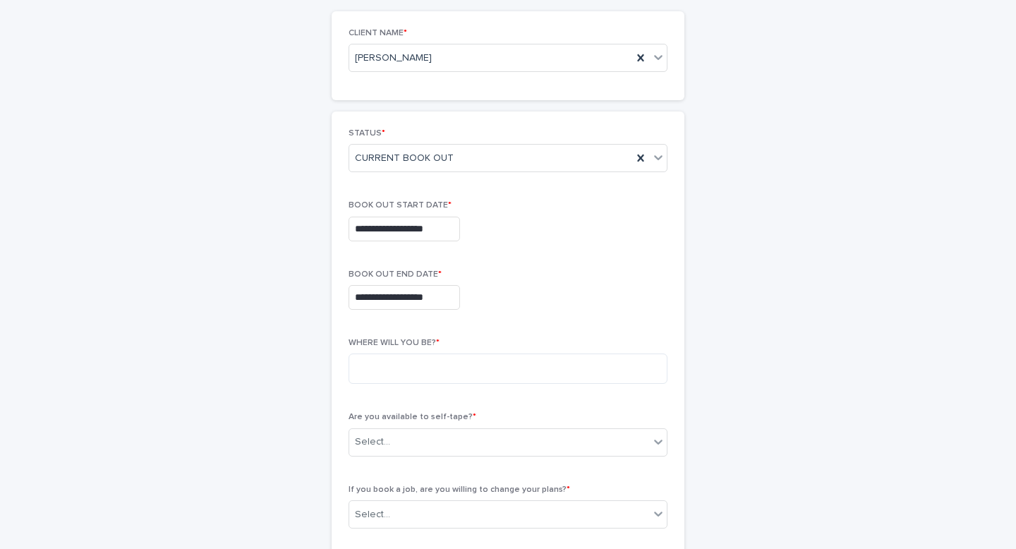
scroll to position [198, 0]
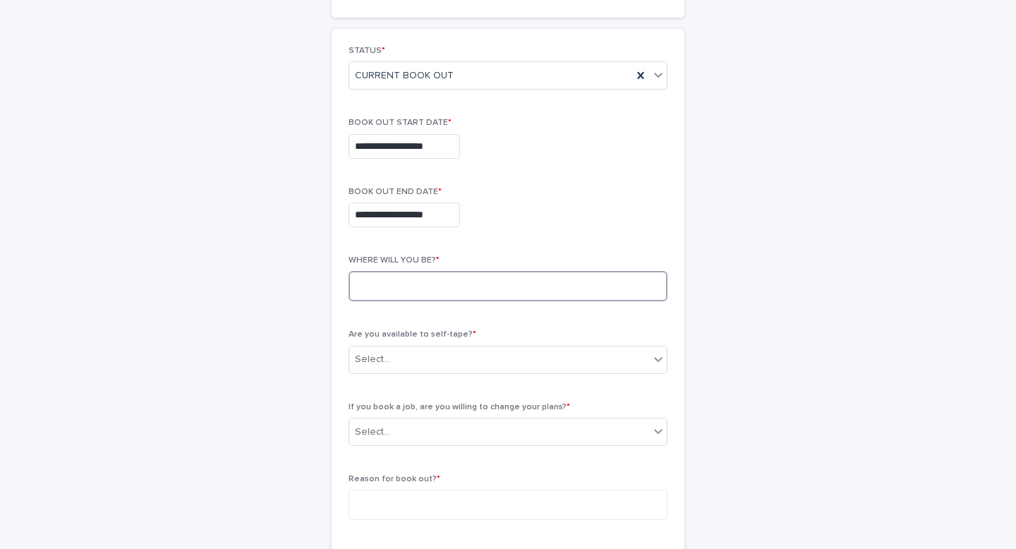
click at [483, 292] on textarea at bounding box center [507, 286] width 319 height 30
type textarea "******"
click at [523, 353] on div "Select..." at bounding box center [499, 359] width 300 height 23
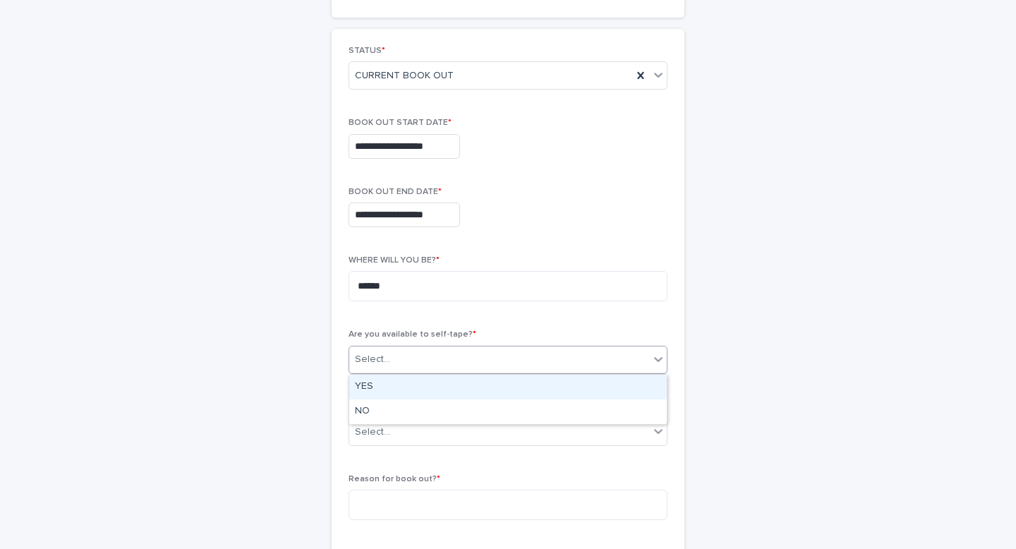
click at [419, 387] on div "YES" at bounding box center [507, 387] width 317 height 25
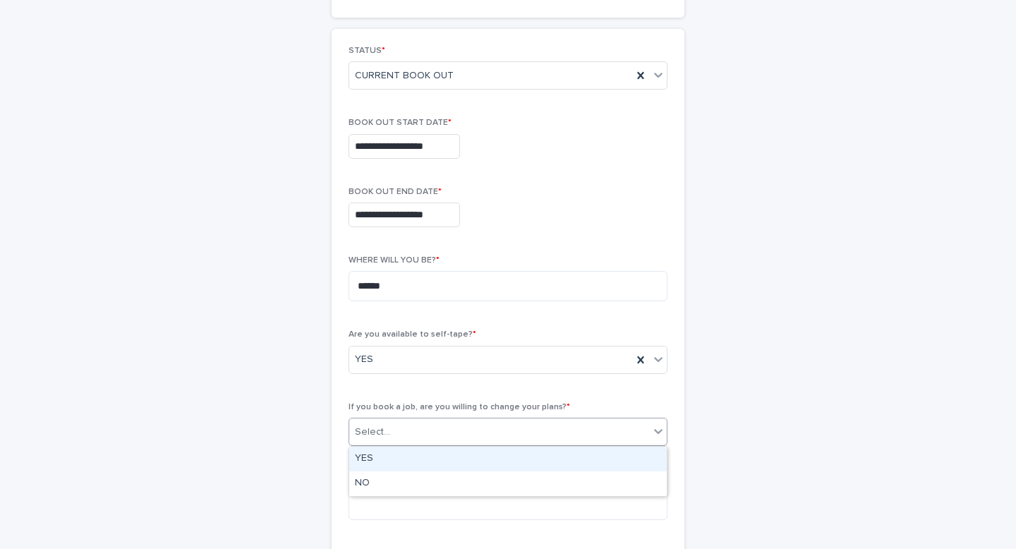
click at [437, 431] on div "Select..." at bounding box center [499, 431] width 300 height 23
click at [377, 457] on div "YES" at bounding box center [507, 459] width 317 height 25
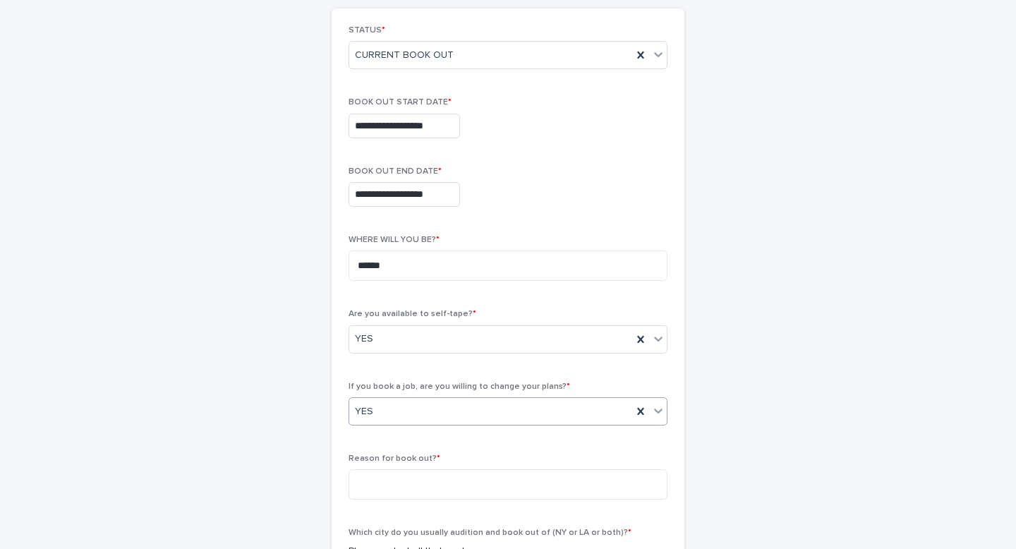
scroll to position [370, 0]
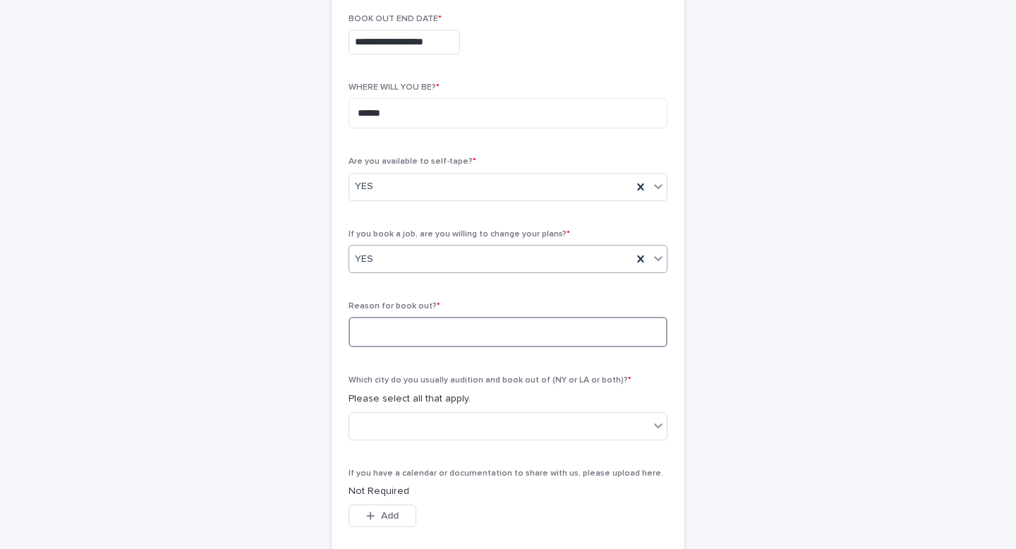
click at [431, 330] on textarea at bounding box center [507, 332] width 319 height 30
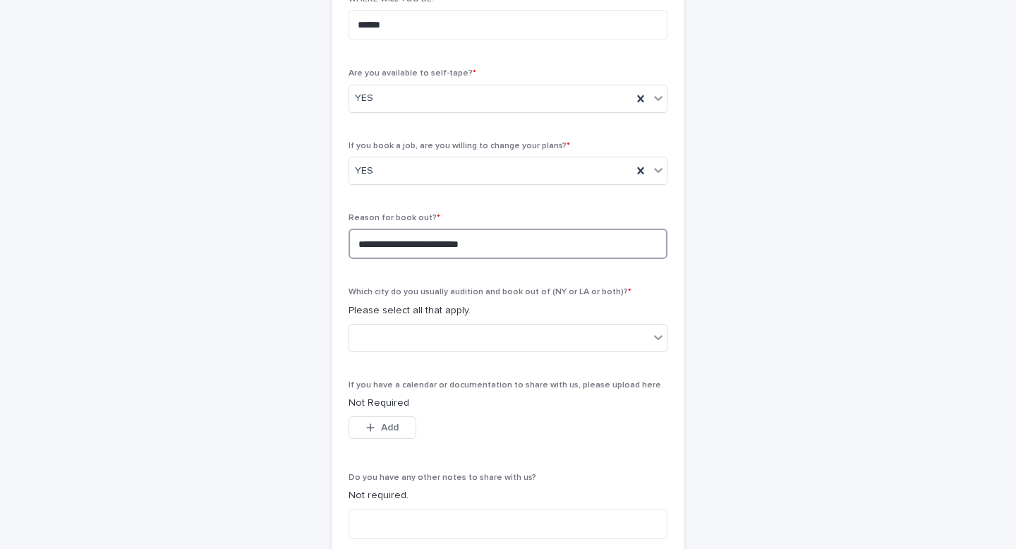
scroll to position [500, 0]
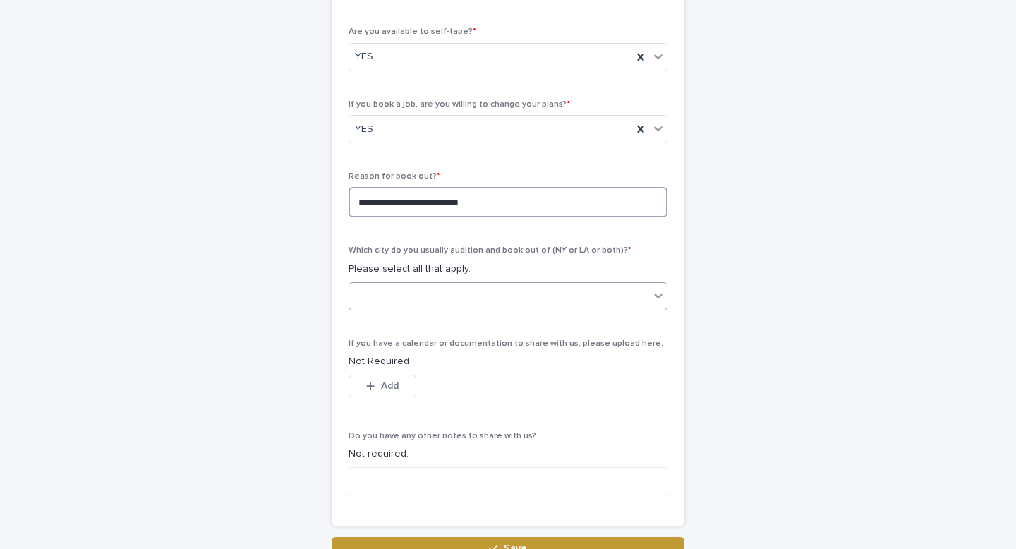
type textarea "**********"
click at [574, 289] on div at bounding box center [499, 295] width 300 height 23
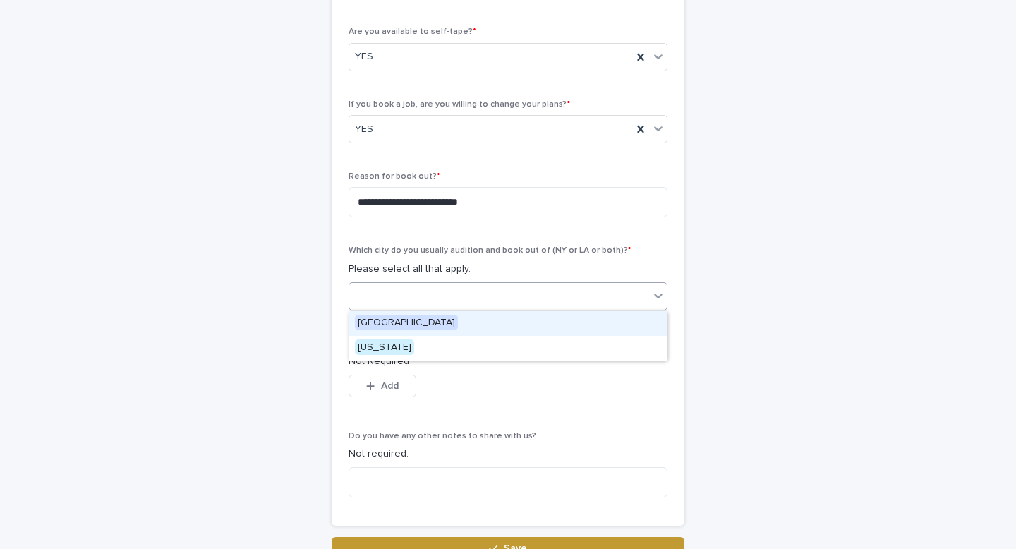
click at [420, 322] on div "[GEOGRAPHIC_DATA]" at bounding box center [507, 323] width 317 height 25
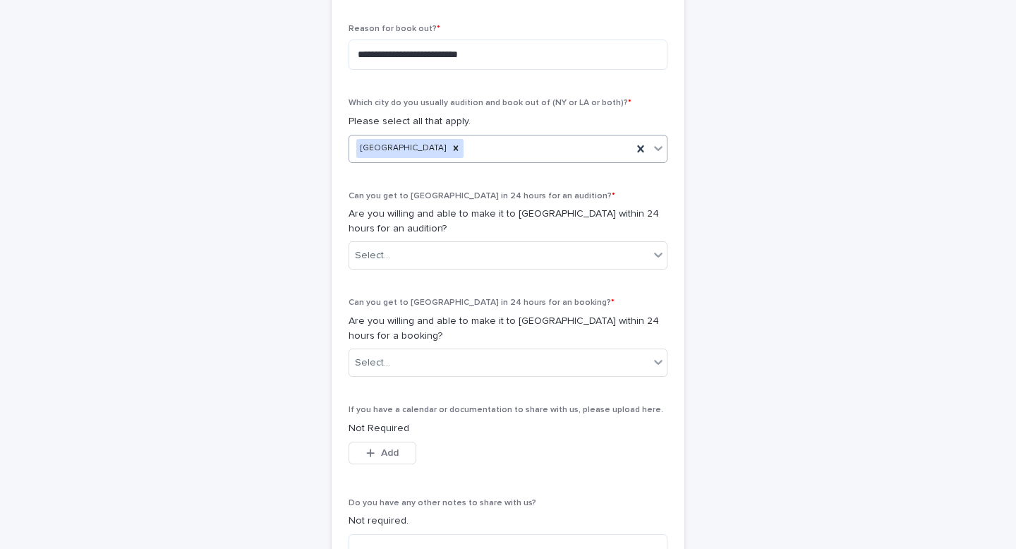
scroll to position [655, 0]
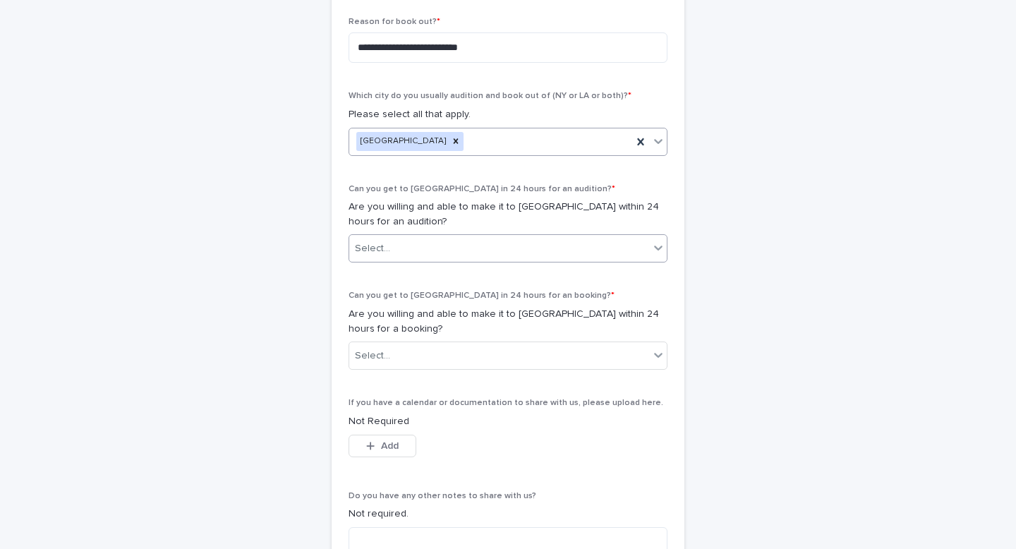
click at [447, 244] on div "Select..." at bounding box center [499, 248] width 300 height 23
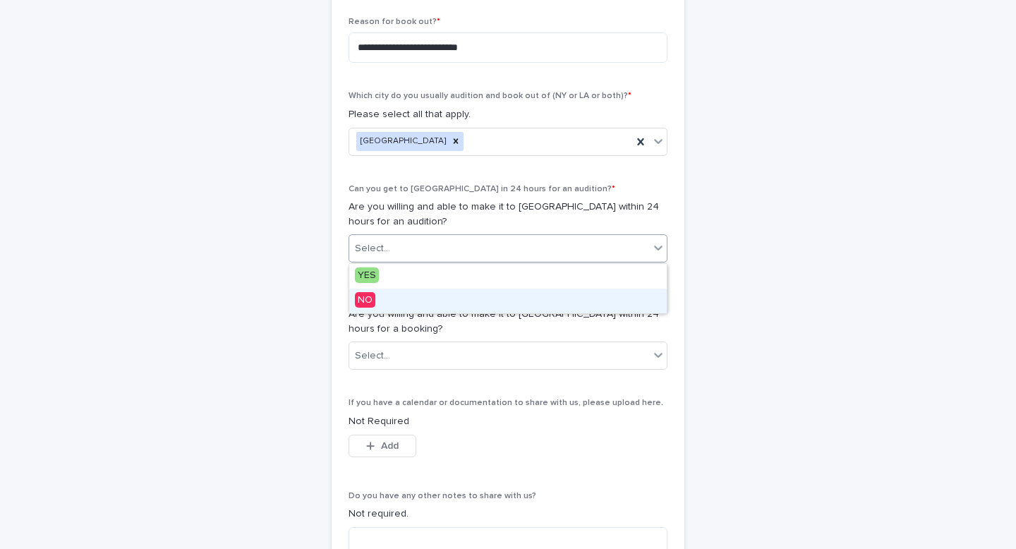
click at [397, 298] on div "NO" at bounding box center [507, 301] width 317 height 25
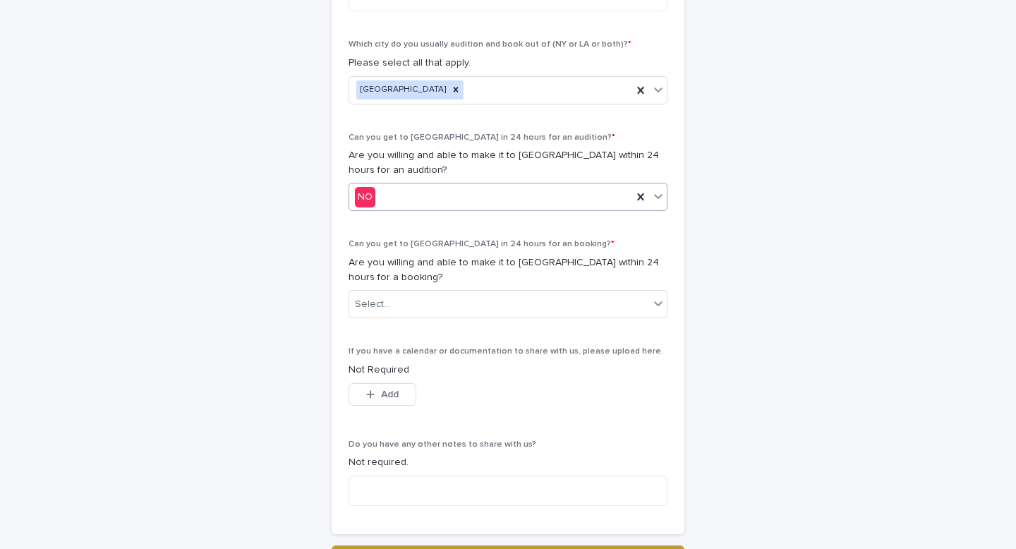
scroll to position [733, 0]
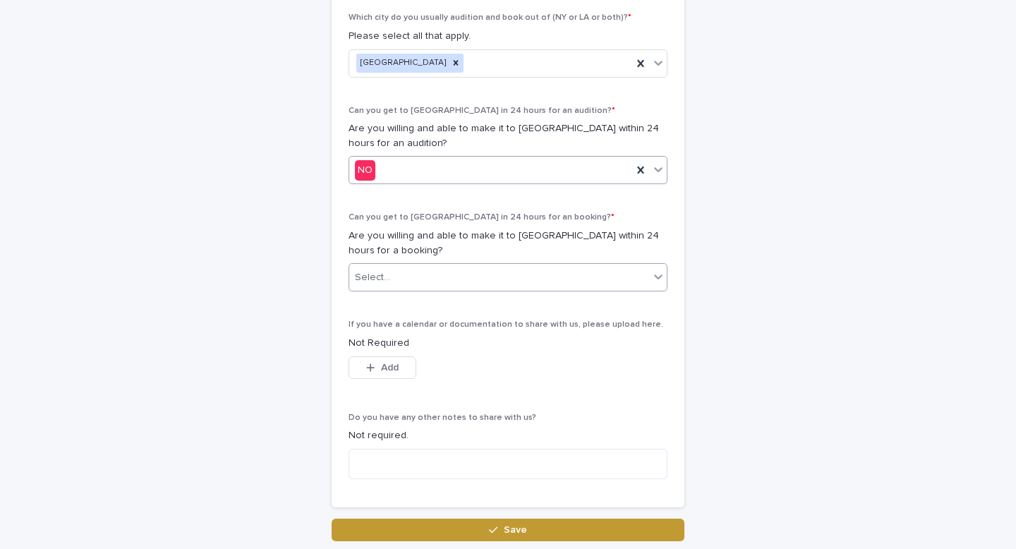
click at [485, 277] on div "Select..." at bounding box center [499, 277] width 300 height 23
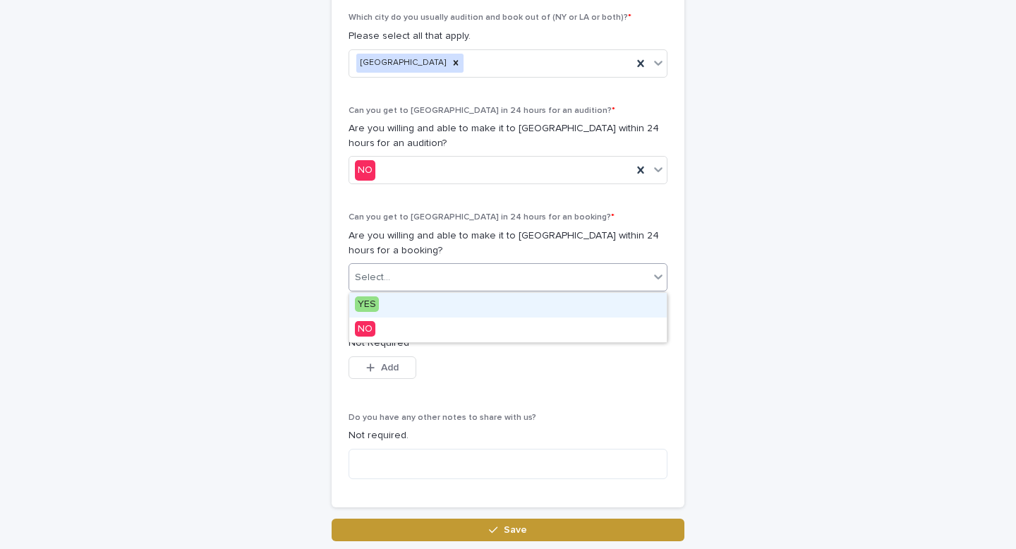
click at [451, 300] on div "YES" at bounding box center [507, 305] width 317 height 25
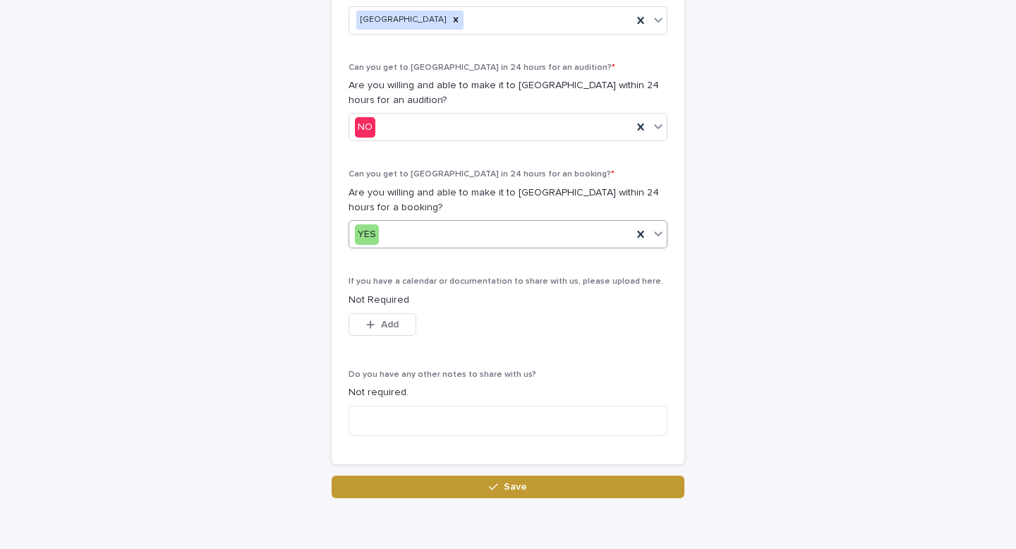
scroll to position [777, 0]
click at [428, 420] on textarea at bounding box center [507, 420] width 319 height 30
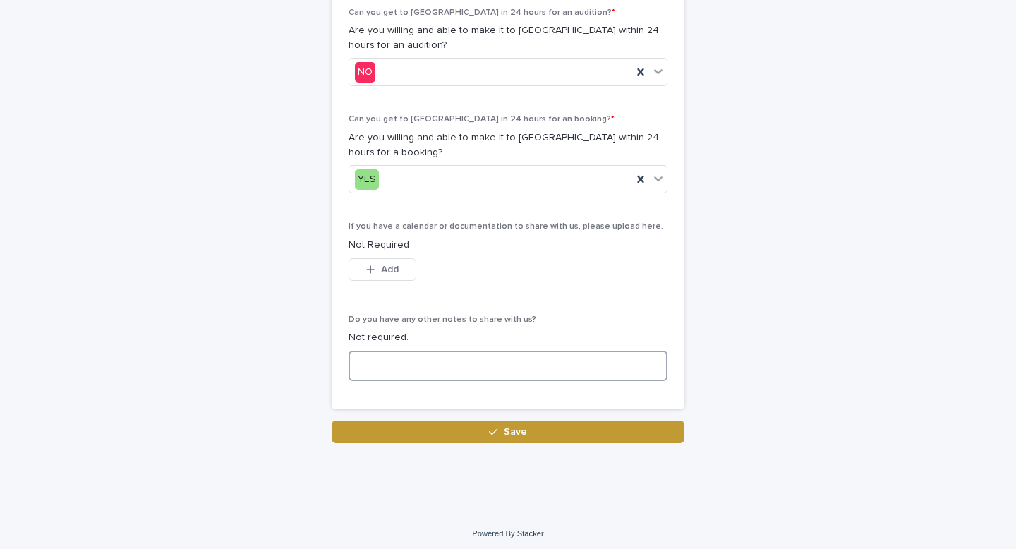
scroll to position [835, 0]
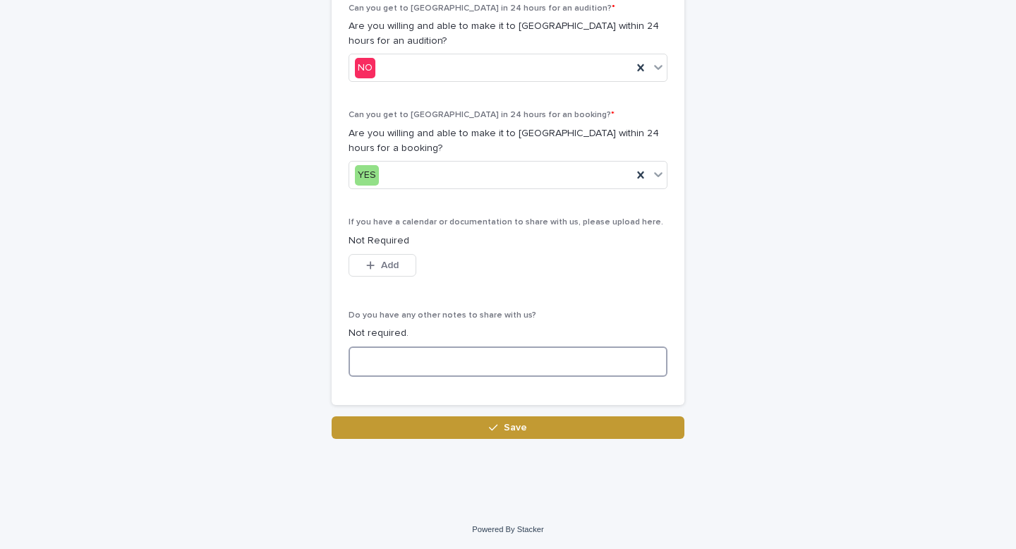
click at [444, 358] on textarea at bounding box center [507, 361] width 319 height 30
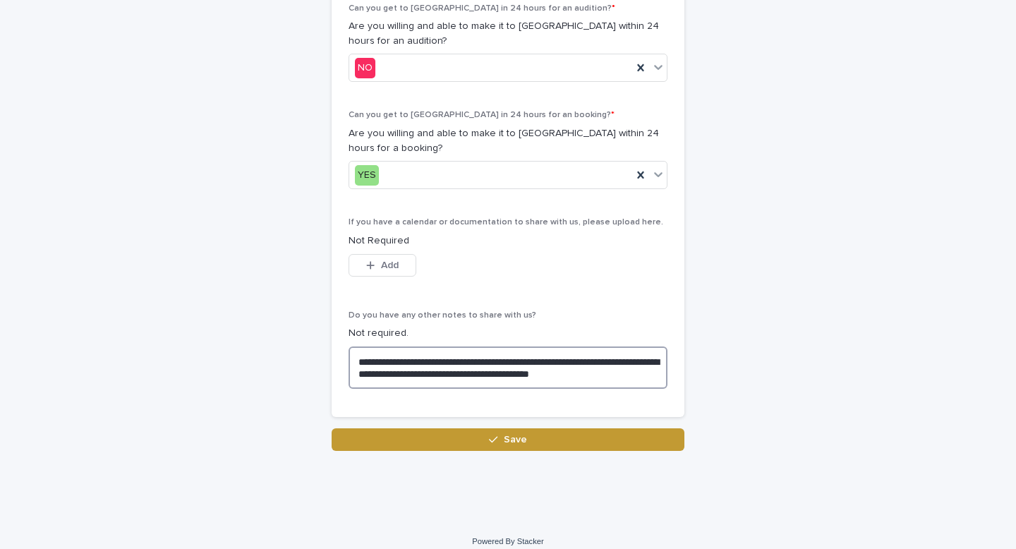
click at [487, 372] on textarea "**********" at bounding box center [507, 367] width 319 height 42
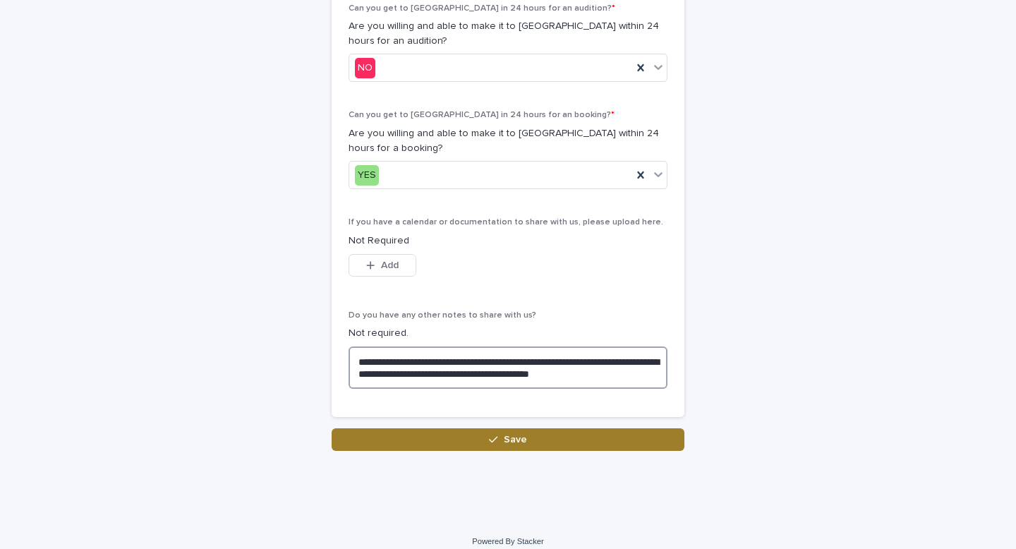
type textarea "**********"
click at [468, 444] on button "Save" at bounding box center [508, 439] width 353 height 23
